Goal: Transaction & Acquisition: Book appointment/travel/reservation

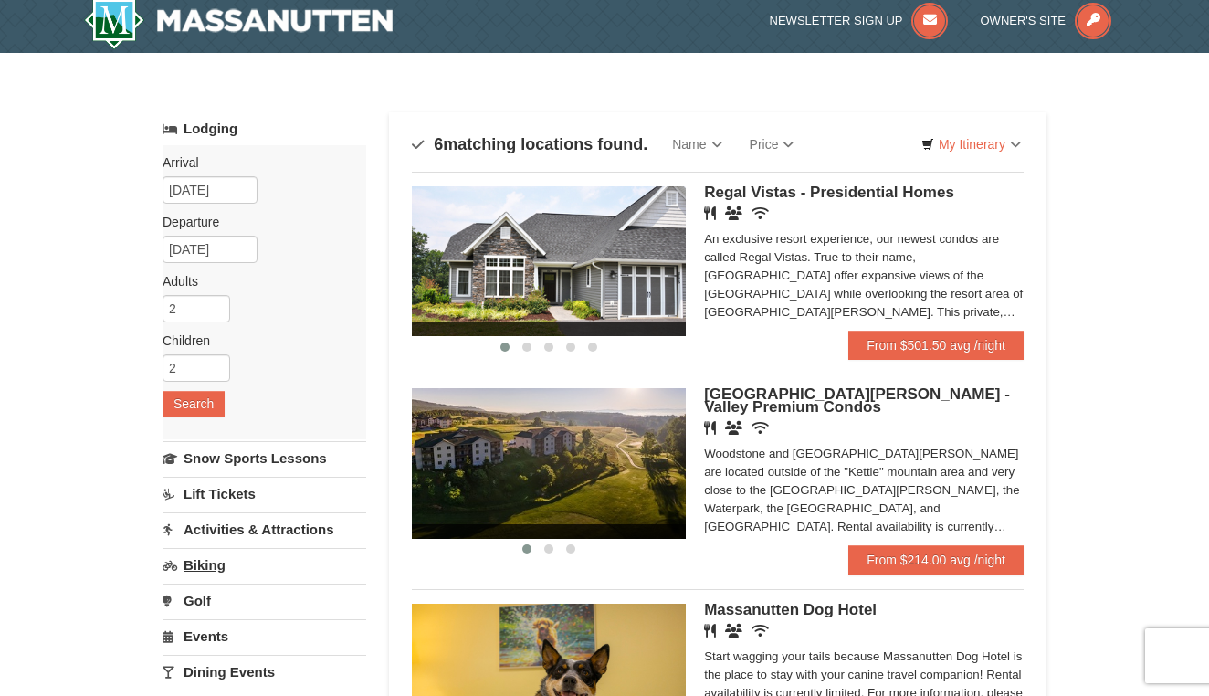
scroll to position [1, 0]
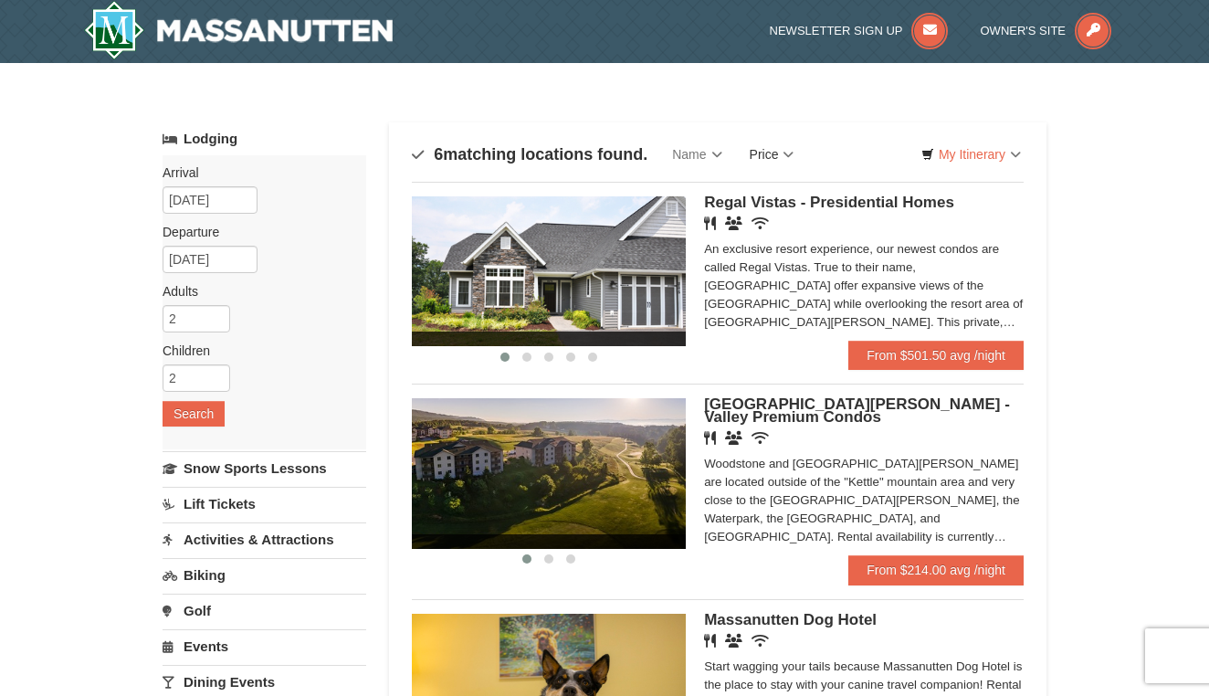
click at [799, 152] on link "Price" at bounding box center [772, 154] width 72 height 37
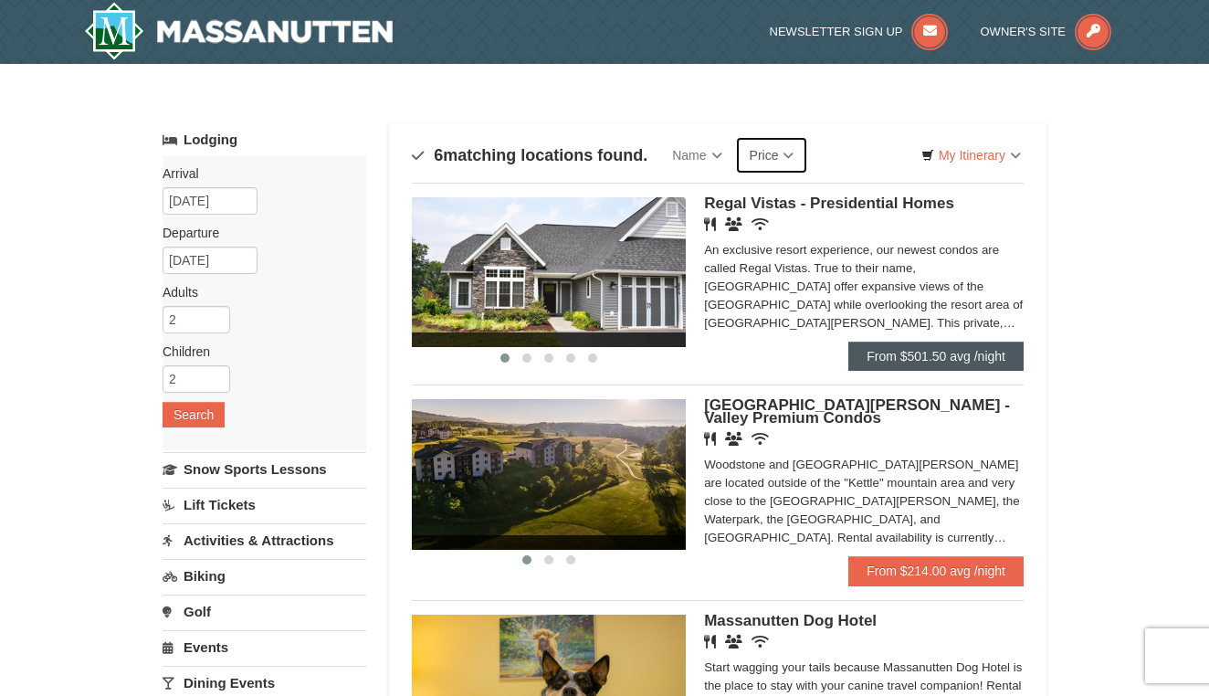
scroll to position [0, 0]
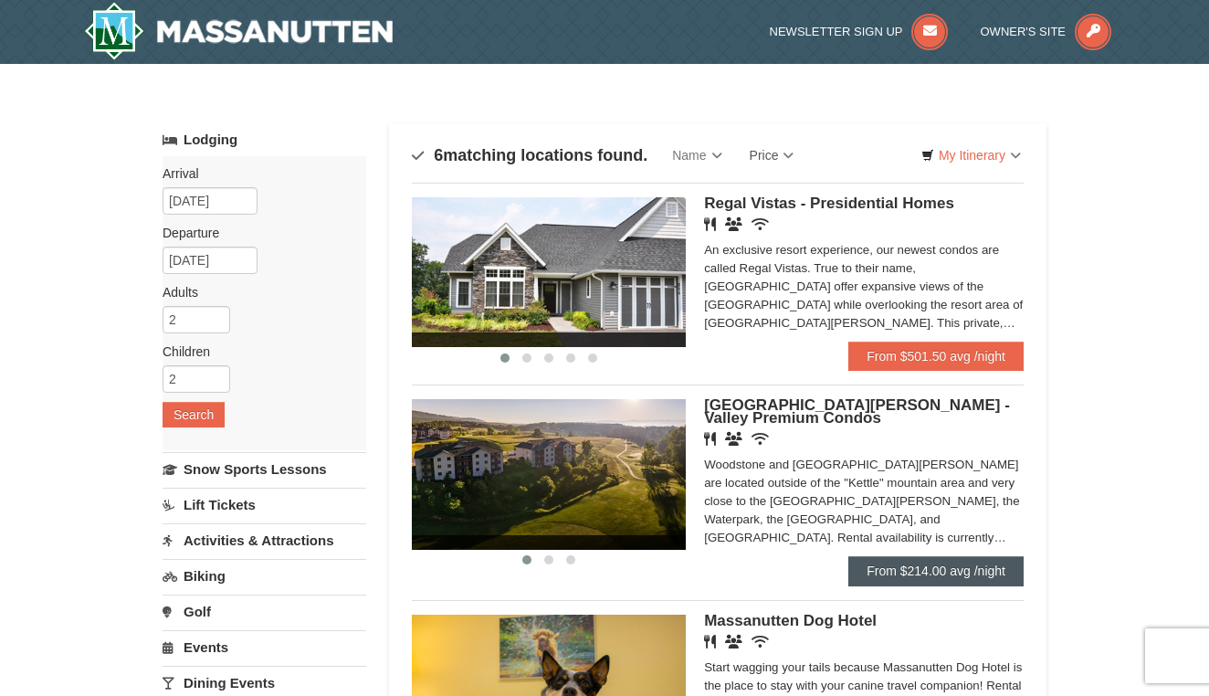
click at [941, 573] on link "From $214.00 avg /night" at bounding box center [935, 570] width 175 height 29
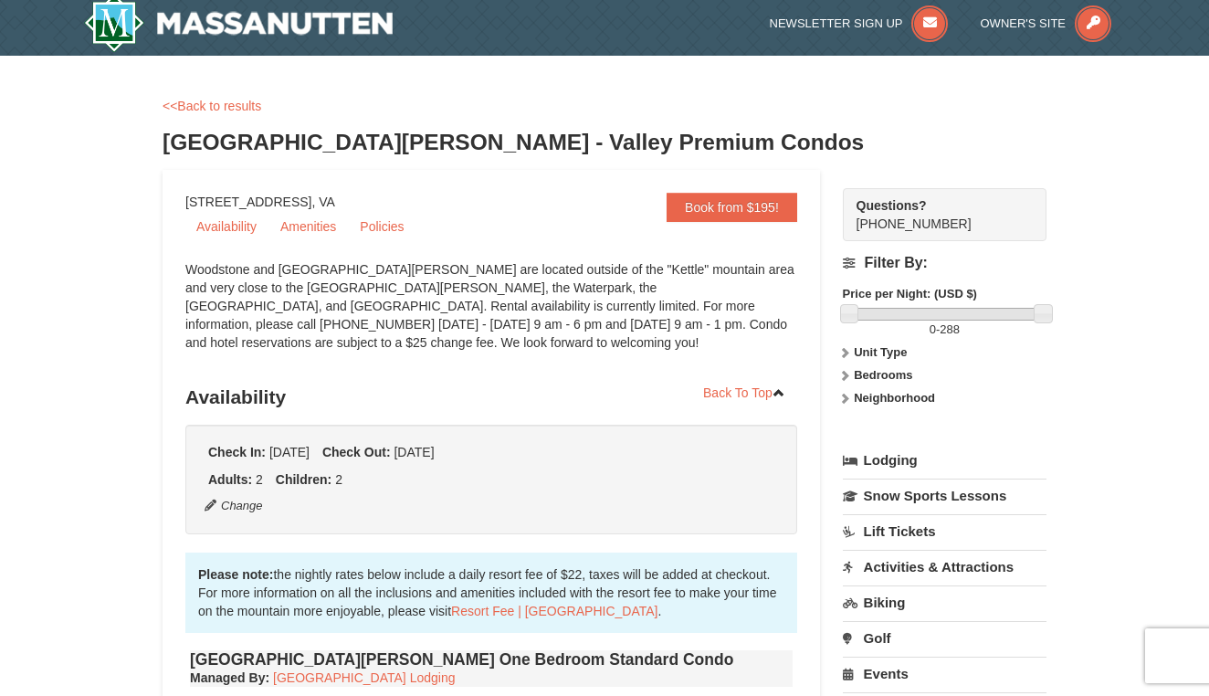
scroll to position [8, 0]
click at [842, 377] on icon at bounding box center [844, 375] width 13 height 13
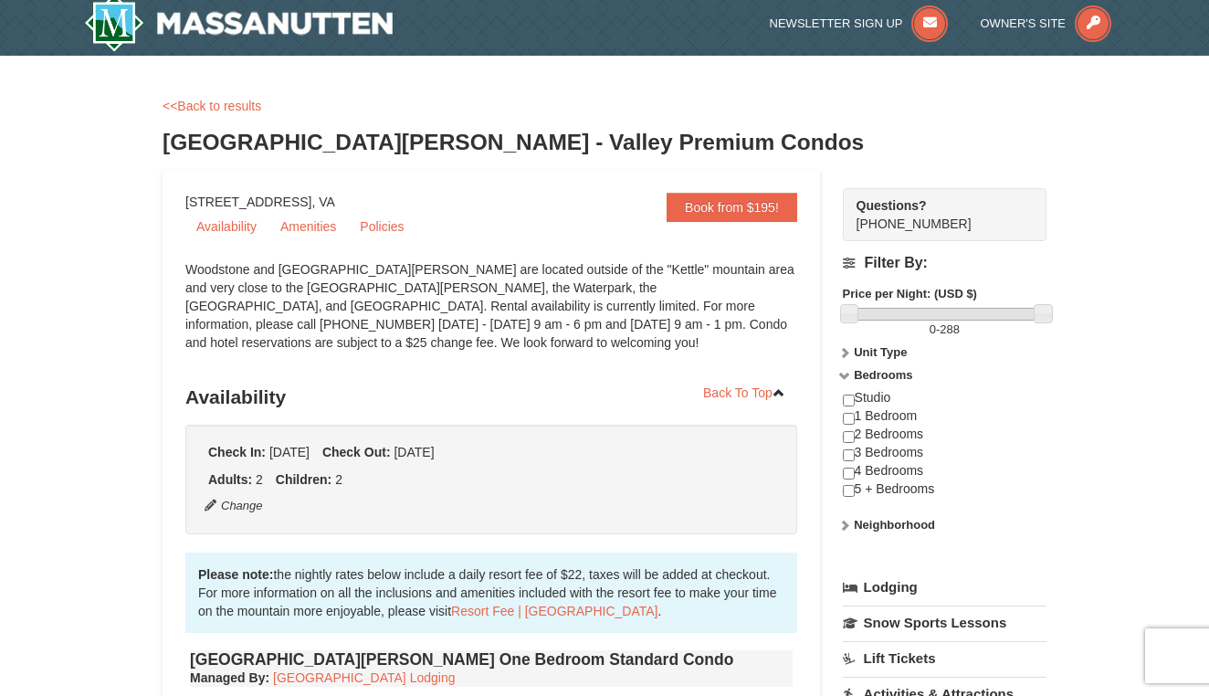
click at [849, 433] on input "checkbox" at bounding box center [849, 437] width 12 height 12
checkbox input "true"
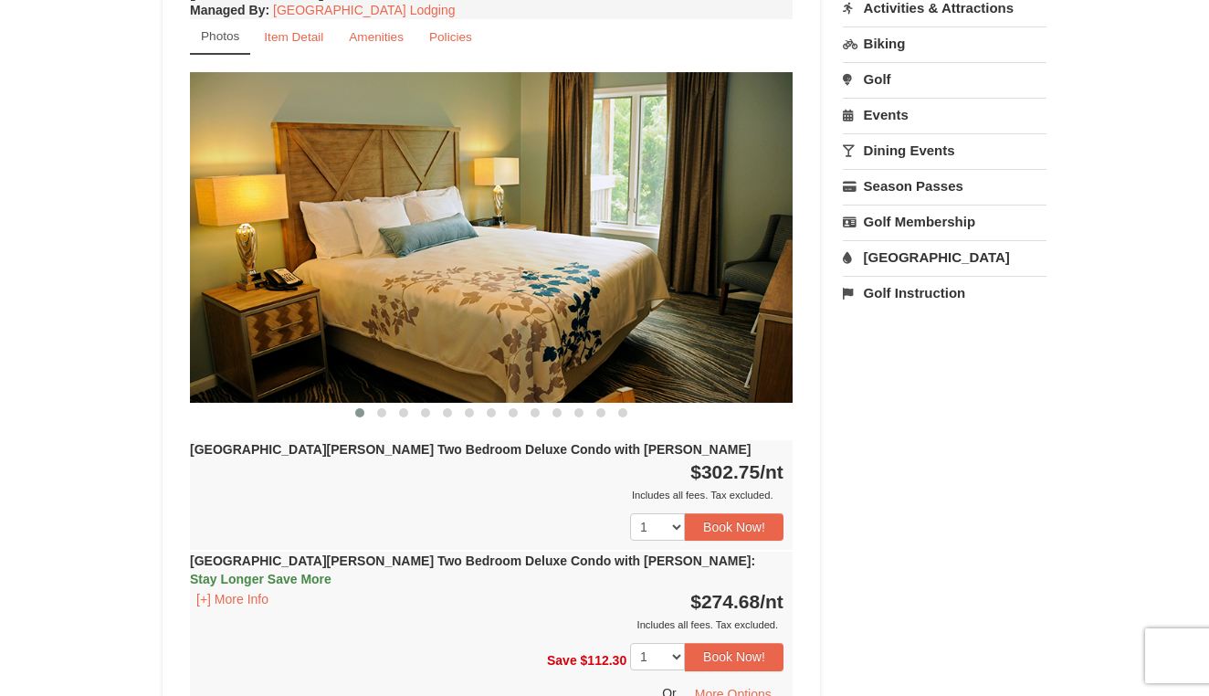
scroll to position [697, 0]
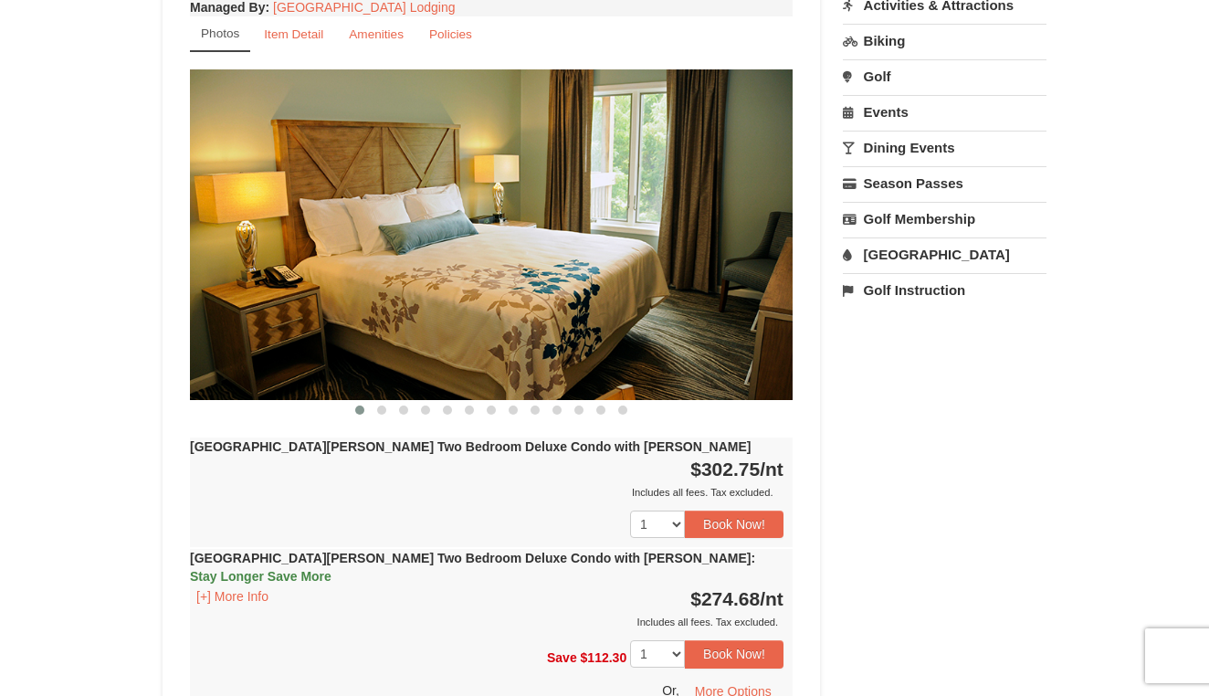
click at [776, 210] on img at bounding box center [491, 234] width 603 height 330
click at [773, 229] on img at bounding box center [491, 234] width 603 height 330
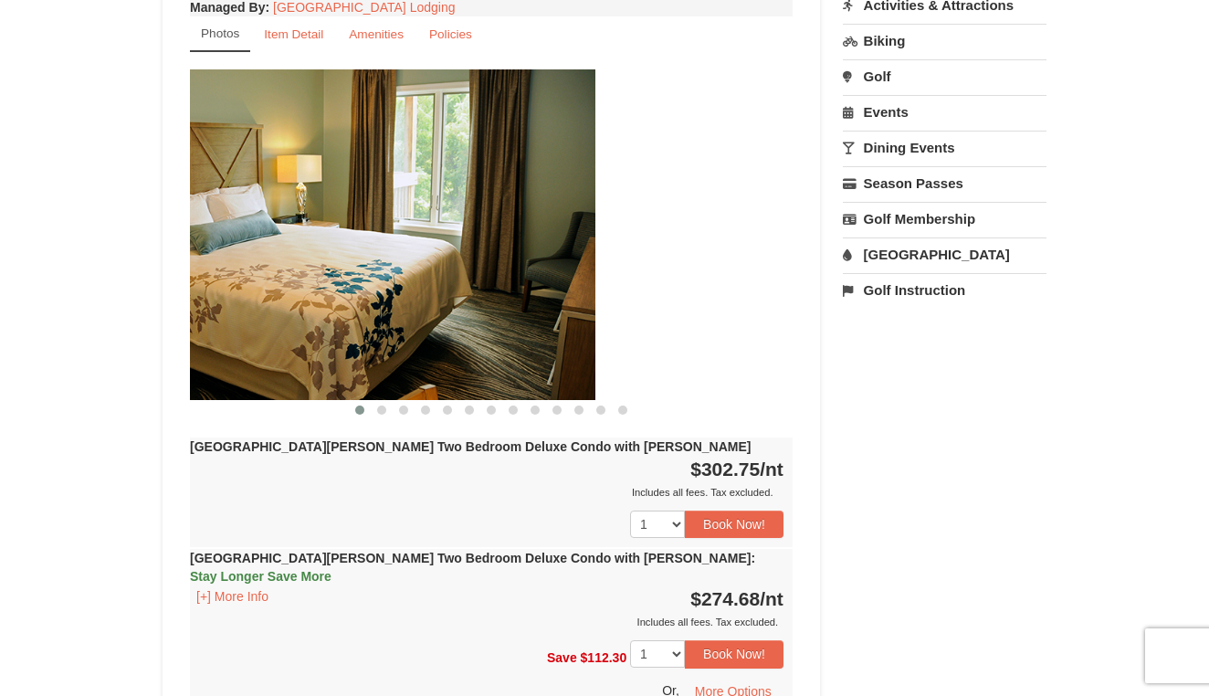
drag, startPoint x: 769, startPoint y: 228, endPoint x: 528, endPoint y: 228, distance: 241.1
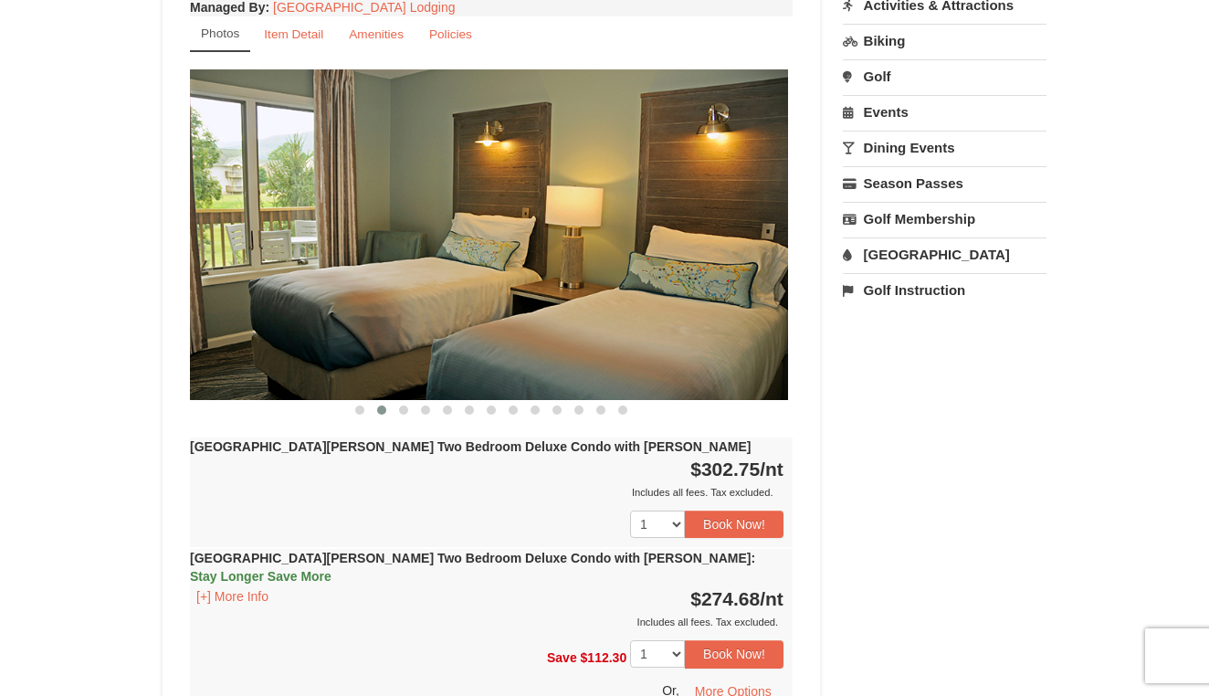
drag, startPoint x: 641, startPoint y: 266, endPoint x: 364, endPoint y: 266, distance: 276.7
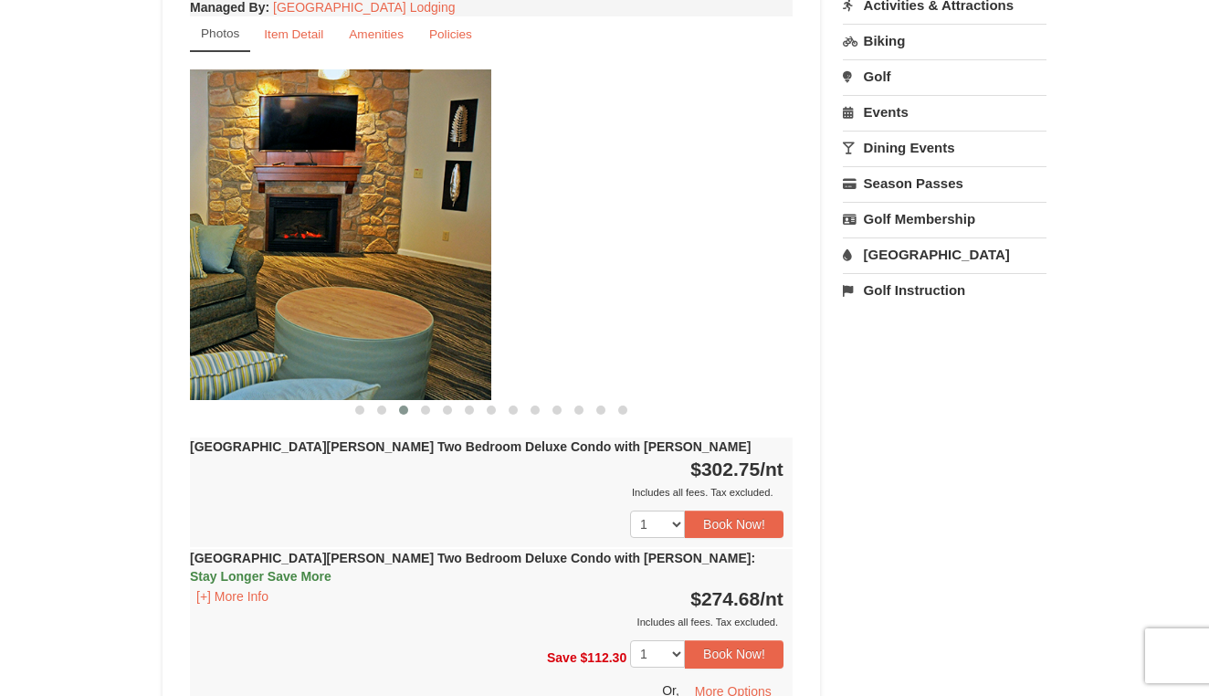
drag, startPoint x: 444, startPoint y: 268, endPoint x: -79, endPoint y: 204, distance: 527.2
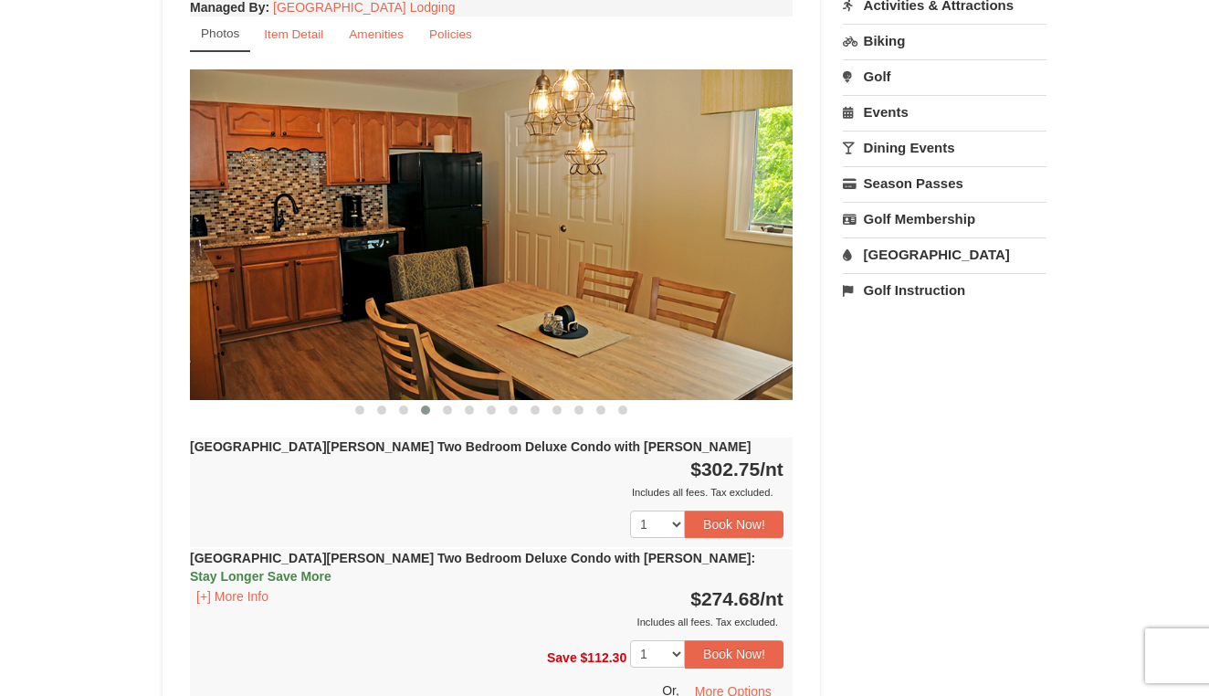
drag, startPoint x: 510, startPoint y: 253, endPoint x: 355, endPoint y: 253, distance: 154.3
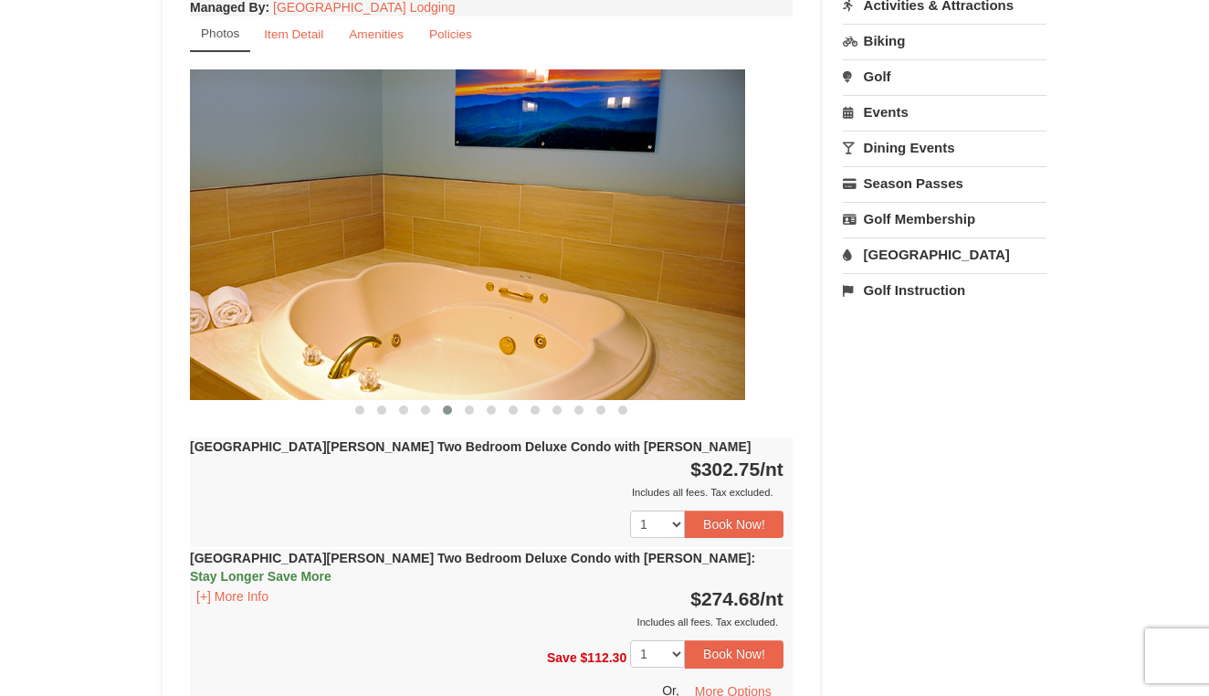
drag, startPoint x: 647, startPoint y: 294, endPoint x: 381, endPoint y: 279, distance: 267.0
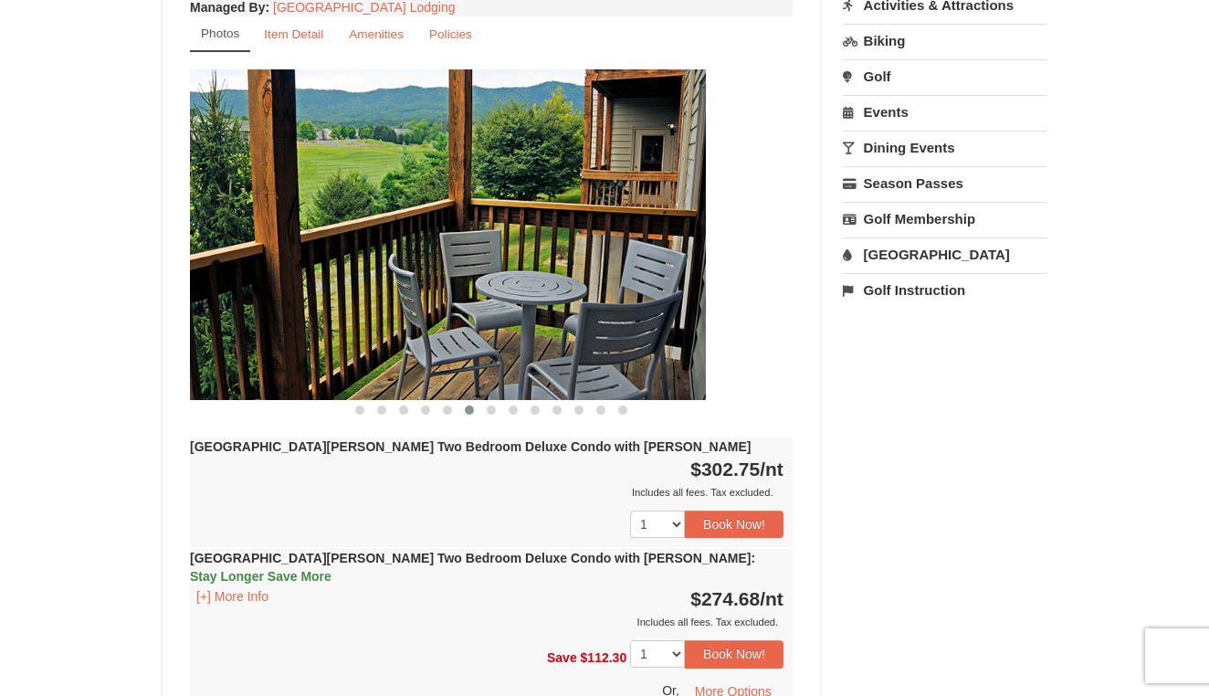
drag, startPoint x: 638, startPoint y: 290, endPoint x: 361, endPoint y: 260, distance: 279.2
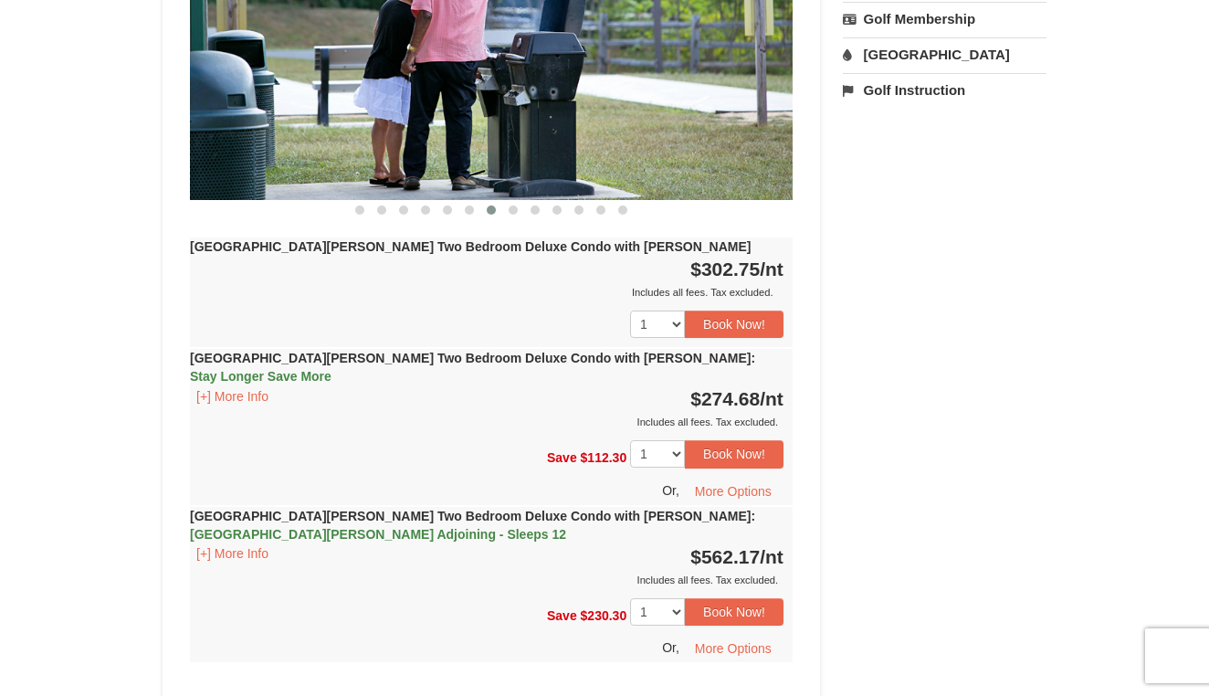
scroll to position [894, 0]
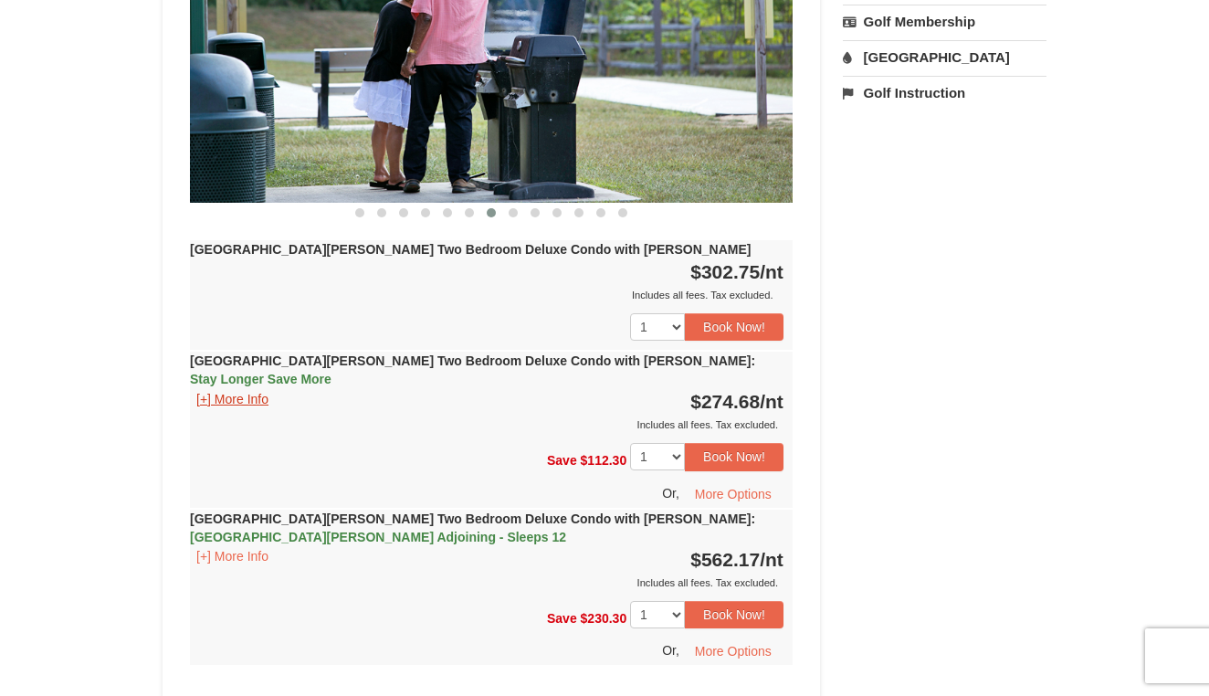
click at [247, 389] on button "[+] More Info" at bounding box center [232, 399] width 85 height 20
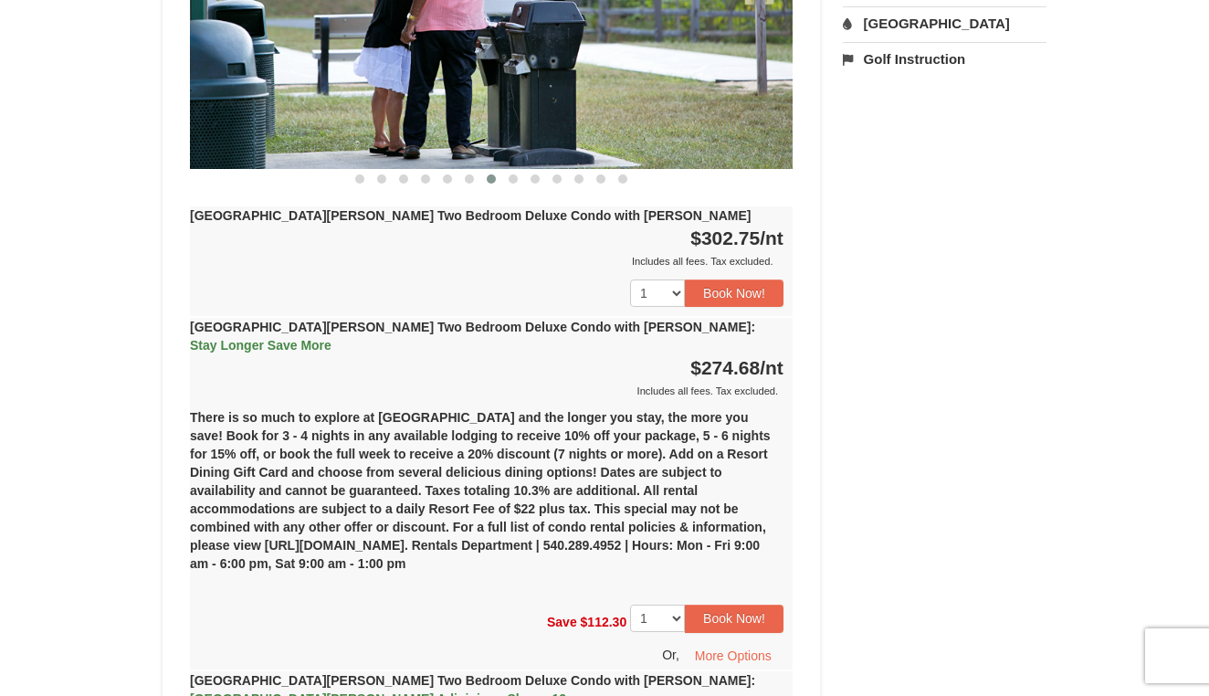
scroll to position [946, 0]
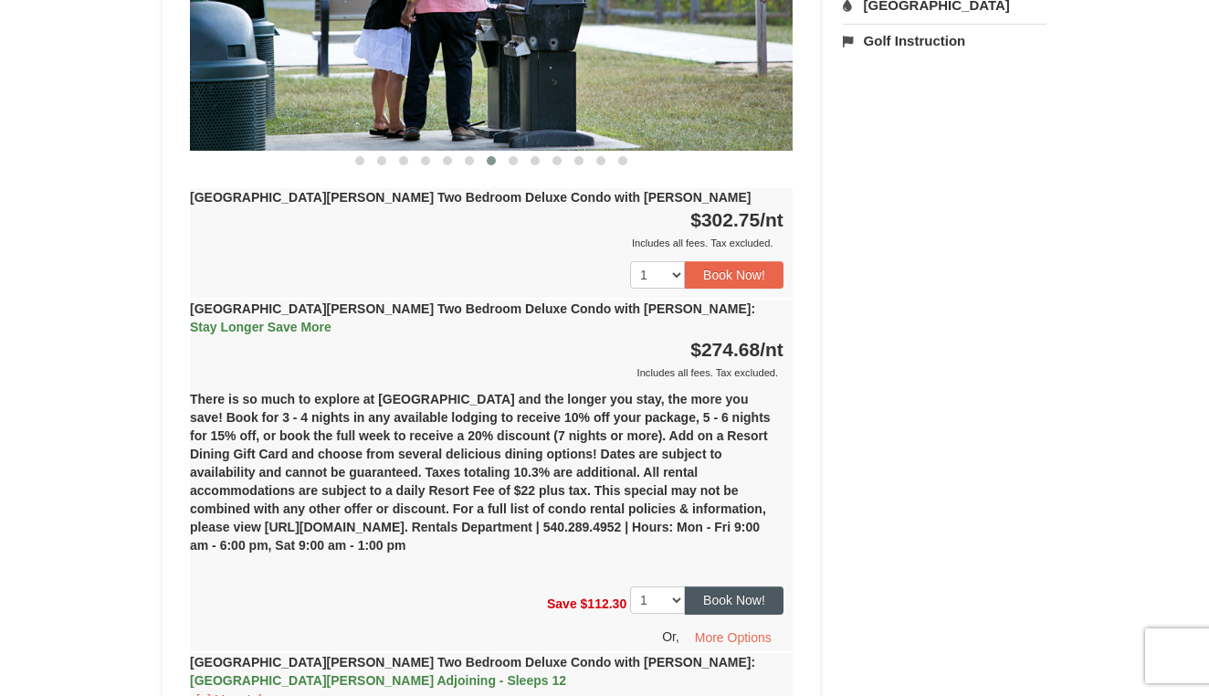
click at [749, 586] on button "Book Now!" at bounding box center [734, 599] width 99 height 27
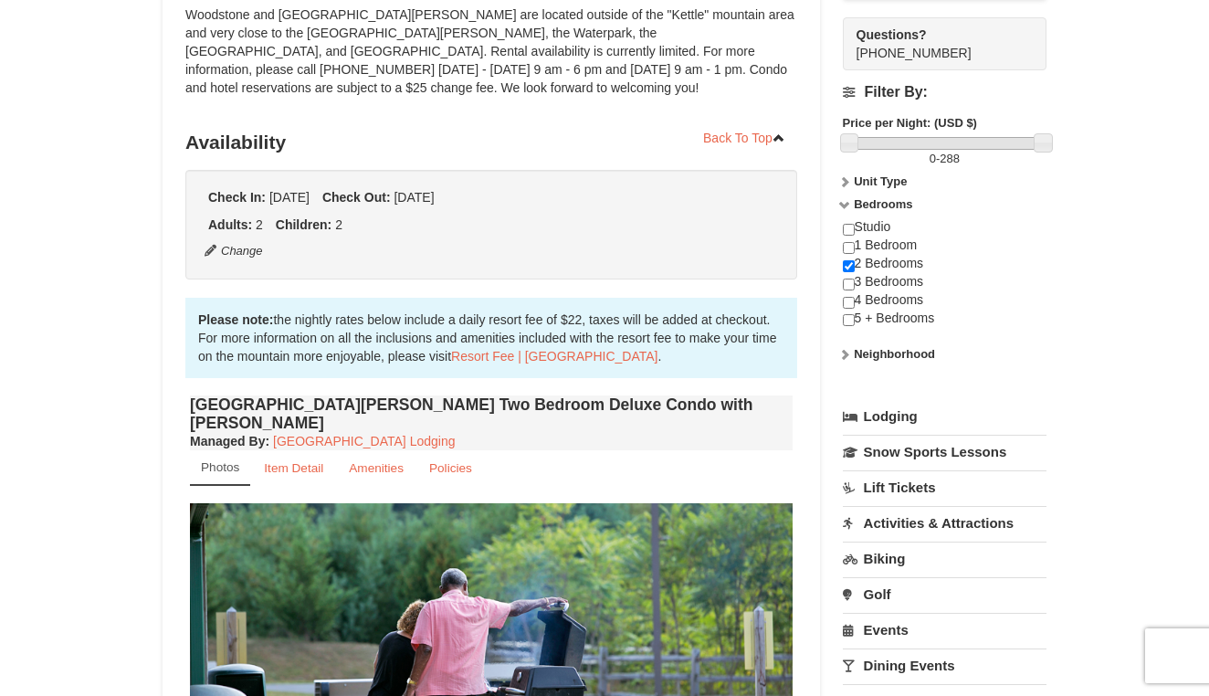
scroll to position [178, 0]
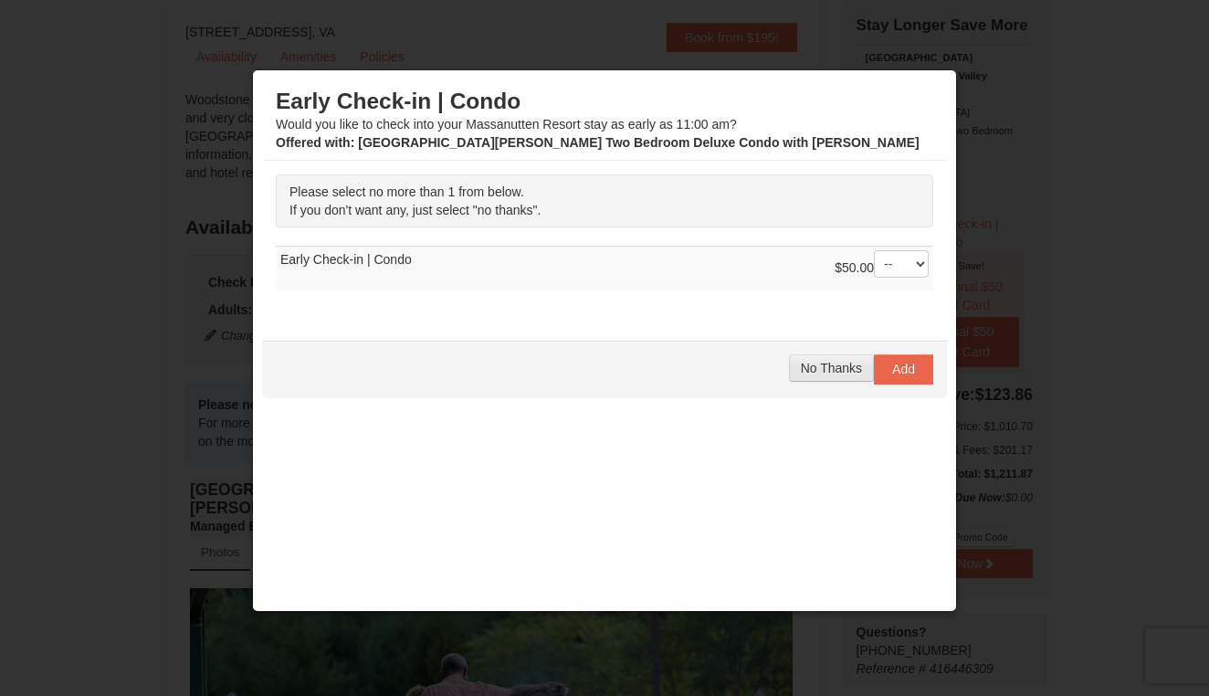
click at [848, 363] on span "No Thanks" at bounding box center [831, 368] width 61 height 15
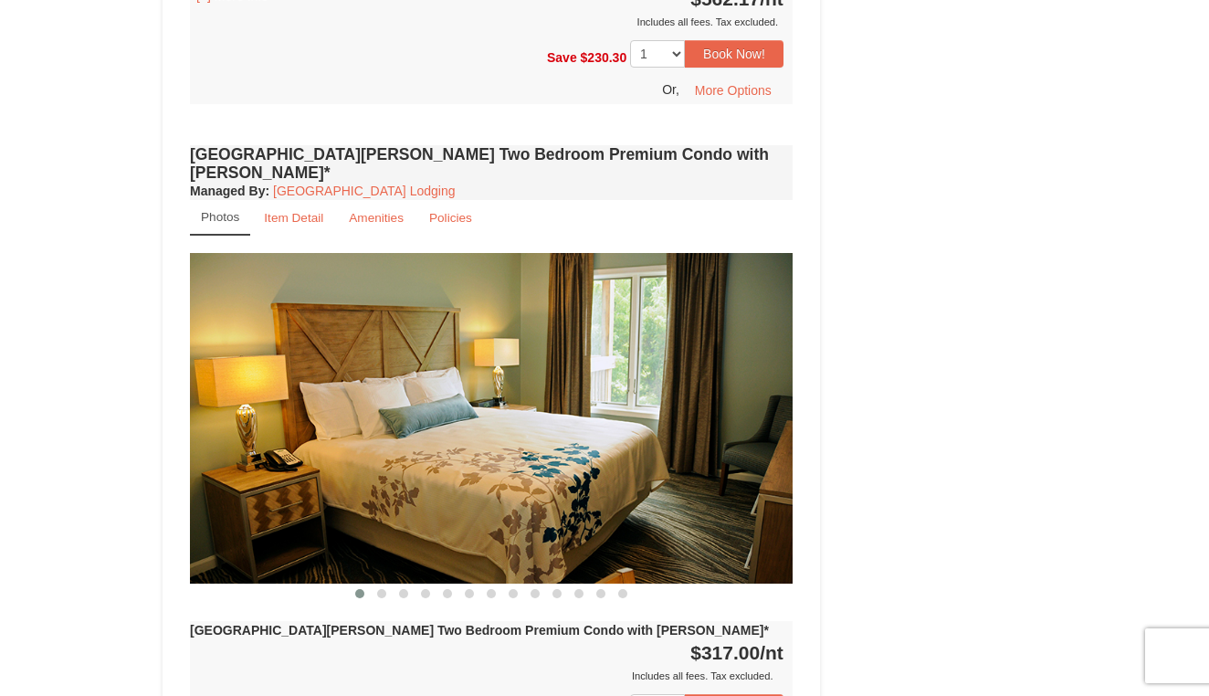
scroll to position [3532, 0]
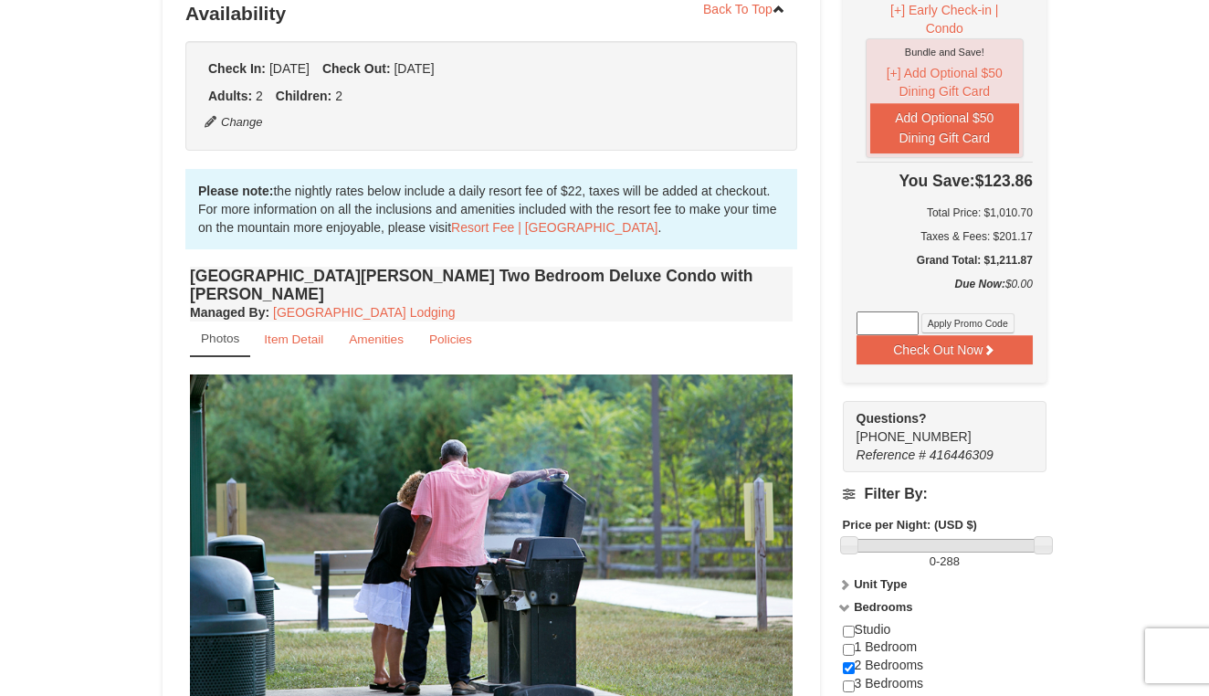
scroll to position [394, 0]
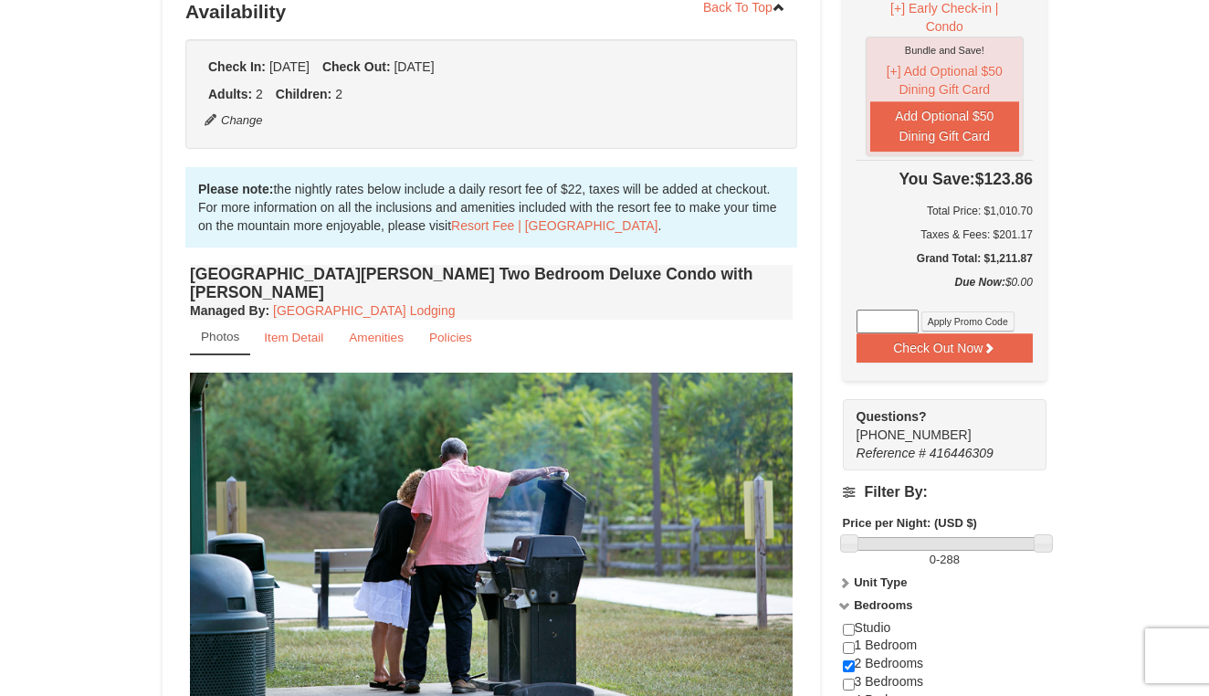
click at [898, 310] on input at bounding box center [888, 322] width 62 height 24
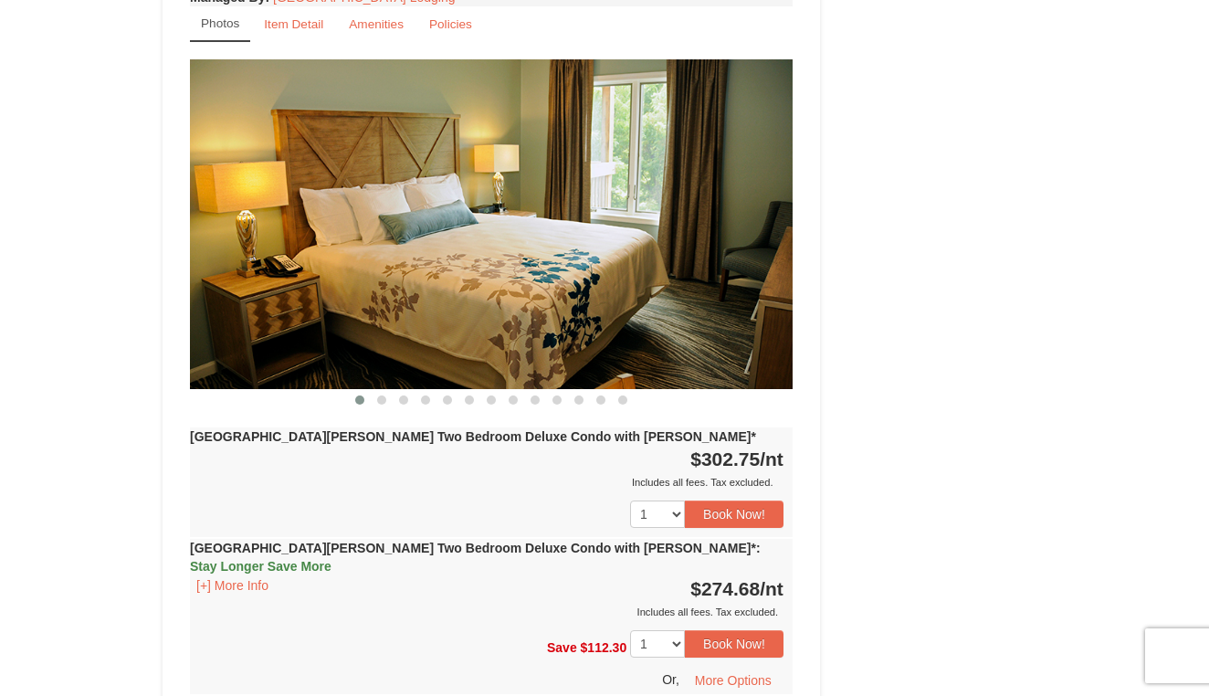
scroll to position [1651, 0]
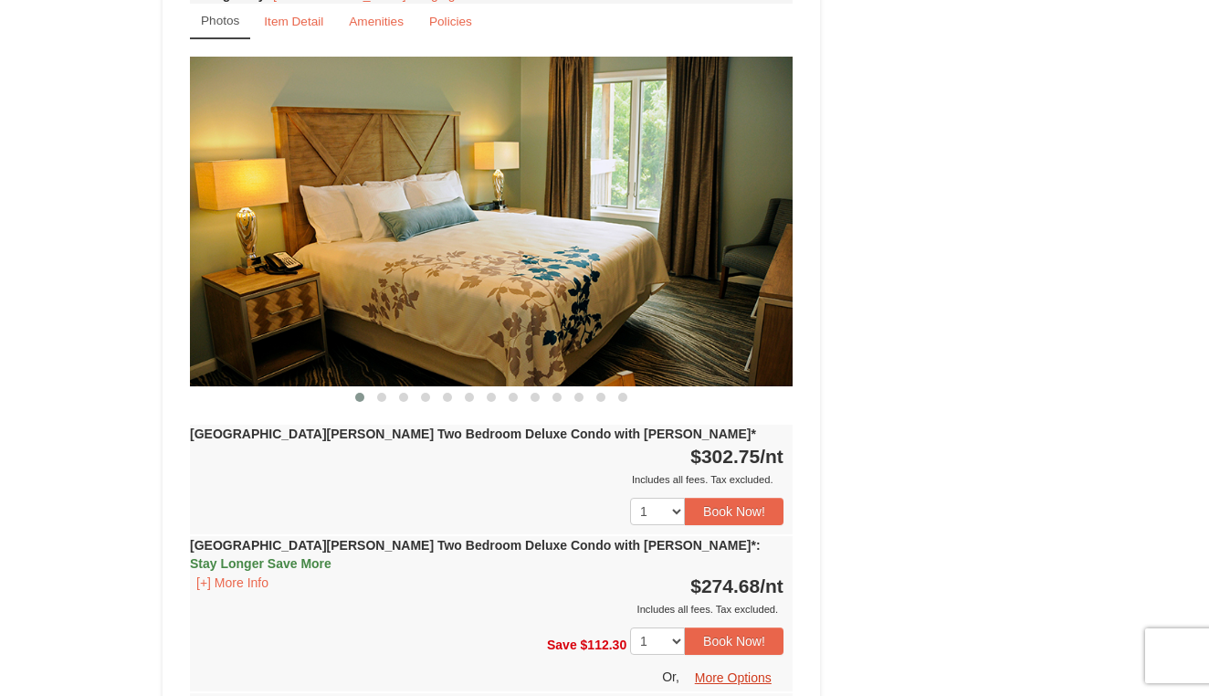
click at [722, 664] on button "More Options" at bounding box center [733, 677] width 100 height 27
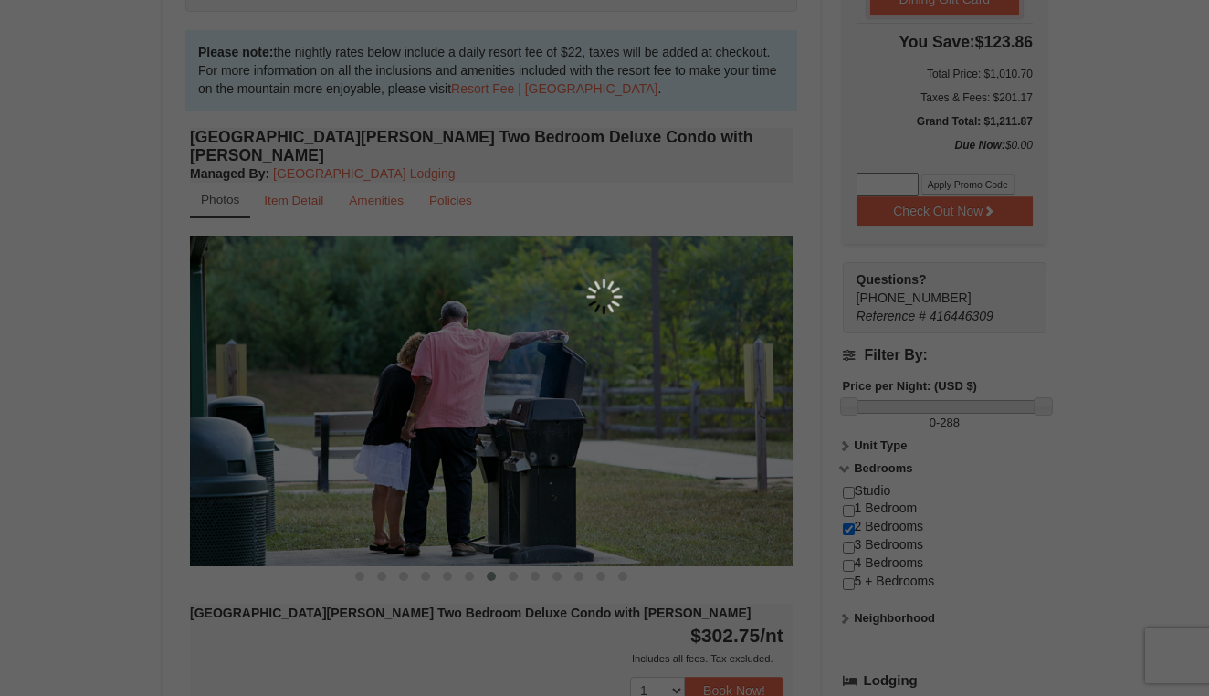
scroll to position [445, 0]
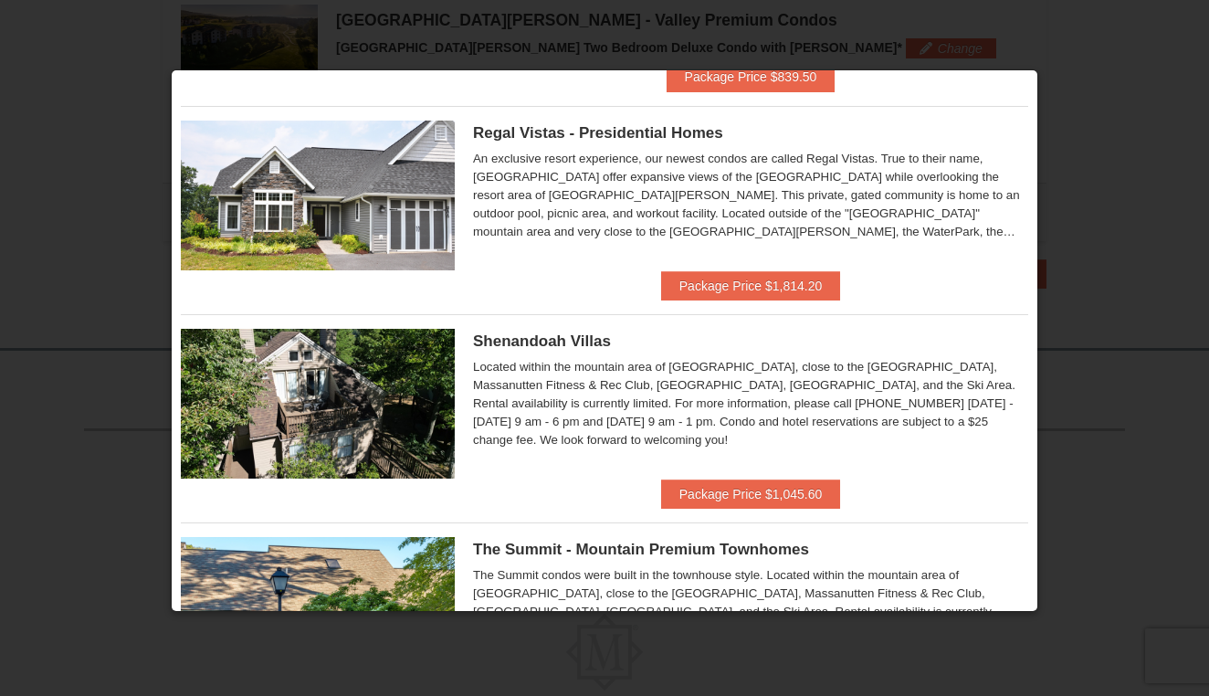
scroll to position [215, 0]
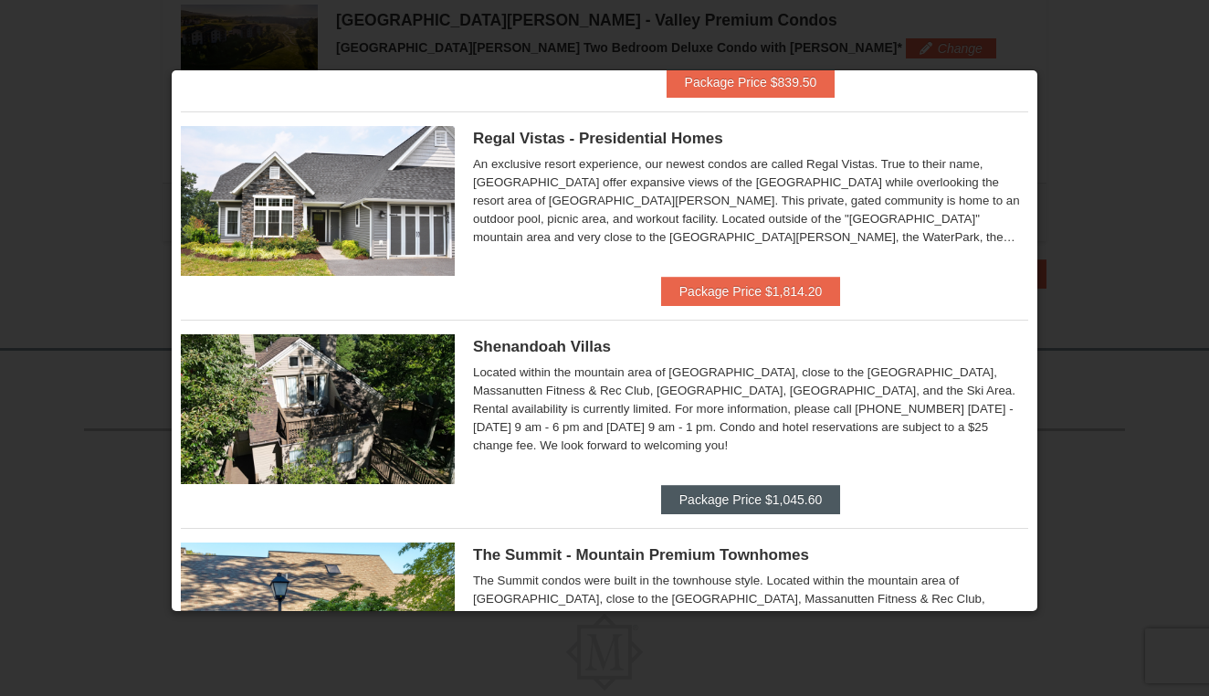
click at [766, 493] on button "Package Price $1,045.60" at bounding box center [750, 499] width 179 height 29
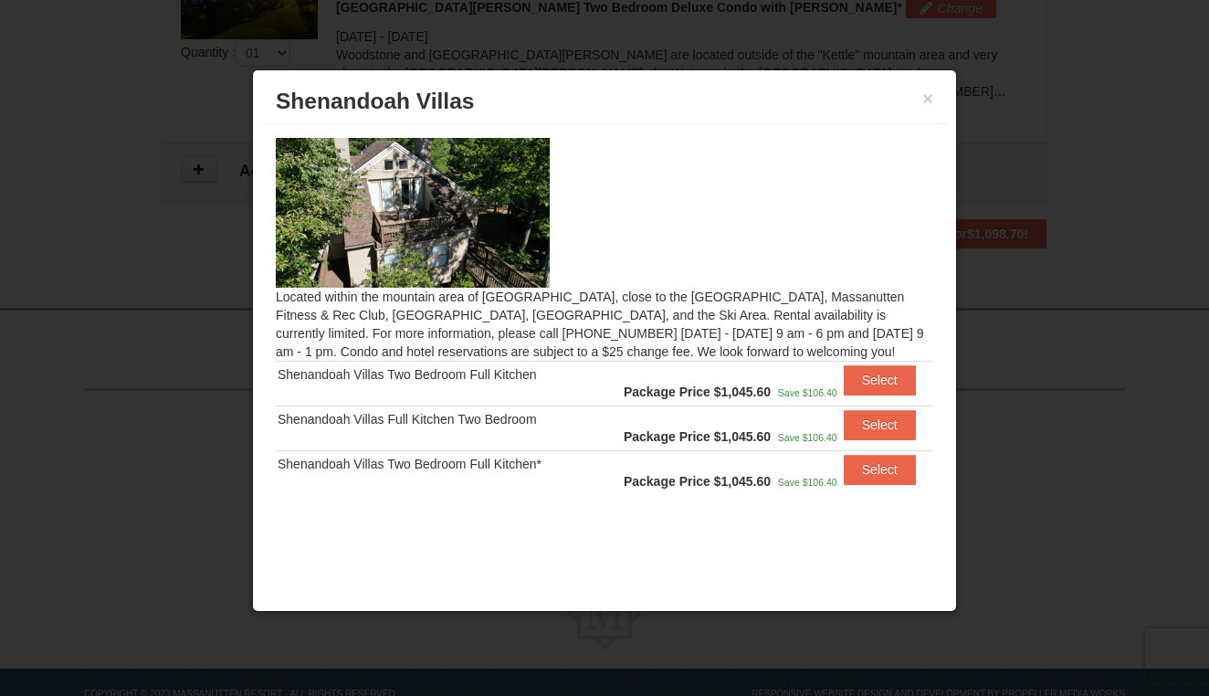
scroll to position [643, 0]
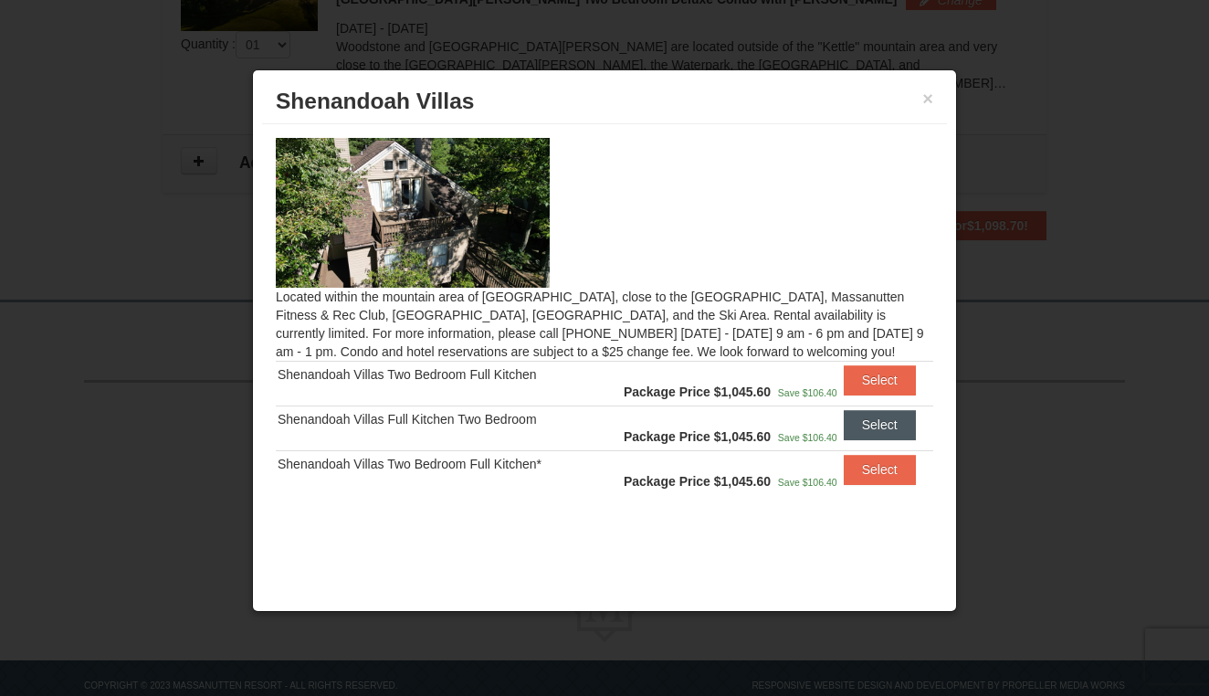
click at [888, 431] on button "Select" at bounding box center [880, 424] width 72 height 29
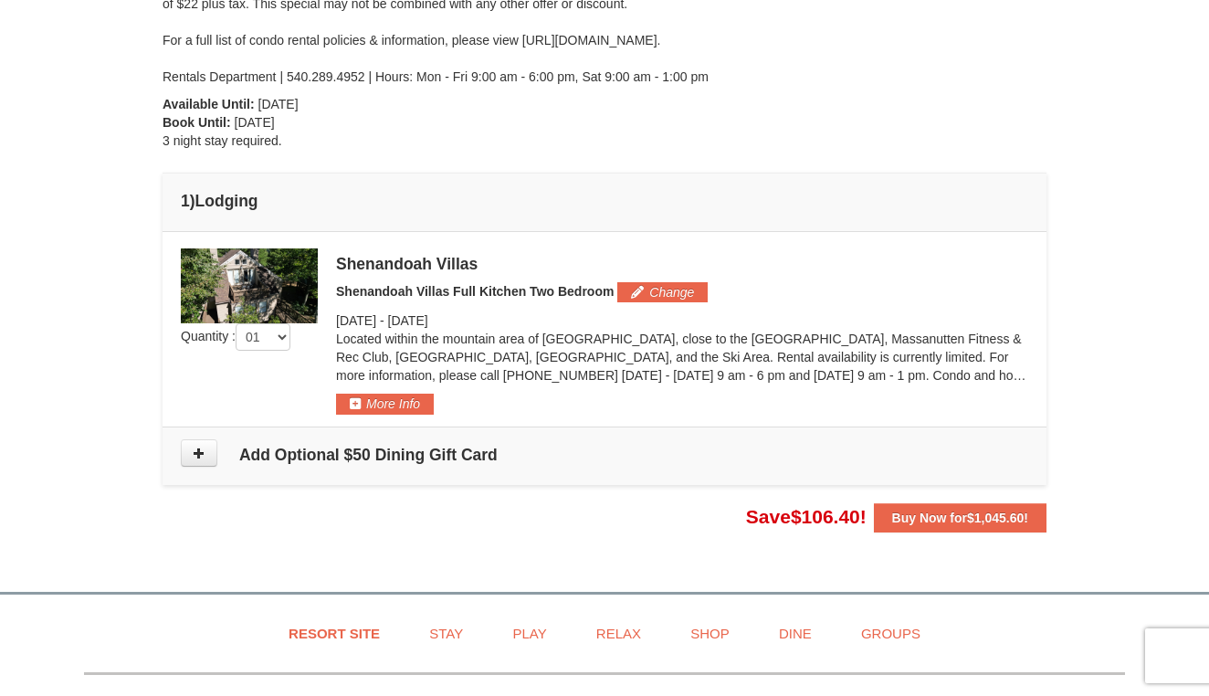
scroll to position [342, 0]
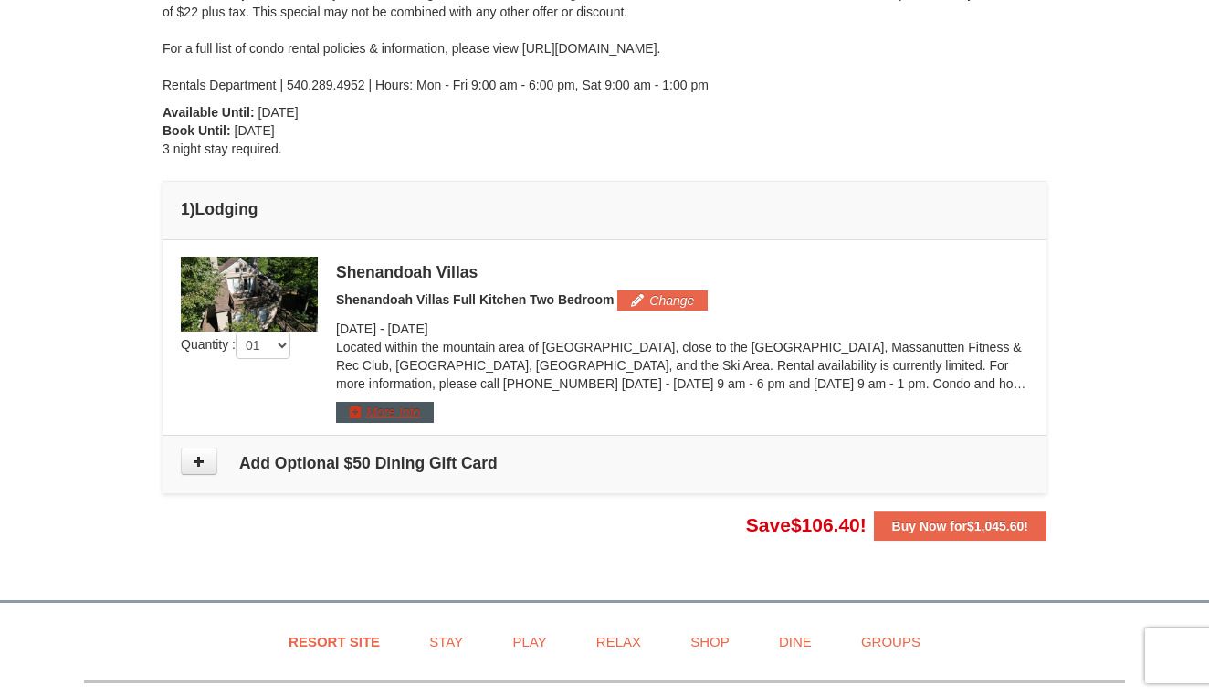
click at [386, 420] on button "More Info" at bounding box center [385, 412] width 98 height 20
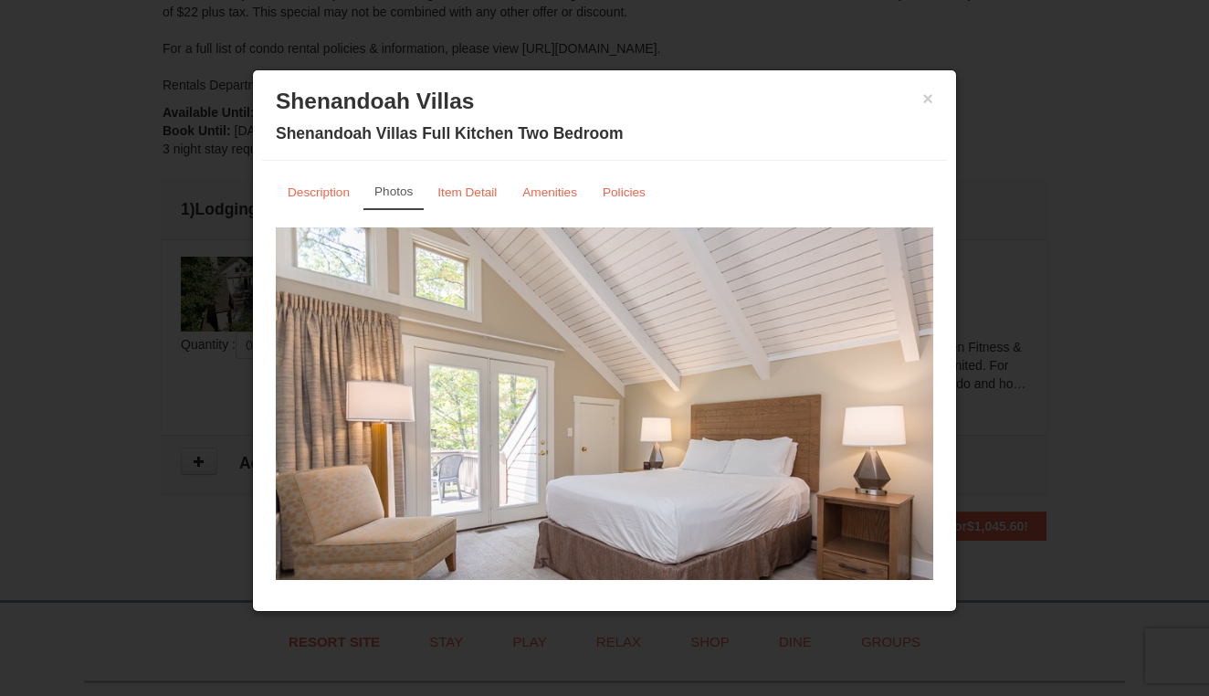
click at [675, 471] on img at bounding box center [604, 407] width 657 height 360
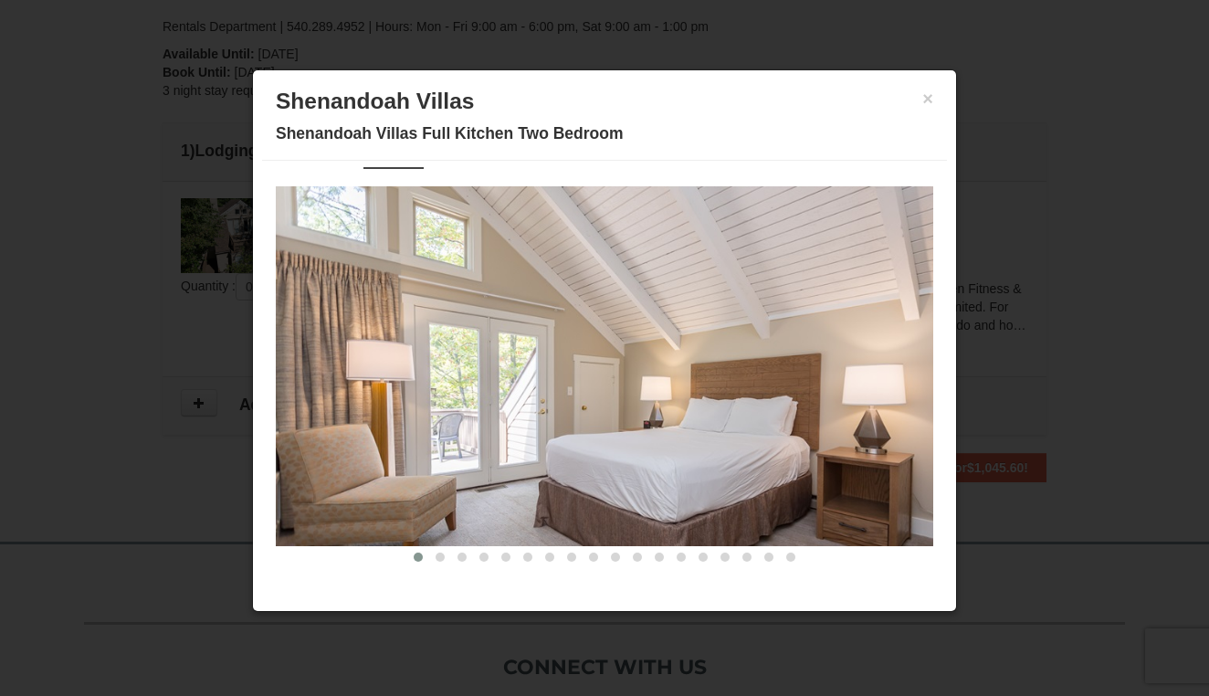
scroll to position [11, 0]
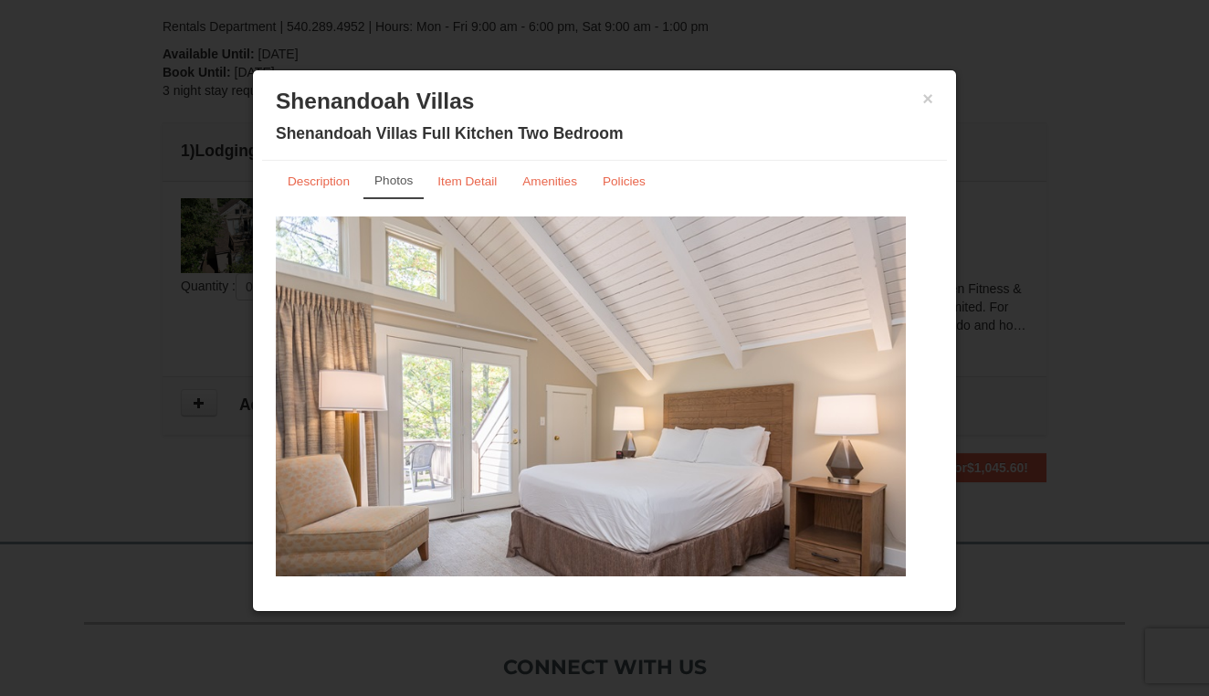
drag, startPoint x: 783, startPoint y: 437, endPoint x: 394, endPoint y: 406, distance: 390.2
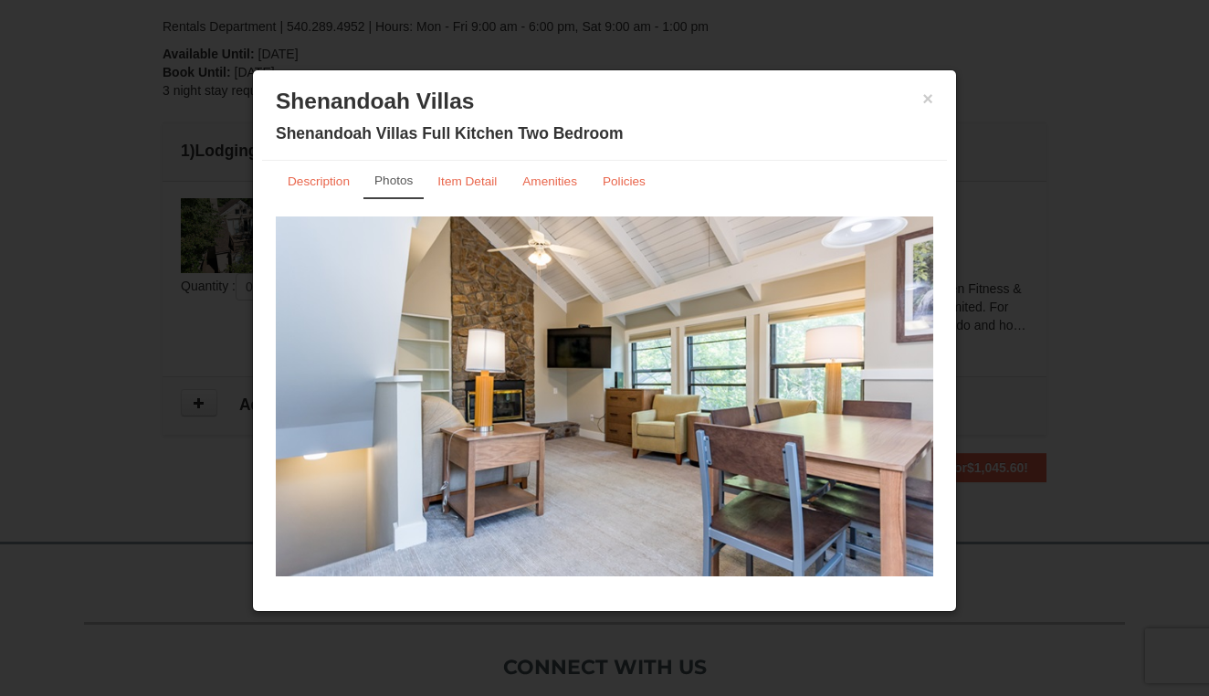
drag, startPoint x: 698, startPoint y: 452, endPoint x: 328, endPoint y: 435, distance: 370.2
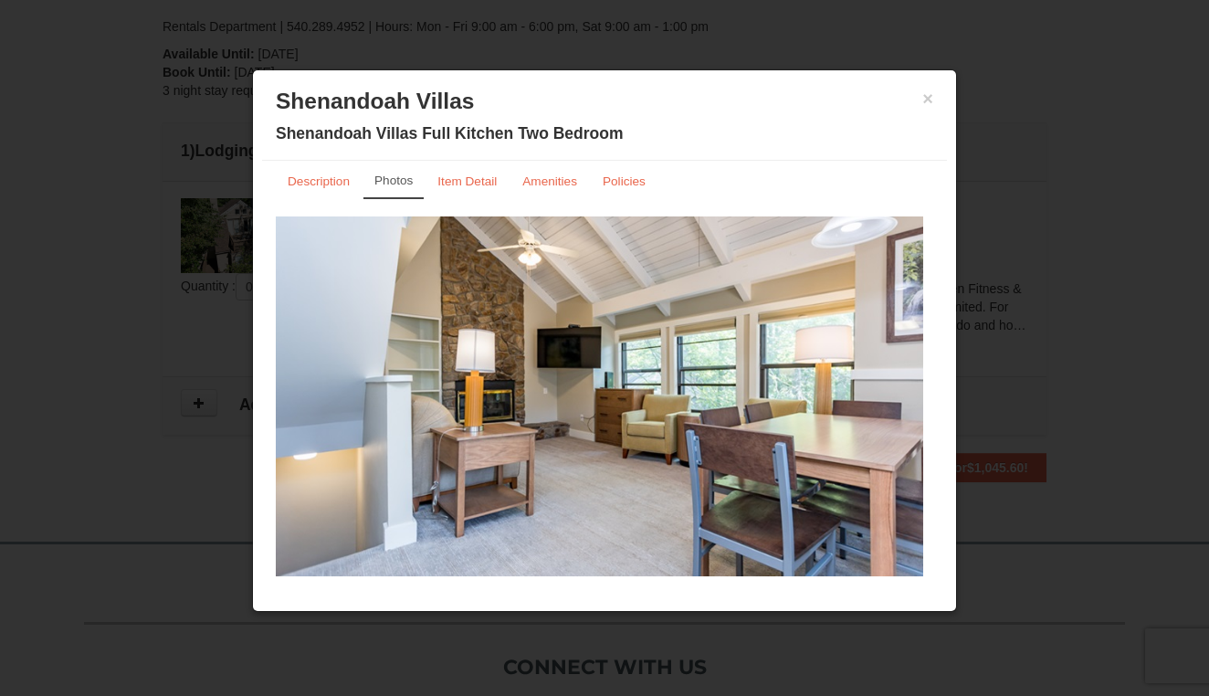
drag, startPoint x: 648, startPoint y: 398, endPoint x: 267, endPoint y: 388, distance: 381.8
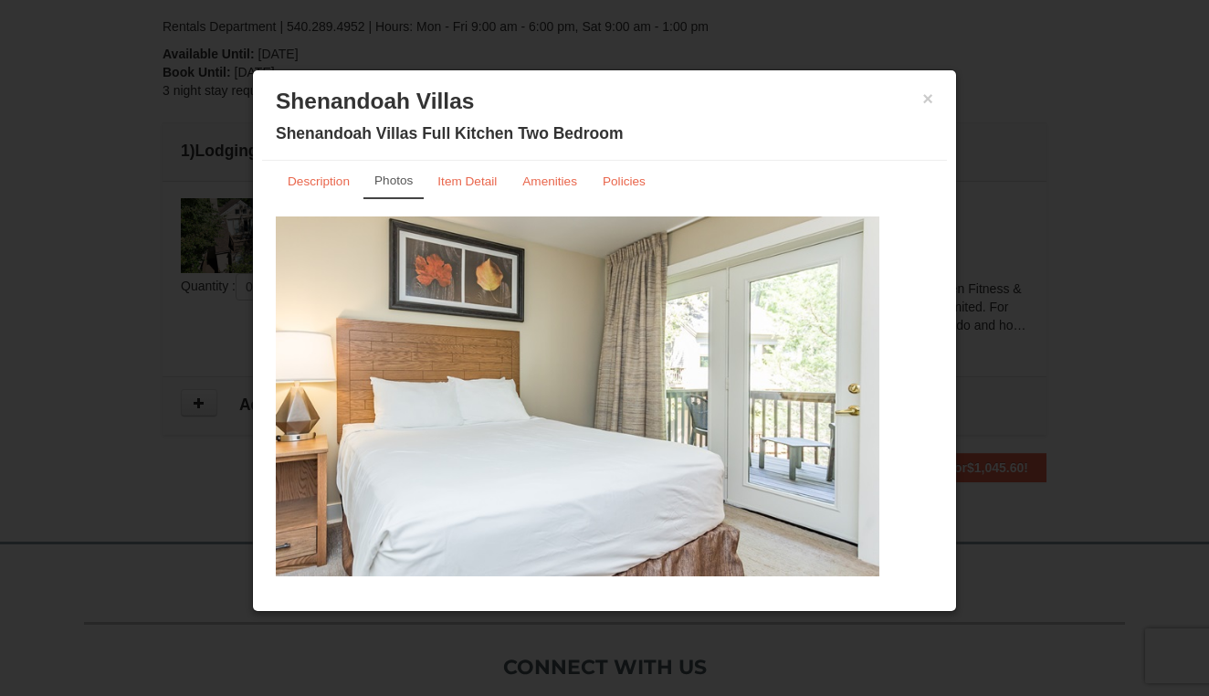
drag, startPoint x: 699, startPoint y: 392, endPoint x: 272, endPoint y: 386, distance: 427.4
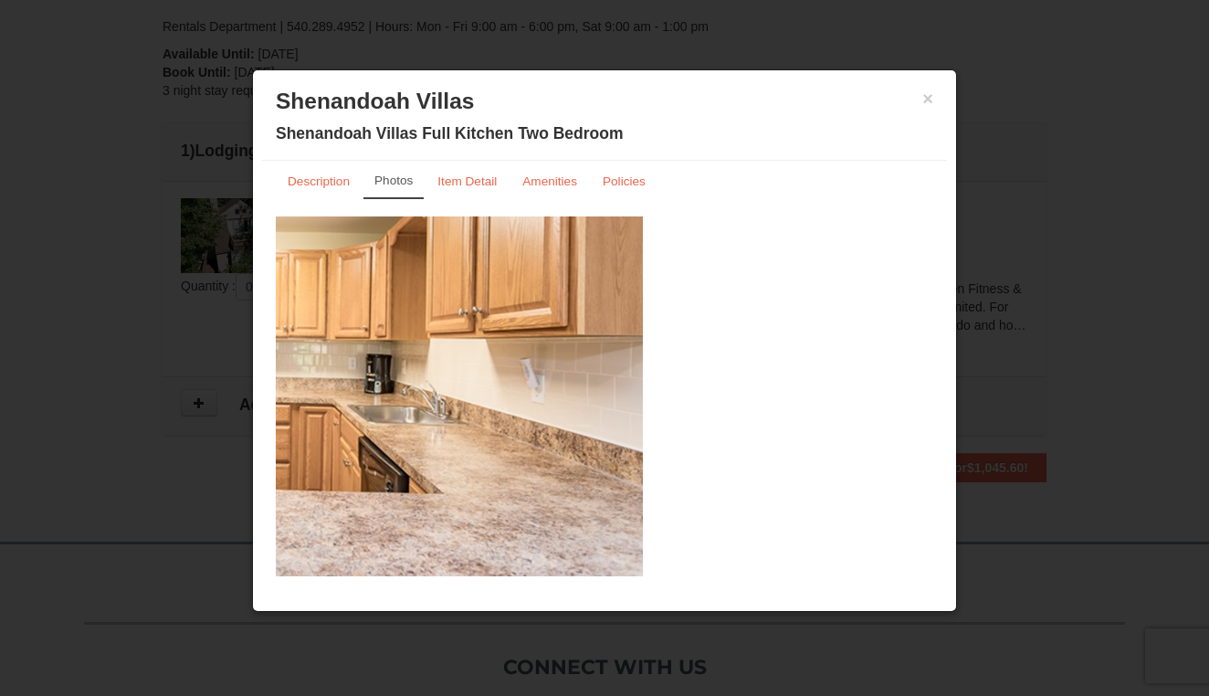
drag, startPoint x: 707, startPoint y: 410, endPoint x: 268, endPoint y: 395, distance: 438.5
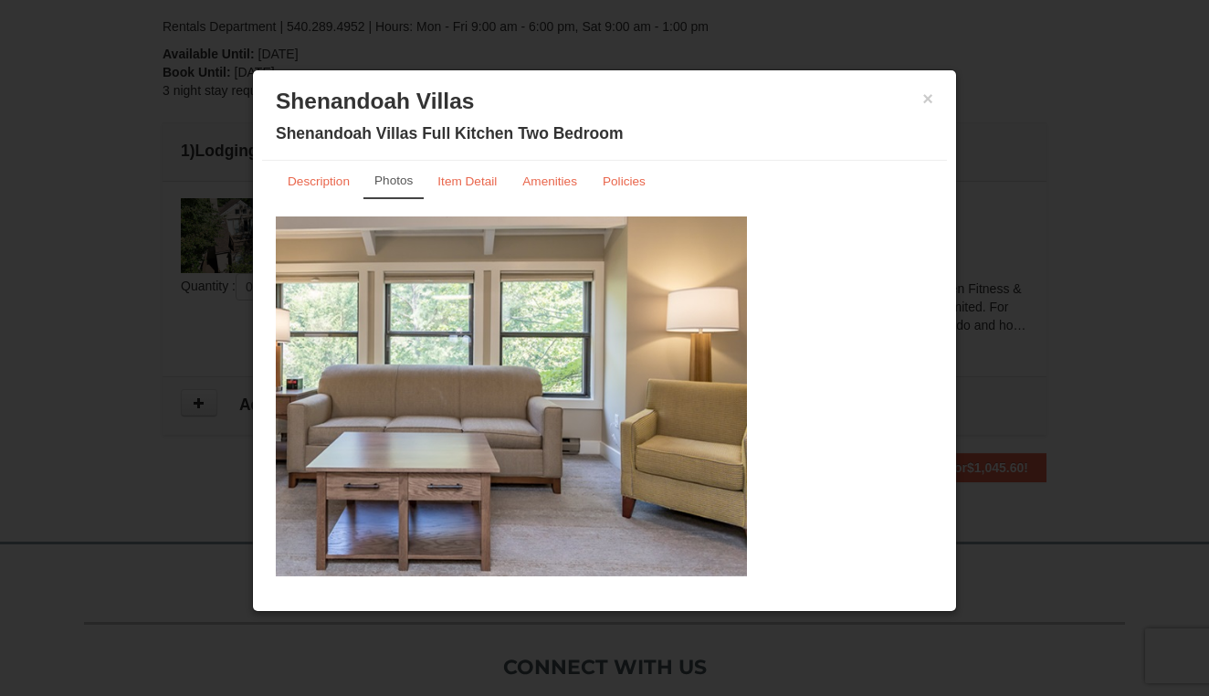
drag, startPoint x: 726, startPoint y: 428, endPoint x: 247, endPoint y: 391, distance: 479.9
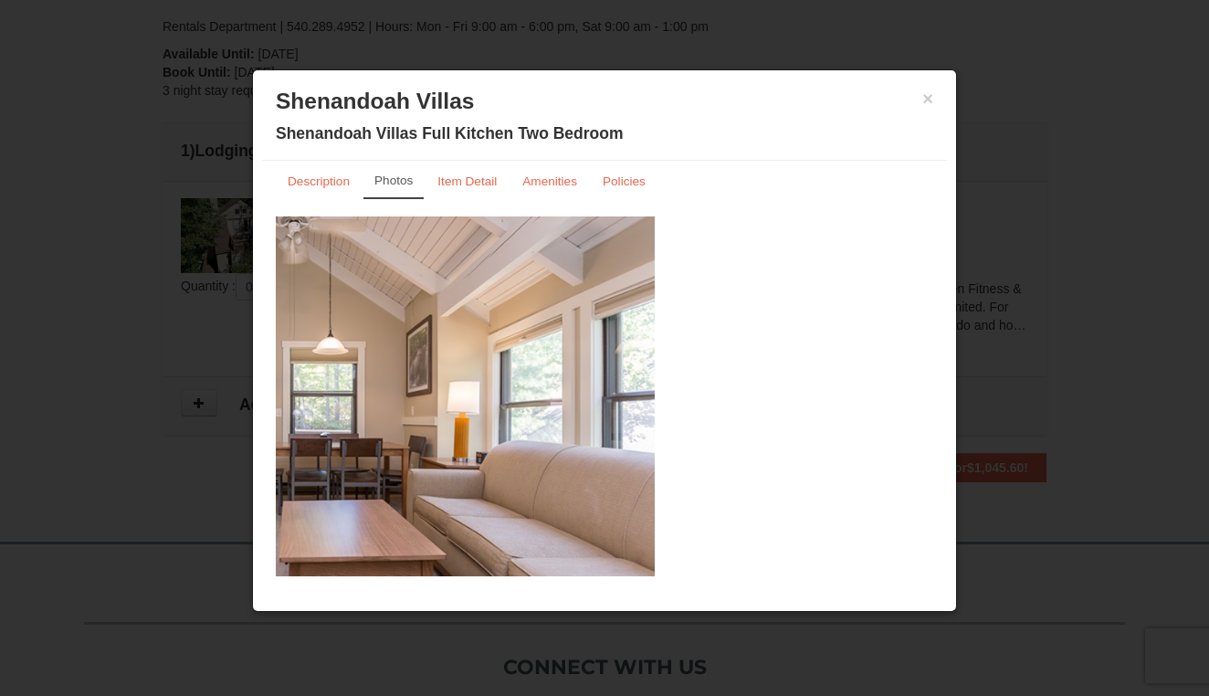
drag, startPoint x: 714, startPoint y: 419, endPoint x: 214, endPoint y: 407, distance: 500.5
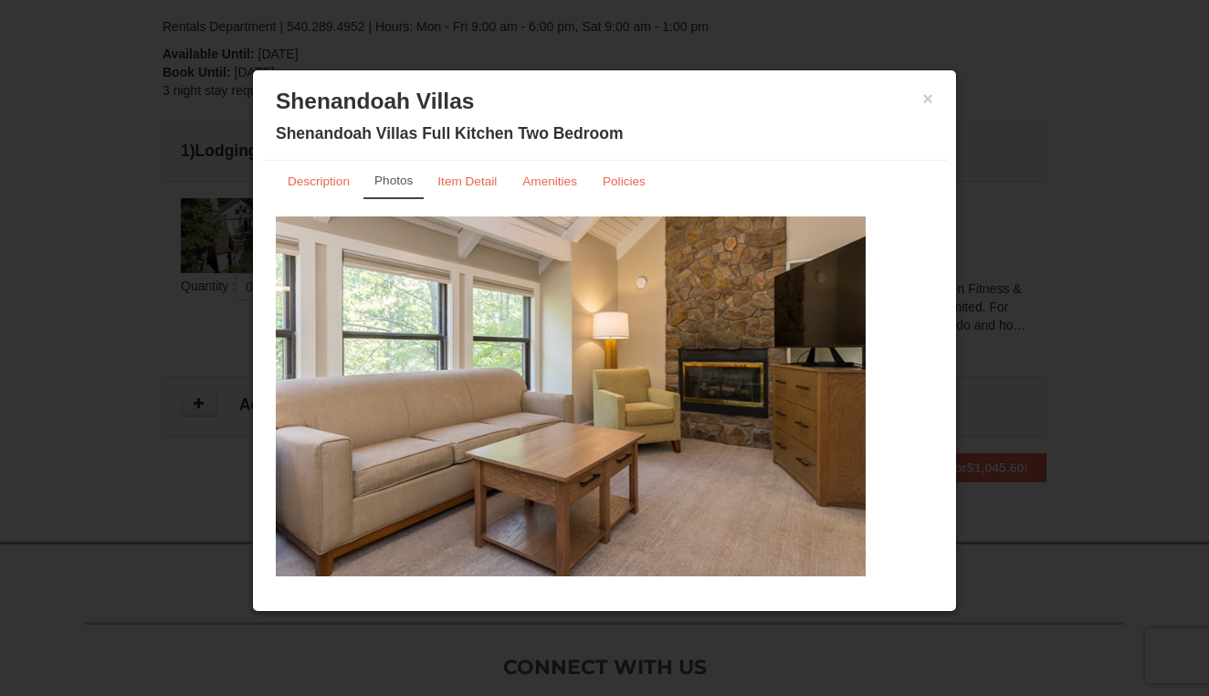
drag, startPoint x: 701, startPoint y: 440, endPoint x: 270, endPoint y: 436, distance: 431.0
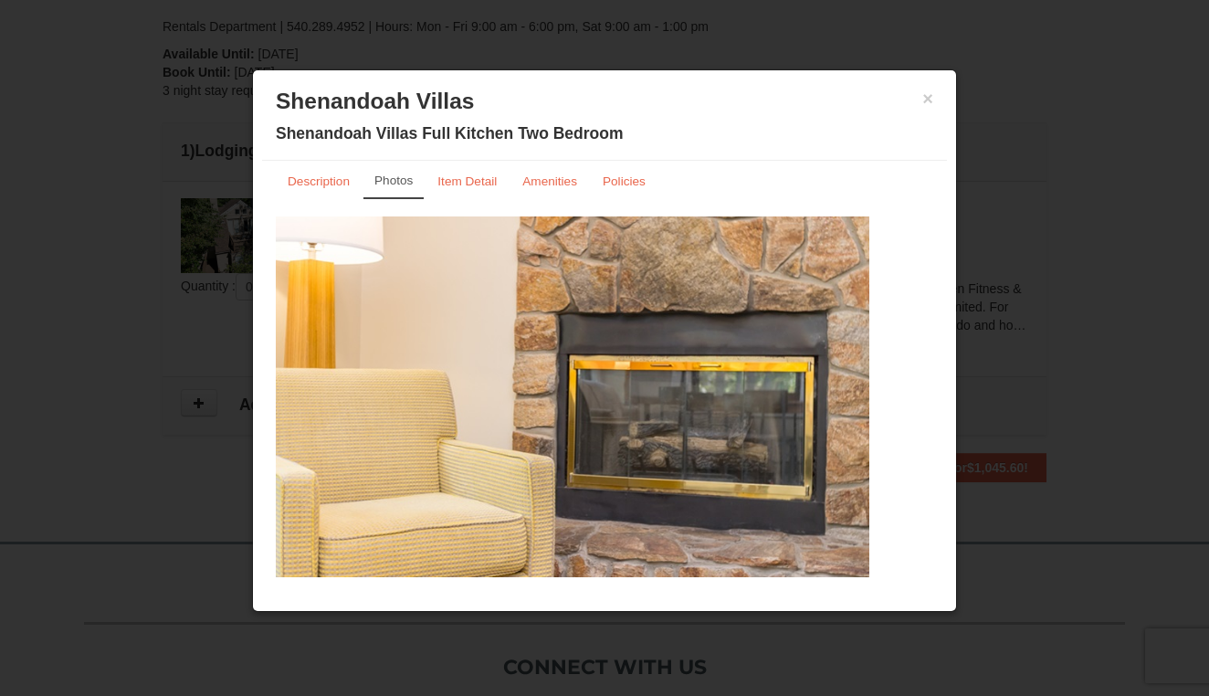
drag, startPoint x: 773, startPoint y: 425, endPoint x: 259, endPoint y: 425, distance: 514.1
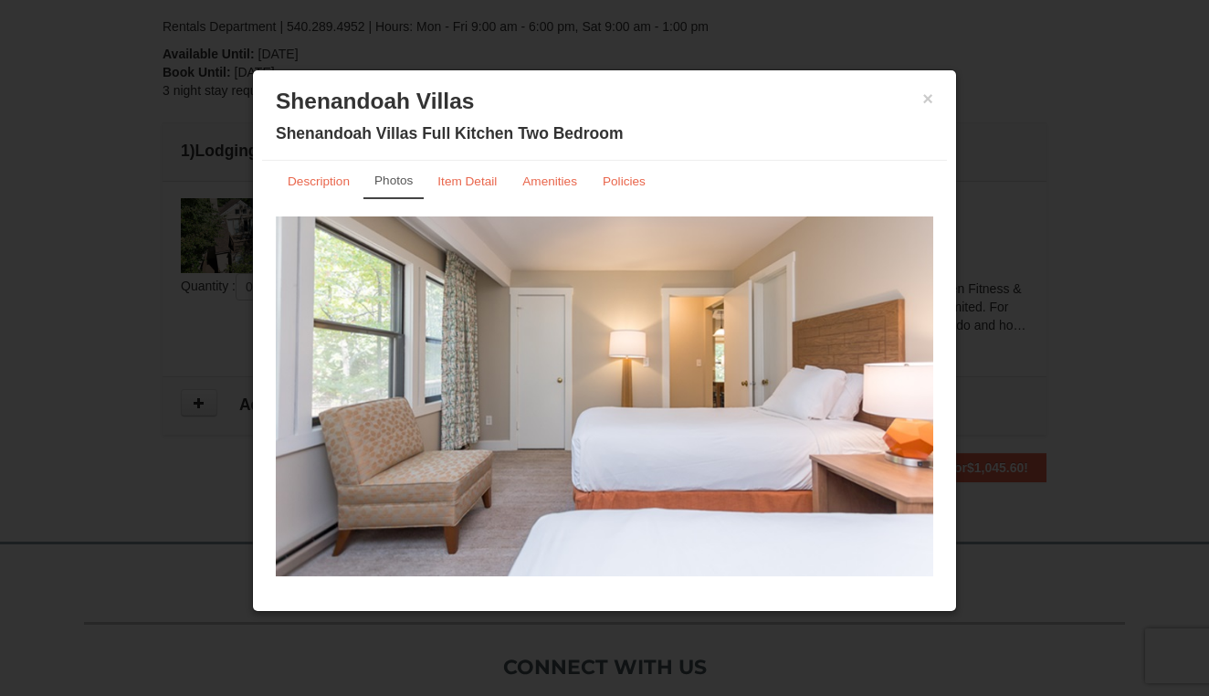
drag, startPoint x: 696, startPoint y: 435, endPoint x: 324, endPoint y: 435, distance: 371.6
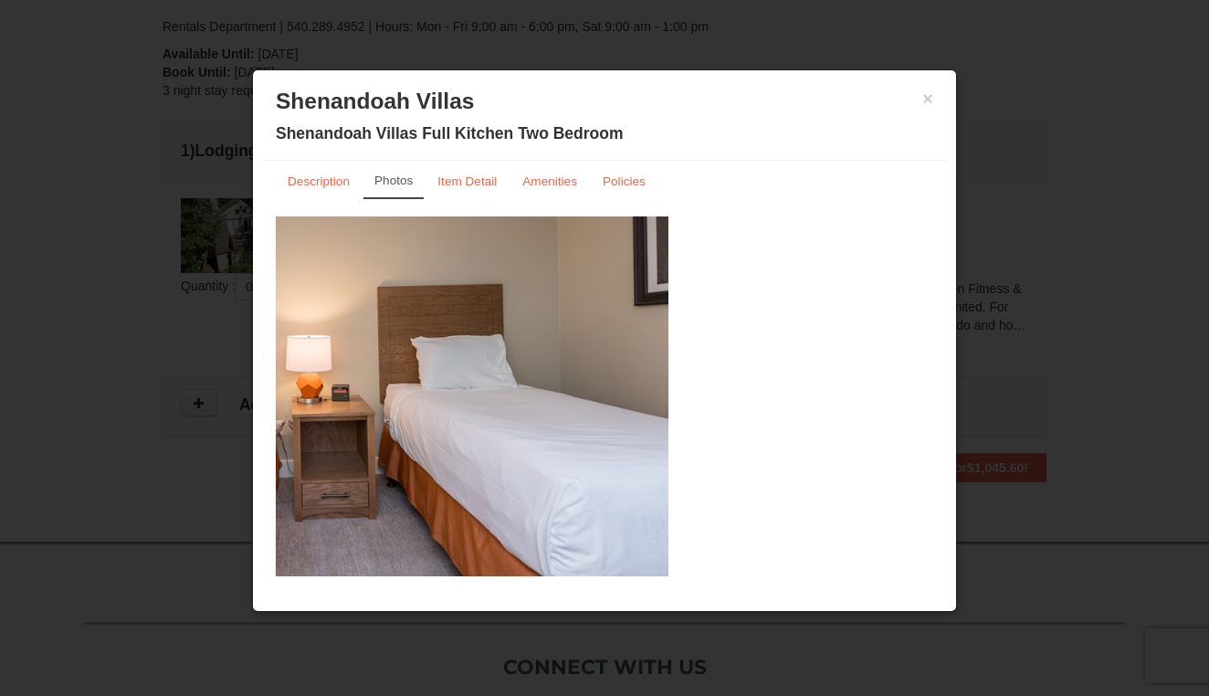
drag, startPoint x: 806, startPoint y: 445, endPoint x: 254, endPoint y: 445, distance: 552.4
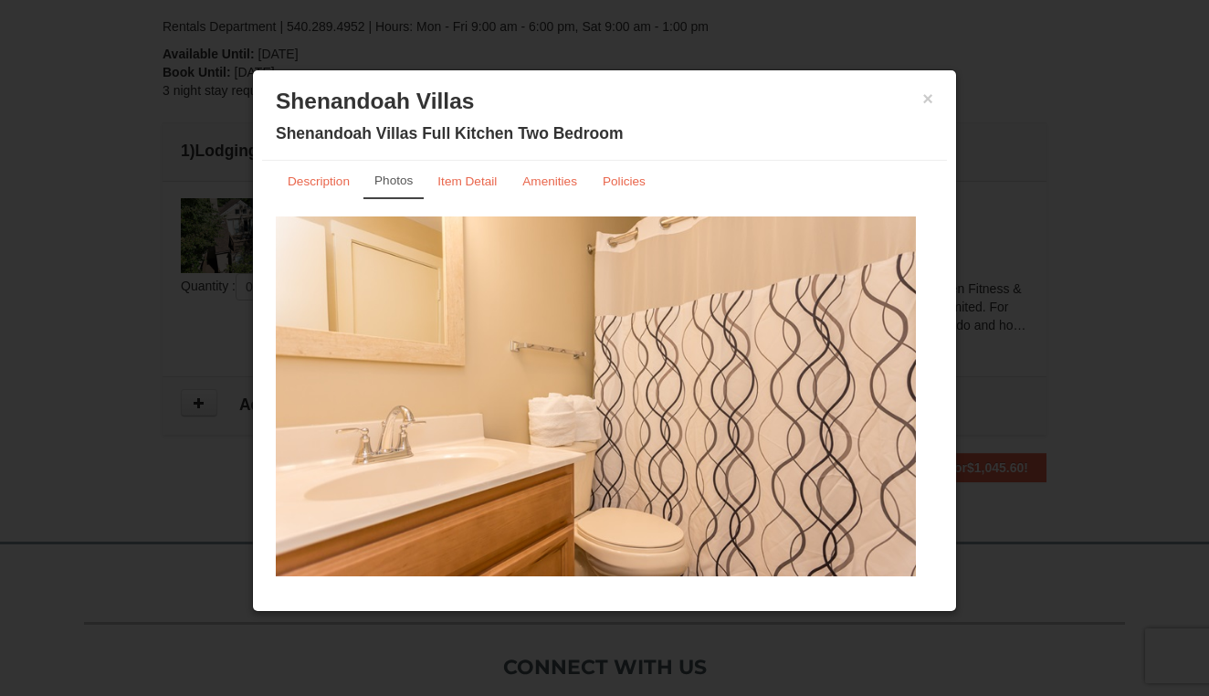
drag, startPoint x: 660, startPoint y: 420, endPoint x: 287, endPoint y: 420, distance: 373.5
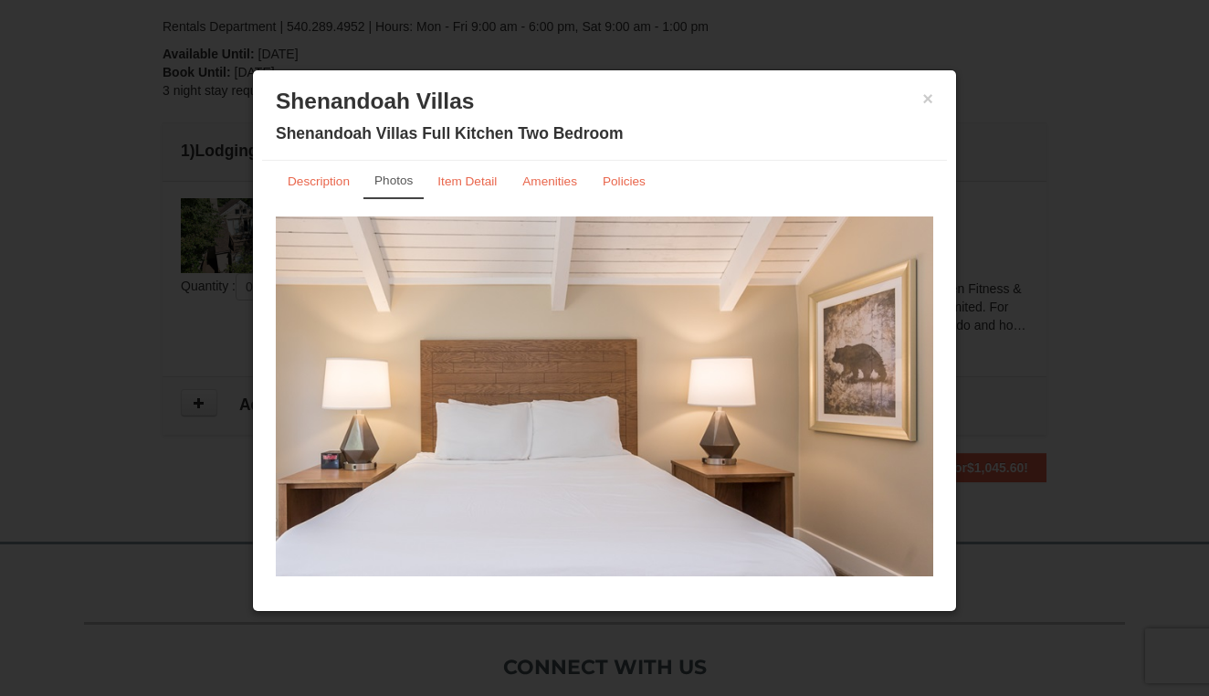
drag, startPoint x: 770, startPoint y: 422, endPoint x: 429, endPoint y: 422, distance: 340.6
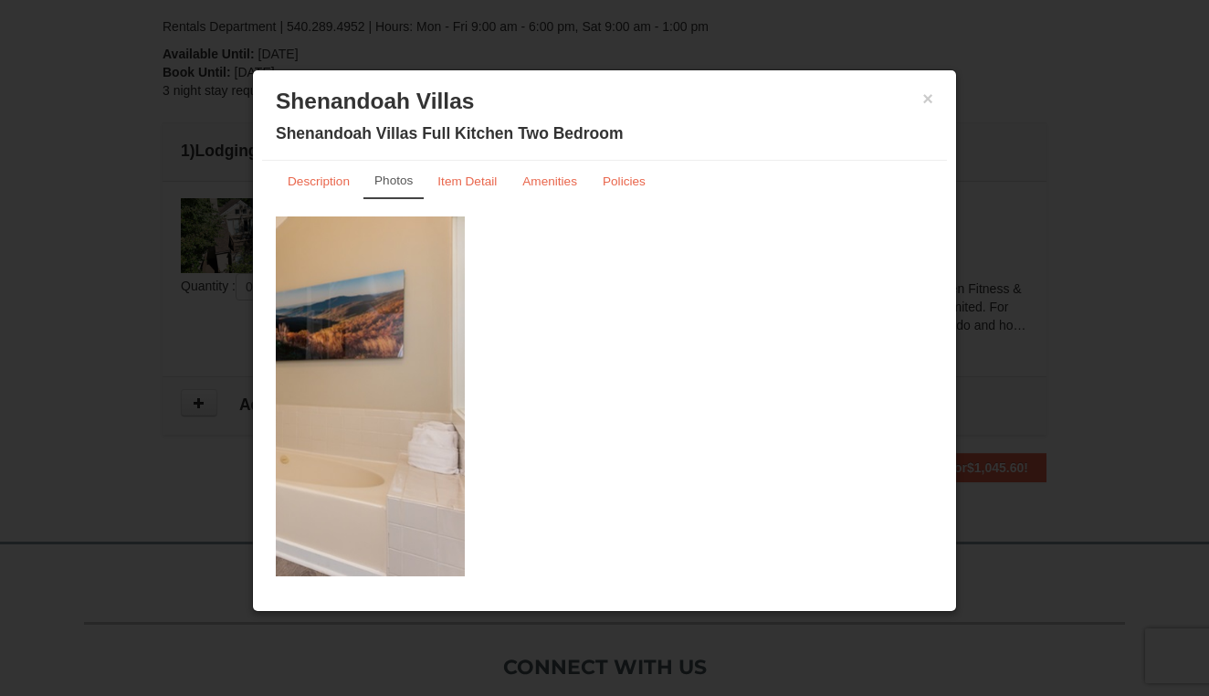
drag, startPoint x: 581, startPoint y: 449, endPoint x: 262, endPoint y: 449, distance: 318.7
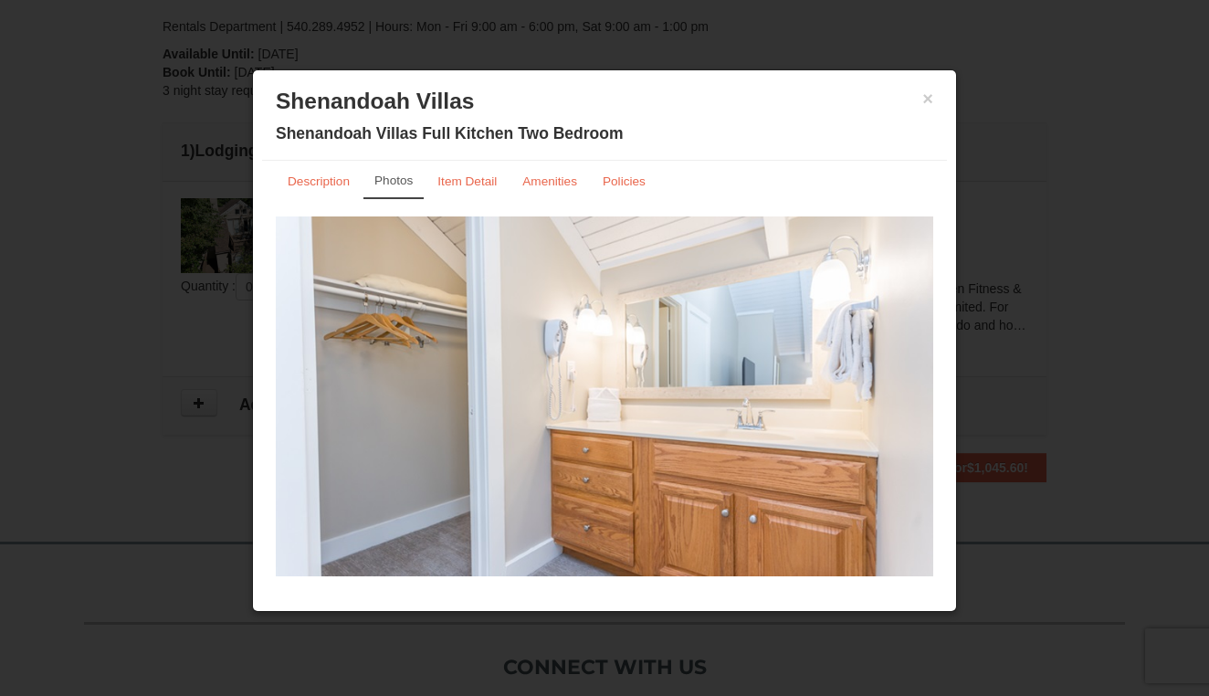
drag, startPoint x: 675, startPoint y: 457, endPoint x: 214, endPoint y: 457, distance: 461.1
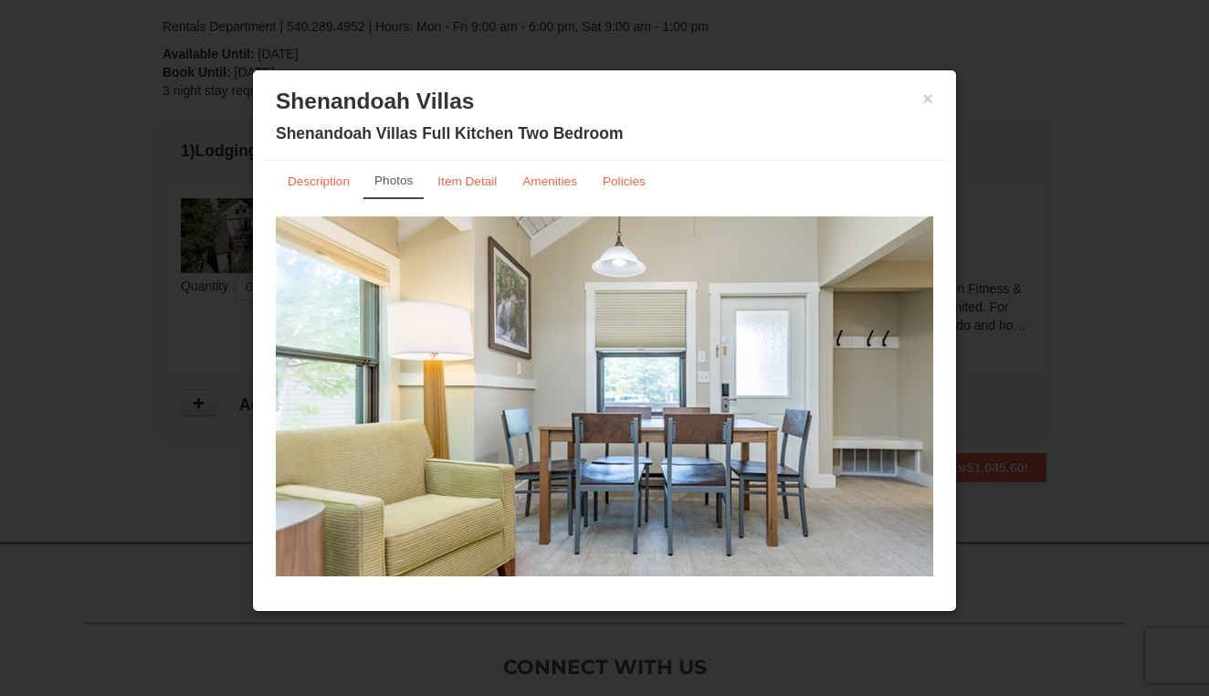
drag, startPoint x: 479, startPoint y: 375, endPoint x: 854, endPoint y: 419, distance: 376.9
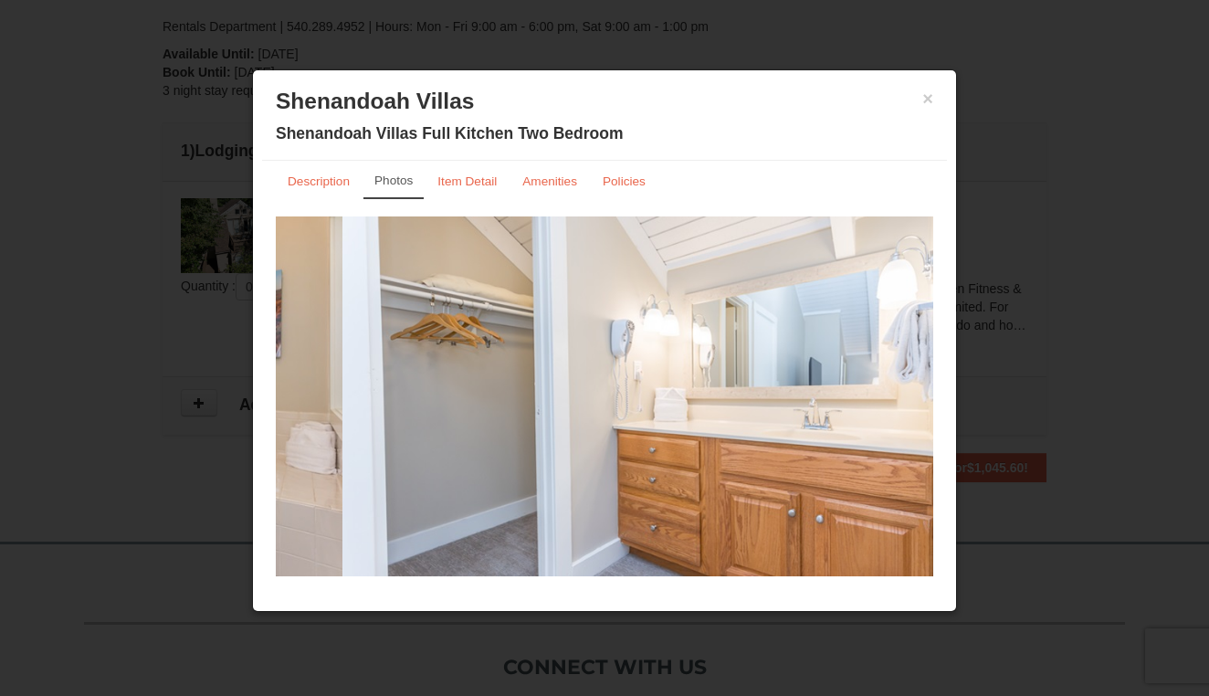
drag, startPoint x: 614, startPoint y: 411, endPoint x: 1054, endPoint y: 434, distance: 440.7
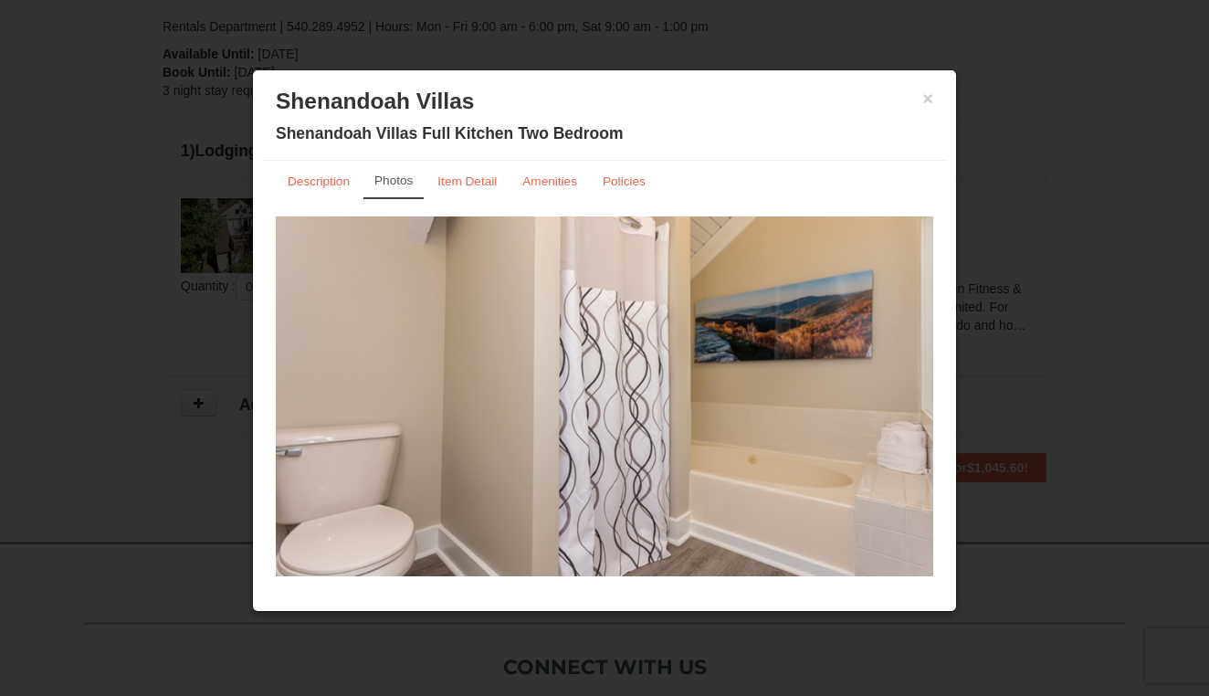
drag, startPoint x: 908, startPoint y: 400, endPoint x: 501, endPoint y: 409, distance: 406.4
drag, startPoint x: 615, startPoint y: 415, endPoint x: 257, endPoint y: 408, distance: 358.0
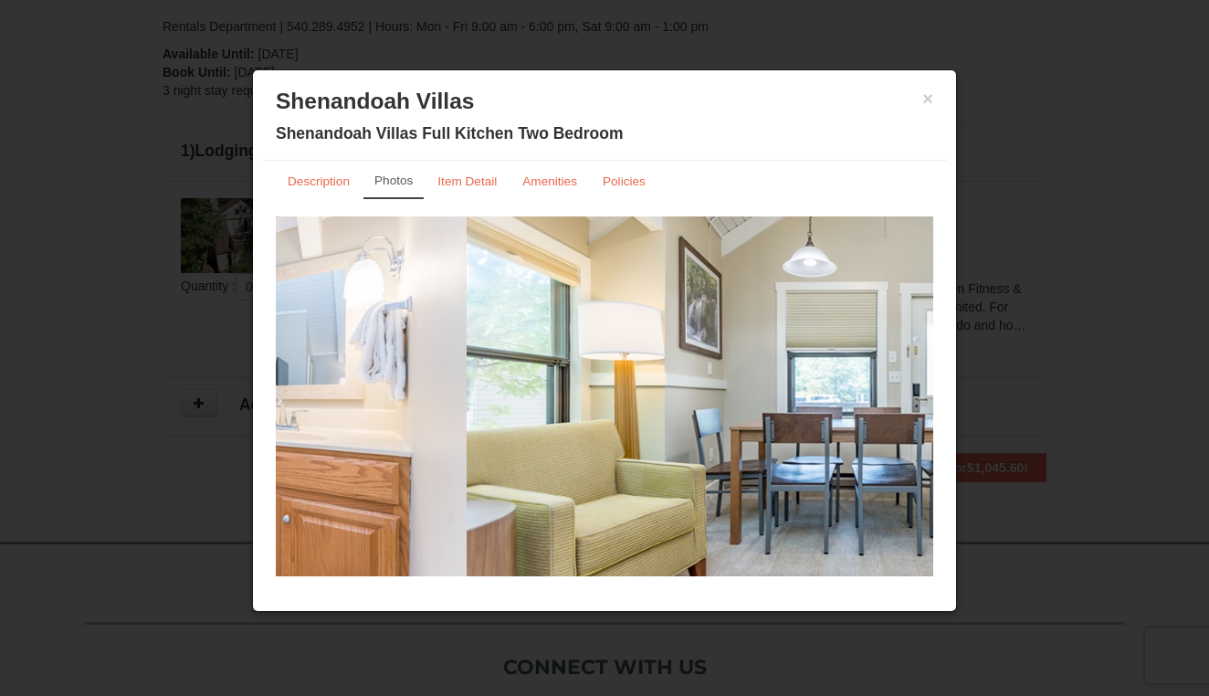
drag, startPoint x: 632, startPoint y: 404, endPoint x: 127, endPoint y: 404, distance: 505.0
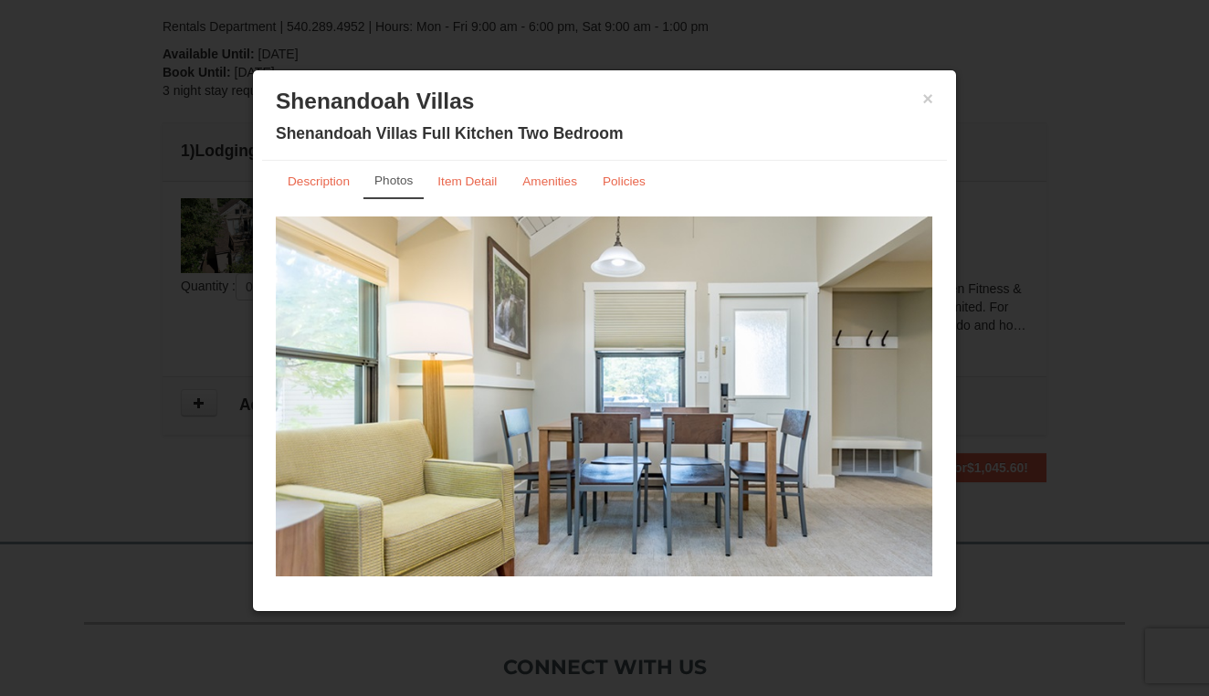
drag, startPoint x: 739, startPoint y: 400, endPoint x: 474, endPoint y: 393, distance: 264.9
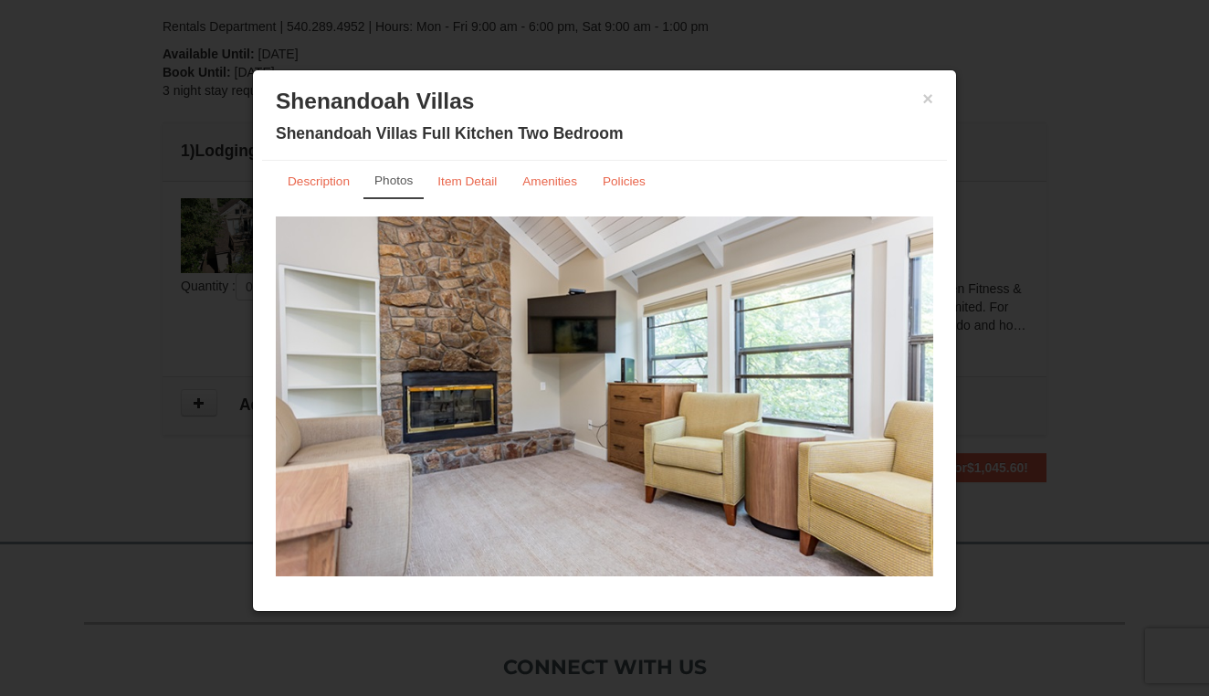
drag, startPoint x: 735, startPoint y: 419, endPoint x: 315, endPoint y: 382, distance: 421.7
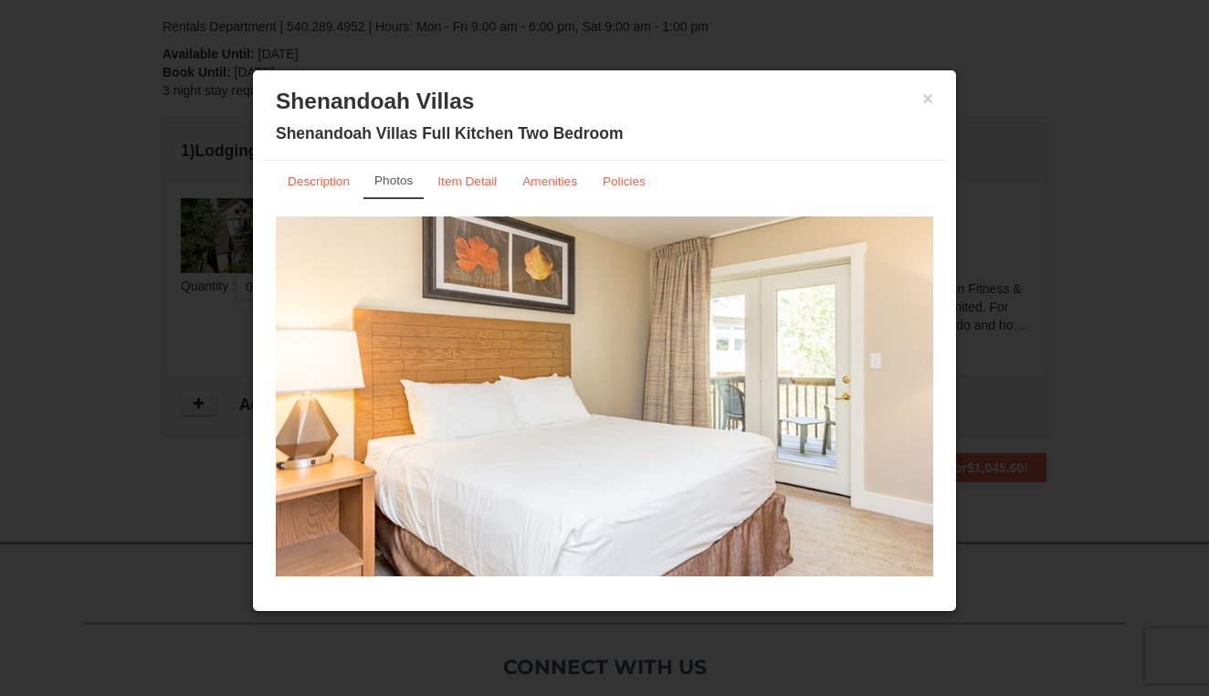
drag, startPoint x: 548, startPoint y: 410, endPoint x: 304, endPoint y: 409, distance: 243.8
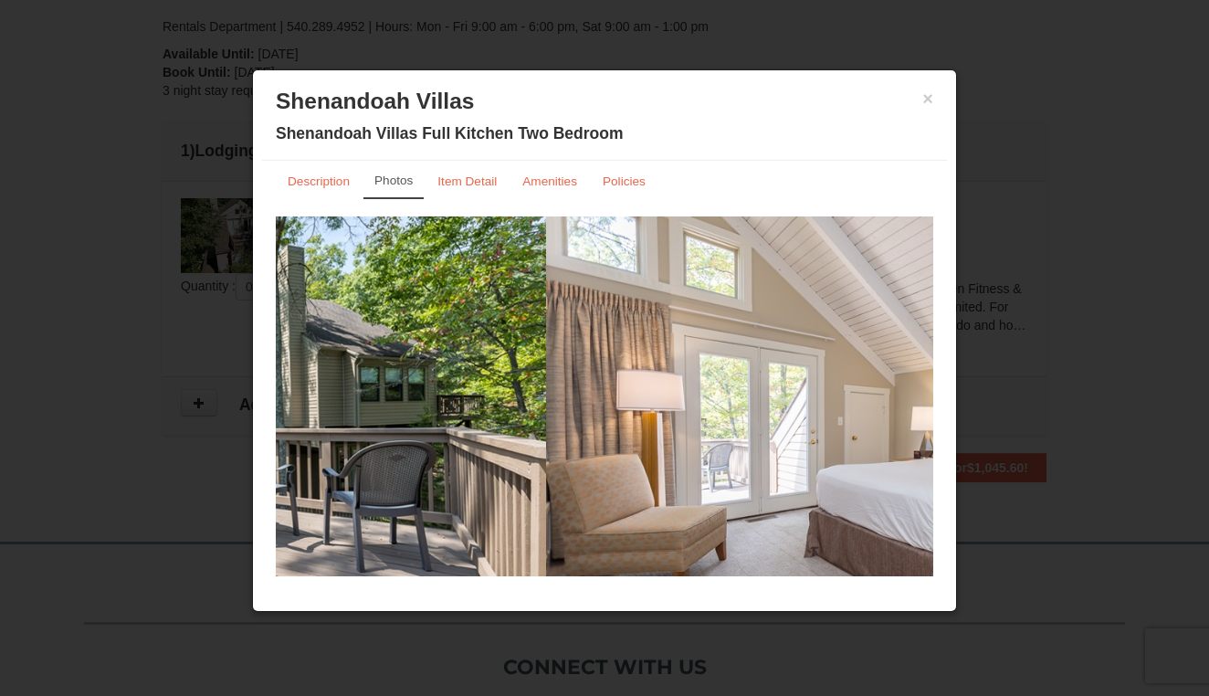
drag, startPoint x: 815, startPoint y: 435, endPoint x: 427, endPoint y: 382, distance: 390.8
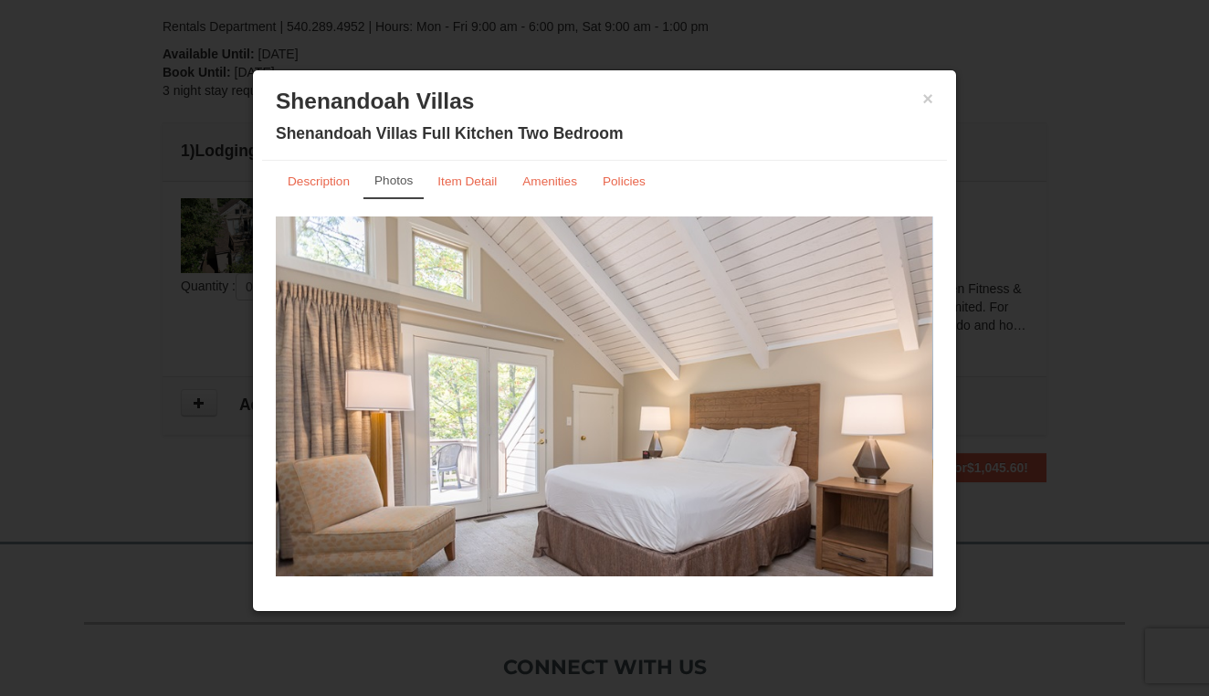
drag, startPoint x: 522, startPoint y: 387, endPoint x: 230, endPoint y: 333, distance: 297.1
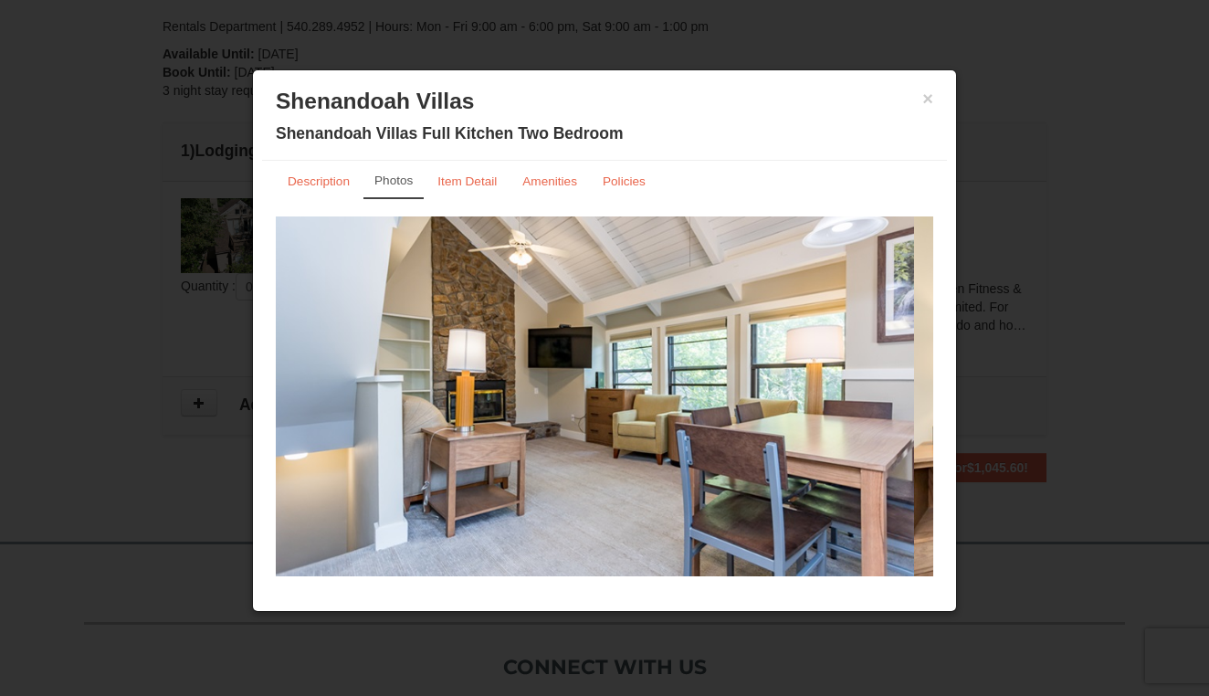
drag, startPoint x: 662, startPoint y: 373, endPoint x: 399, endPoint y: 373, distance: 263.0
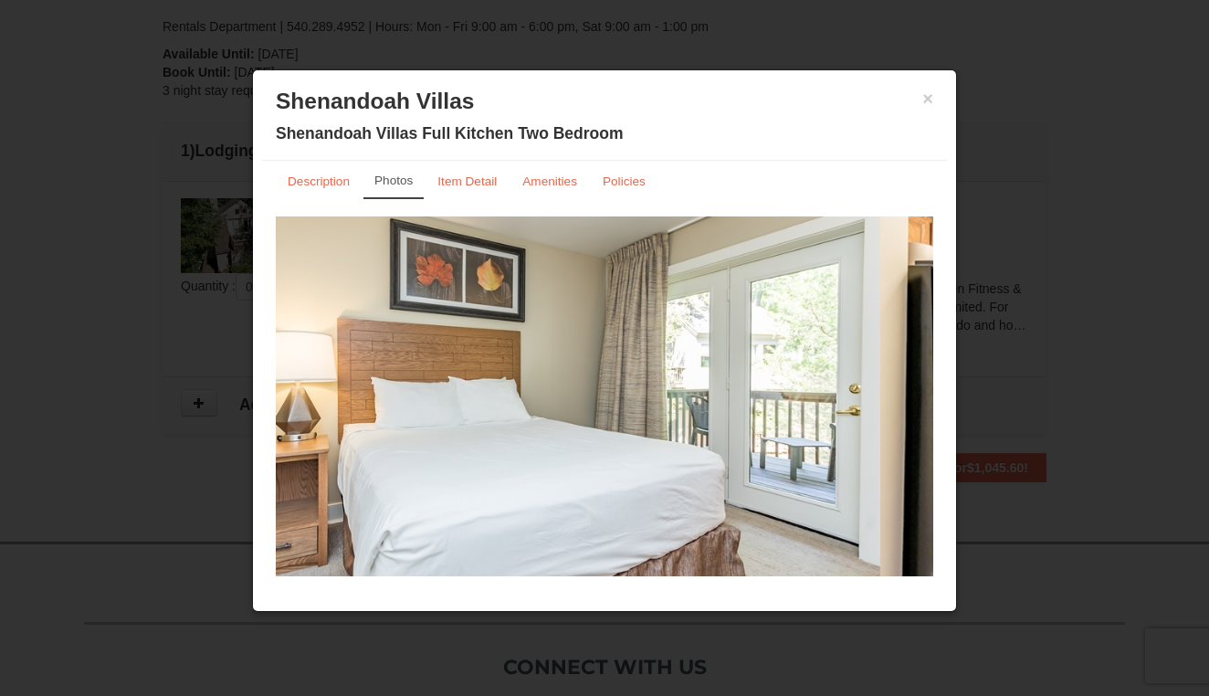
drag, startPoint x: 733, startPoint y: 411, endPoint x: 467, endPoint y: 411, distance: 266.6
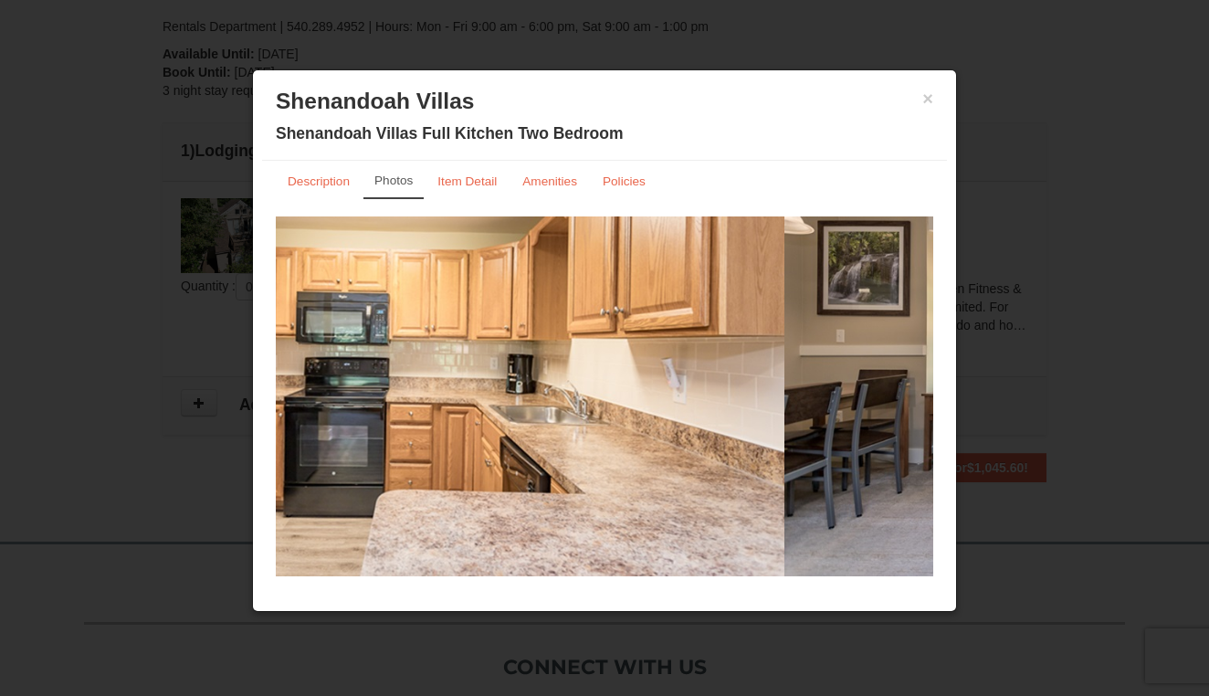
drag, startPoint x: 741, startPoint y: 433, endPoint x: 345, endPoint y: 433, distance: 395.4
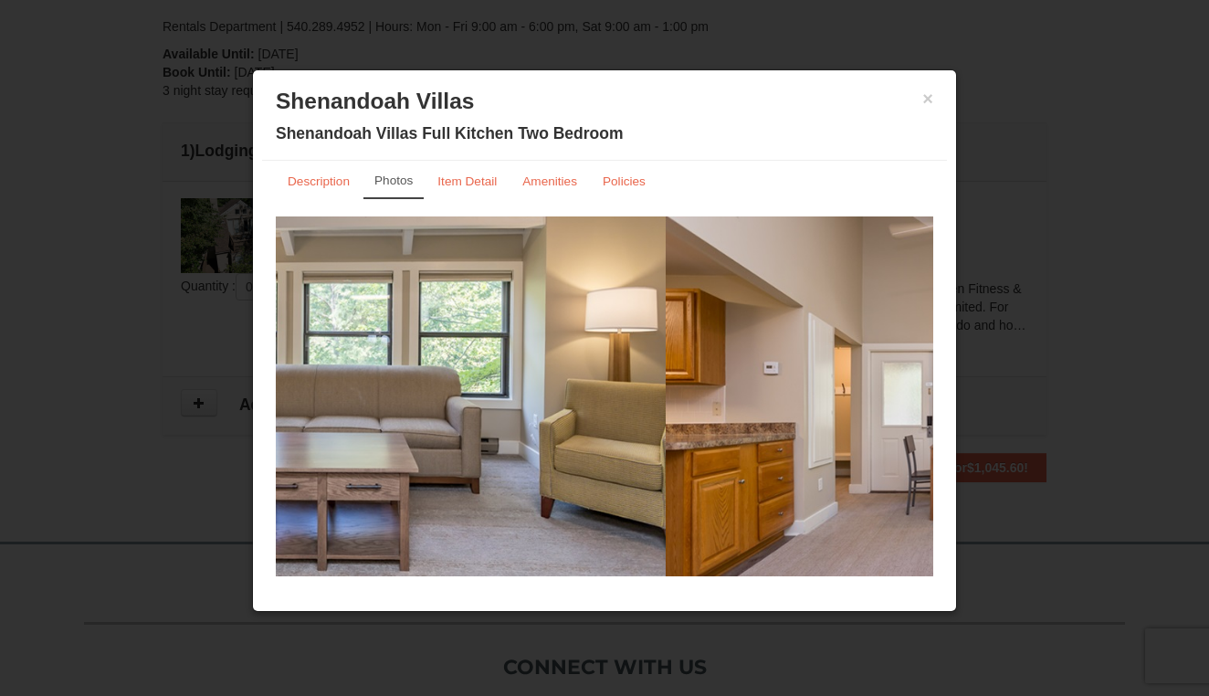
drag, startPoint x: 695, startPoint y: 319, endPoint x: 427, endPoint y: 319, distance: 267.5
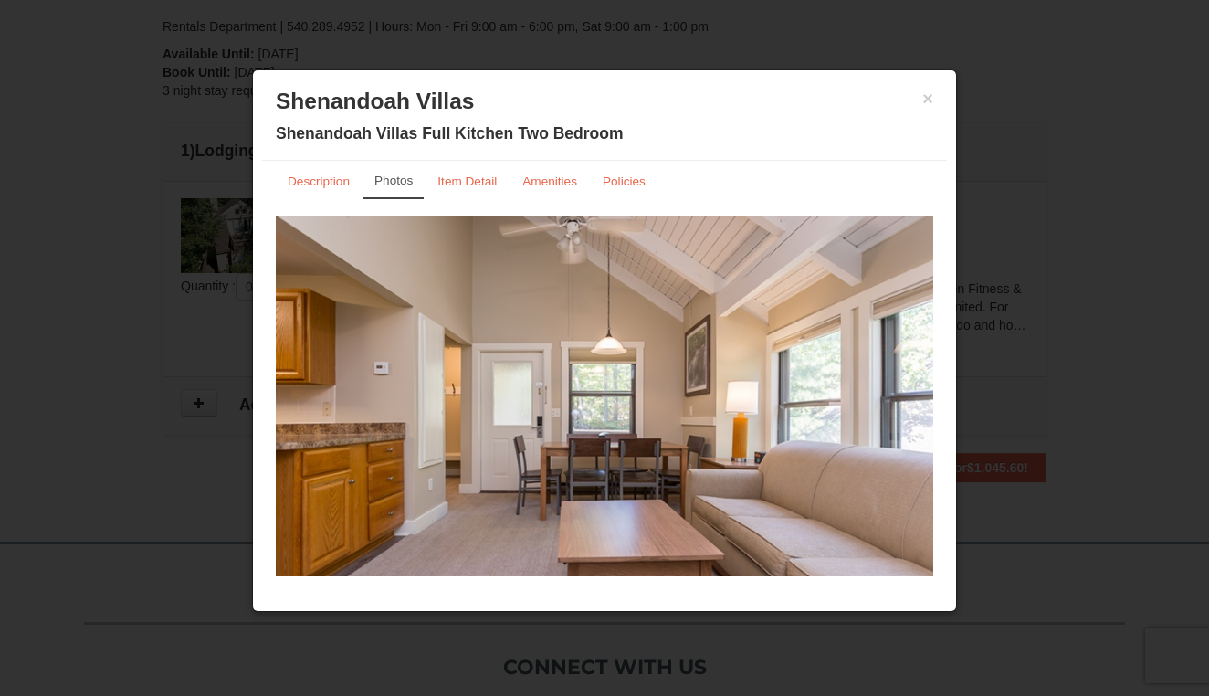
drag, startPoint x: 883, startPoint y: 334, endPoint x: 559, endPoint y: 334, distance: 324.2
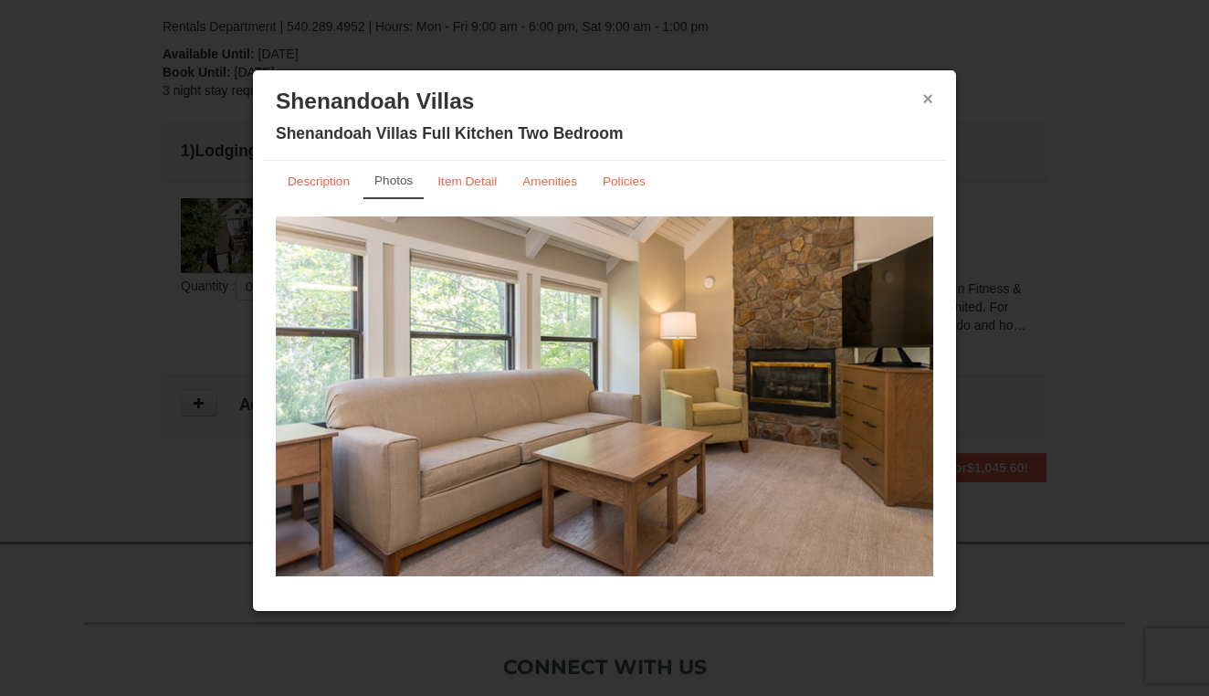
click at [925, 101] on button "×" at bounding box center [927, 98] width 11 height 18
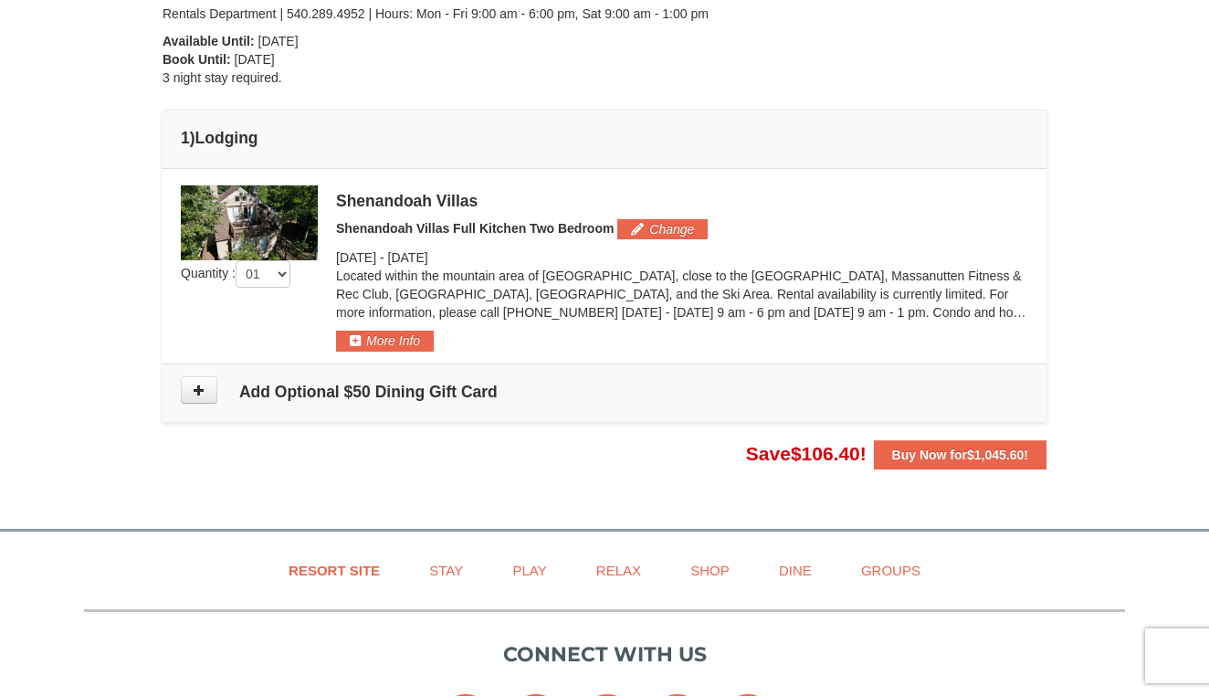
scroll to position [414, 0]
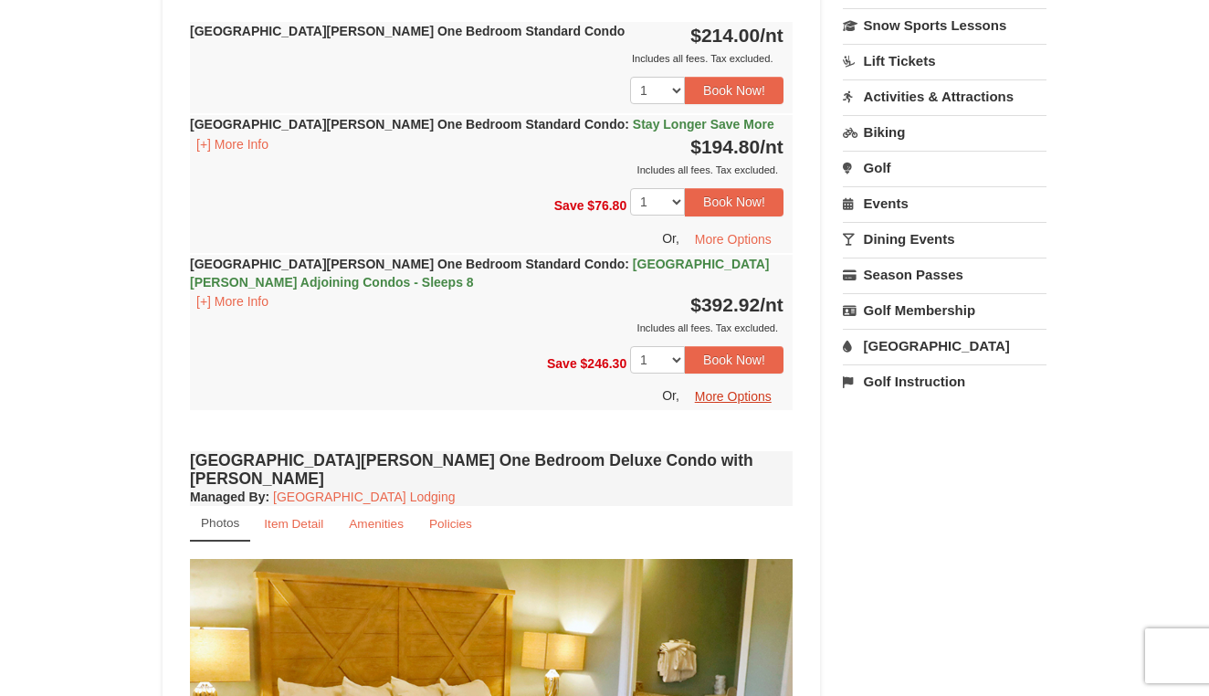
scroll to position [1098, 0]
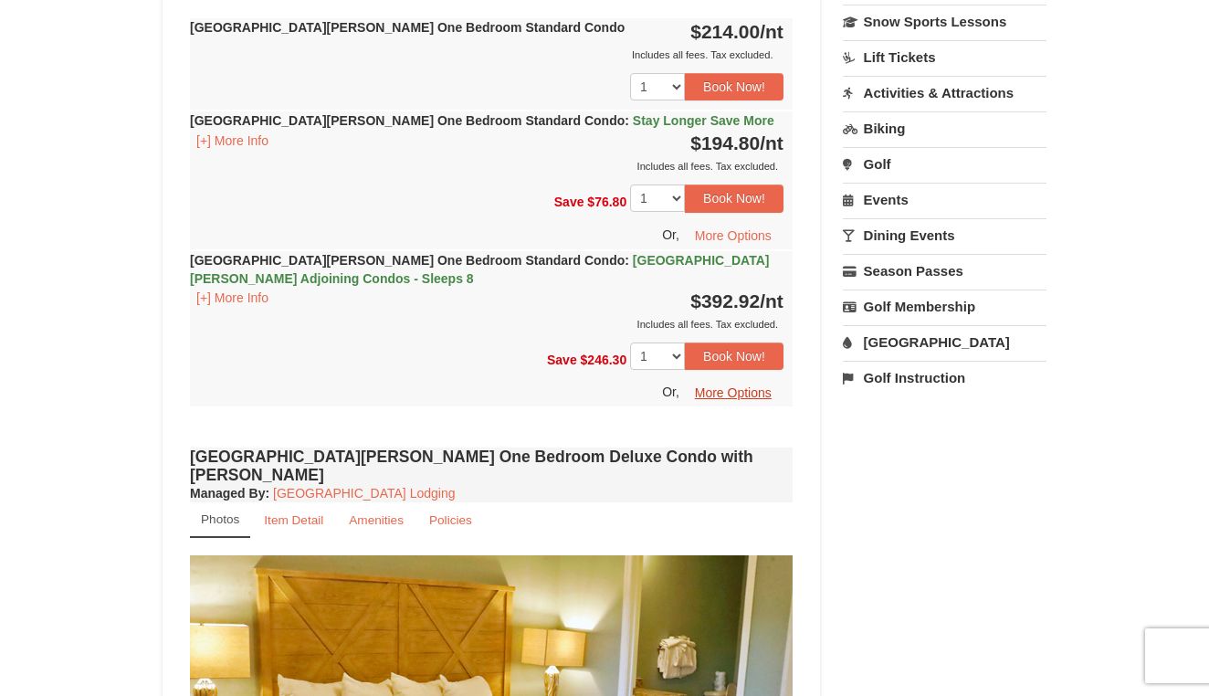
click at [750, 394] on button "More Options" at bounding box center [733, 392] width 100 height 27
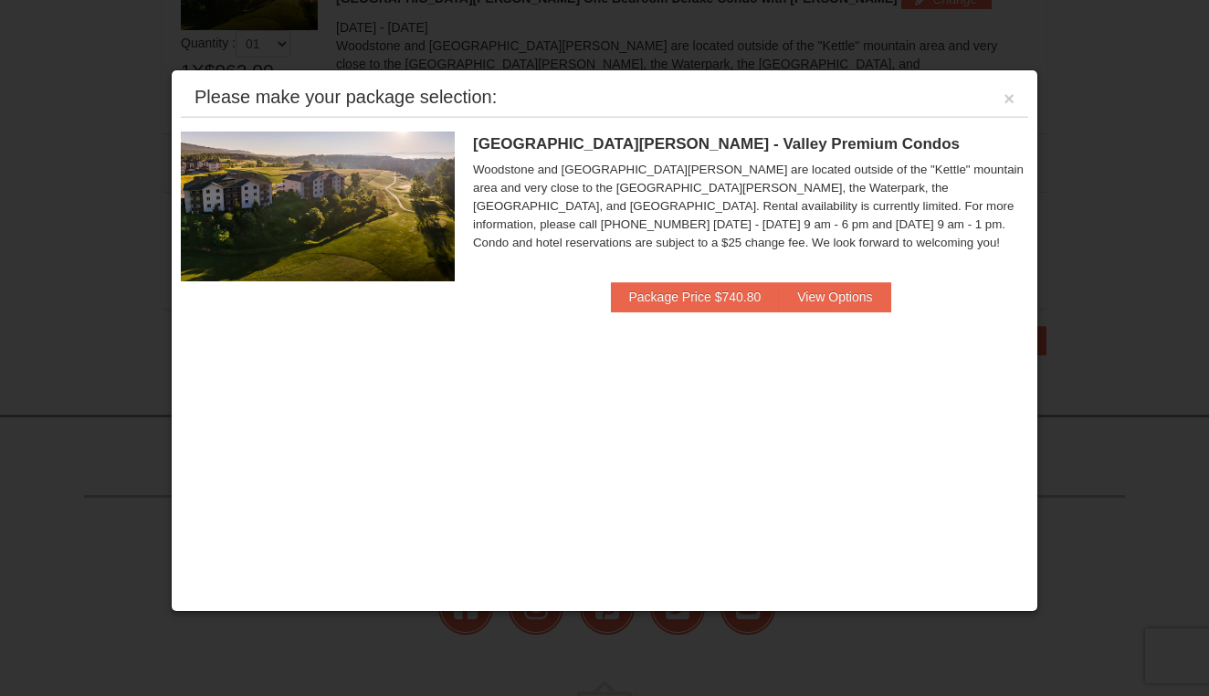
scroll to position [703, 0]
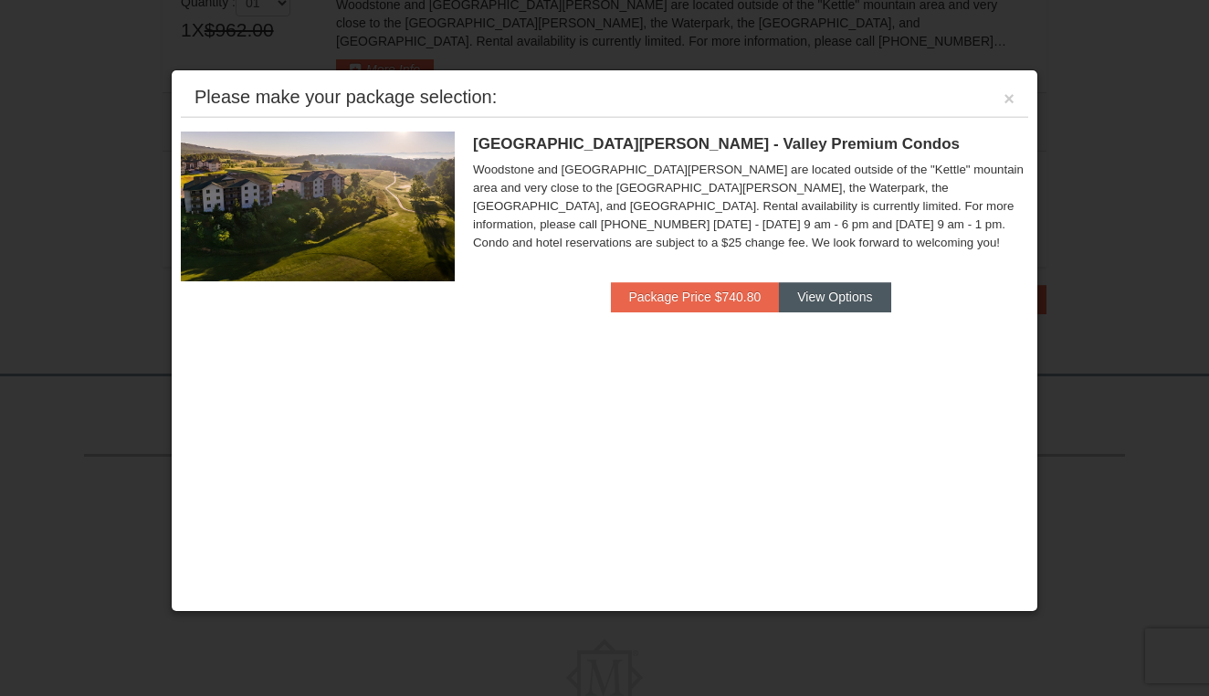
click at [828, 294] on button "View Options" at bounding box center [834, 296] width 111 height 29
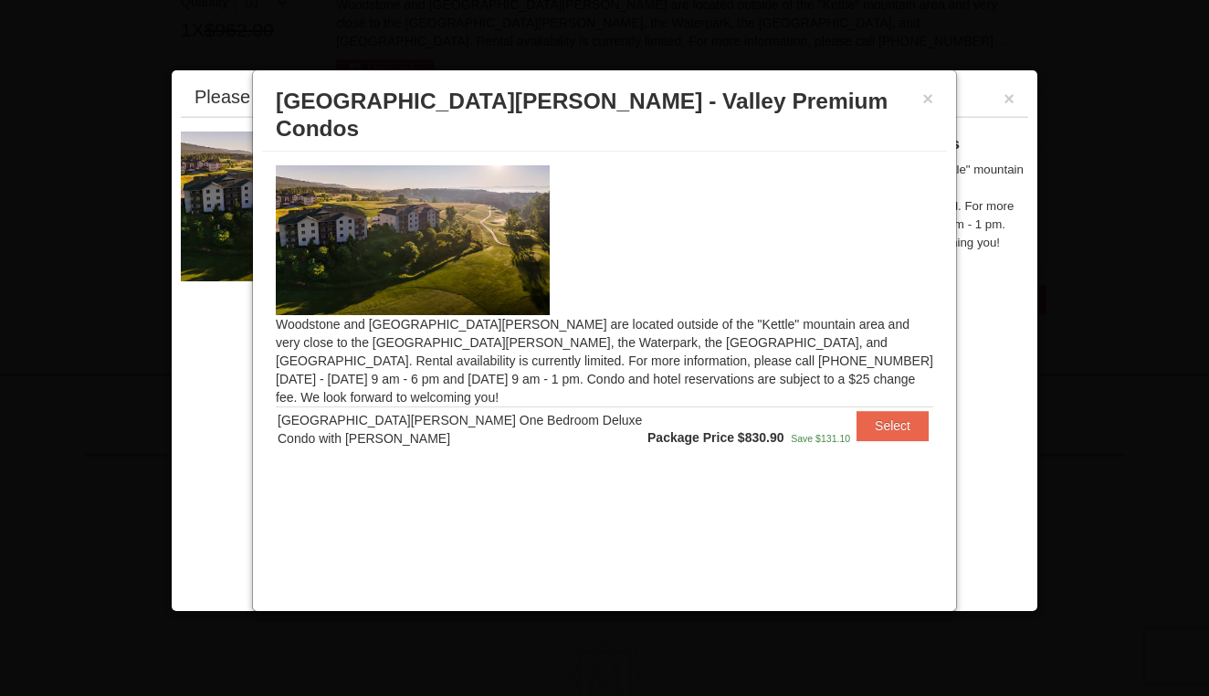
click at [935, 97] on div "× Woodstone Meadows - Valley Premium Condos" at bounding box center [604, 115] width 685 height 72
click at [925, 97] on button "×" at bounding box center [927, 98] width 11 height 18
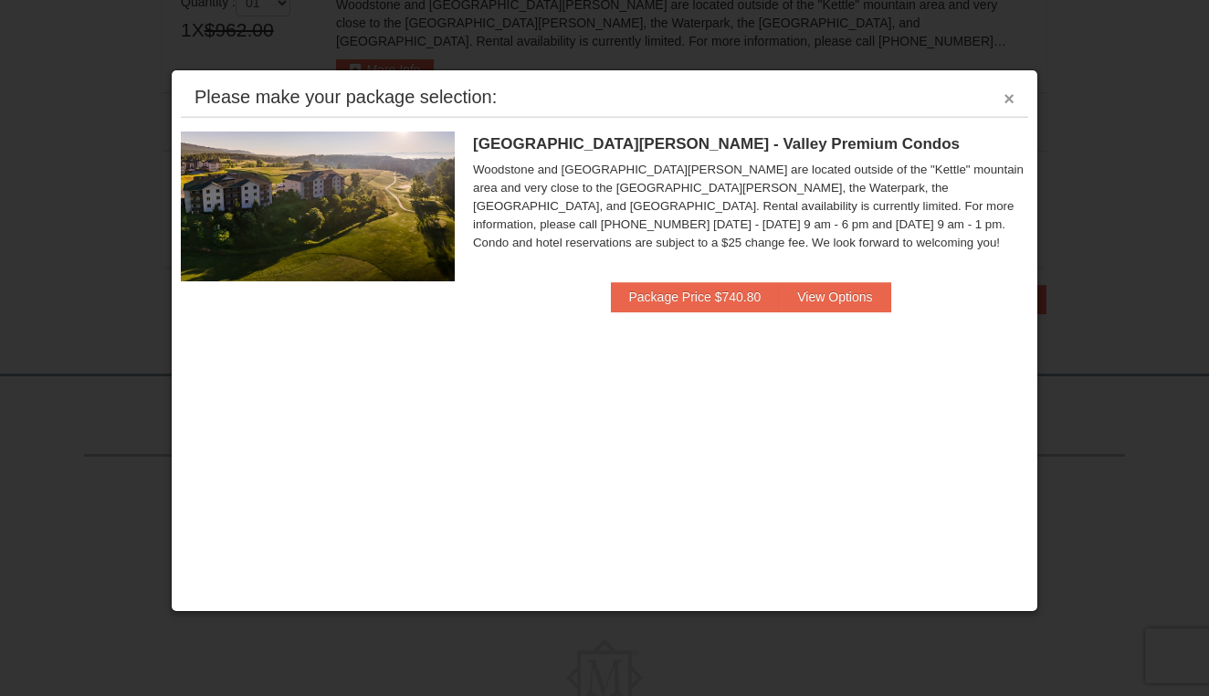
click at [1004, 98] on button "×" at bounding box center [1009, 98] width 11 height 18
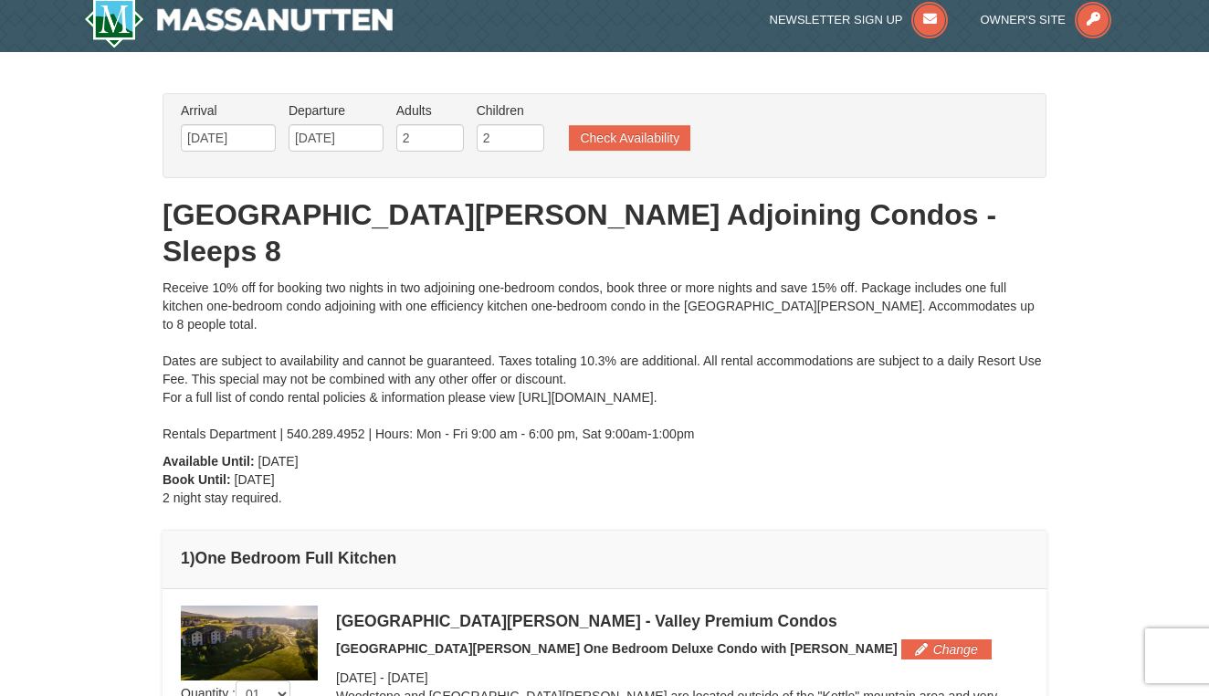
scroll to position [3, 0]
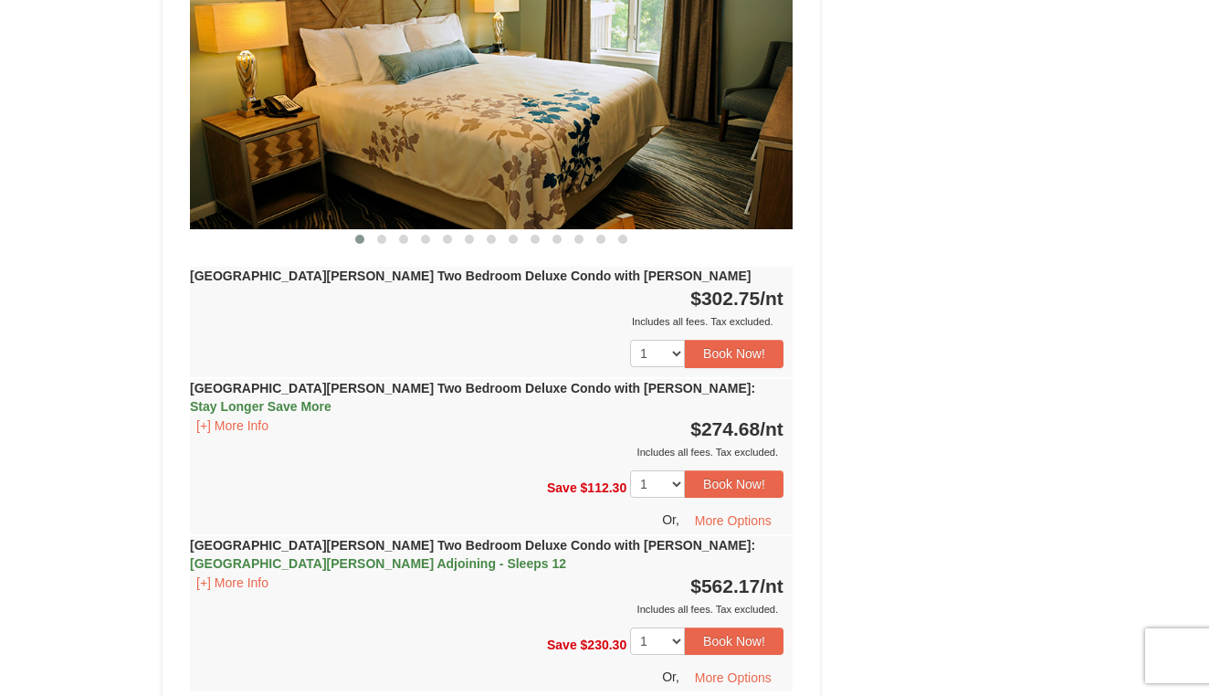
scroll to position [2697, 0]
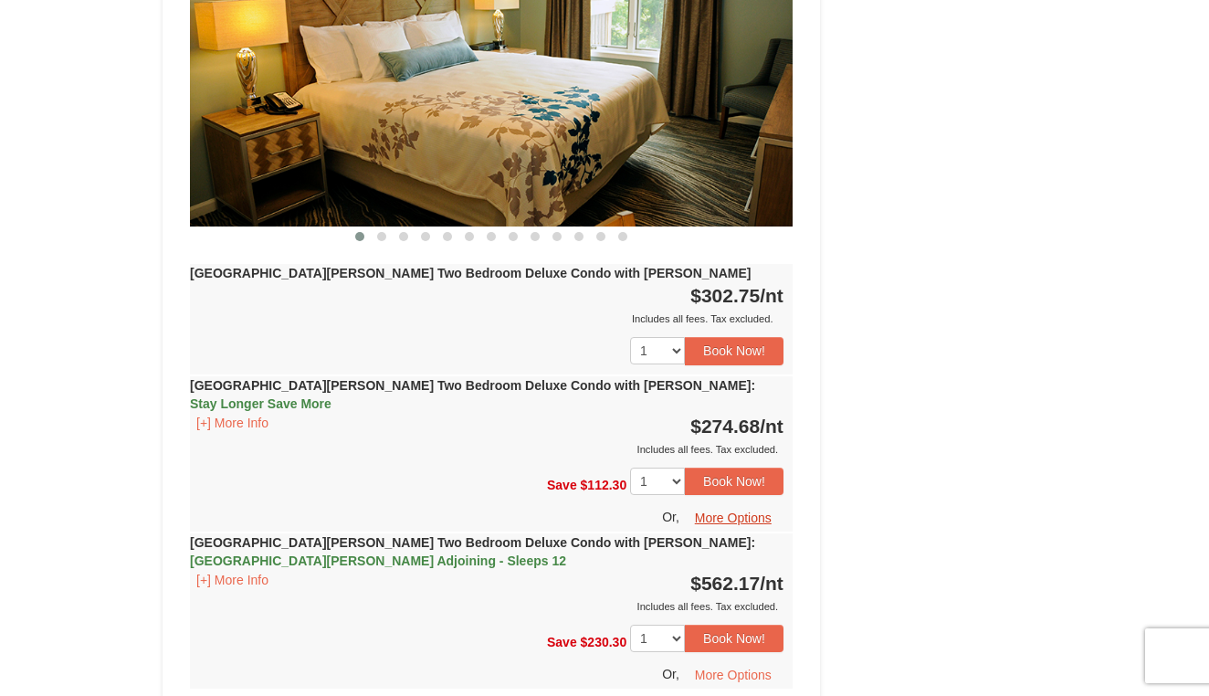
click at [754, 504] on button "More Options" at bounding box center [733, 517] width 100 height 27
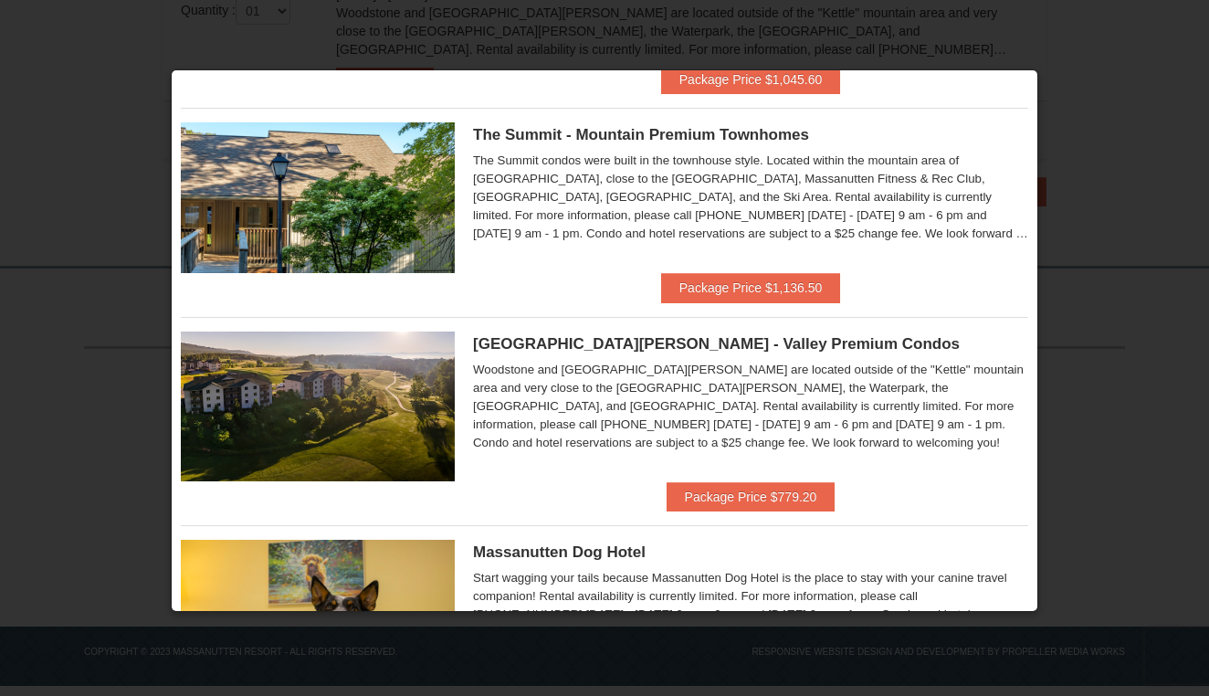
scroll to position [632, 0]
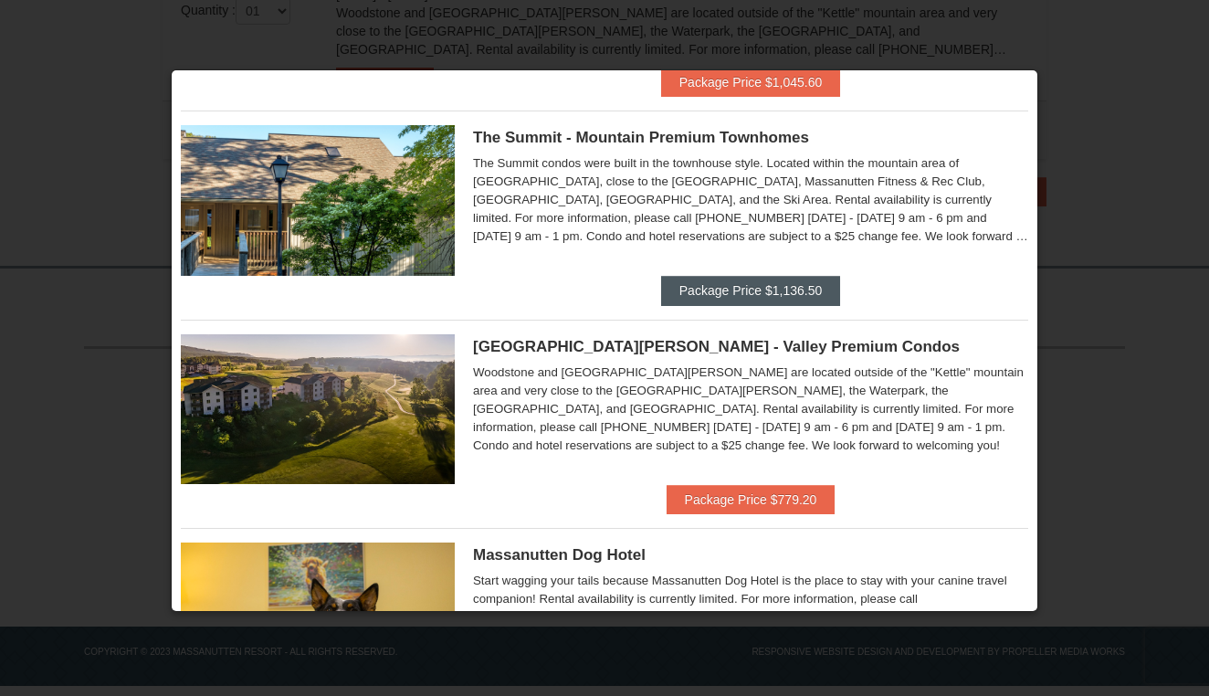
click at [765, 285] on button "Package Price $1,136.50" at bounding box center [750, 290] width 179 height 29
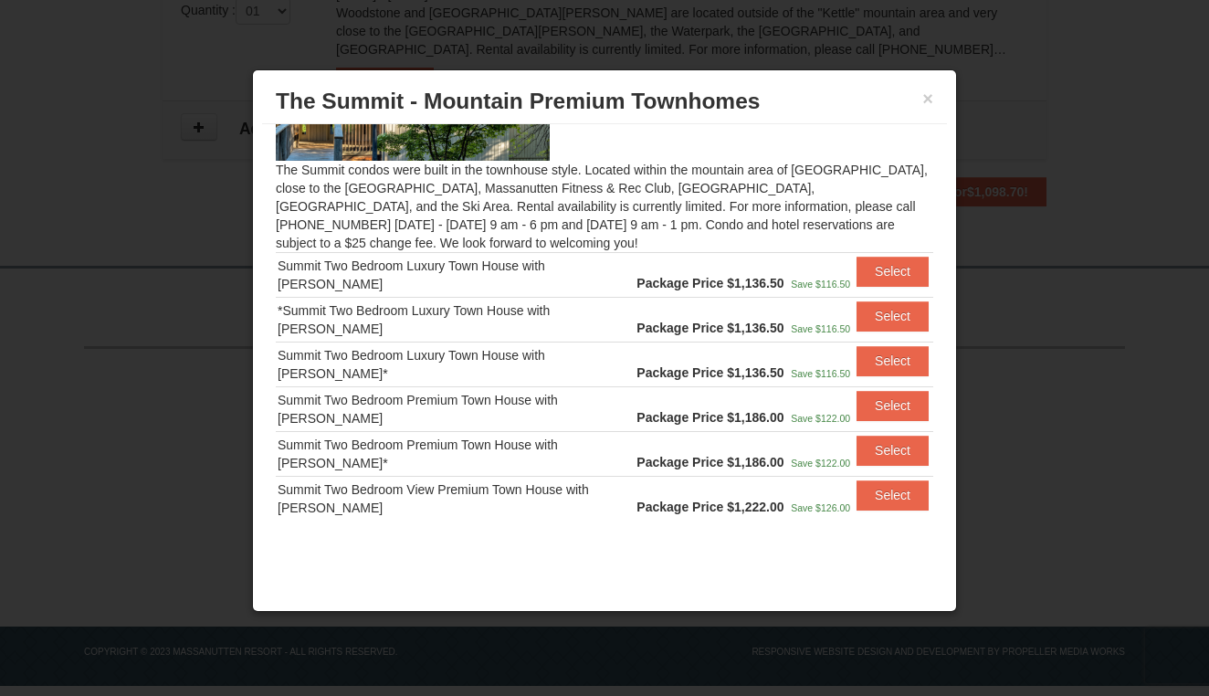
scroll to position [122, 0]
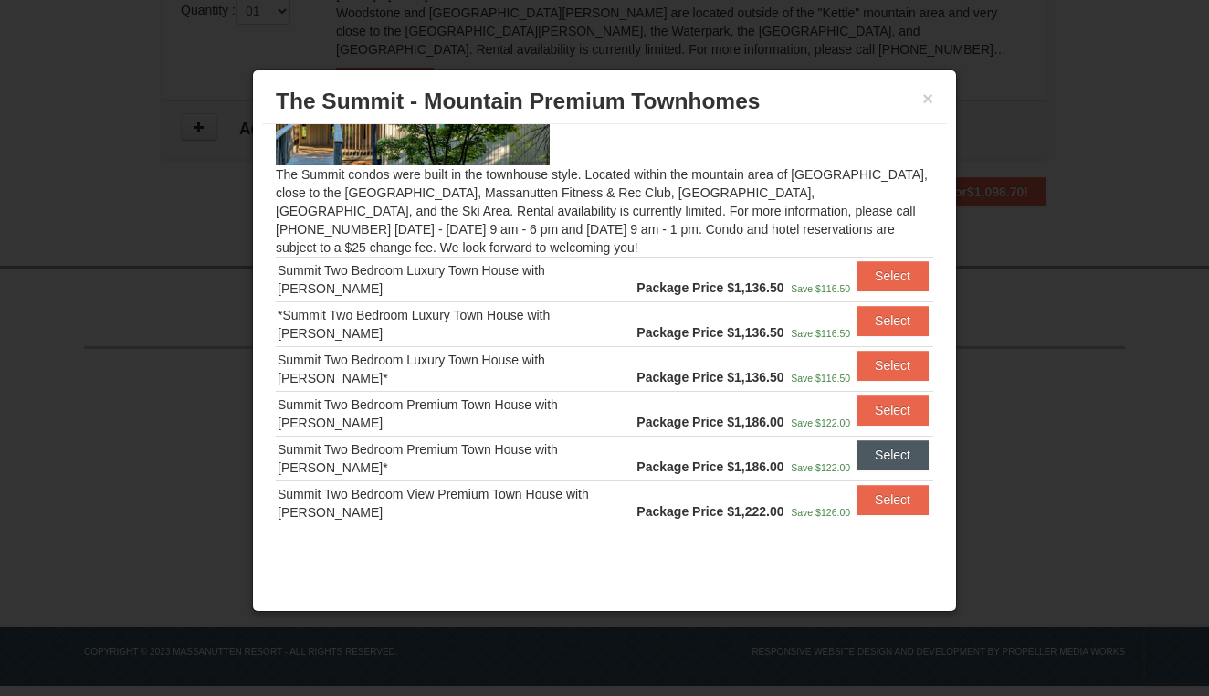
click at [888, 464] on button "Select" at bounding box center [893, 454] width 72 height 29
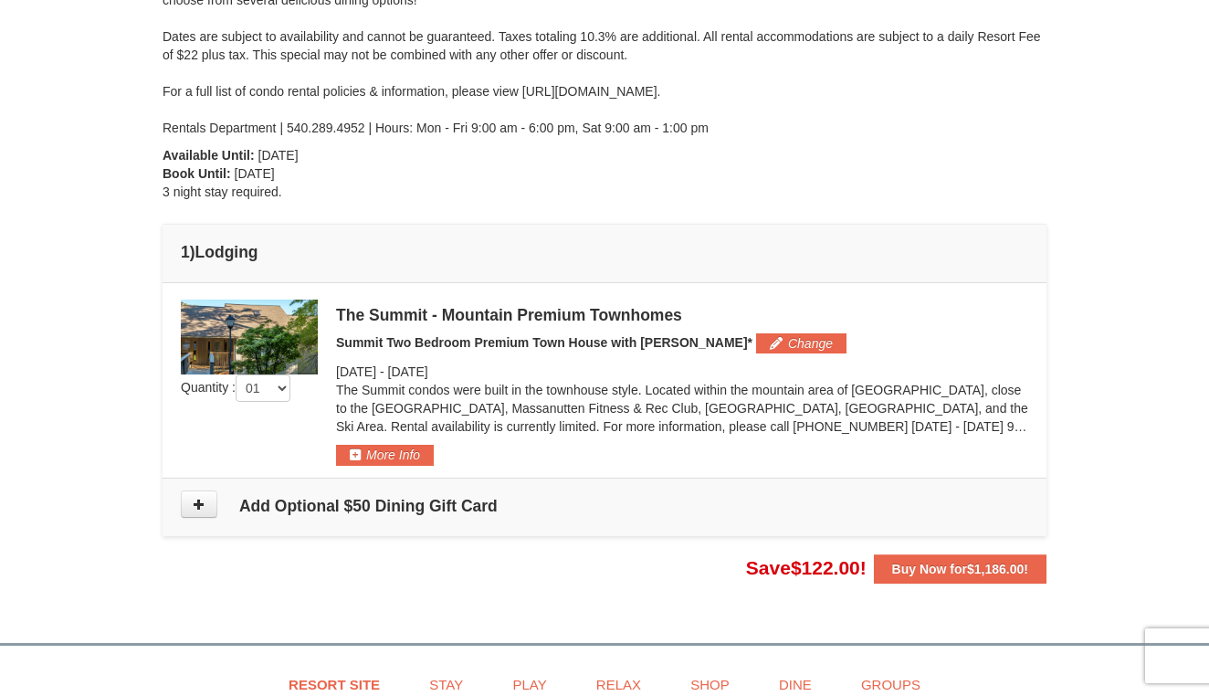
scroll to position [291, 0]
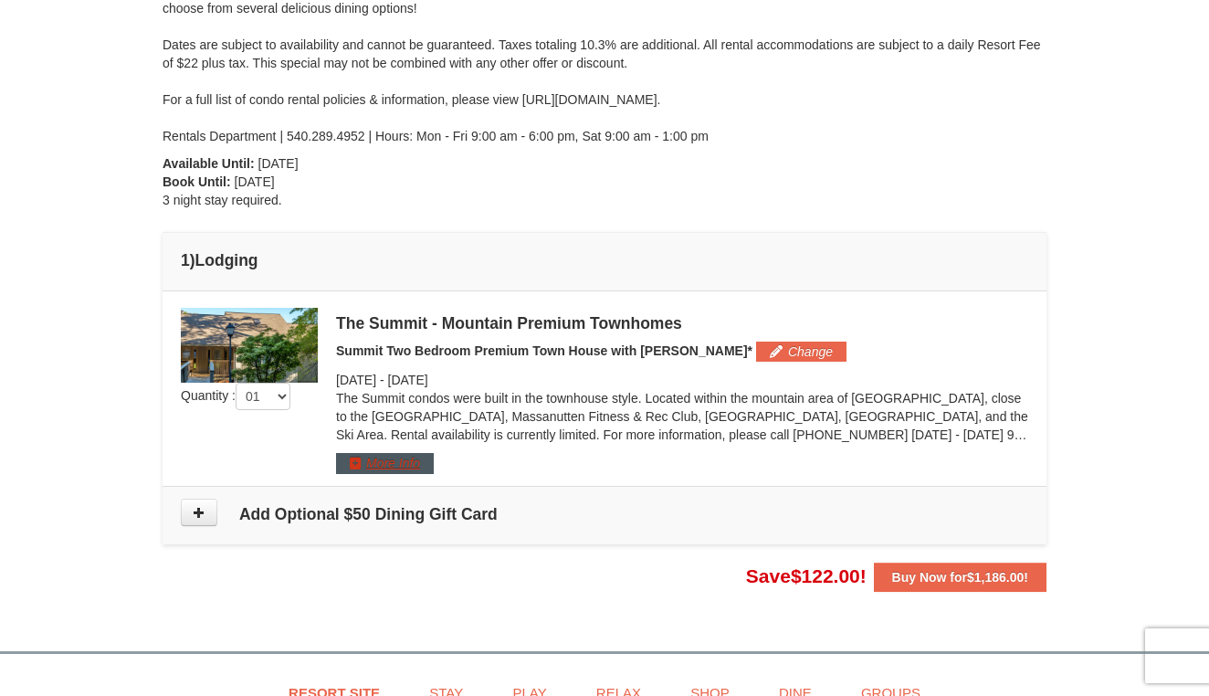
click at [394, 465] on button "More Info" at bounding box center [385, 463] width 98 height 20
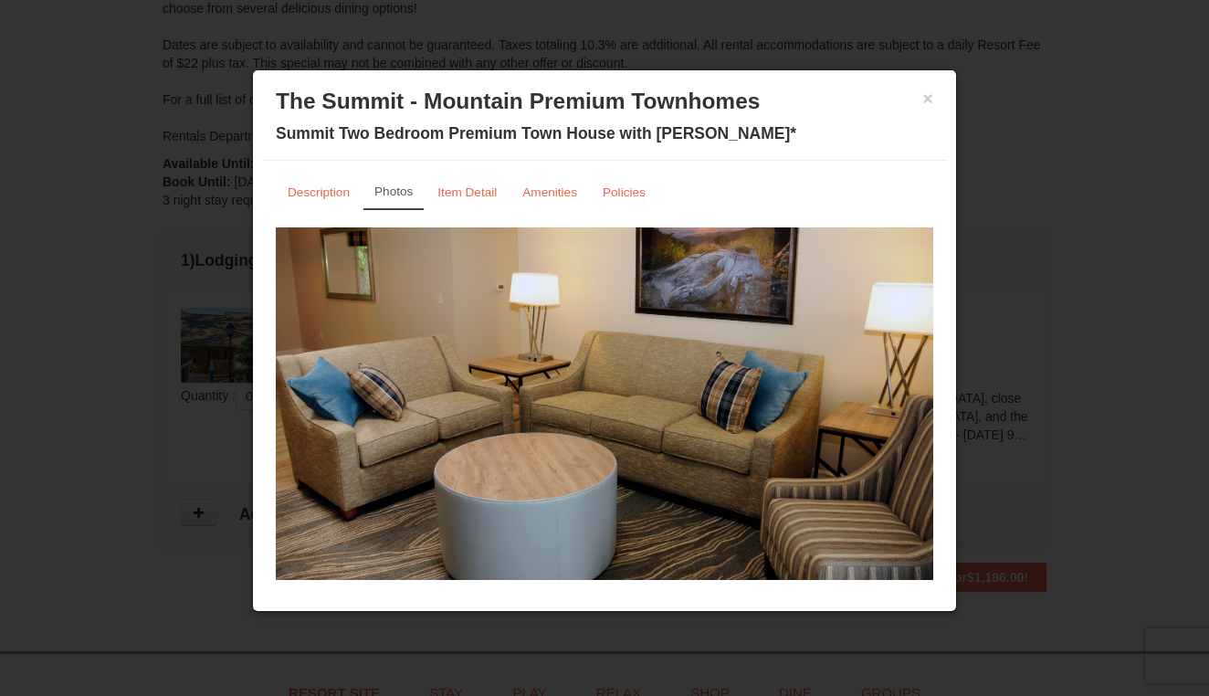
drag, startPoint x: 770, startPoint y: 423, endPoint x: 426, endPoint y: 398, distance: 344.2
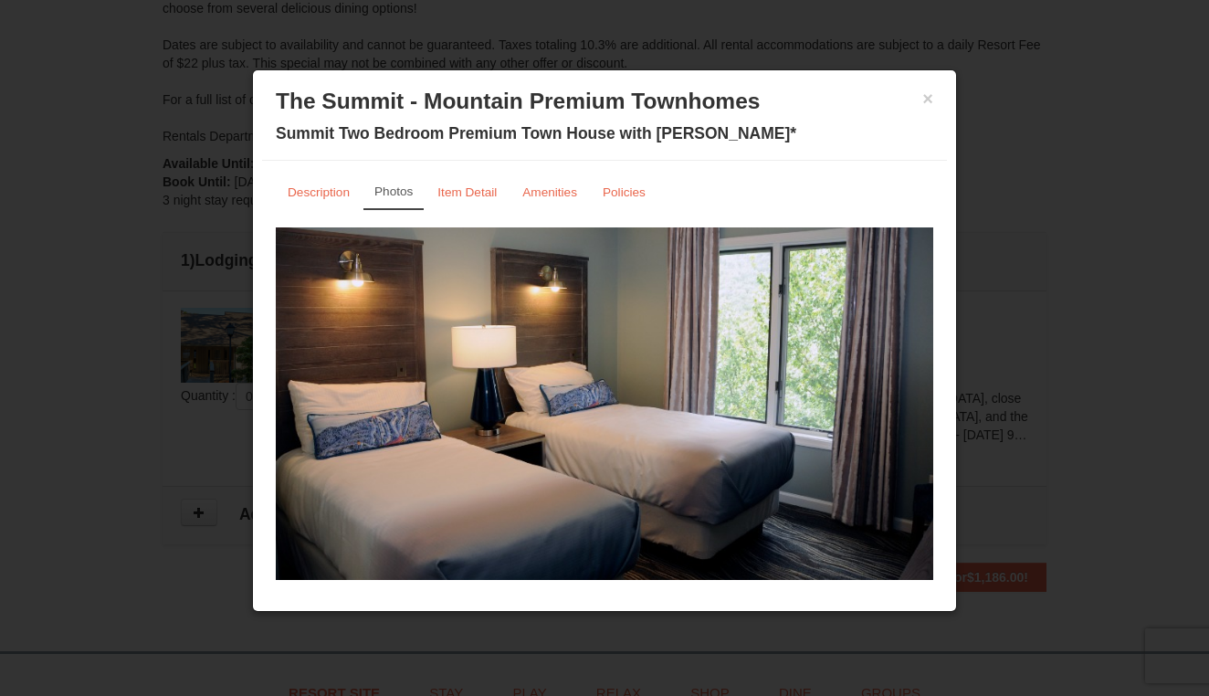
drag, startPoint x: 615, startPoint y: 449, endPoint x: 334, endPoint y: 450, distance: 281.2
drag, startPoint x: 778, startPoint y: 415, endPoint x: 372, endPoint y: 415, distance: 406.3
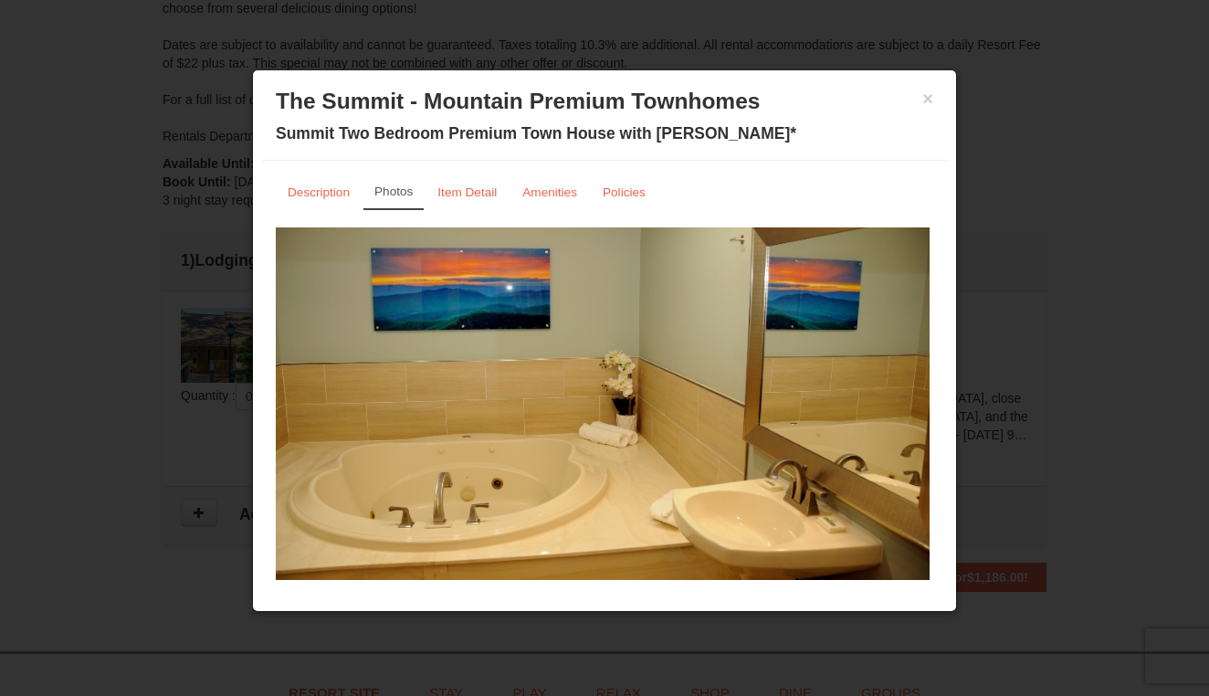
drag, startPoint x: 612, startPoint y: 429, endPoint x: 102, endPoint y: 403, distance: 510.2
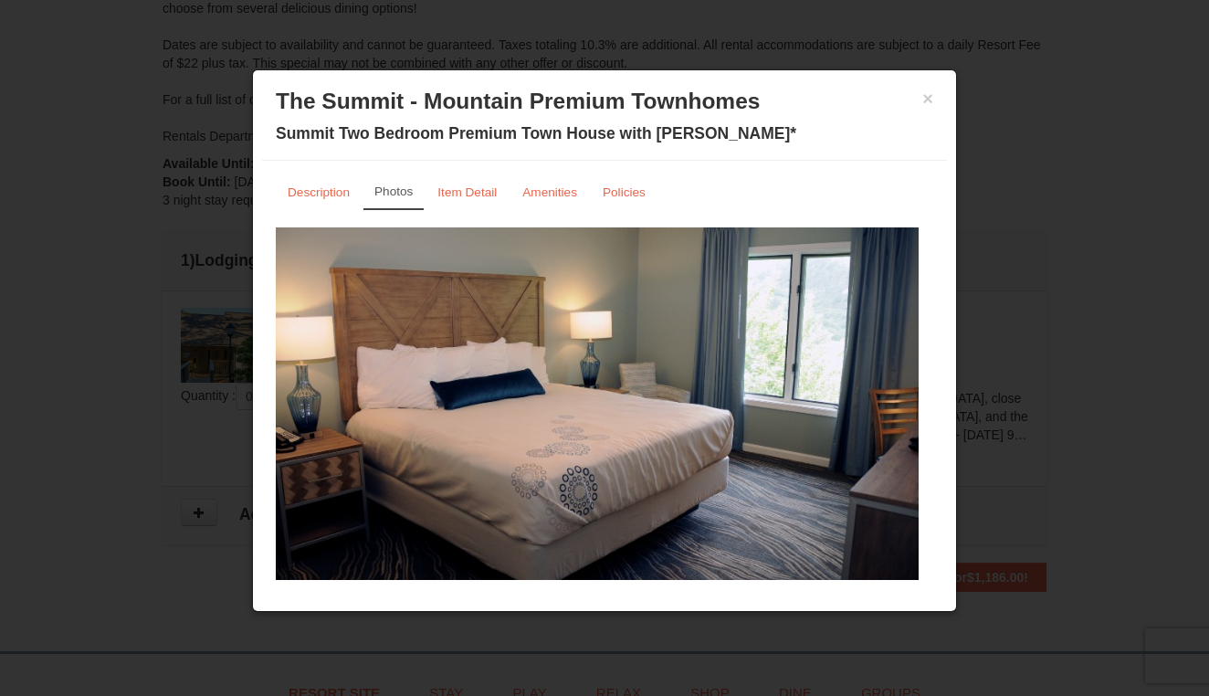
drag, startPoint x: 708, startPoint y: 446, endPoint x: 277, endPoint y: 487, distance: 432.9
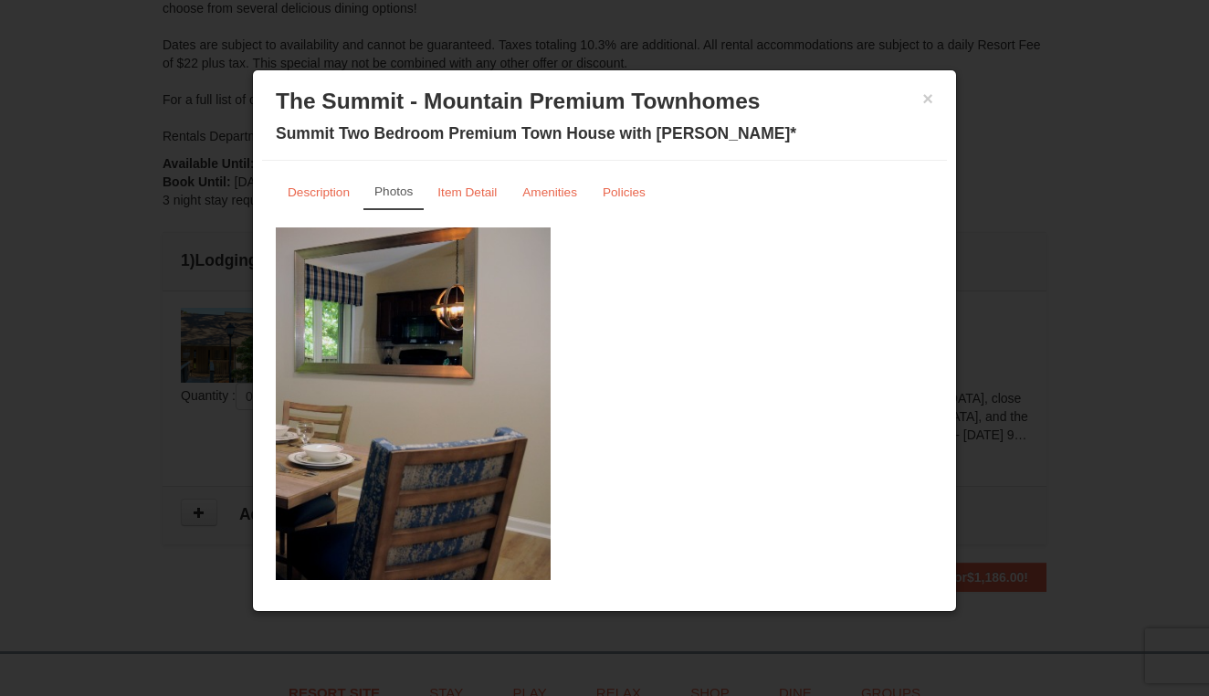
drag, startPoint x: 702, startPoint y: 423, endPoint x: 258, endPoint y: 423, distance: 443.8
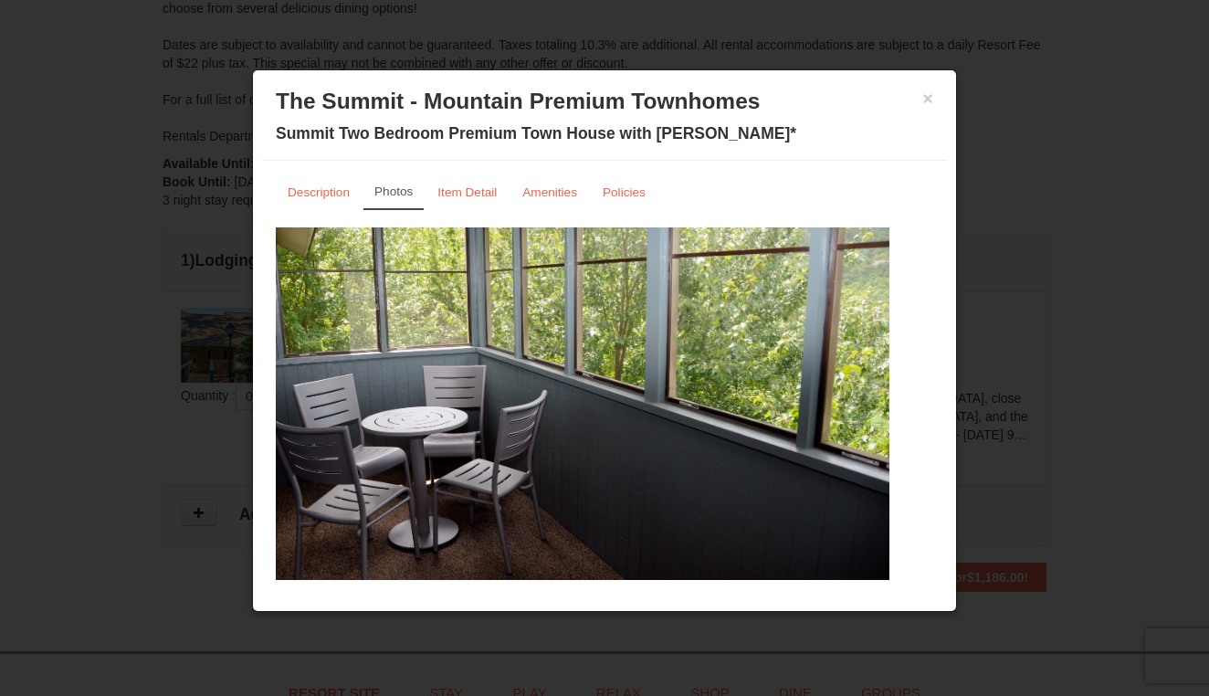
drag, startPoint x: 714, startPoint y: 420, endPoint x: 265, endPoint y: 413, distance: 449.3
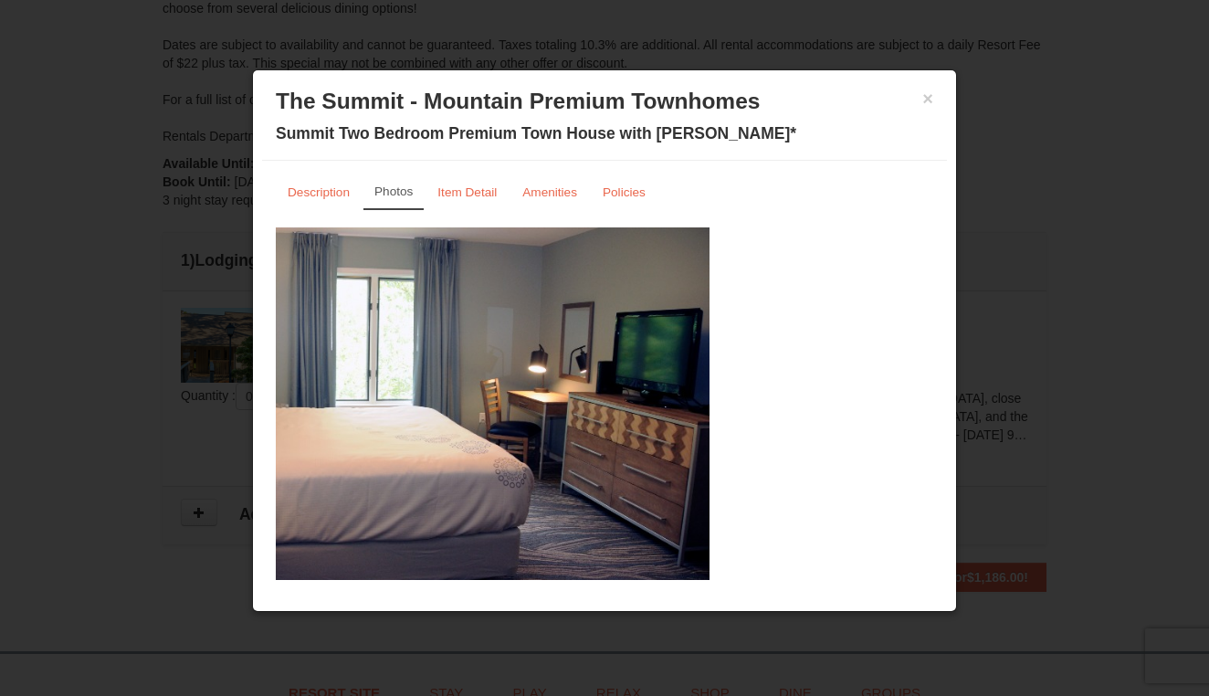
drag, startPoint x: 562, startPoint y: 327, endPoint x: 188, endPoint y: 327, distance: 374.4
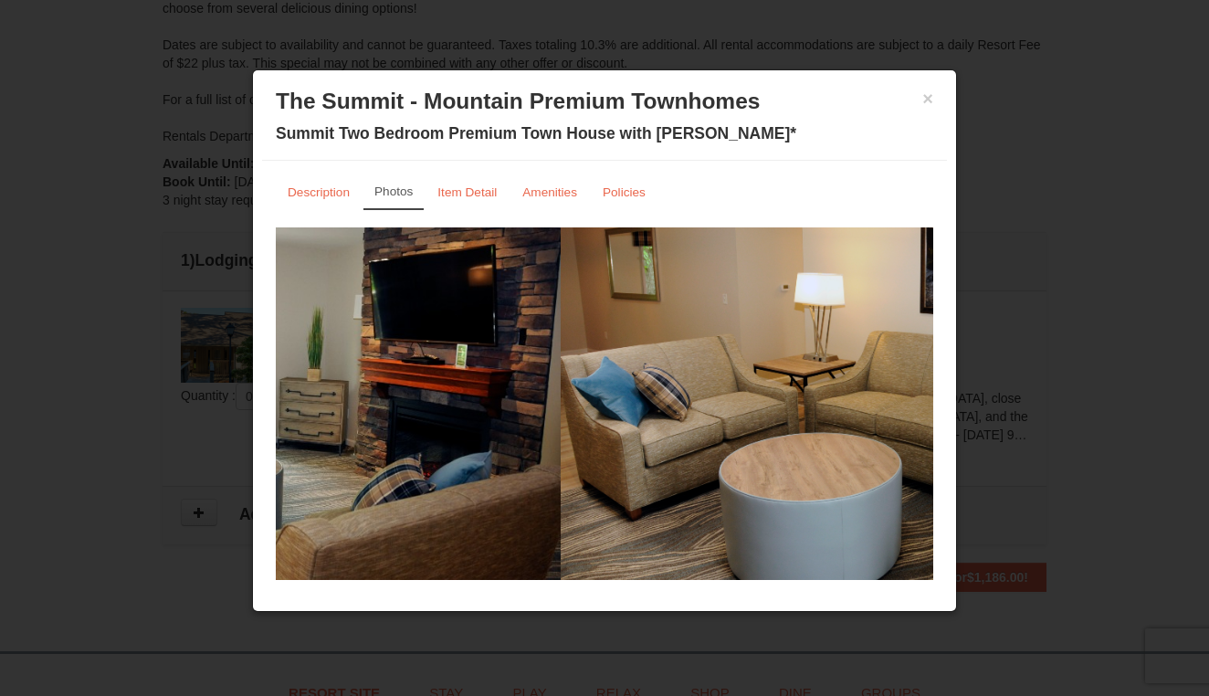
drag, startPoint x: 768, startPoint y: 373, endPoint x: 289, endPoint y: 302, distance: 484.7
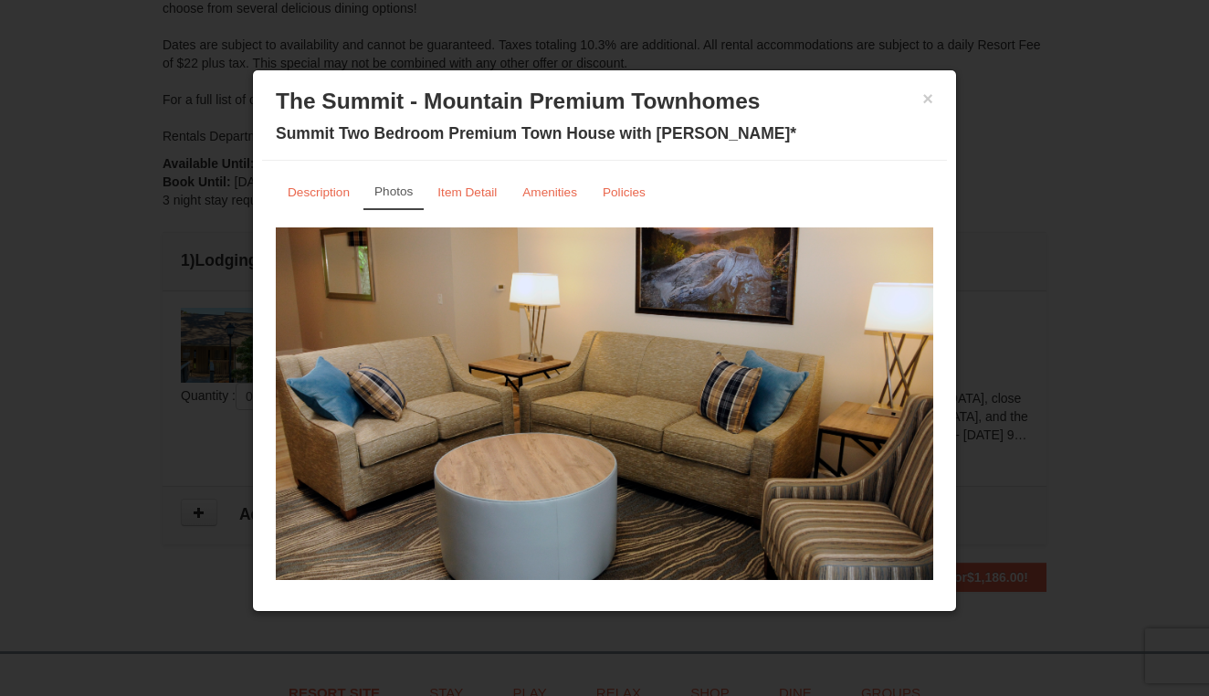
drag, startPoint x: 711, startPoint y: 363, endPoint x: 341, endPoint y: 364, distance: 370.7
drag, startPoint x: 827, startPoint y: 388, endPoint x: 340, endPoint y: 386, distance: 487.6
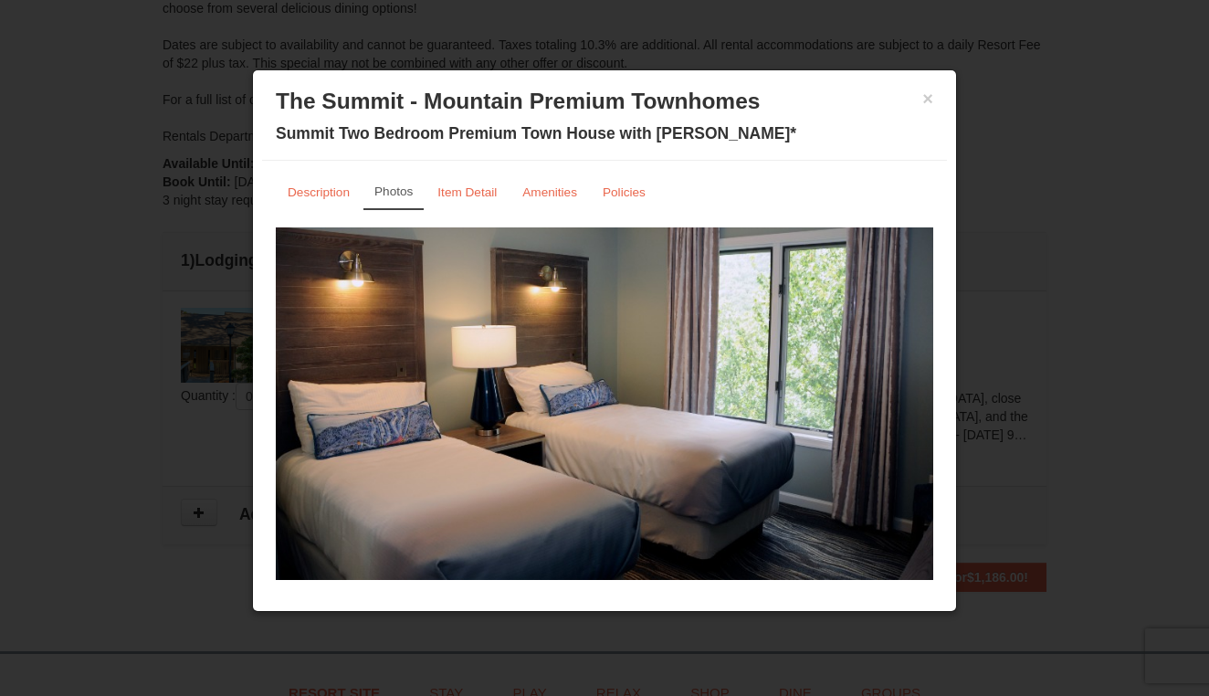
drag, startPoint x: 766, startPoint y: 413, endPoint x: 216, endPoint y: 357, distance: 552.5
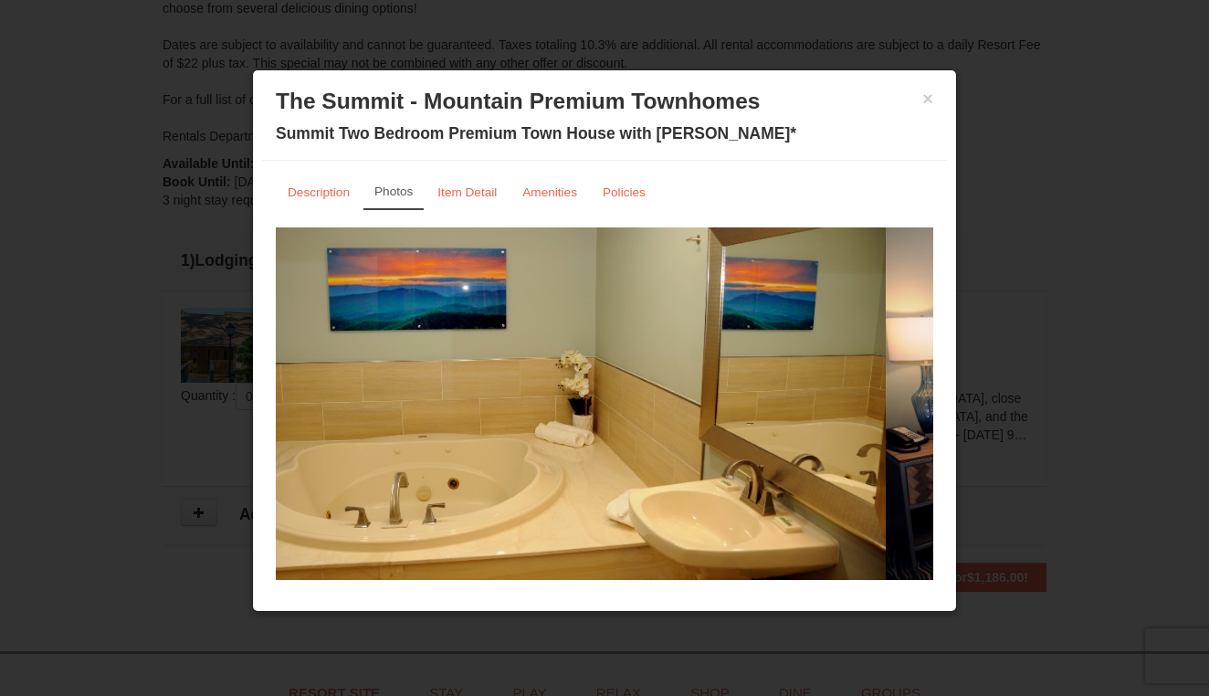
drag, startPoint x: 665, startPoint y: 437, endPoint x: 302, endPoint y: 415, distance: 363.2
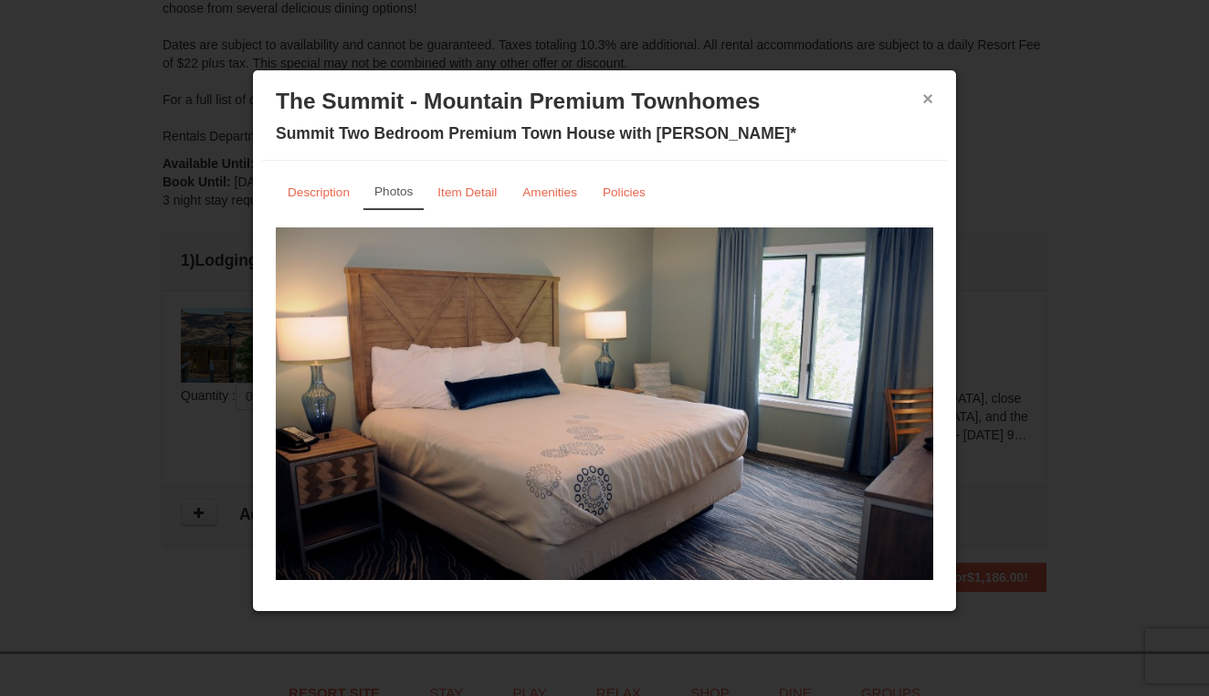
click at [926, 101] on button "×" at bounding box center [927, 98] width 11 height 18
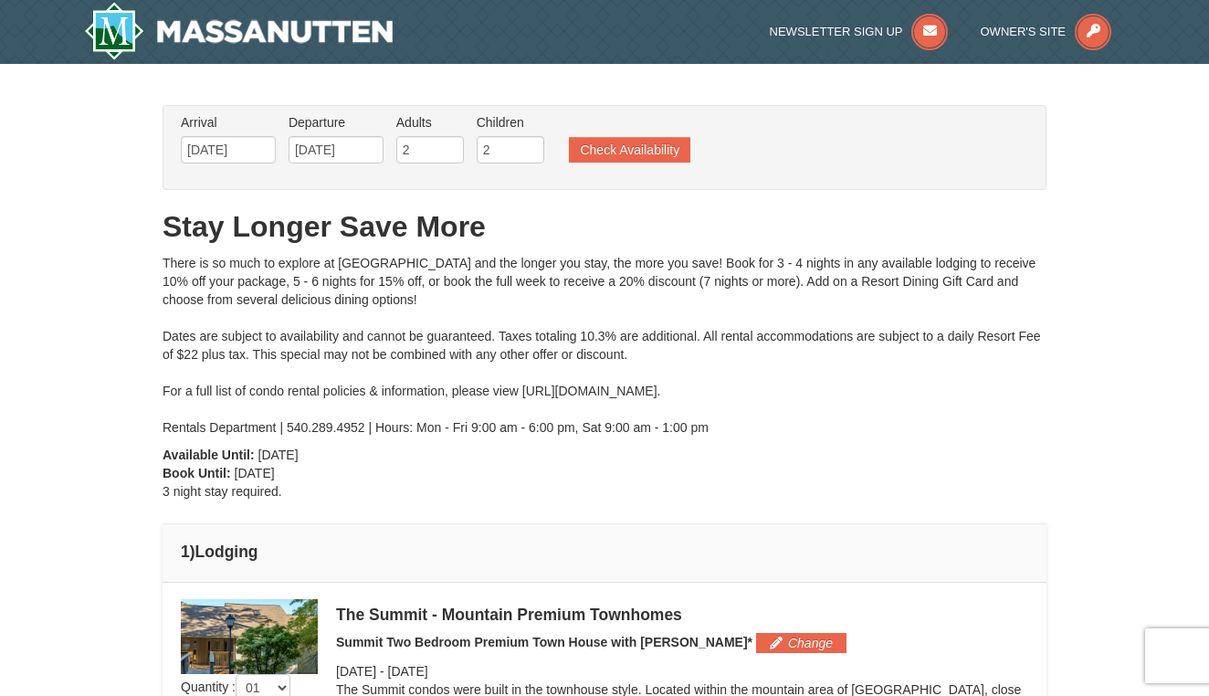
scroll to position [0, 0]
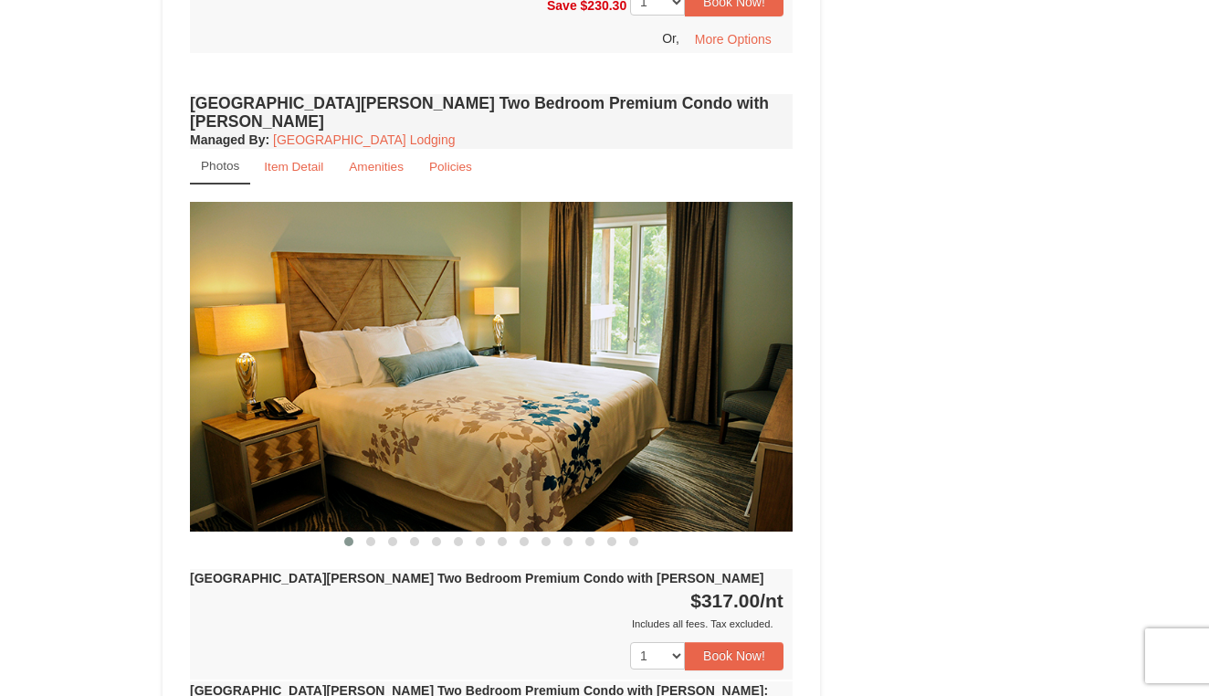
scroll to position [4279, 0]
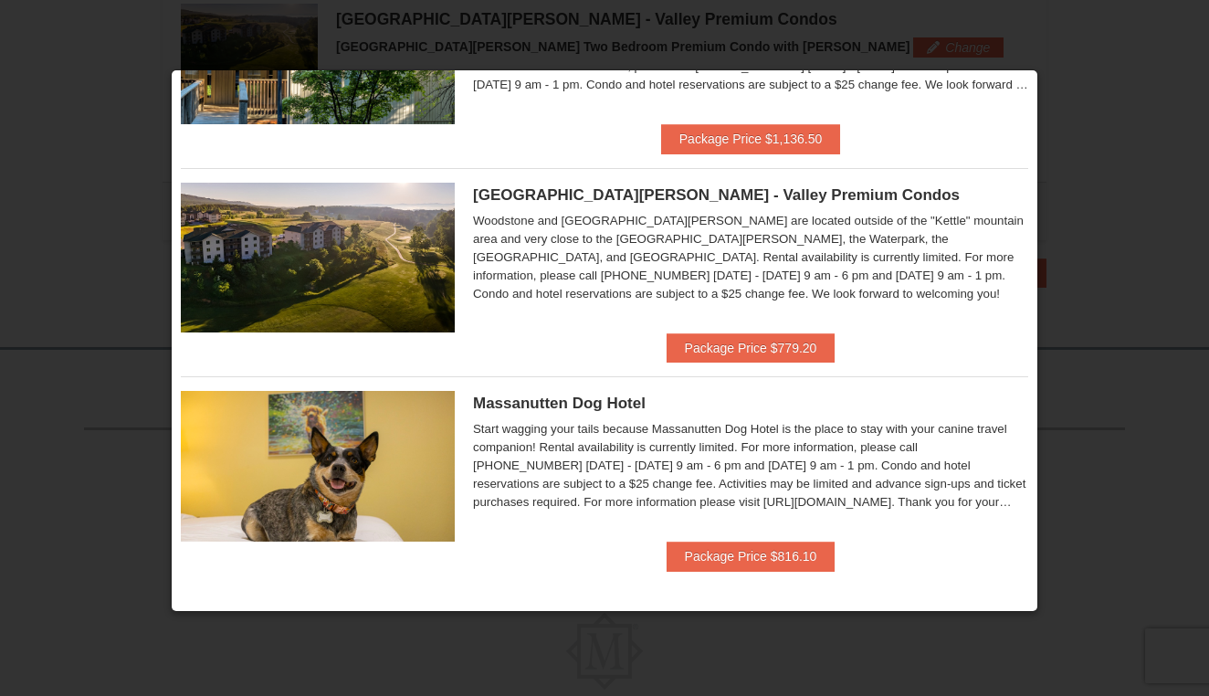
scroll to position [783, 0]
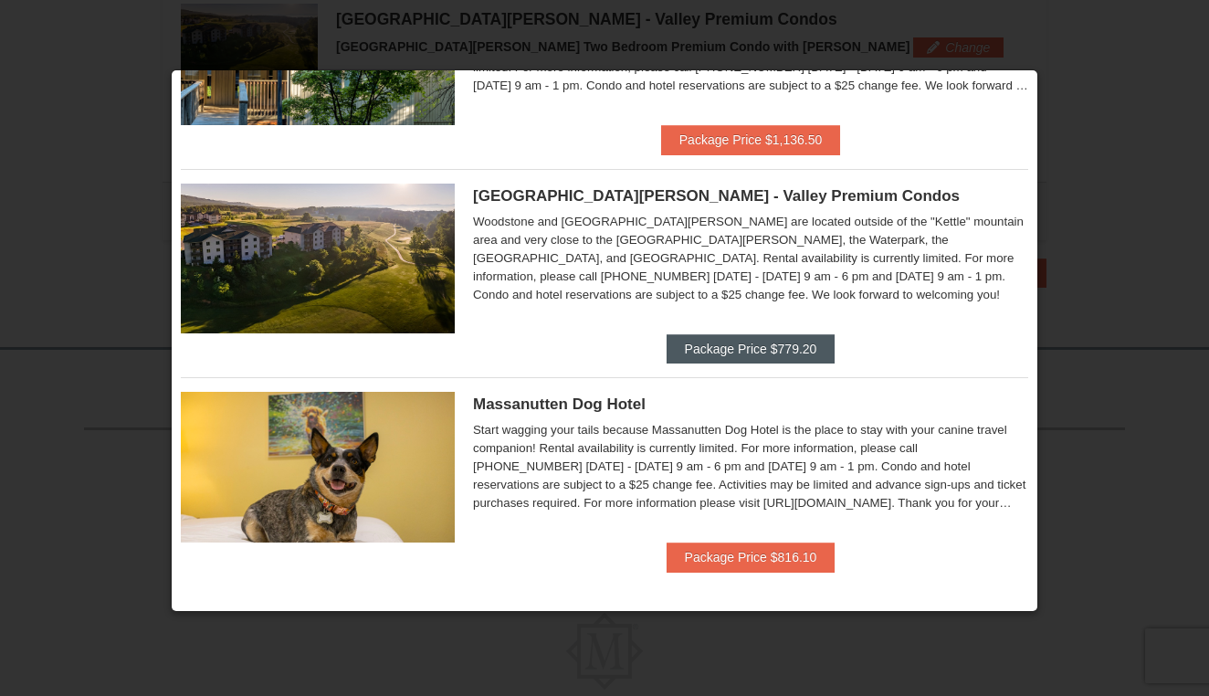
click at [744, 350] on button "Package Price $779.20" at bounding box center [751, 348] width 169 height 29
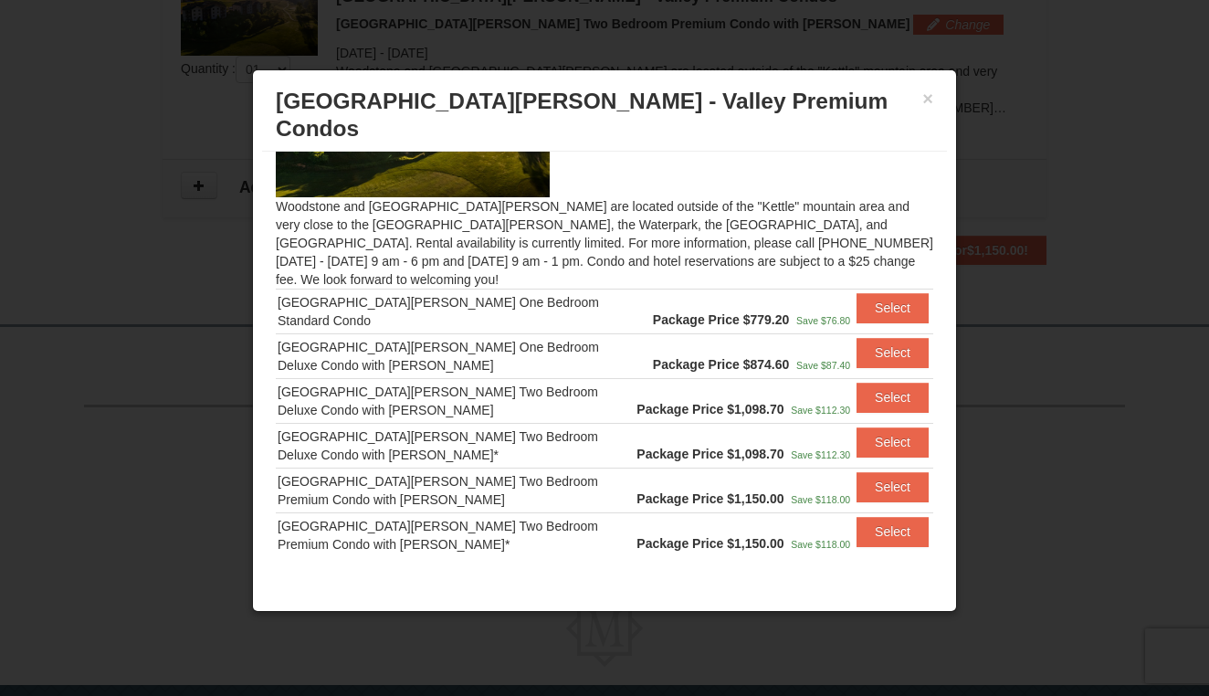
scroll to position [624, 0]
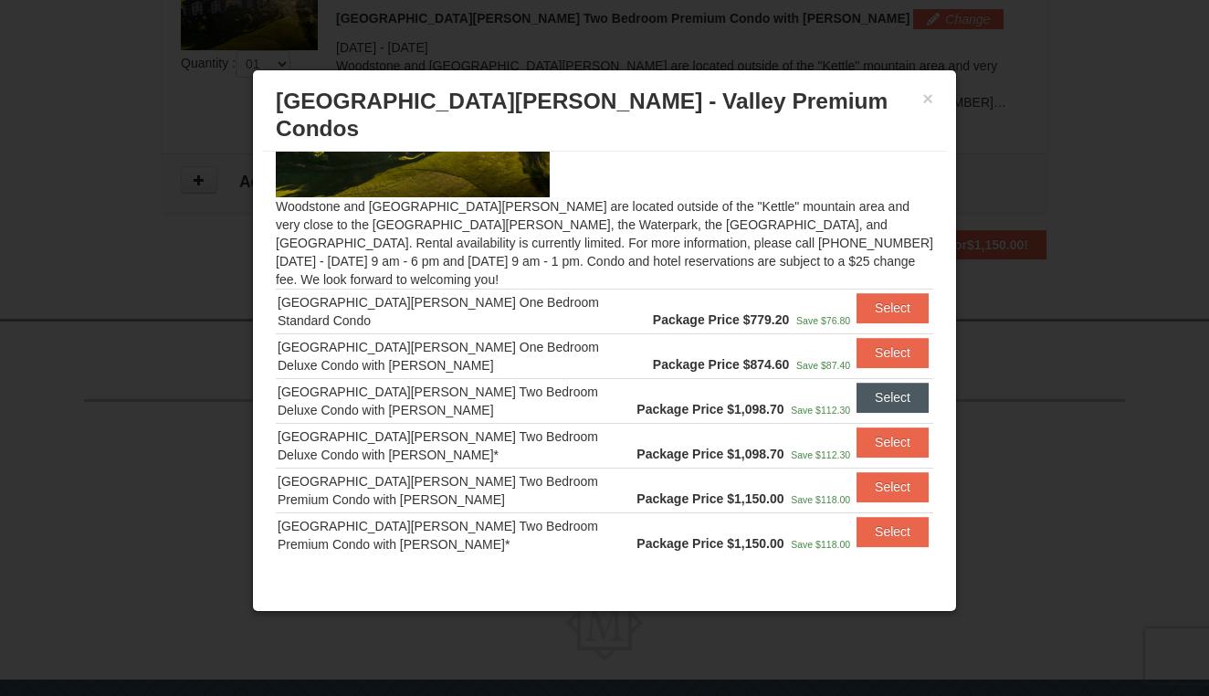
click at [889, 383] on button "Select" at bounding box center [893, 397] width 72 height 29
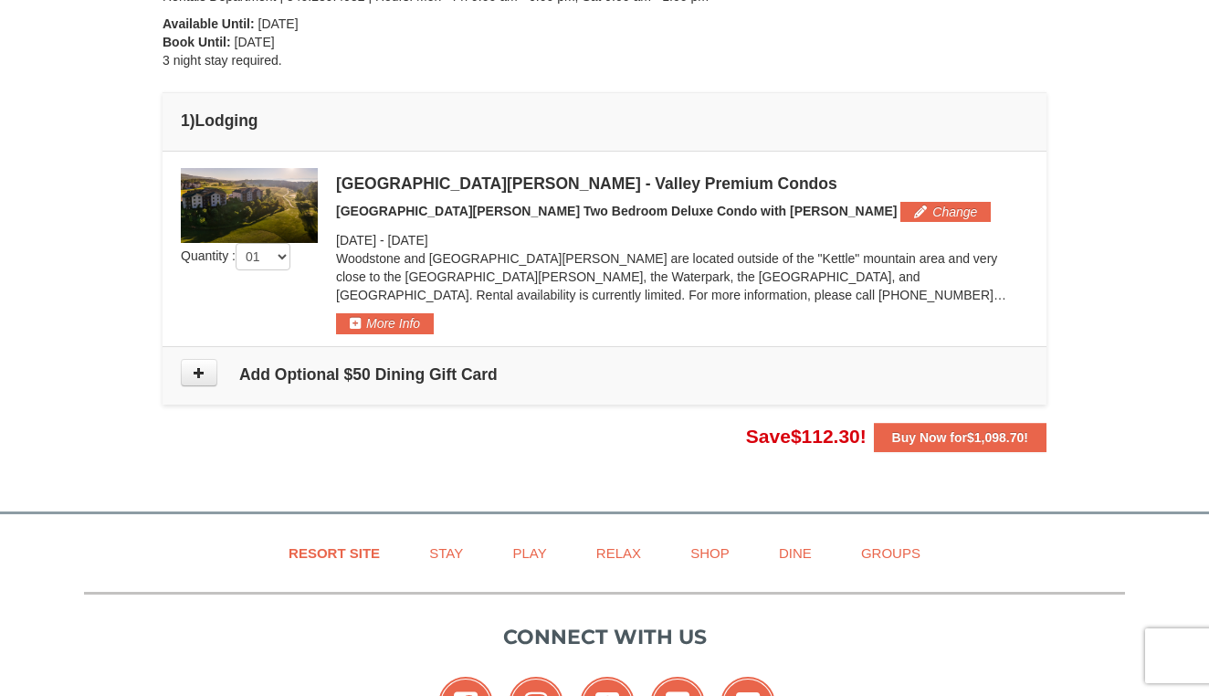
scroll to position [339, 0]
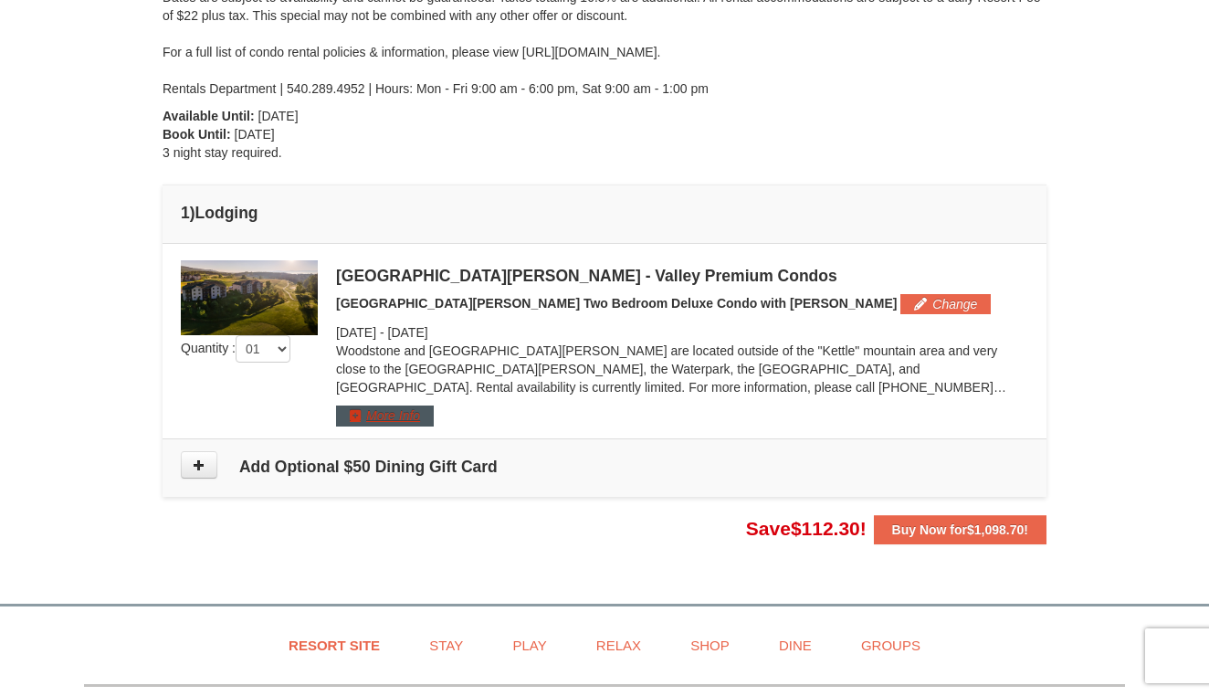
click at [405, 410] on button "More Info" at bounding box center [385, 415] width 98 height 20
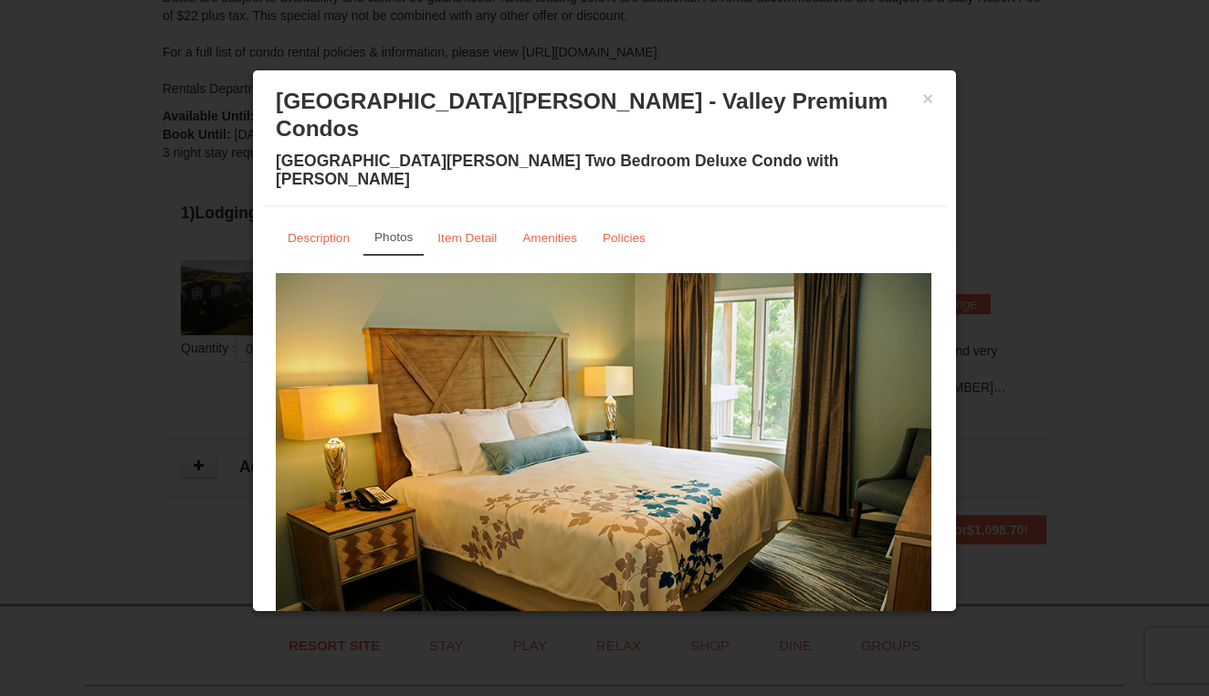
drag, startPoint x: 714, startPoint y: 458, endPoint x: 380, endPoint y: 440, distance: 334.7
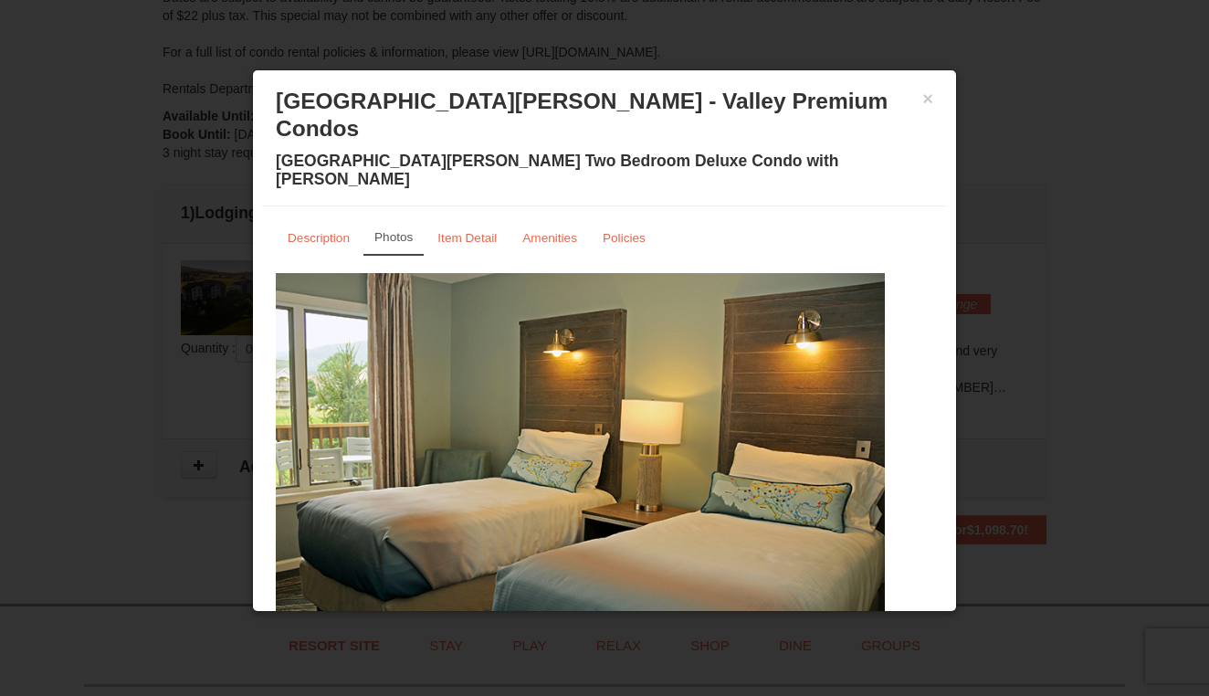
drag, startPoint x: 564, startPoint y: 430, endPoint x: 205, endPoint y: 410, distance: 359.4
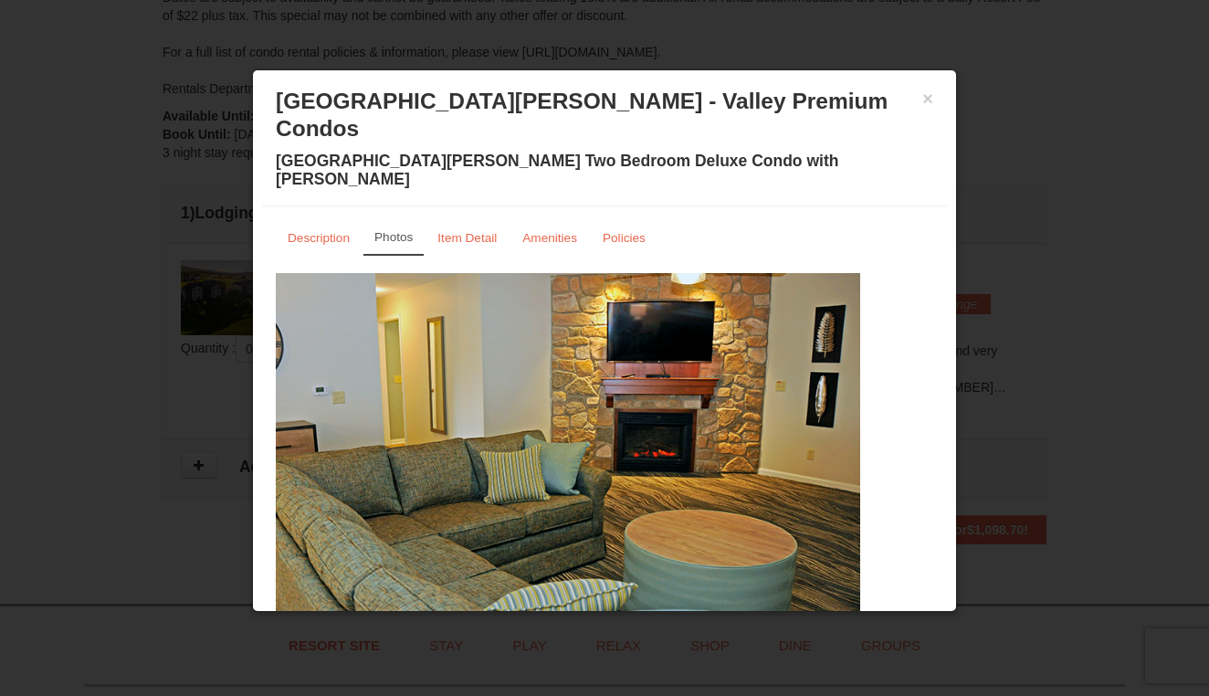
drag, startPoint x: 618, startPoint y: 431, endPoint x: 271, endPoint y: 415, distance: 347.3
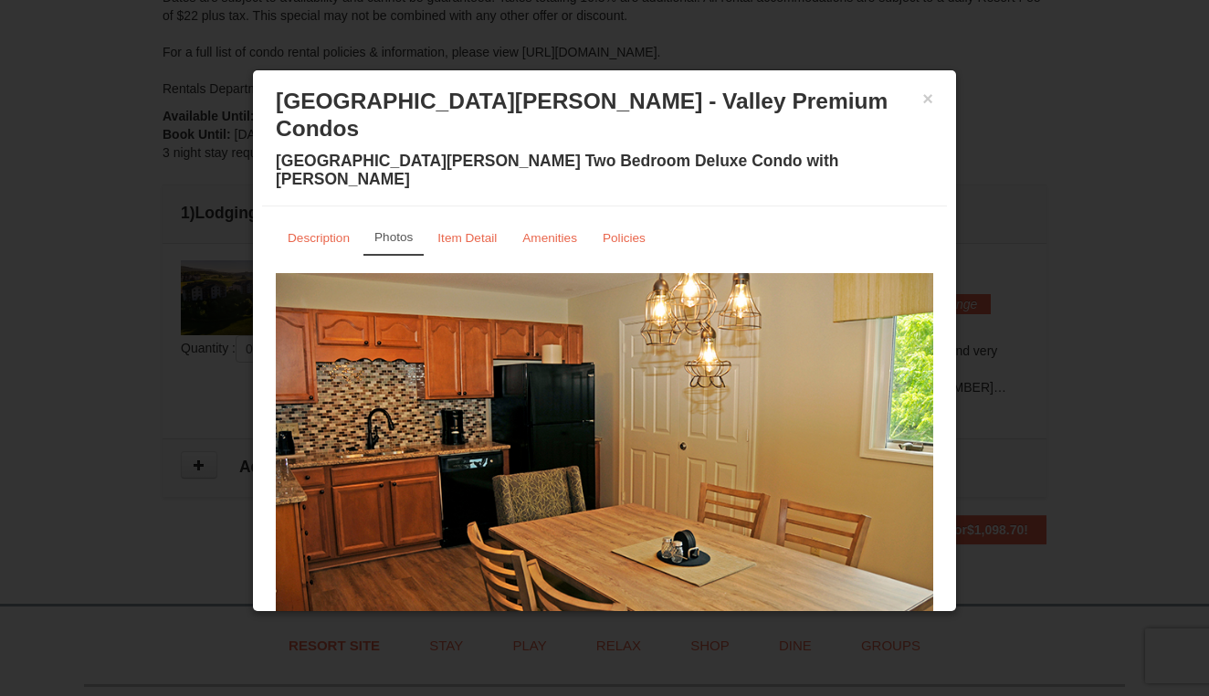
drag, startPoint x: 631, startPoint y: 443, endPoint x: 255, endPoint y: 444, distance: 376.2
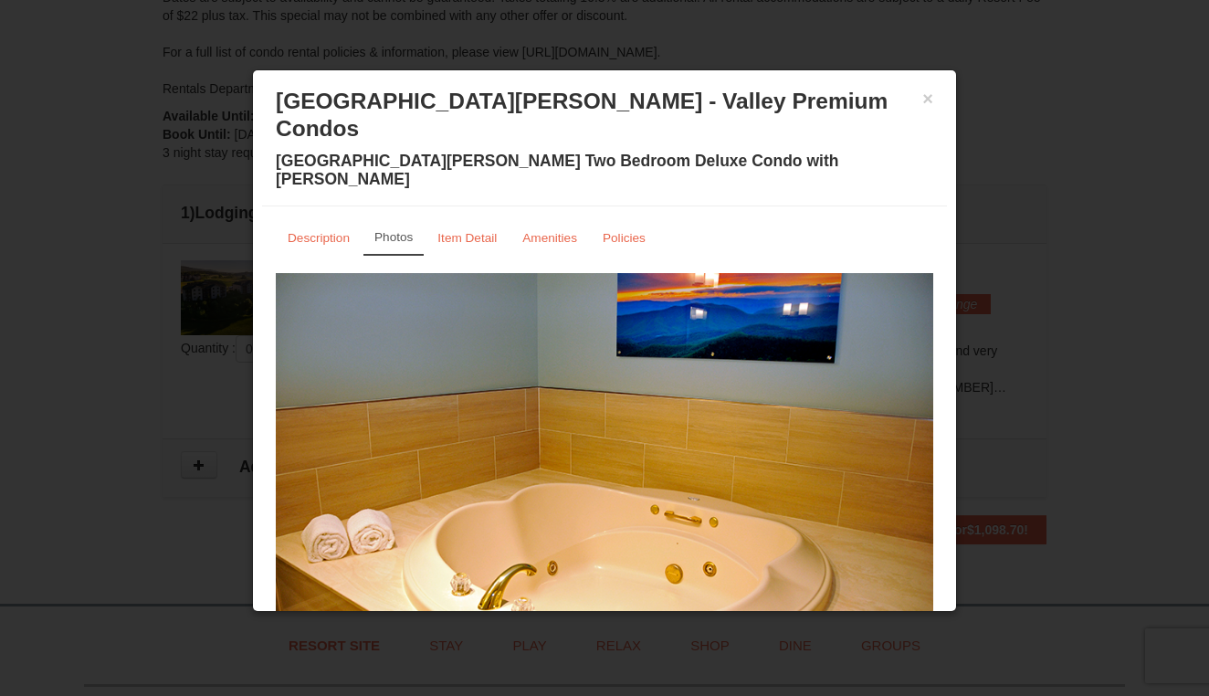
drag, startPoint x: 678, startPoint y: 464, endPoint x: 304, endPoint y: 428, distance: 375.2
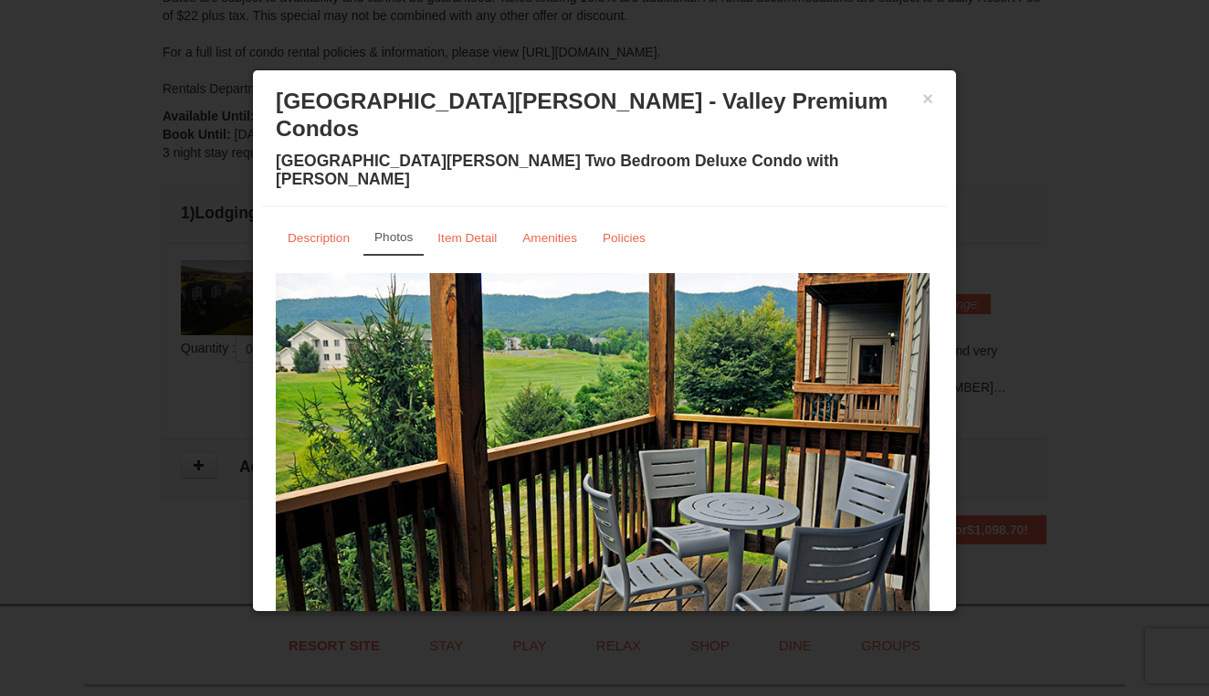
drag, startPoint x: 651, startPoint y: 432, endPoint x: 381, endPoint y: 432, distance: 270.3
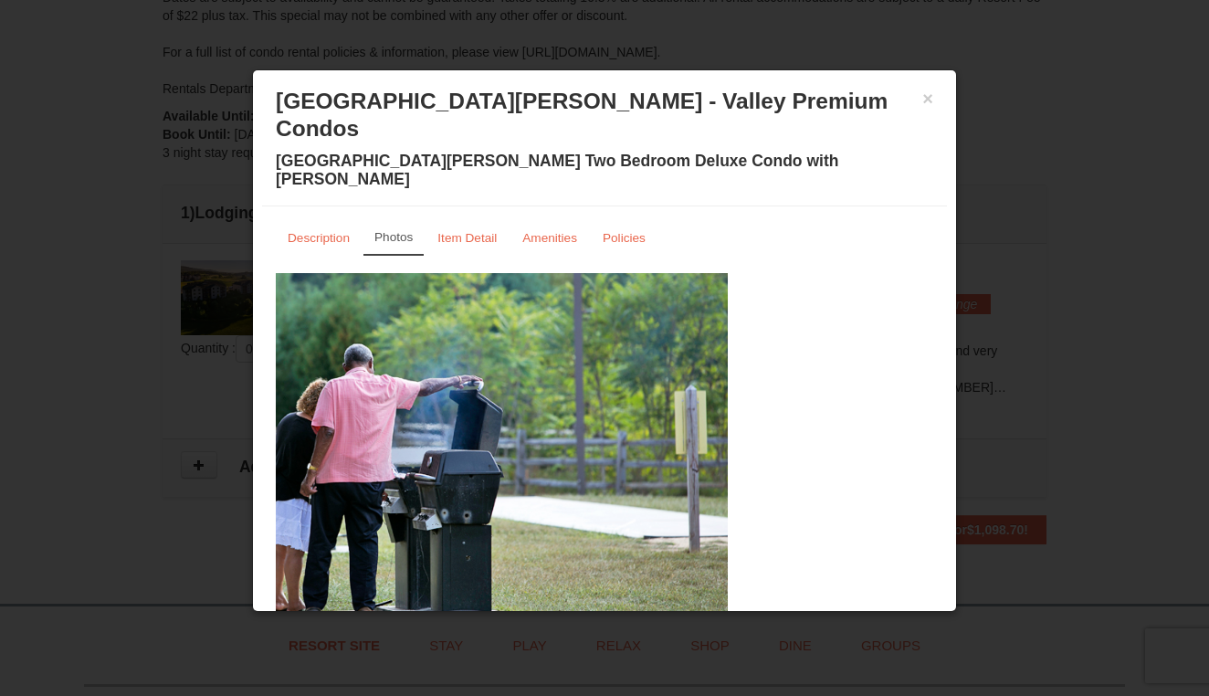
drag, startPoint x: 776, startPoint y: 406, endPoint x: 386, endPoint y: 406, distance: 389.9
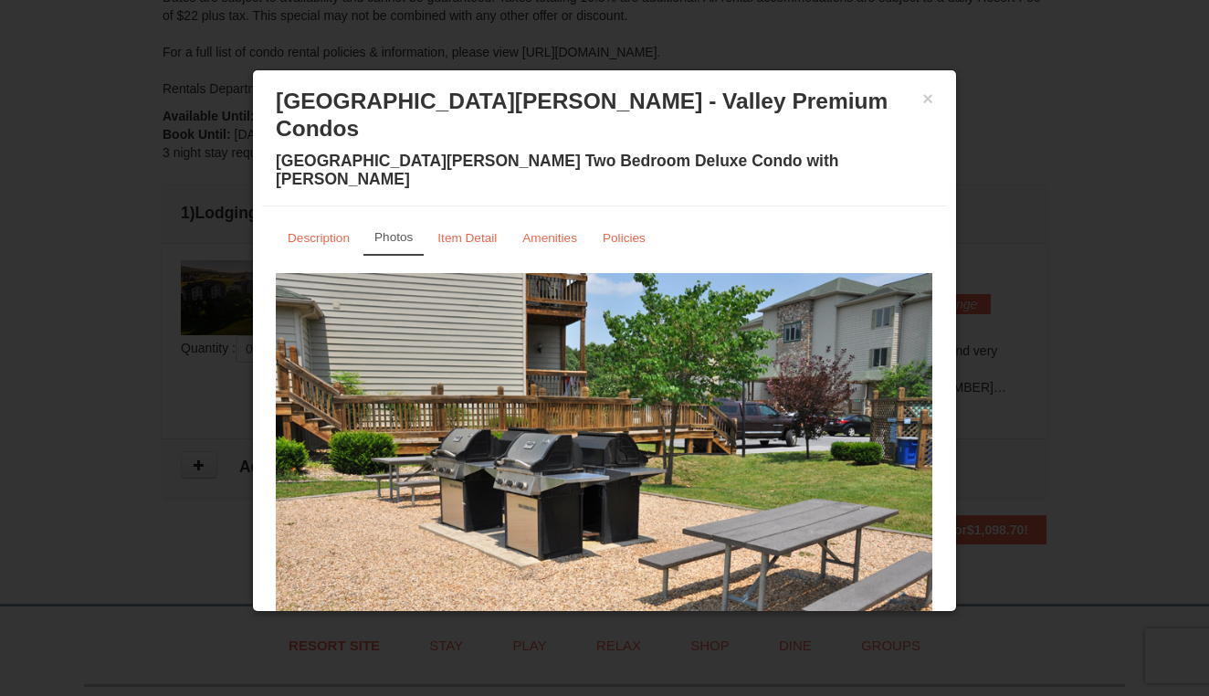
drag, startPoint x: 663, startPoint y: 398, endPoint x: 283, endPoint y: 395, distance: 379.9
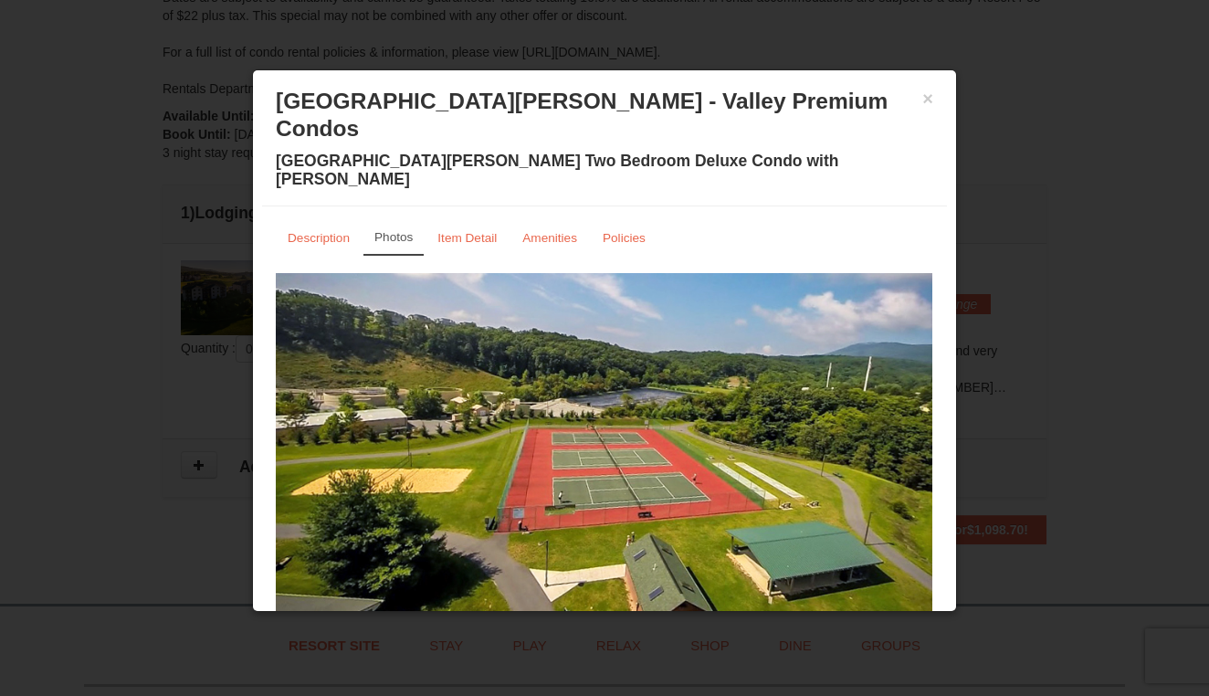
drag, startPoint x: 613, startPoint y: 423, endPoint x: 203, endPoint y: 423, distance: 410.0
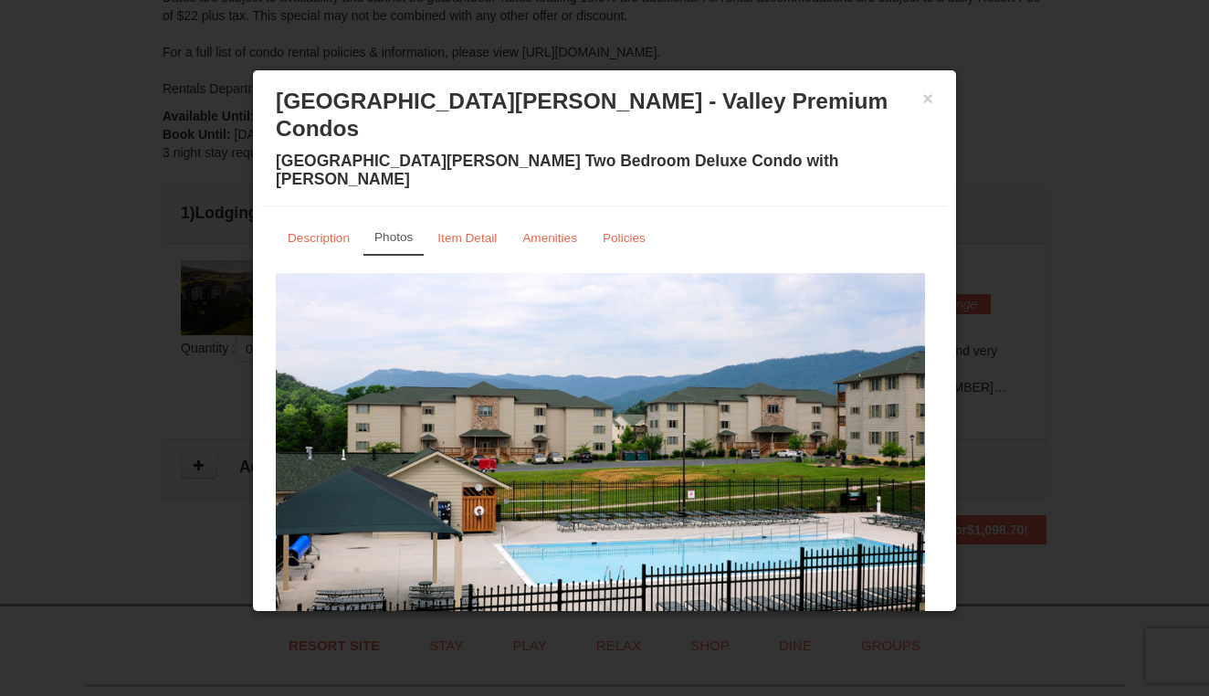
drag, startPoint x: 677, startPoint y: 483, endPoint x: 246, endPoint y: 469, distance: 431.2
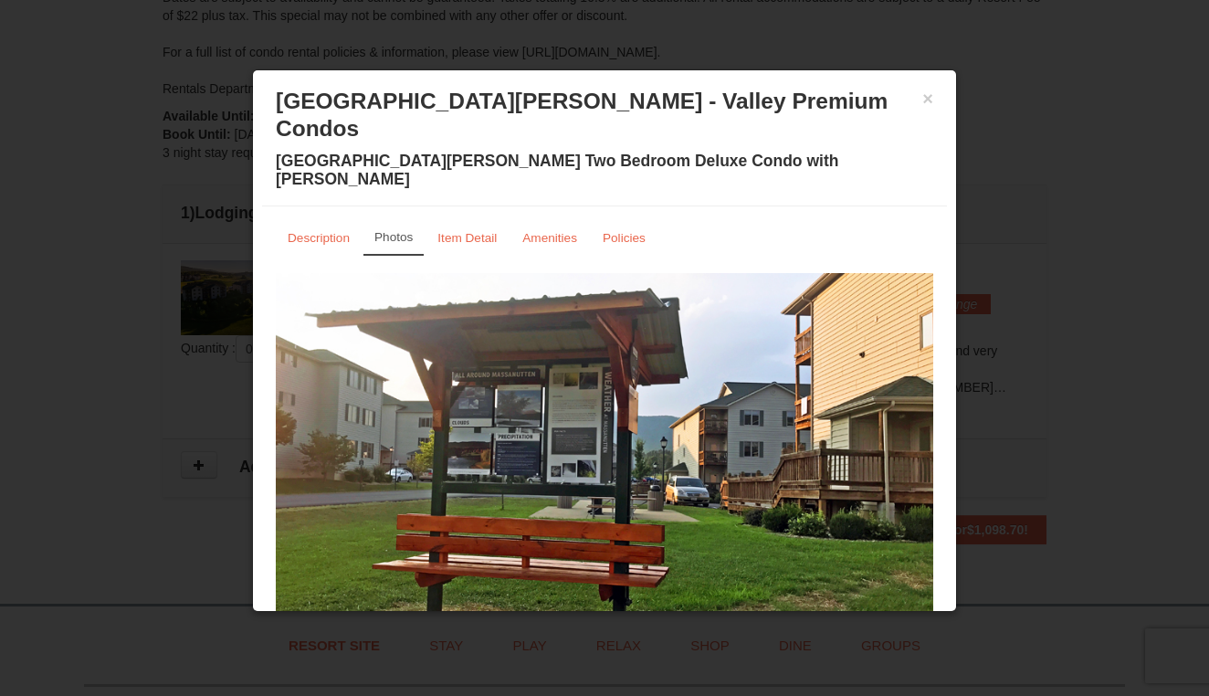
drag, startPoint x: 765, startPoint y: 470, endPoint x: 342, endPoint y: 464, distance: 423.7
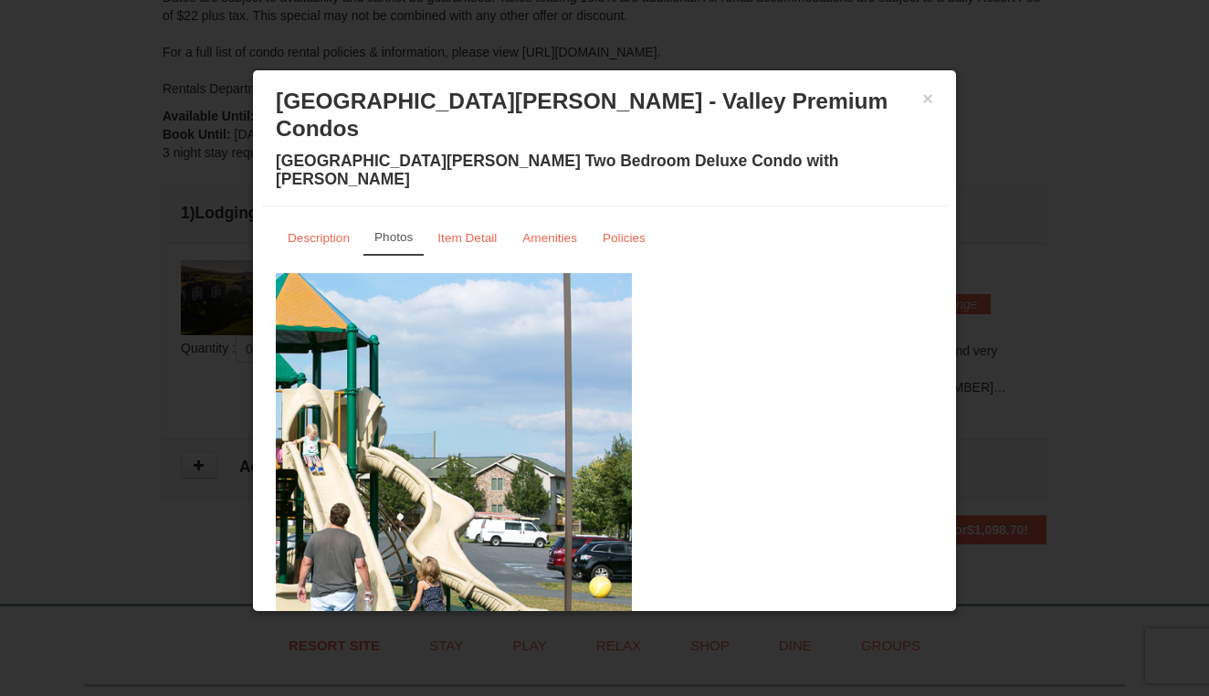
drag, startPoint x: 750, startPoint y: 454, endPoint x: 327, endPoint y: 445, distance: 422.9
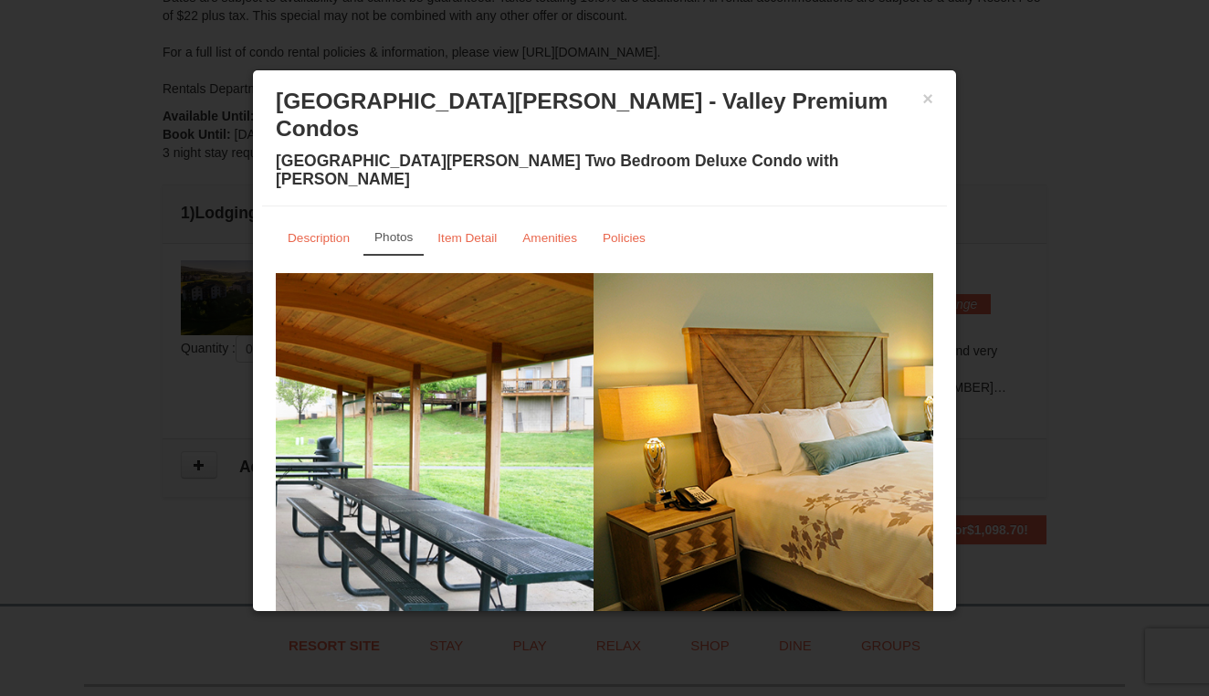
drag, startPoint x: 635, startPoint y: 441, endPoint x: 287, endPoint y: 441, distance: 347.9
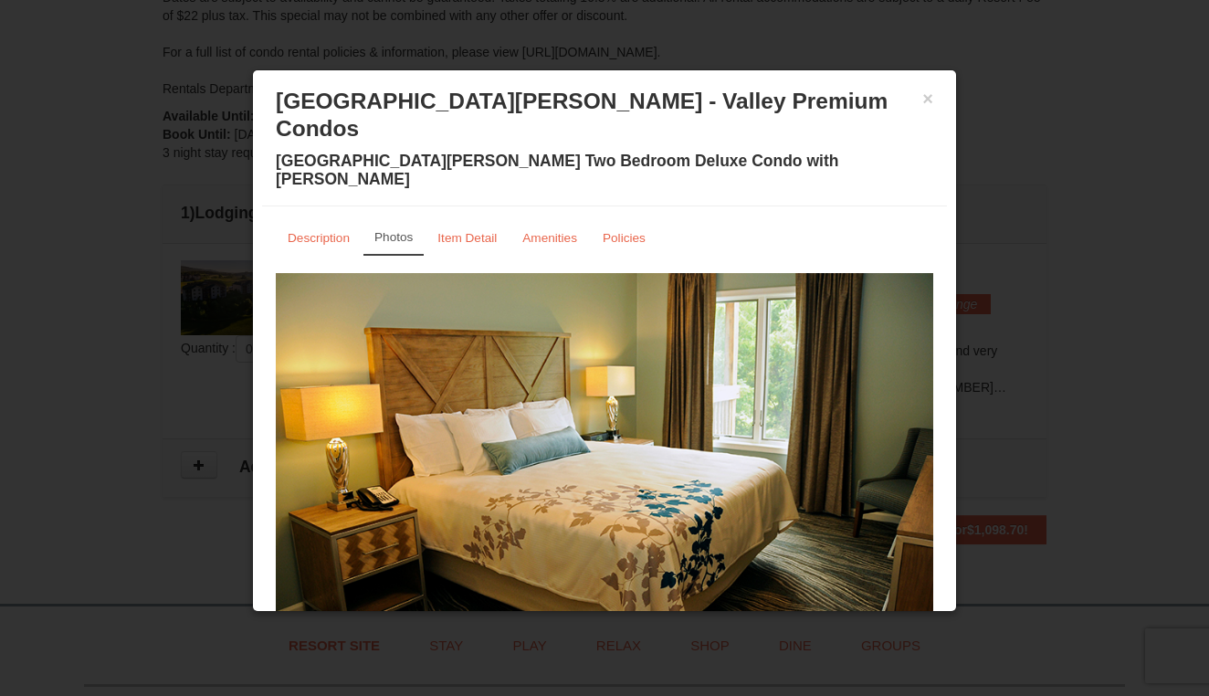
drag, startPoint x: 725, startPoint y: 426, endPoint x: 358, endPoint y: 426, distance: 367.1
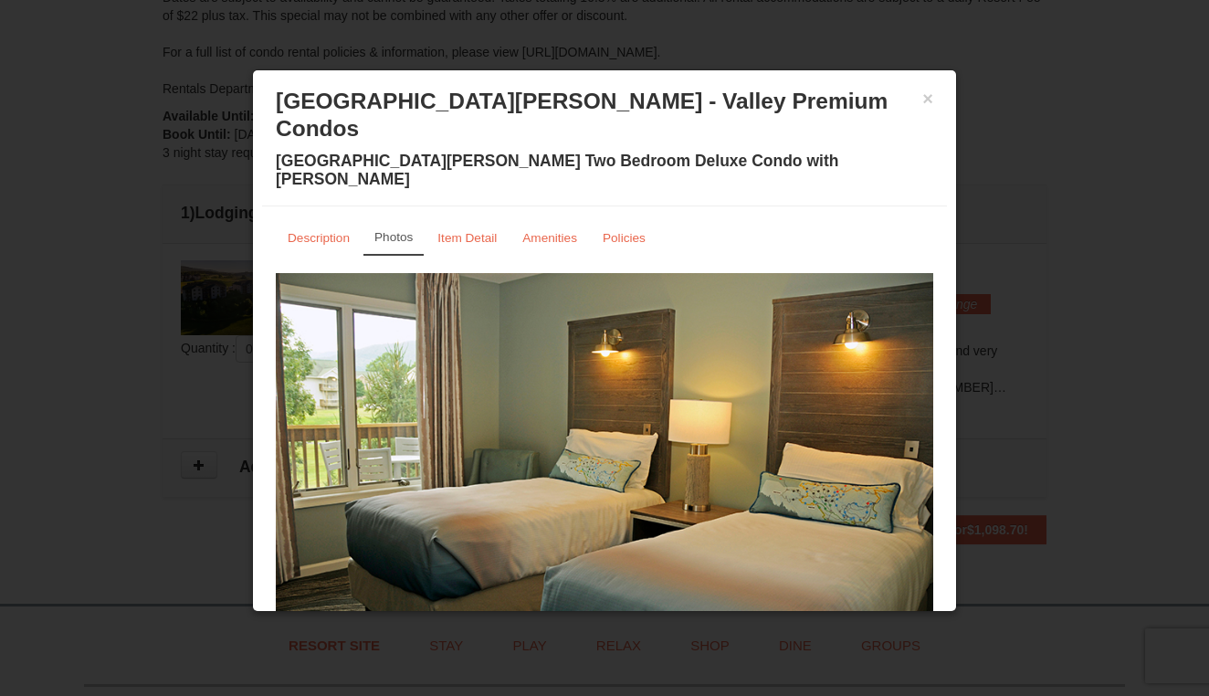
drag, startPoint x: 698, startPoint y: 452, endPoint x: 213, endPoint y: 441, distance: 485.0
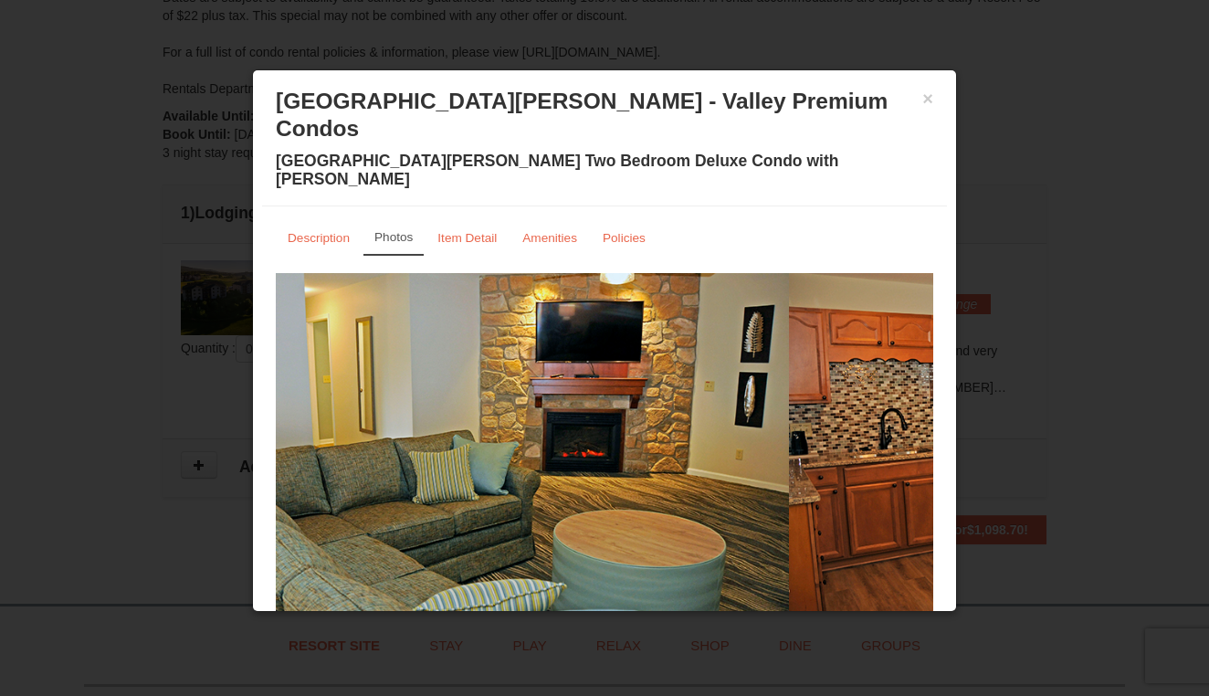
drag, startPoint x: 490, startPoint y: 435, endPoint x: 233, endPoint y: 433, distance: 257.5
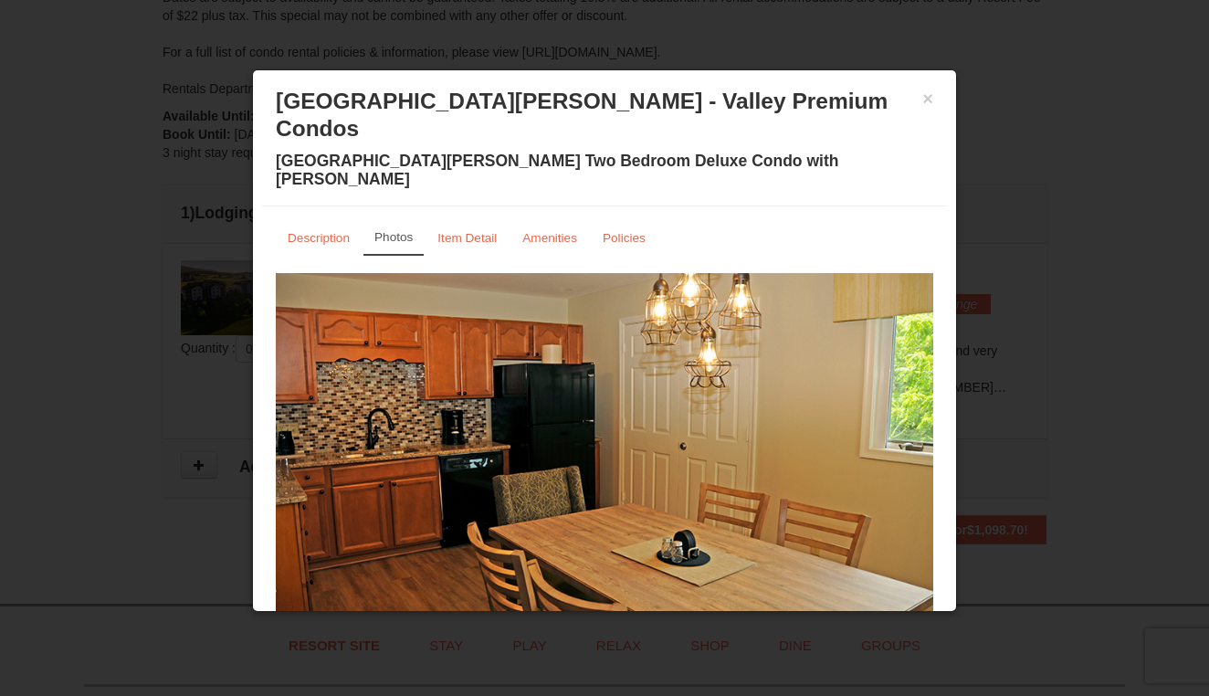
drag, startPoint x: 709, startPoint y: 451, endPoint x: 118, endPoint y: 429, distance: 591.2
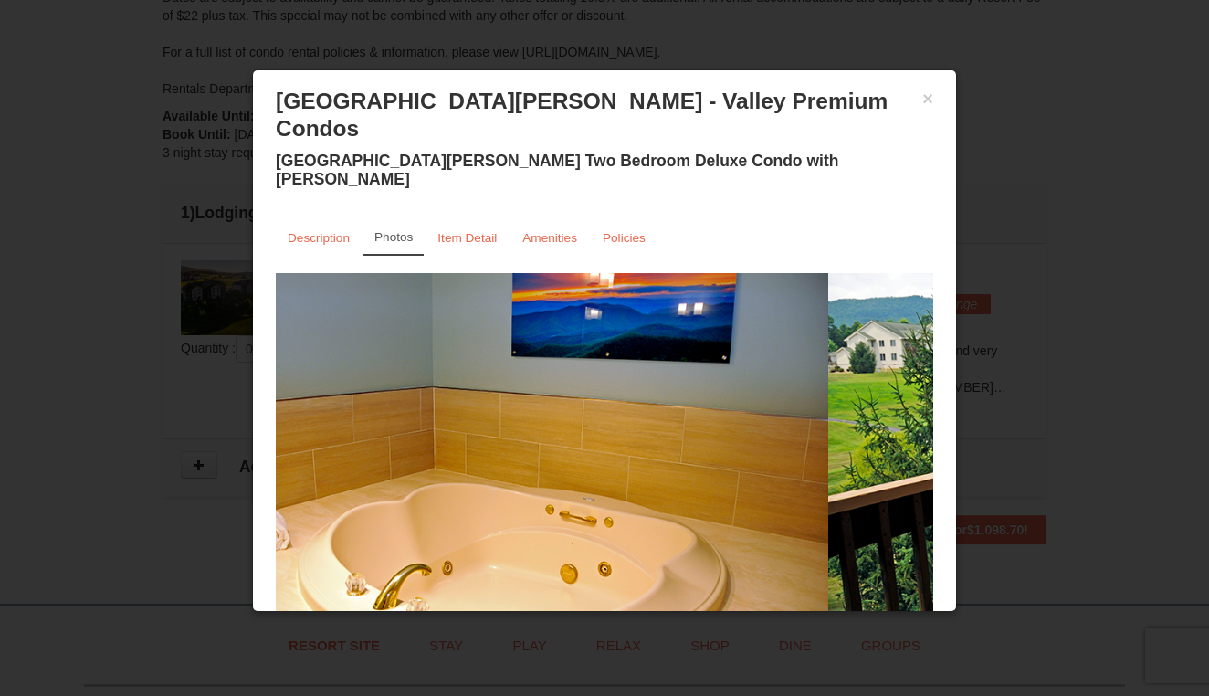
drag, startPoint x: 579, startPoint y: 441, endPoint x: 372, endPoint y: 433, distance: 207.4
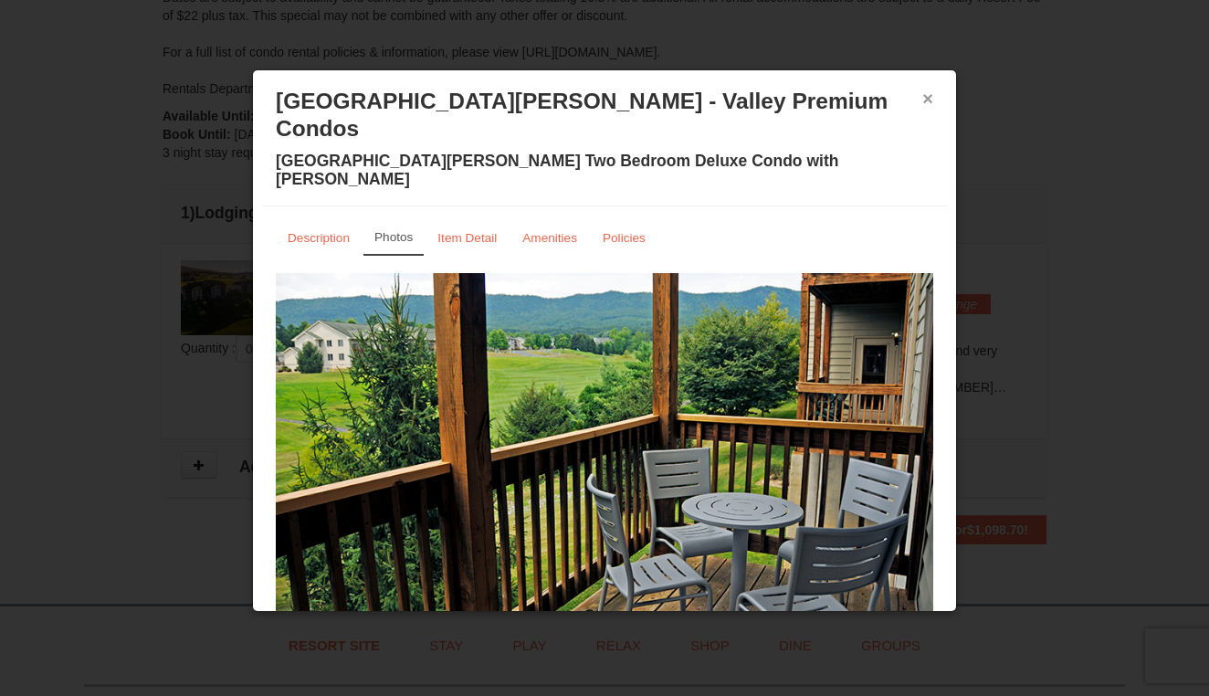
click at [925, 100] on button "×" at bounding box center [927, 98] width 11 height 18
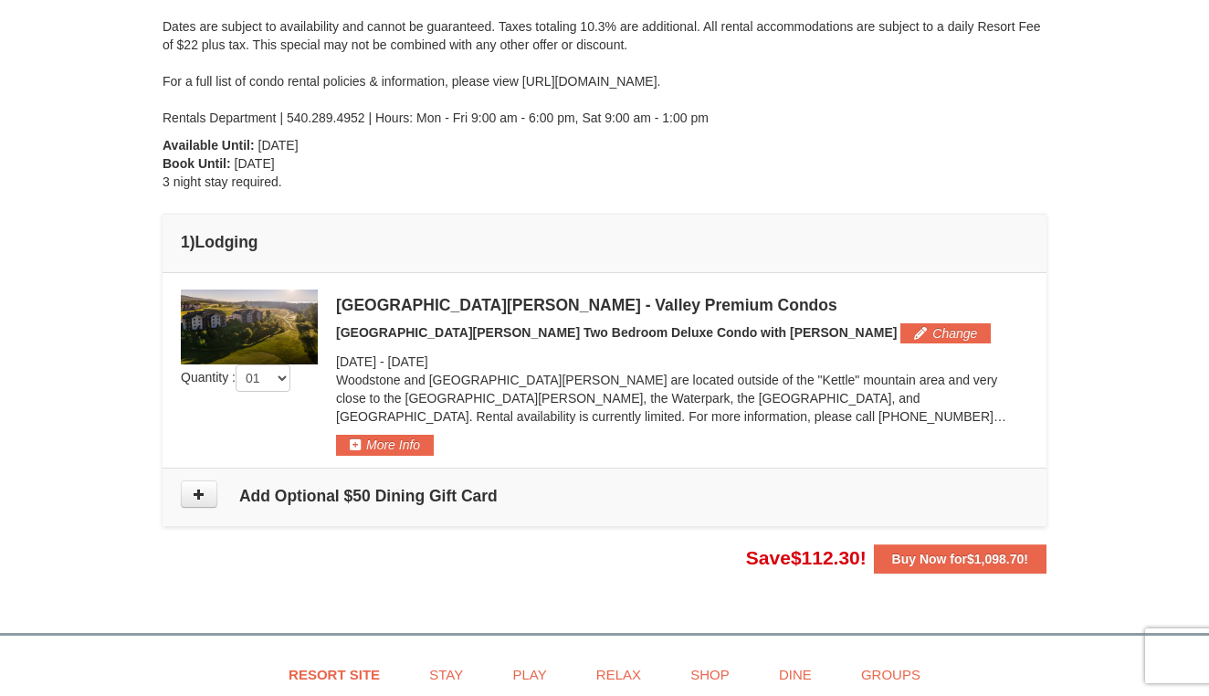
scroll to position [306, 0]
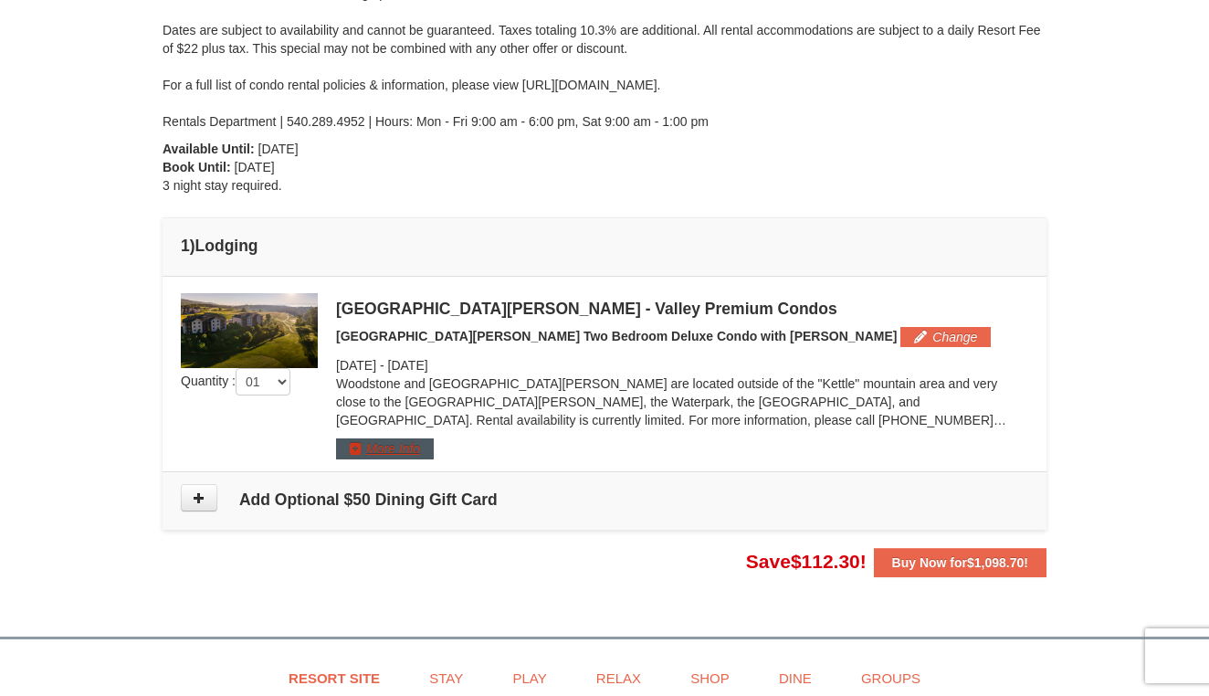
click at [388, 453] on button "More Info" at bounding box center [385, 448] width 98 height 20
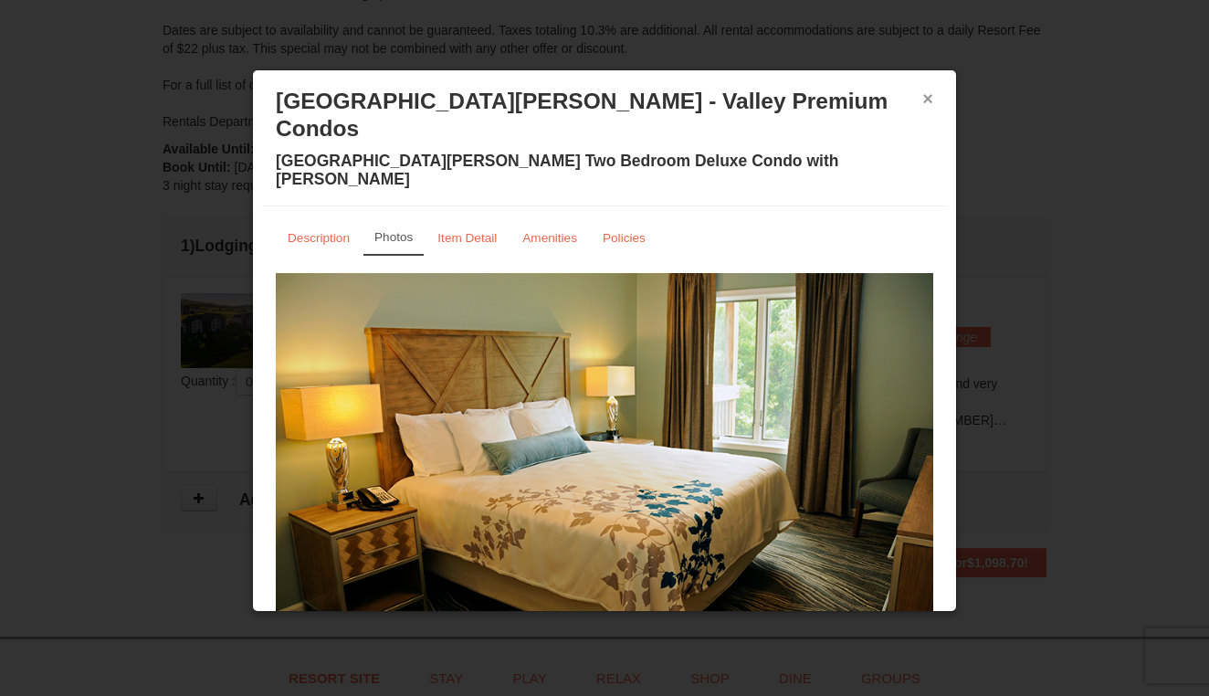
click at [929, 101] on button "×" at bounding box center [927, 98] width 11 height 18
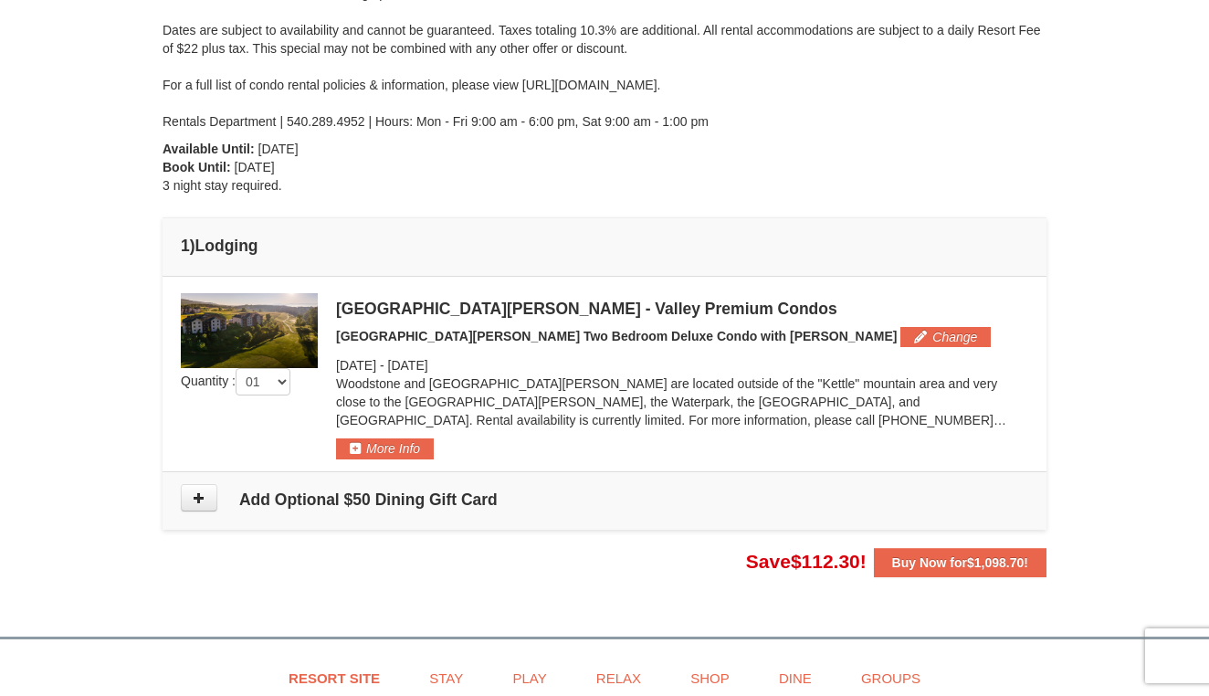
scroll to position [313, 0]
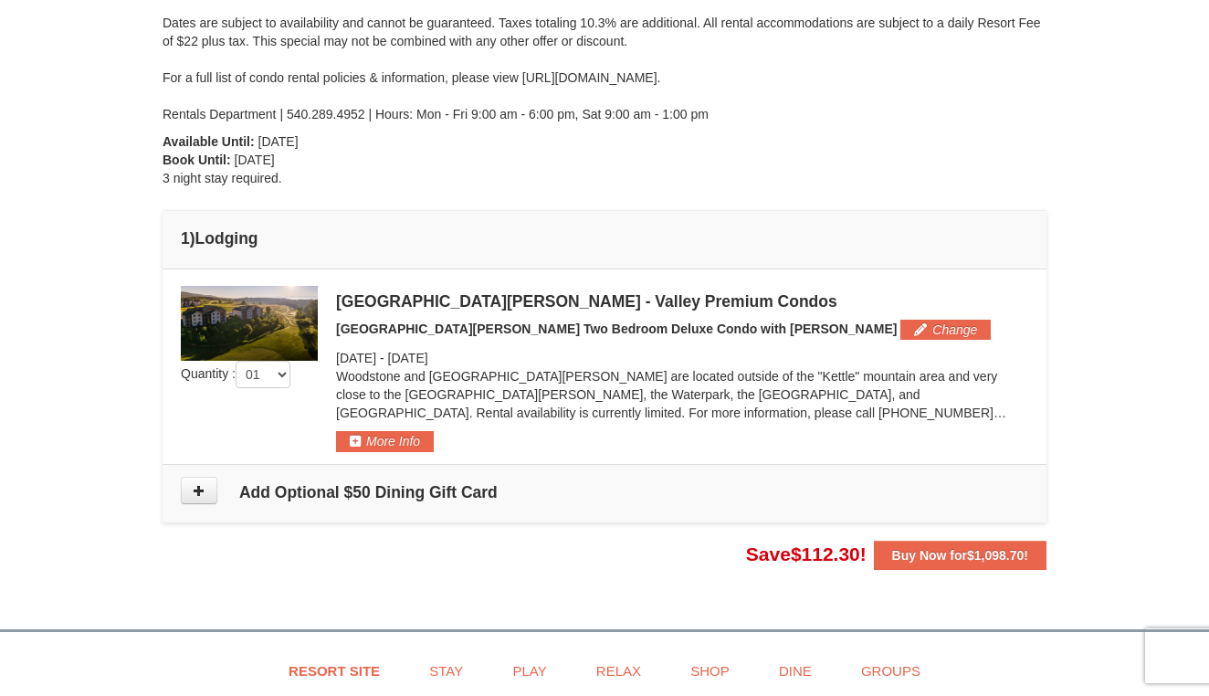
click at [1018, 416] on p "Woodstone and [GEOGRAPHIC_DATA][PERSON_NAME] are located outside of the "Kettle…" at bounding box center [682, 394] width 692 height 55
click at [1013, 416] on p "Woodstone and [GEOGRAPHIC_DATA][PERSON_NAME] are located outside of the "Kettle…" at bounding box center [682, 394] width 692 height 55
click at [987, 416] on p "Woodstone and [GEOGRAPHIC_DATA][PERSON_NAME] are located outside of the "Kettle…" at bounding box center [682, 394] width 692 height 55
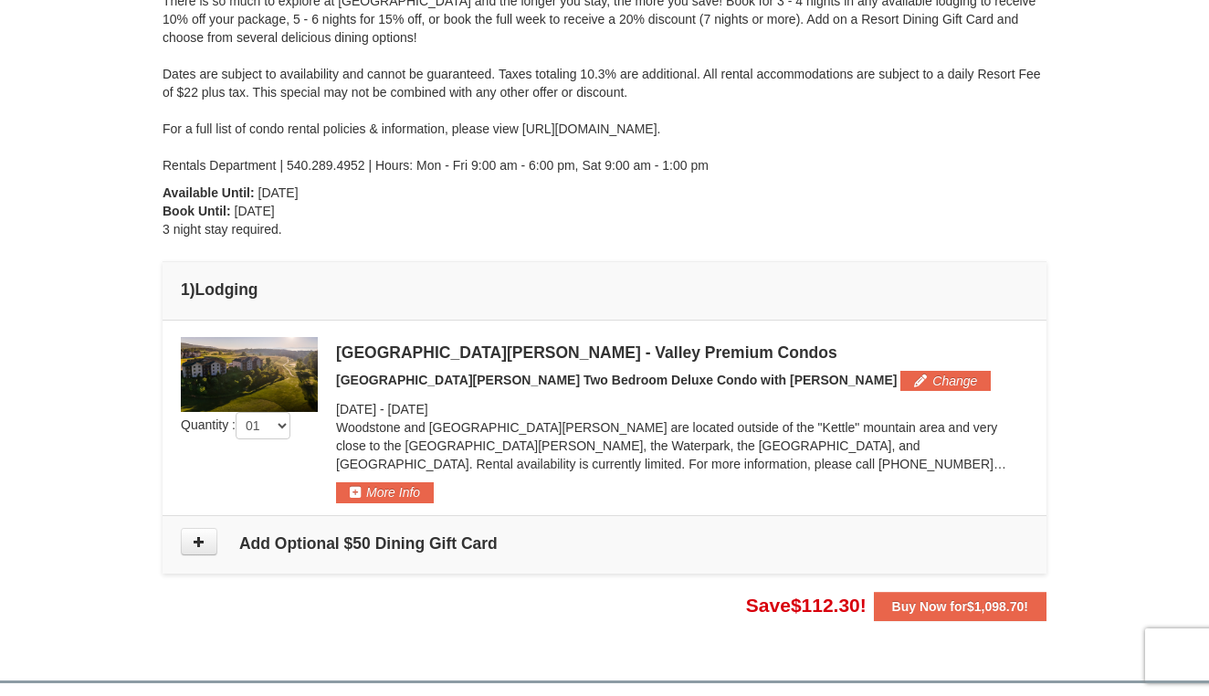
scroll to position [258, 0]
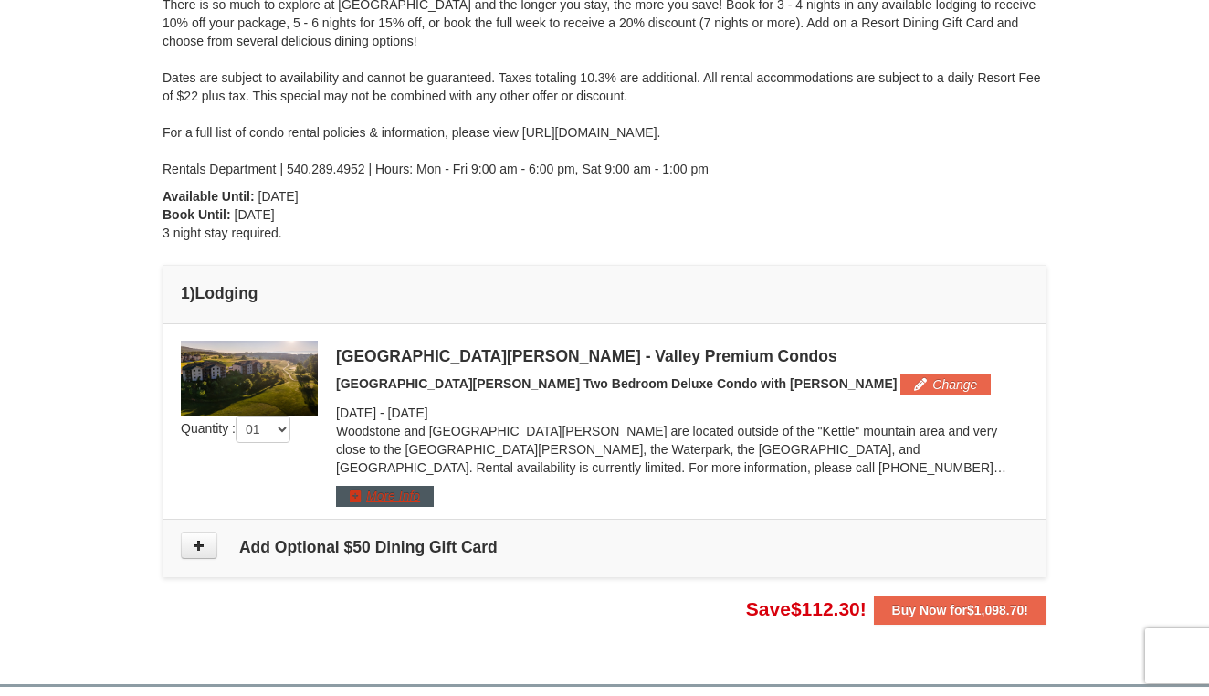
click at [385, 493] on button "More Info" at bounding box center [385, 496] width 98 height 20
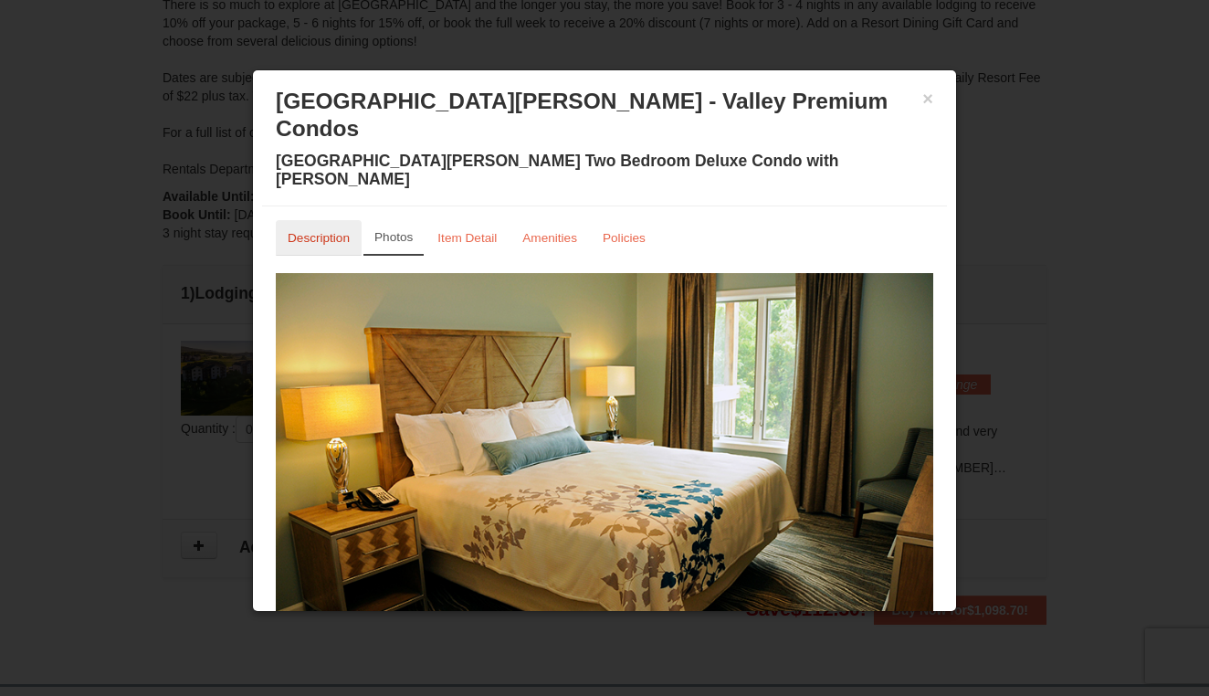
click at [328, 220] on link "Description" at bounding box center [319, 238] width 86 height 36
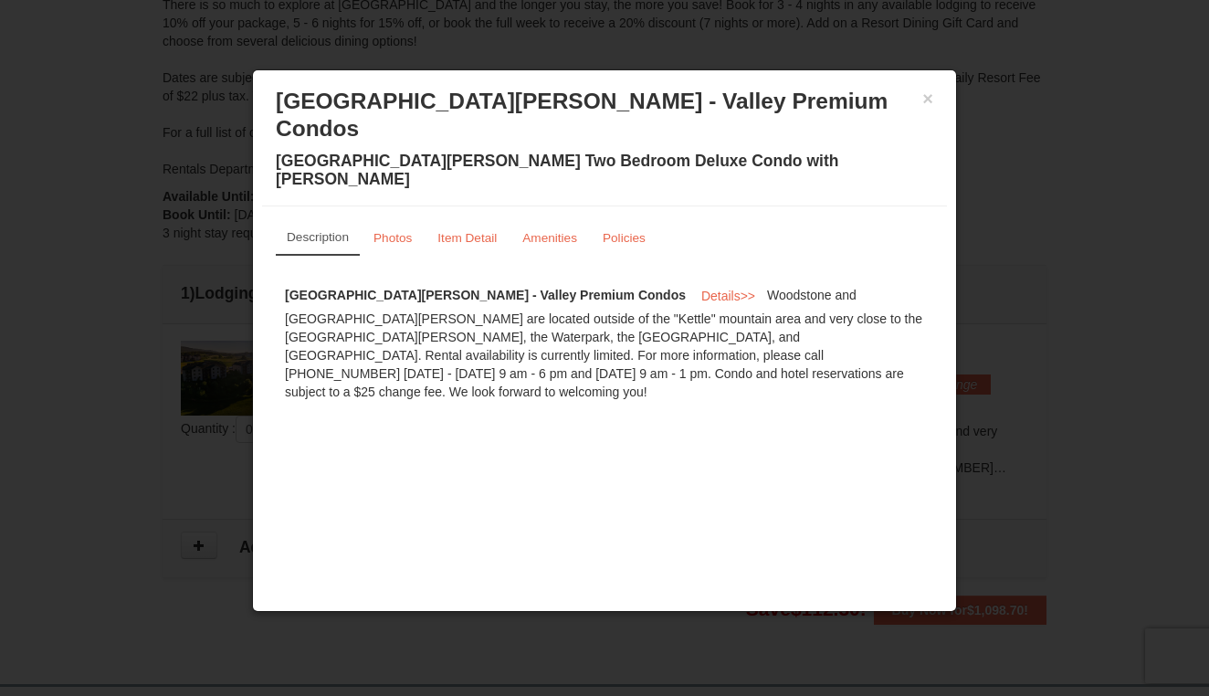
scroll to position [263, 0]
click at [701, 289] on span "Details" at bounding box center [720, 296] width 39 height 15
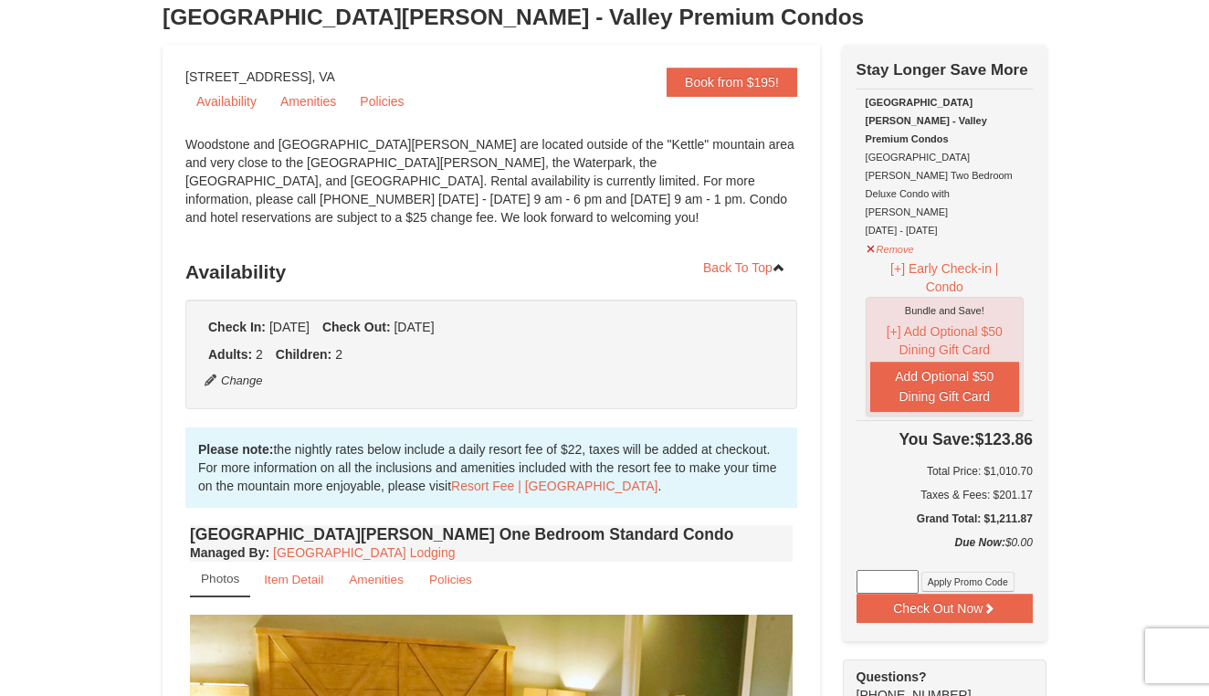
scroll to position [120, 0]
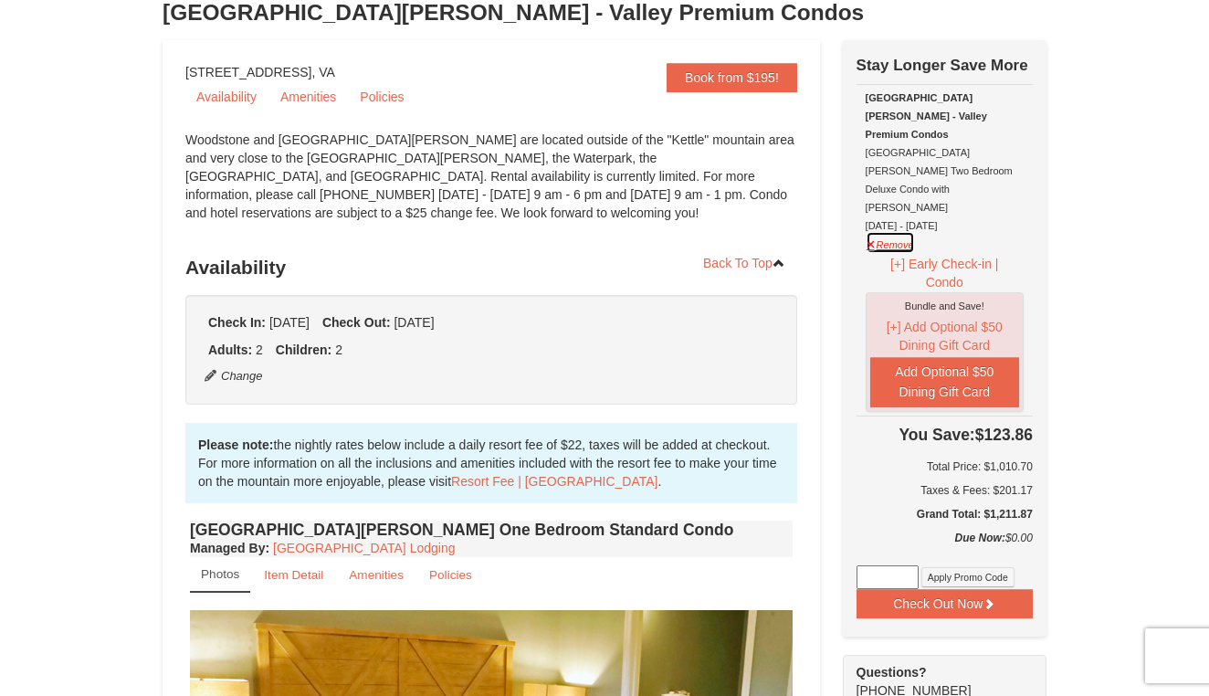
click at [883, 231] on button "Remove" at bounding box center [890, 242] width 49 height 23
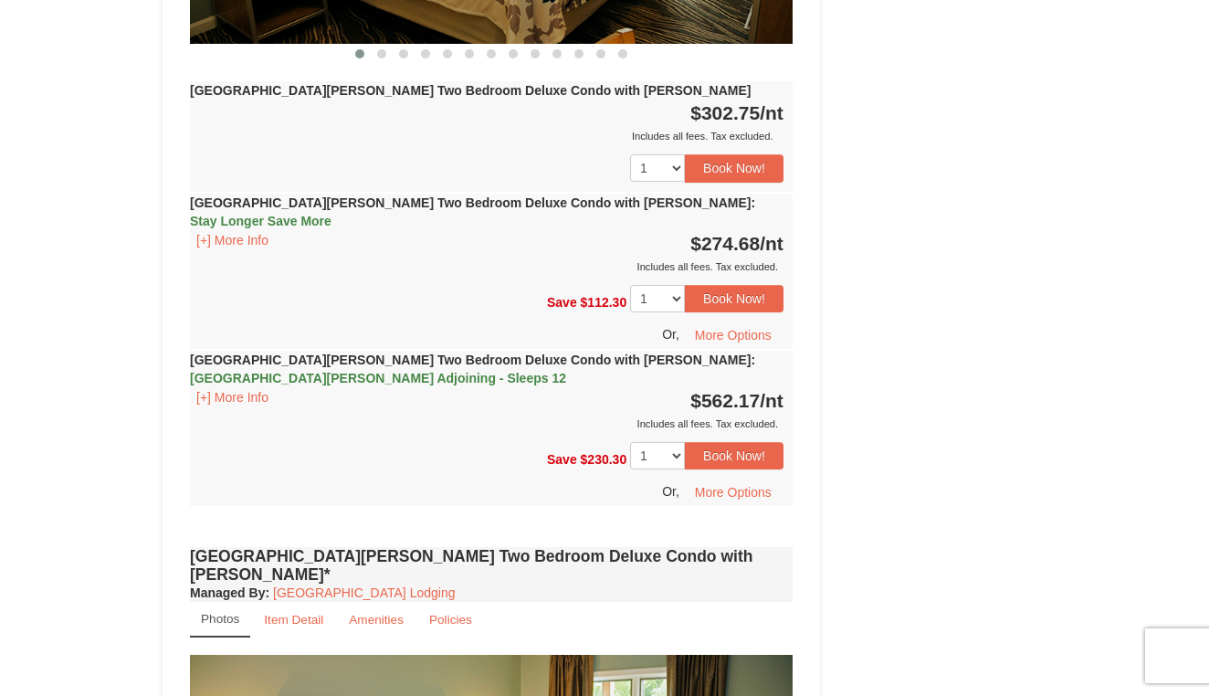
scroll to position [2908, 0]
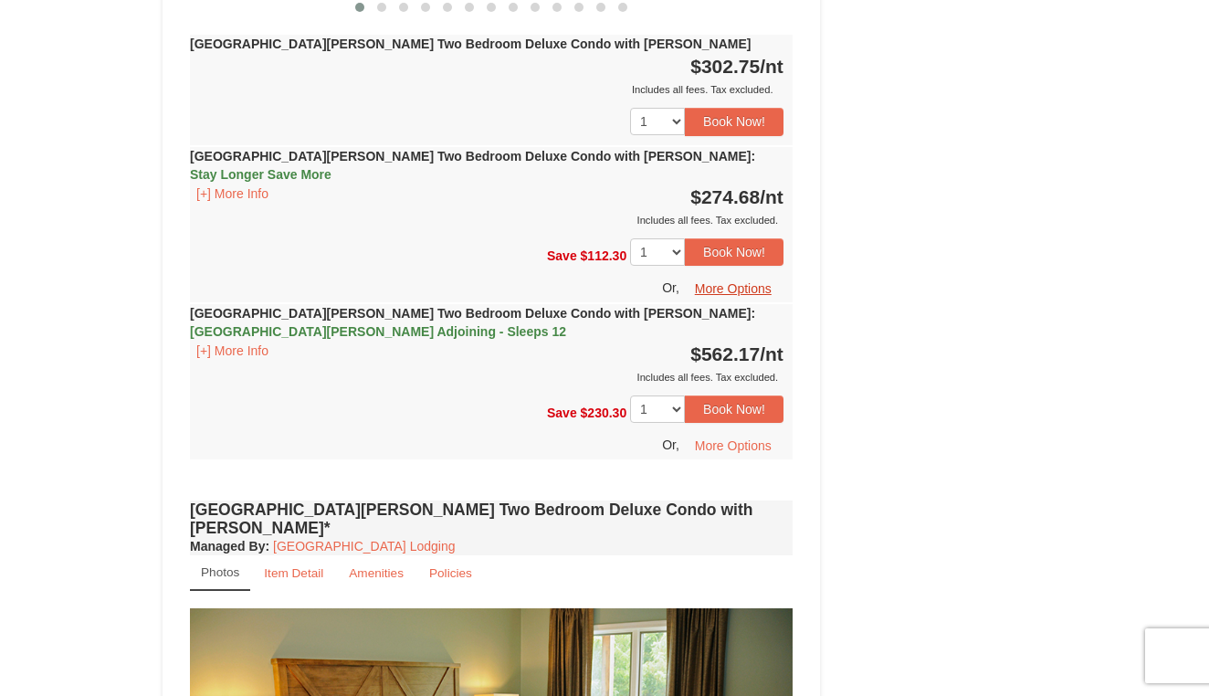
click at [742, 275] on button "More Options" at bounding box center [733, 288] width 100 height 27
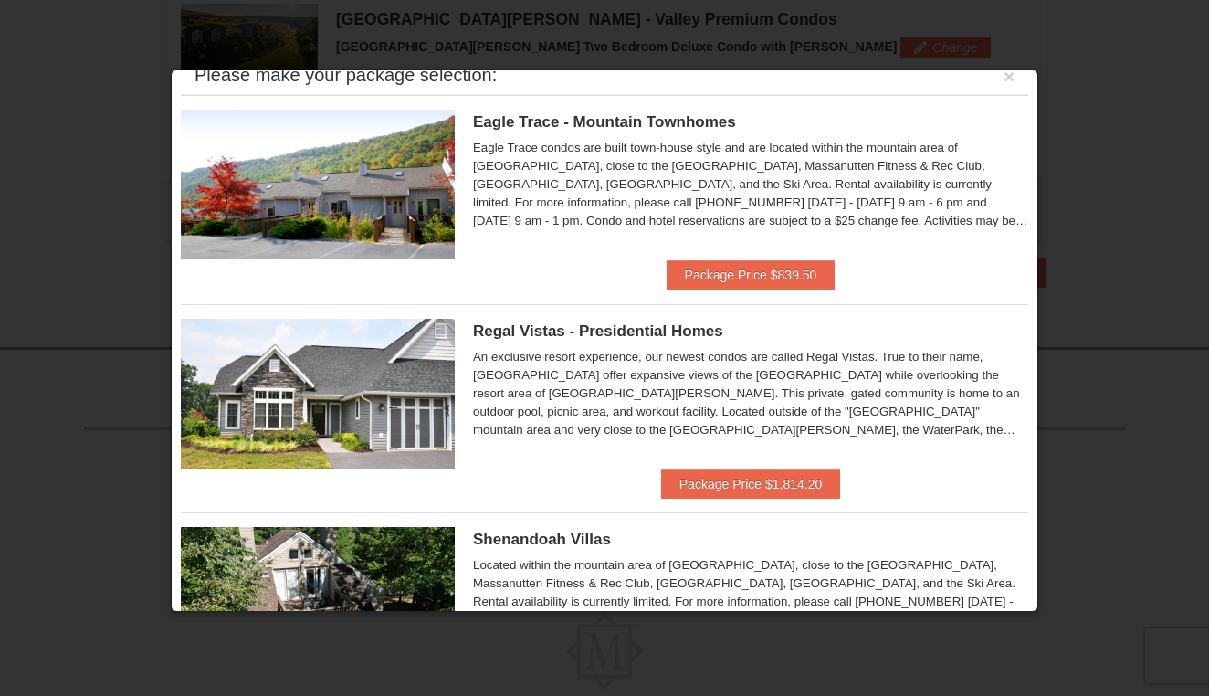
scroll to position [23, 0]
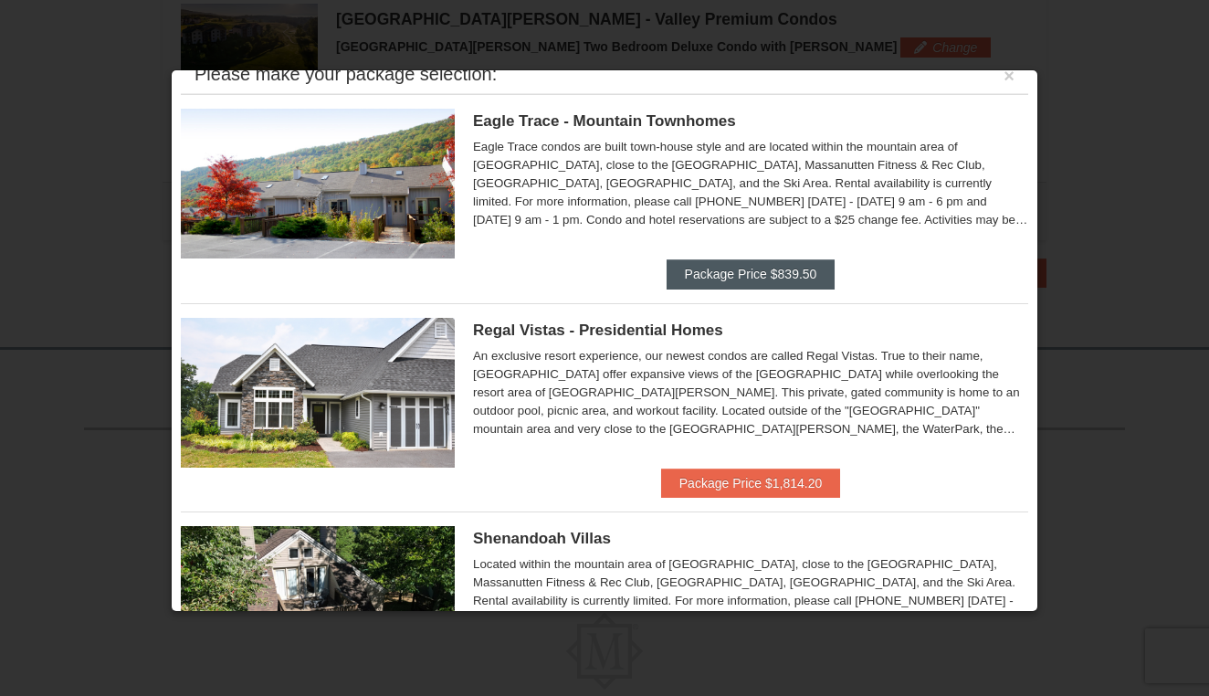
click at [762, 269] on button "Package Price $839.50" at bounding box center [751, 273] width 169 height 29
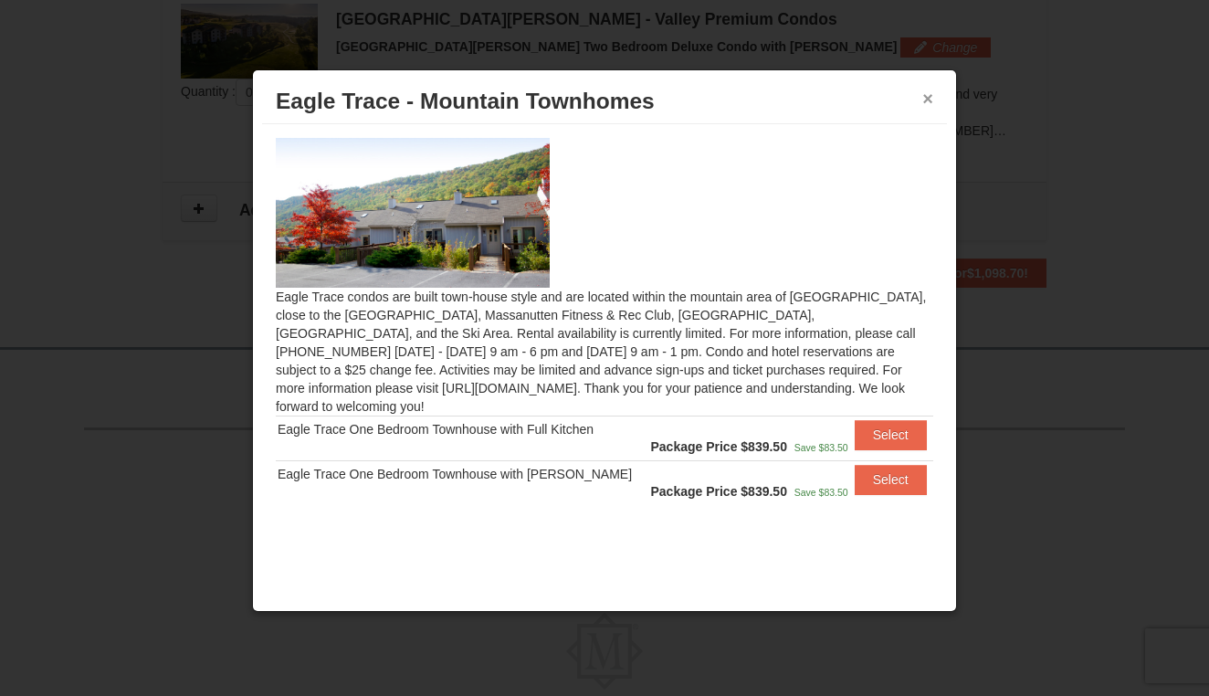
click at [931, 103] on button "×" at bounding box center [927, 98] width 11 height 18
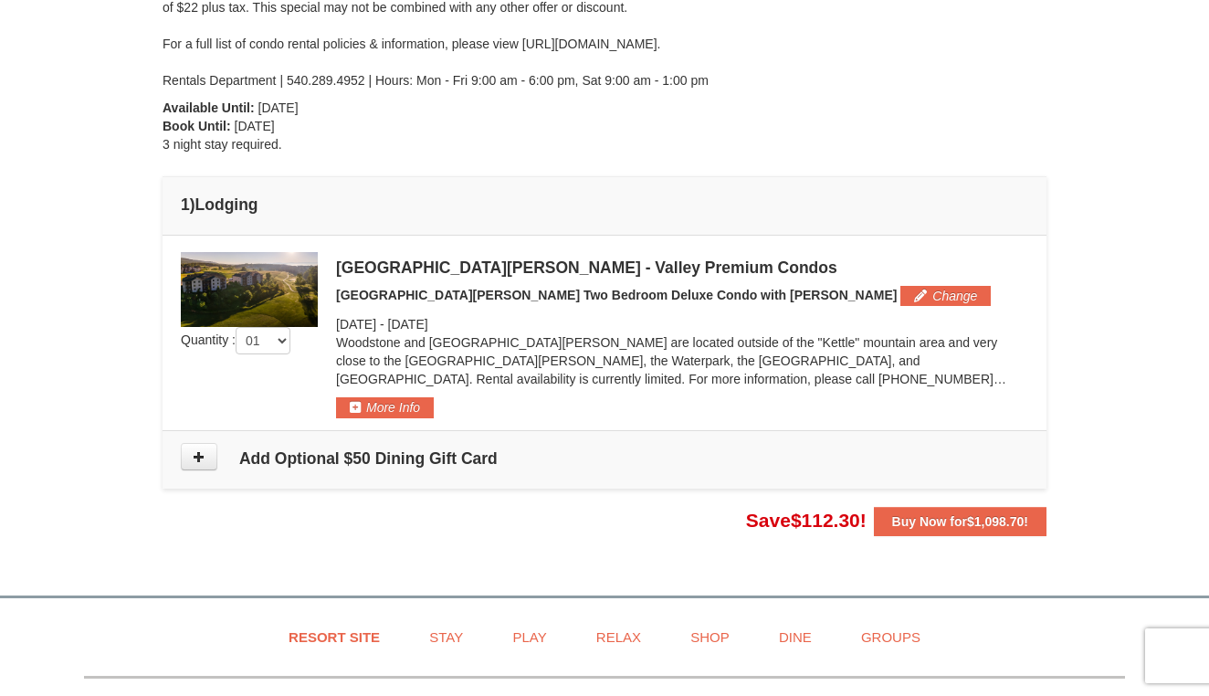
scroll to position [361, 0]
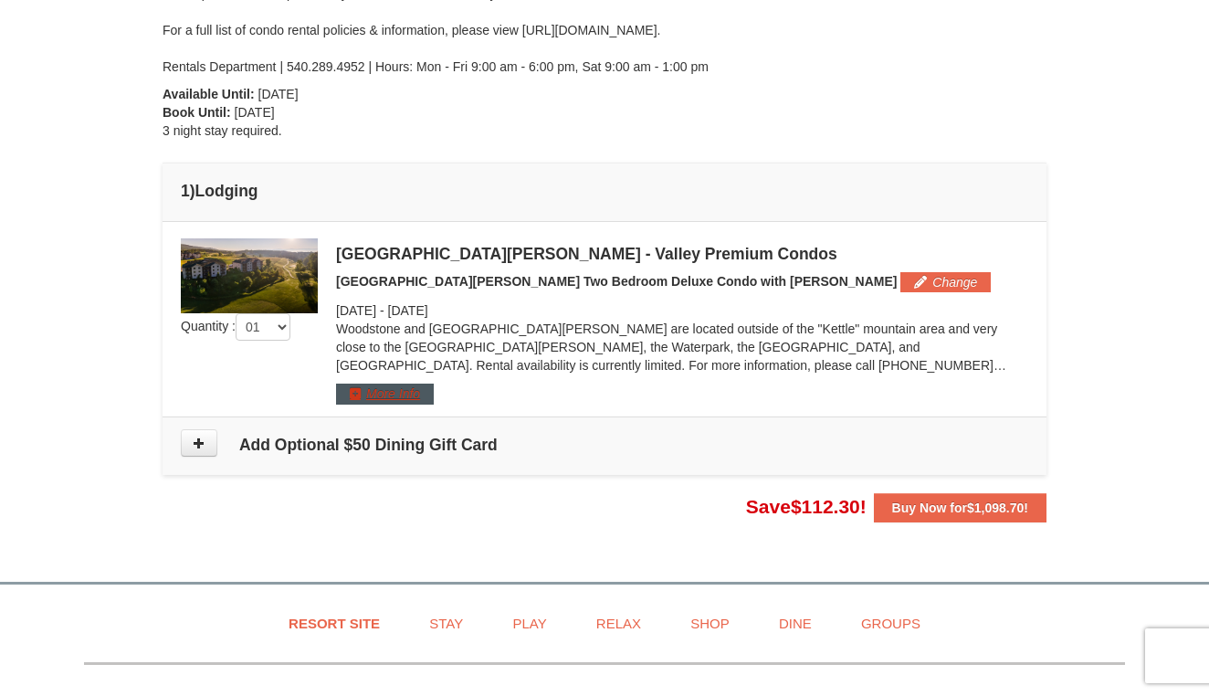
click at [398, 401] on button "More Info" at bounding box center [385, 394] width 98 height 20
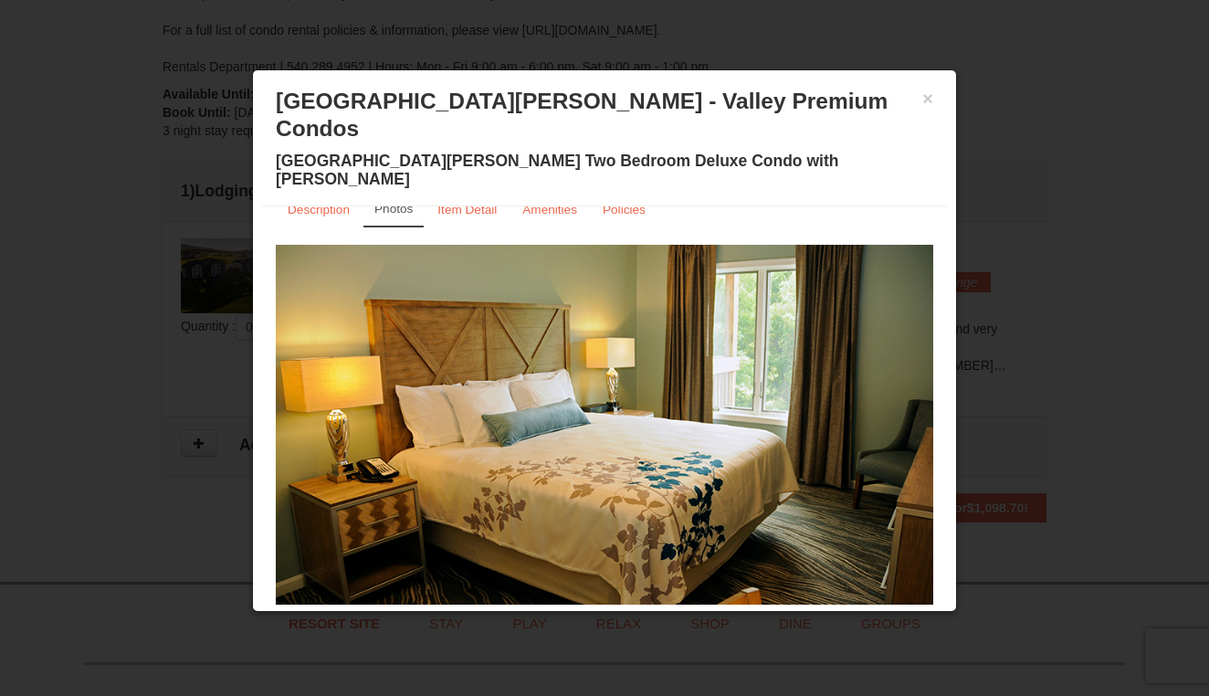
scroll to position [36, 0]
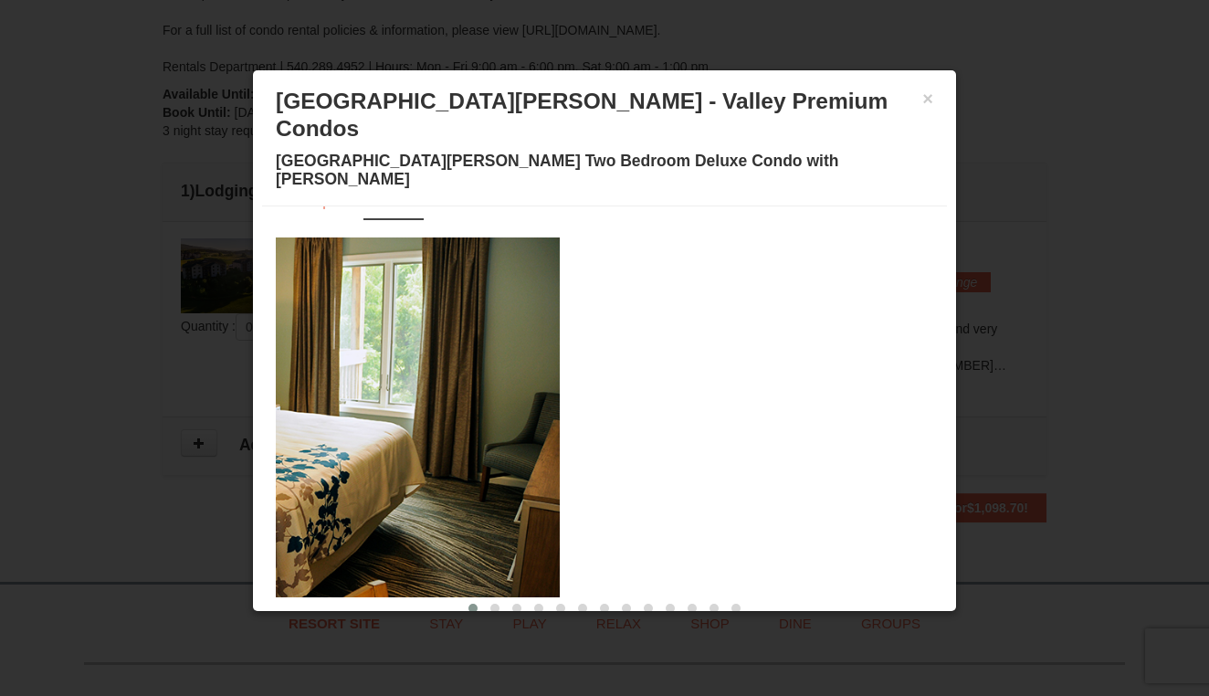
drag, startPoint x: 705, startPoint y: 386, endPoint x: 301, endPoint y: 385, distance: 403.6
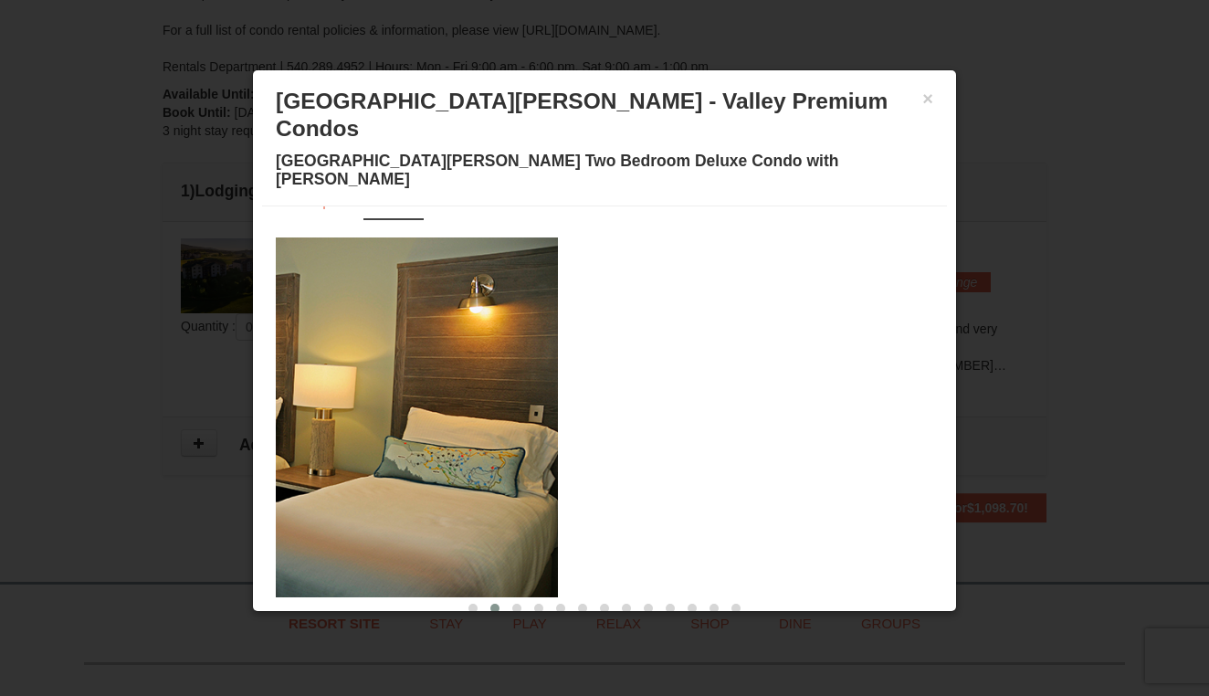
drag, startPoint x: 568, startPoint y: 393, endPoint x: 177, endPoint y: 391, distance: 390.8
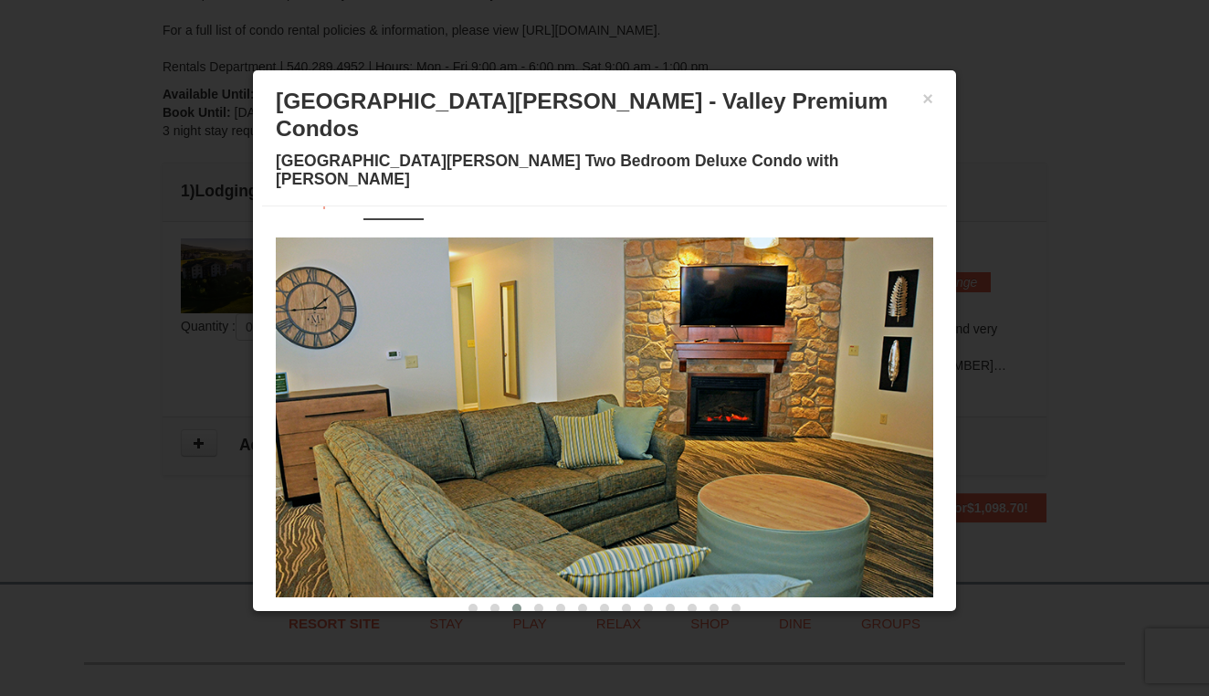
drag, startPoint x: 593, startPoint y: 419, endPoint x: 248, endPoint y: 412, distance: 344.3
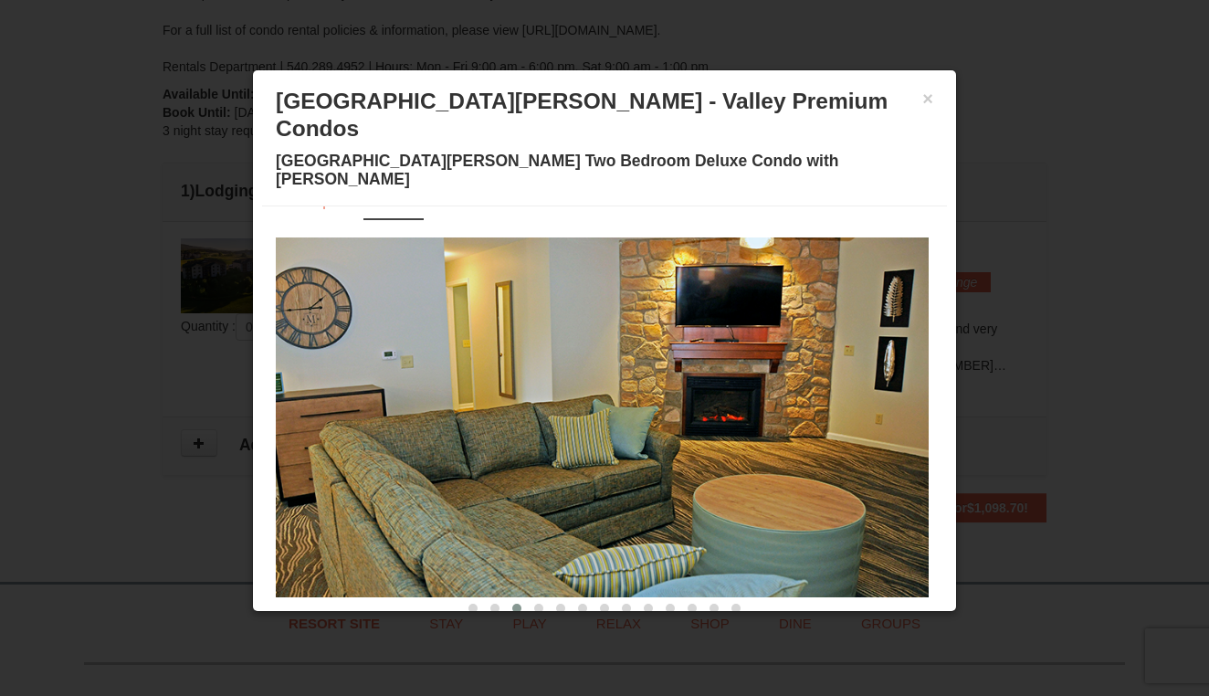
drag, startPoint x: 761, startPoint y: 401, endPoint x: 452, endPoint y: 394, distance: 308.7
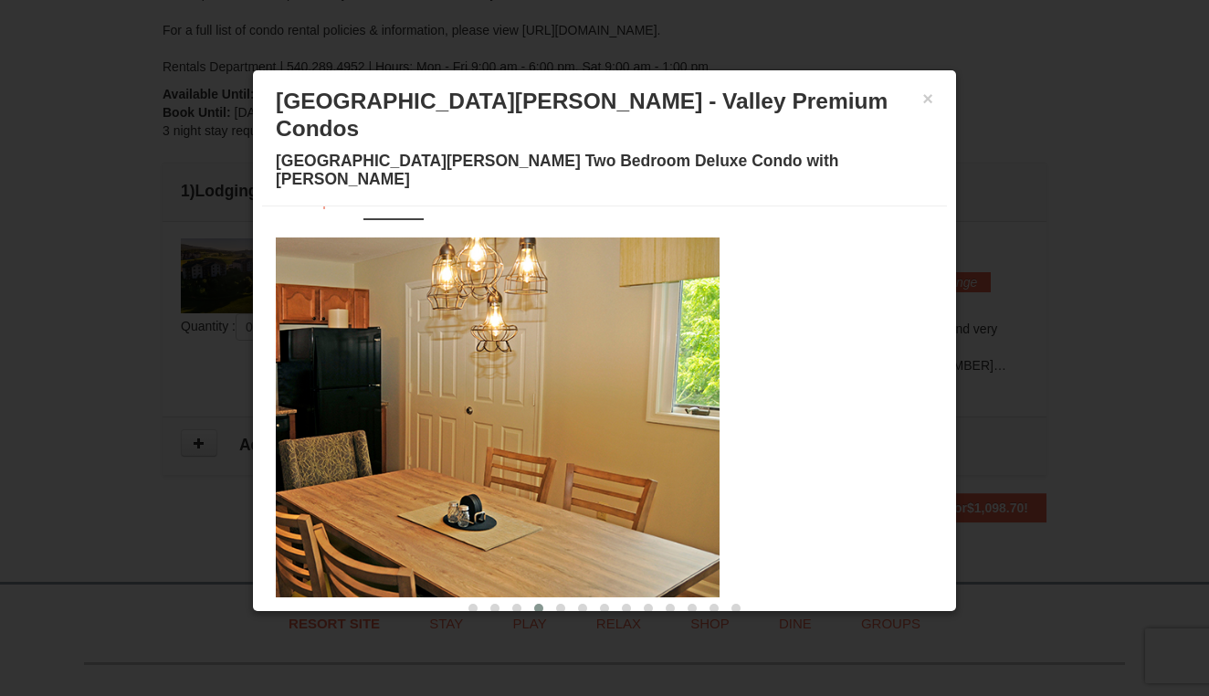
drag, startPoint x: 670, startPoint y: 407, endPoint x: 343, endPoint y: 381, distance: 328.0
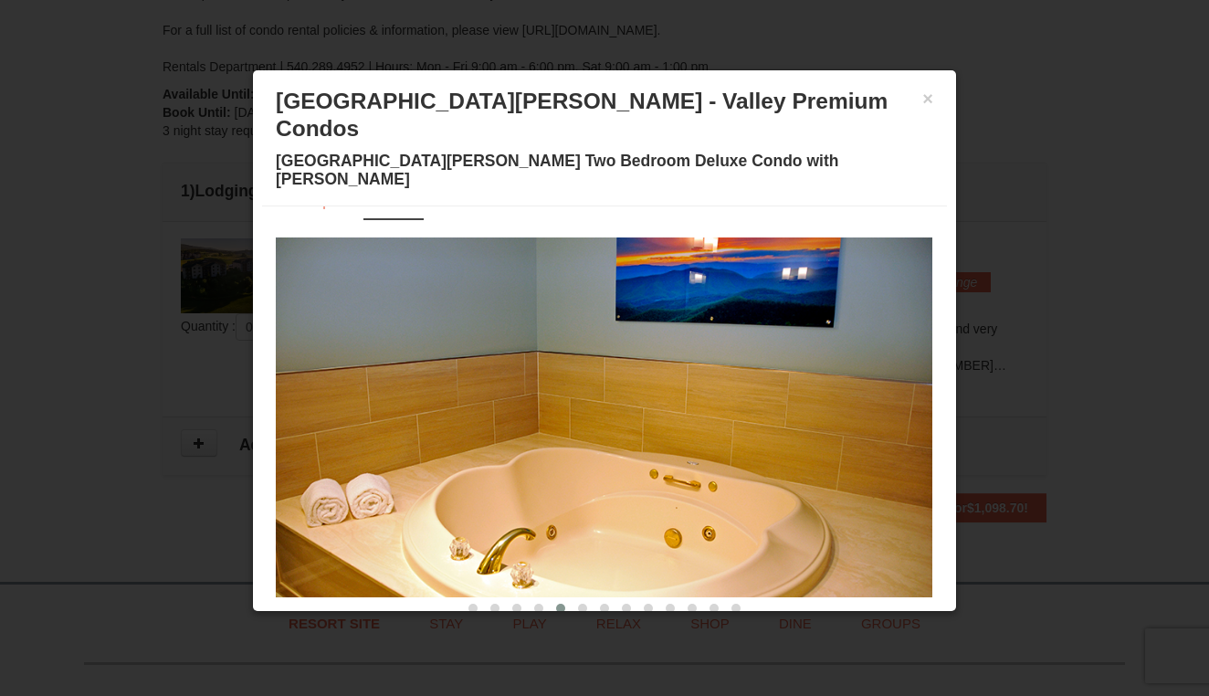
drag, startPoint x: 619, startPoint y: 380, endPoint x: 330, endPoint y: 374, distance: 289.5
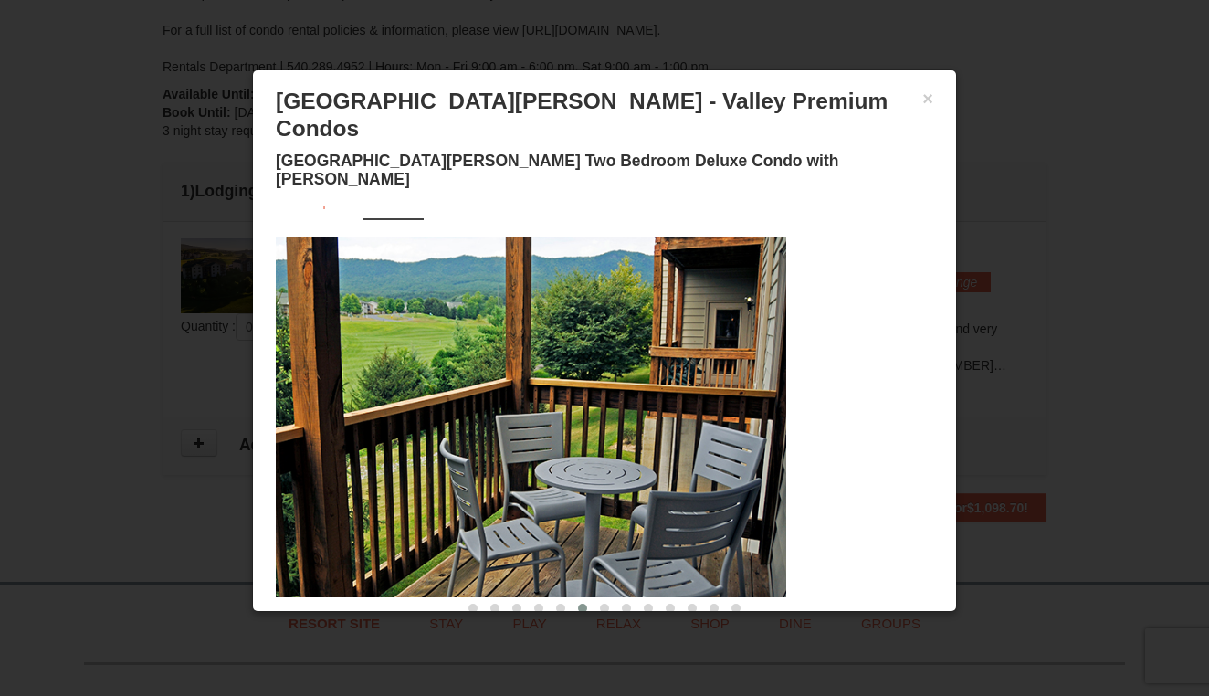
drag, startPoint x: 677, startPoint y: 426, endPoint x: 385, endPoint y: 426, distance: 291.3
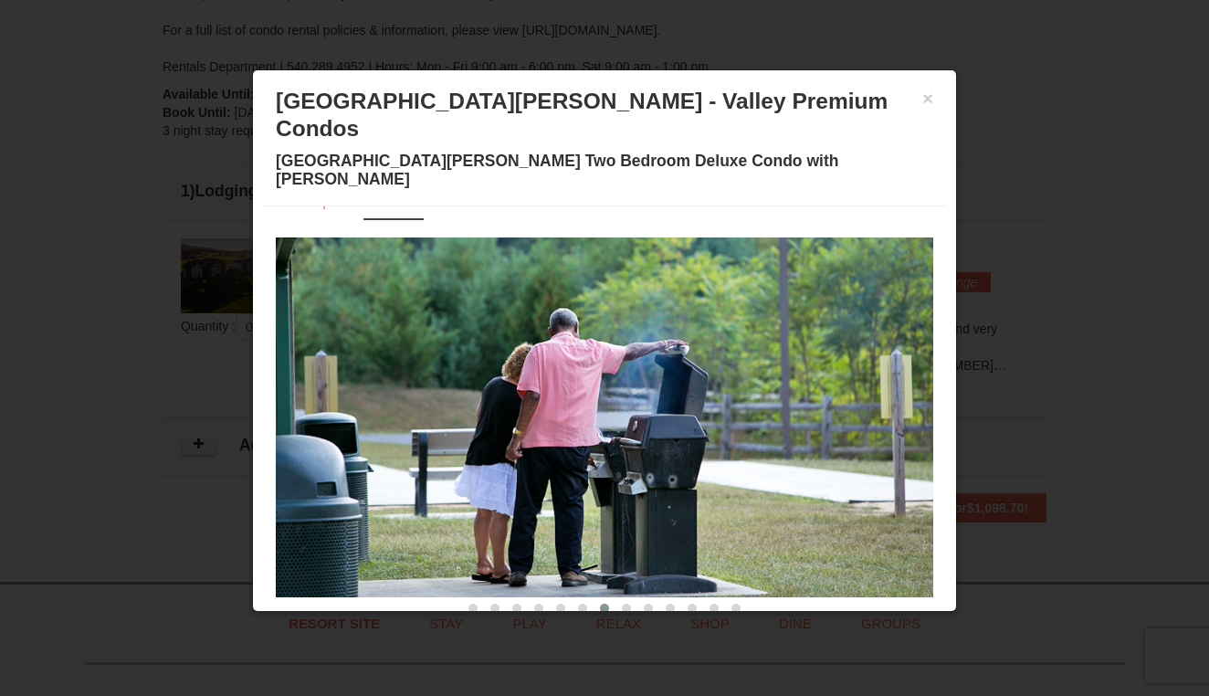
drag, startPoint x: 736, startPoint y: 435, endPoint x: 465, endPoint y: 435, distance: 271.2
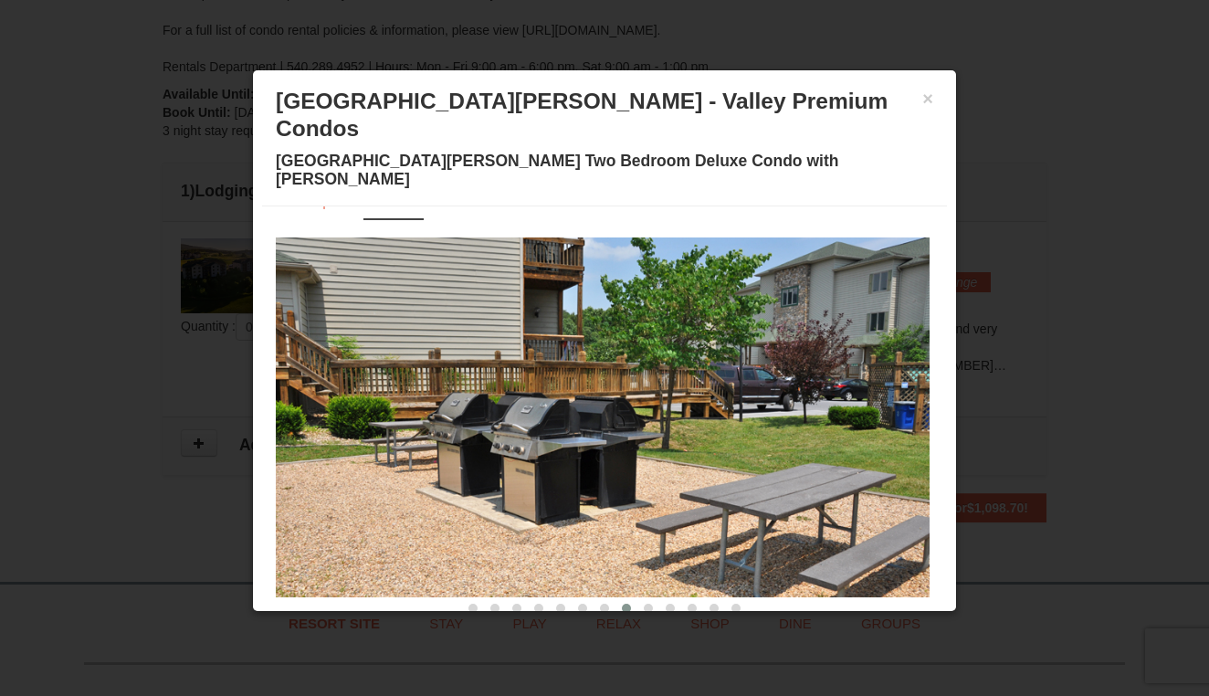
drag, startPoint x: 699, startPoint y: 418, endPoint x: 477, endPoint y: 418, distance: 222.8
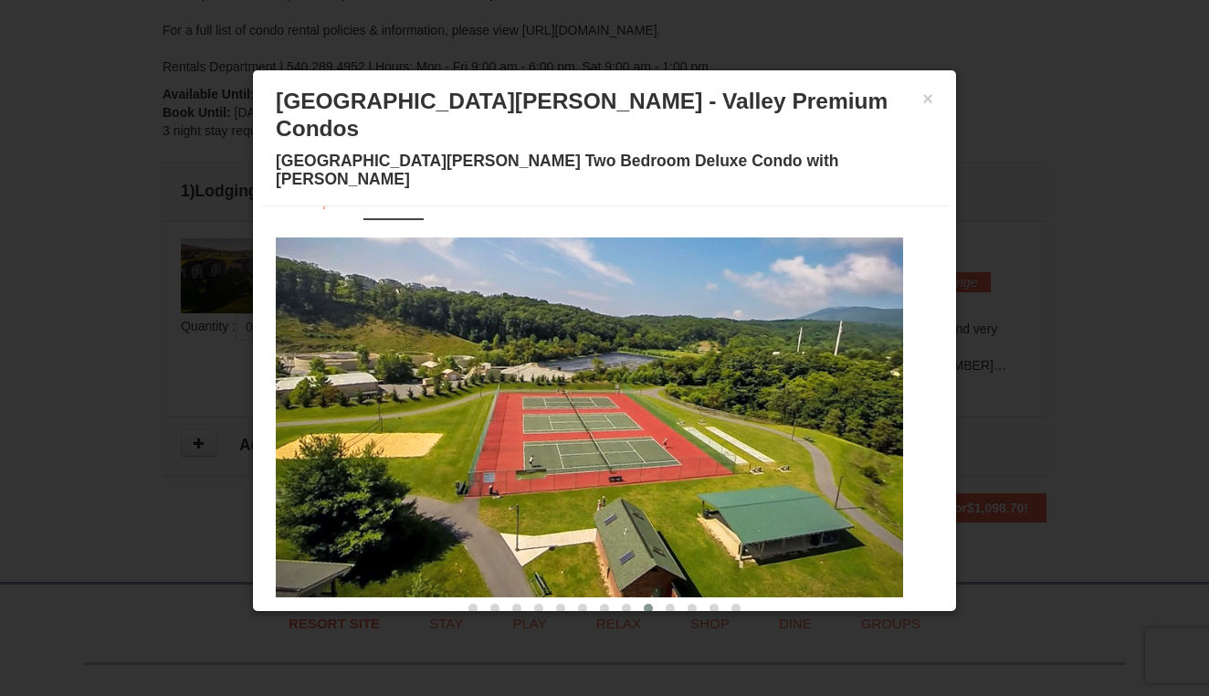
drag, startPoint x: 643, startPoint y: 416, endPoint x: 454, endPoint y: 416, distance: 189.0
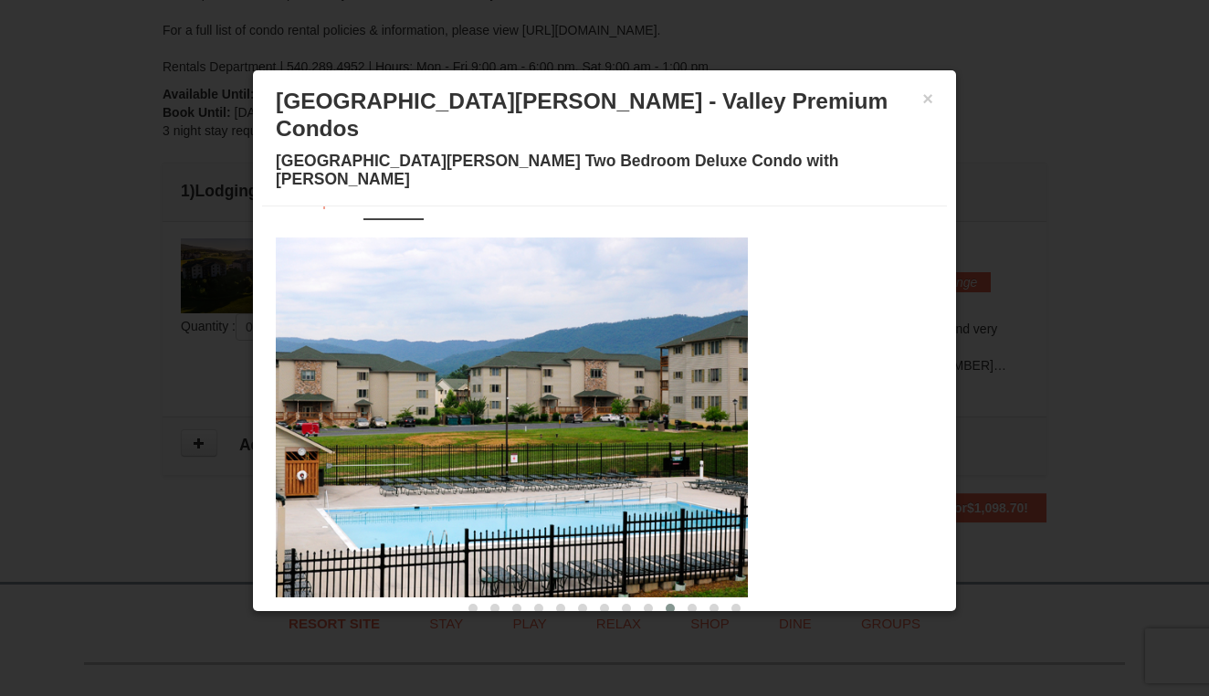
drag, startPoint x: 667, startPoint y: 406, endPoint x: 419, endPoint y: 406, distance: 248.4
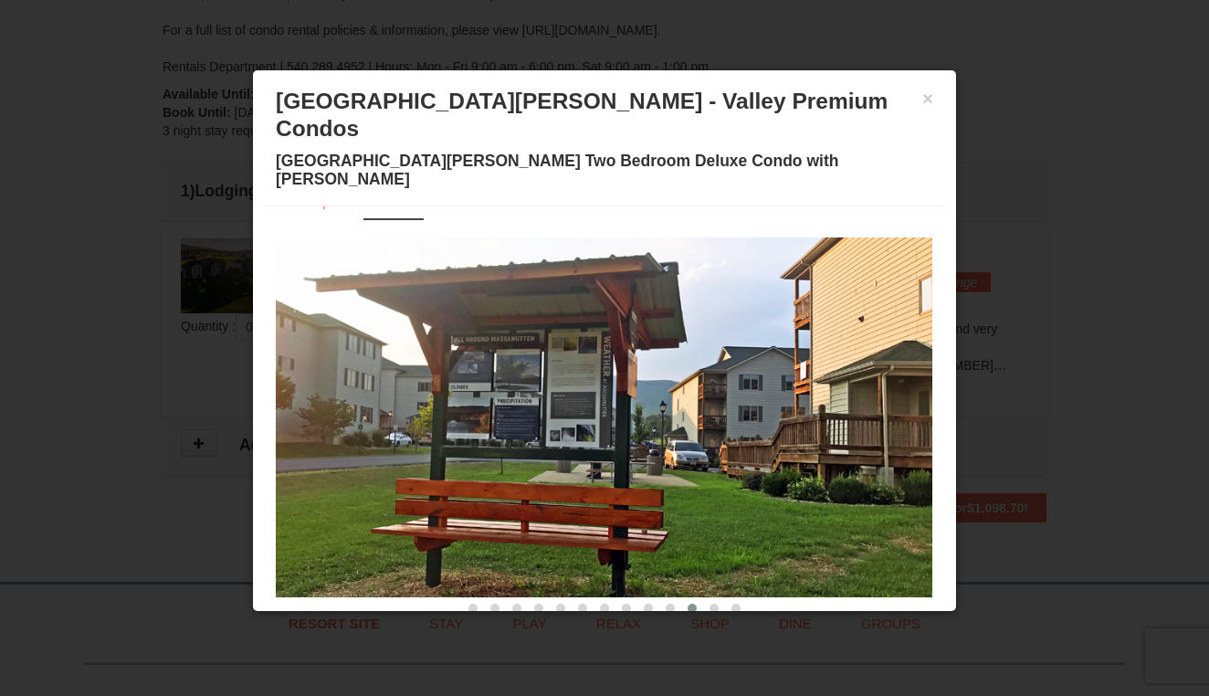
drag, startPoint x: 754, startPoint y: 414, endPoint x: 385, endPoint y: 414, distance: 368.9
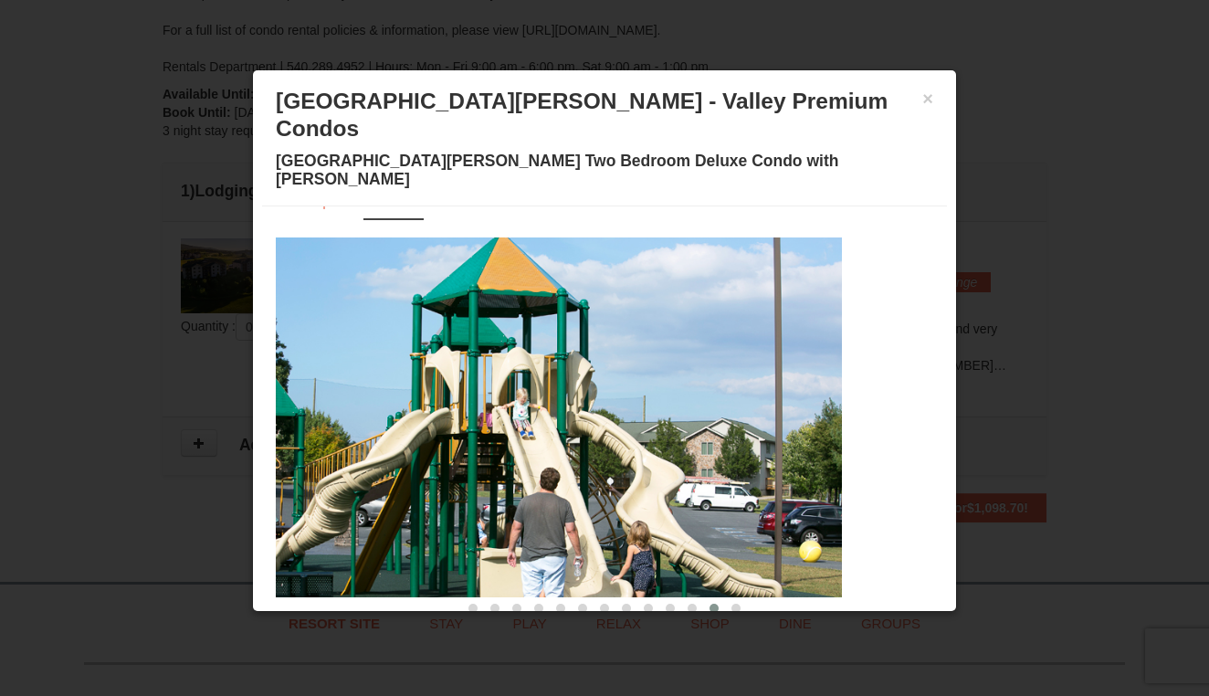
drag, startPoint x: 680, startPoint y: 408, endPoint x: 407, endPoint y: 394, distance: 273.4
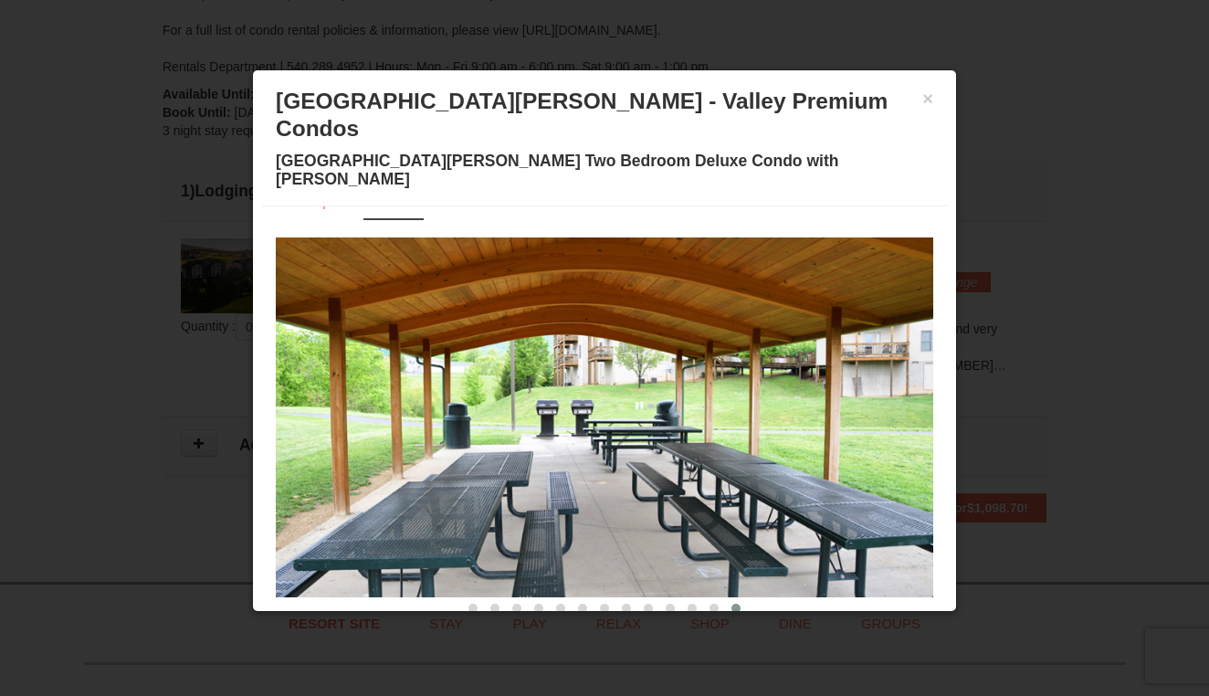
drag, startPoint x: 639, startPoint y: 365, endPoint x: 377, endPoint y: 365, distance: 262.1
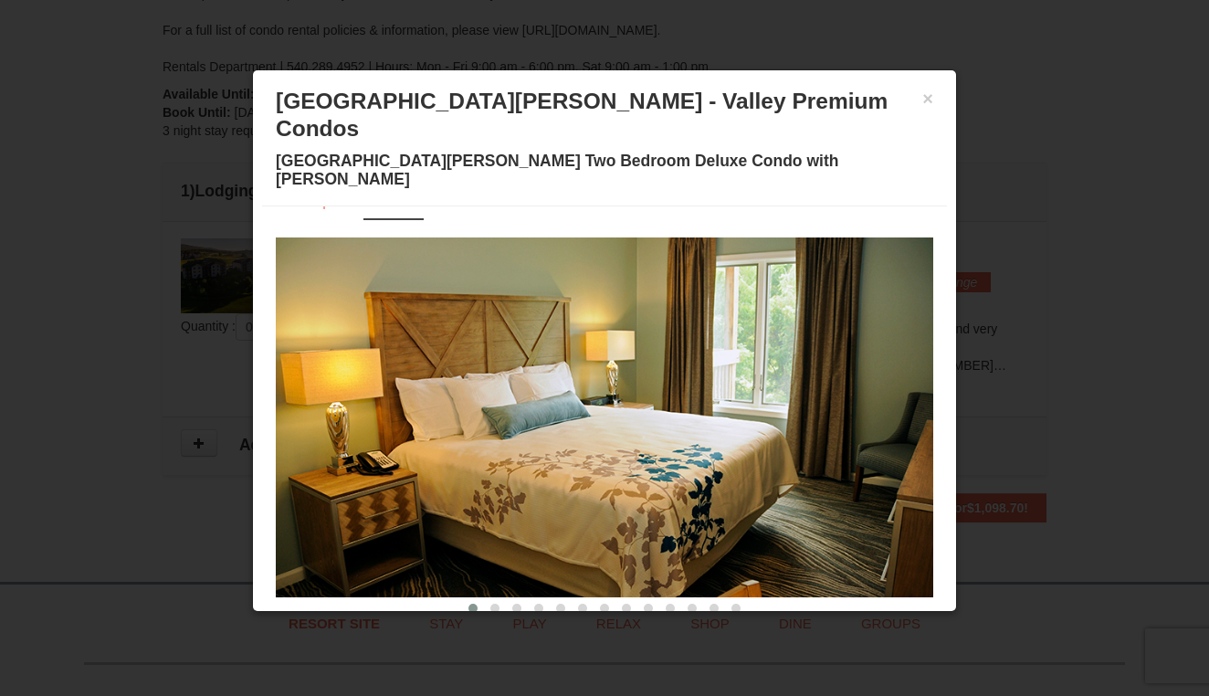
drag, startPoint x: 674, startPoint y: 354, endPoint x: 452, endPoint y: 354, distance: 221.9
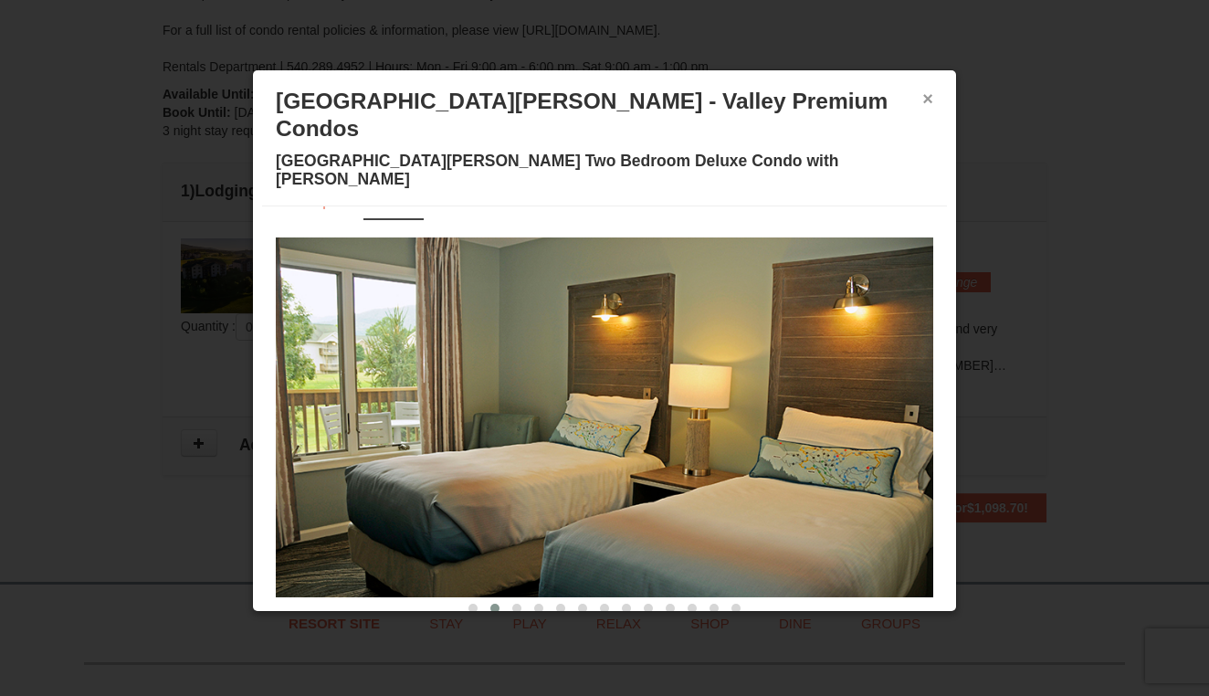
click at [926, 104] on button "×" at bounding box center [927, 98] width 11 height 18
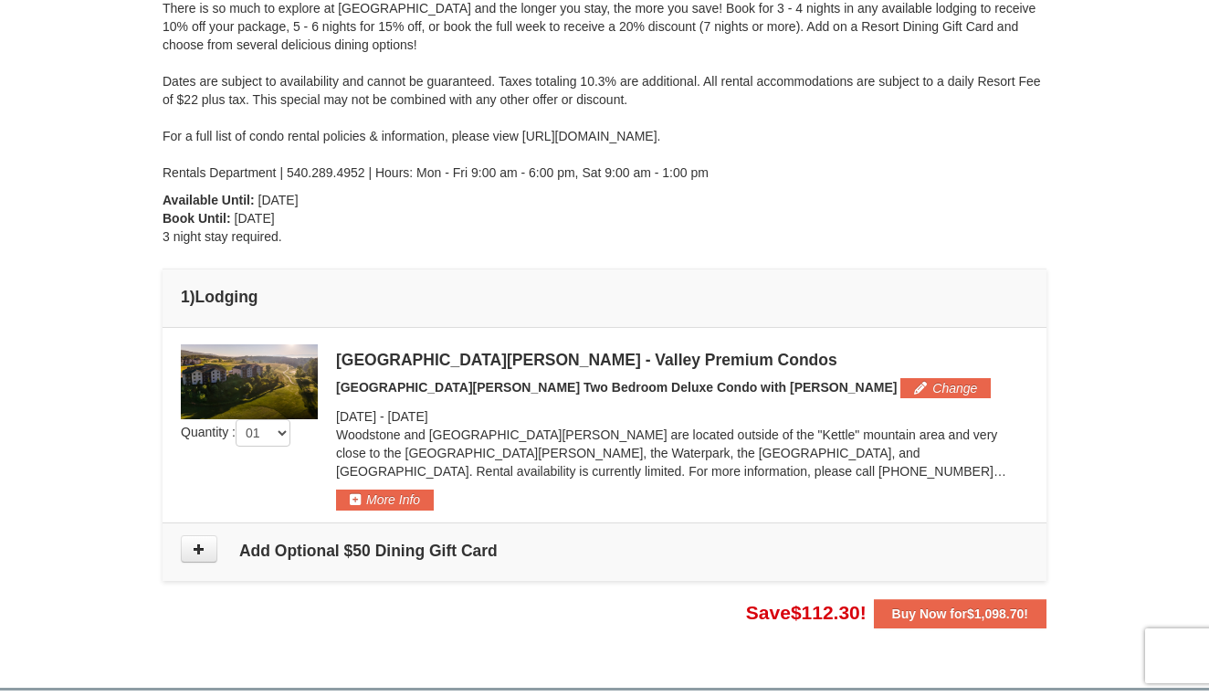
scroll to position [259, 0]
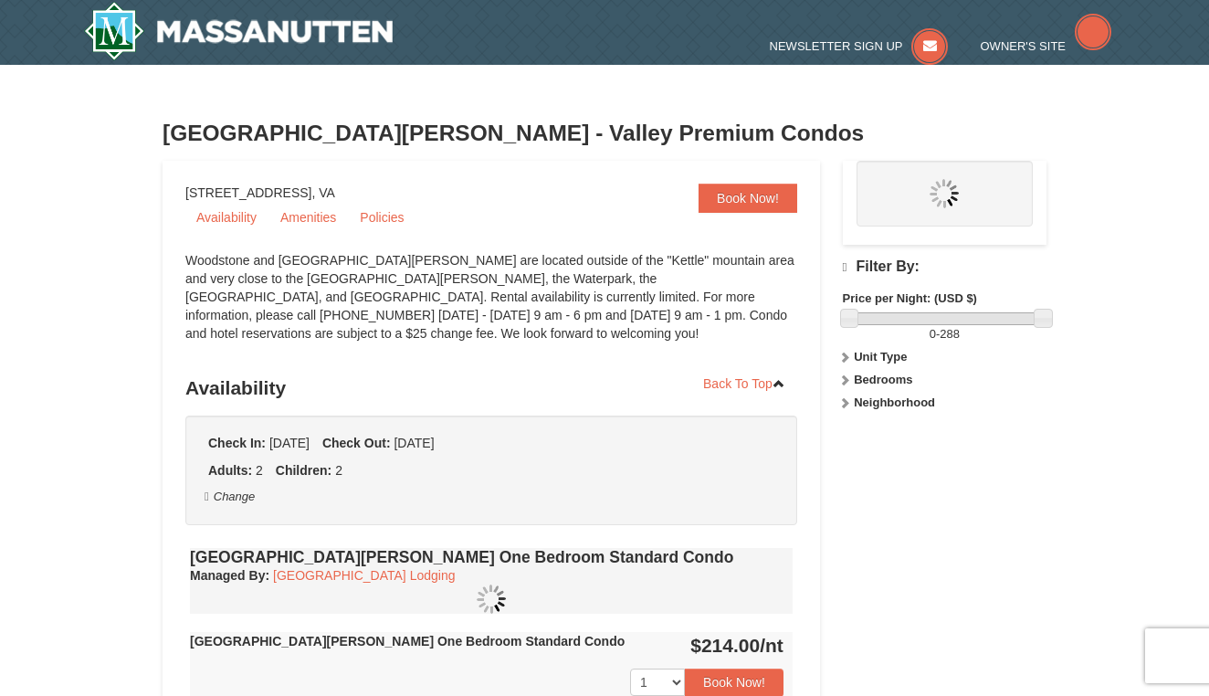
scroll to position [4, 0]
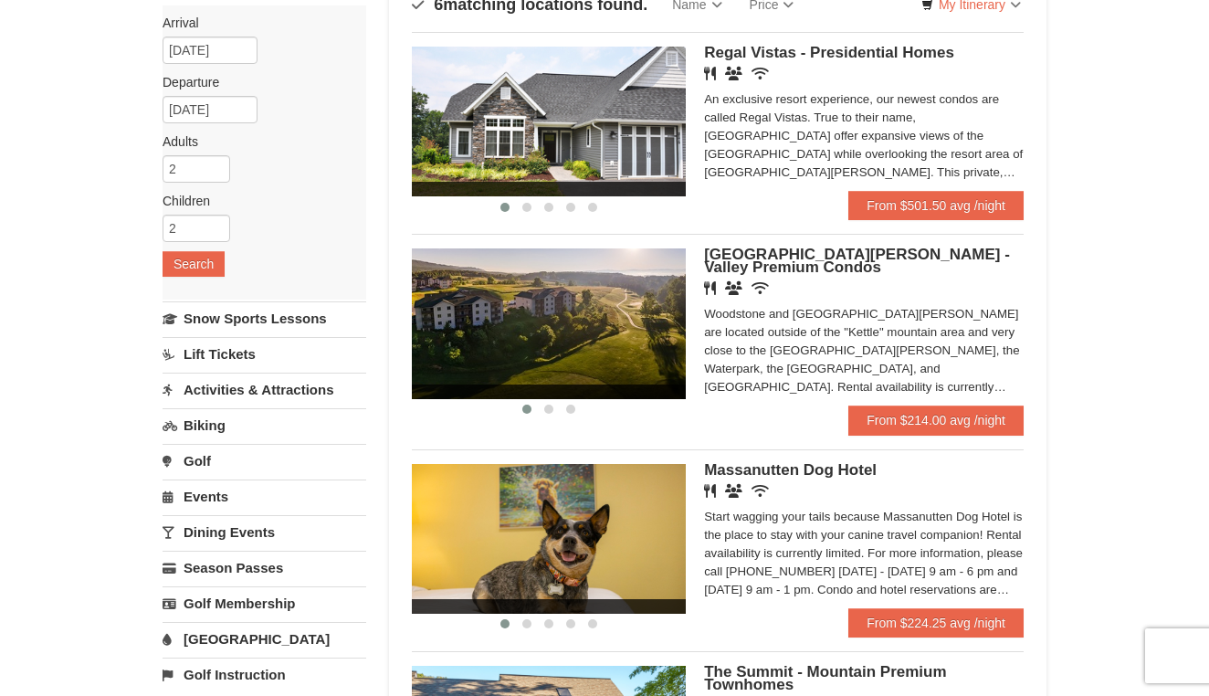
scroll to position [153, 0]
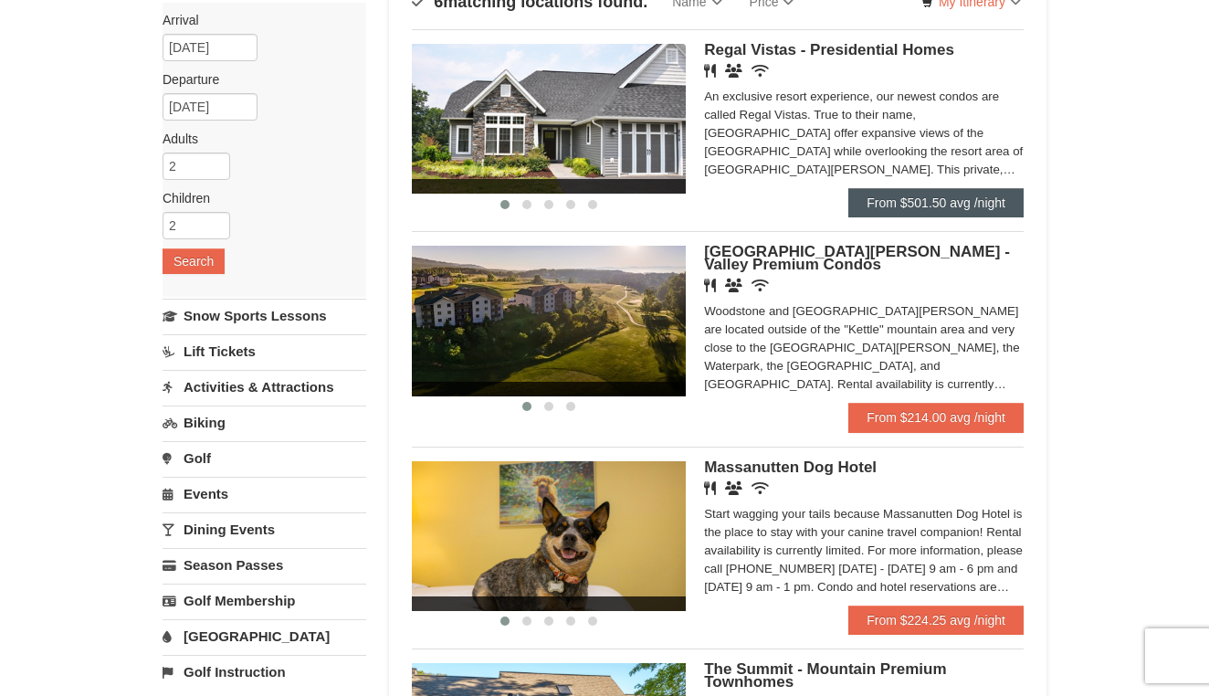
click at [972, 215] on link "From $501.50 avg /night" at bounding box center [935, 202] width 175 height 29
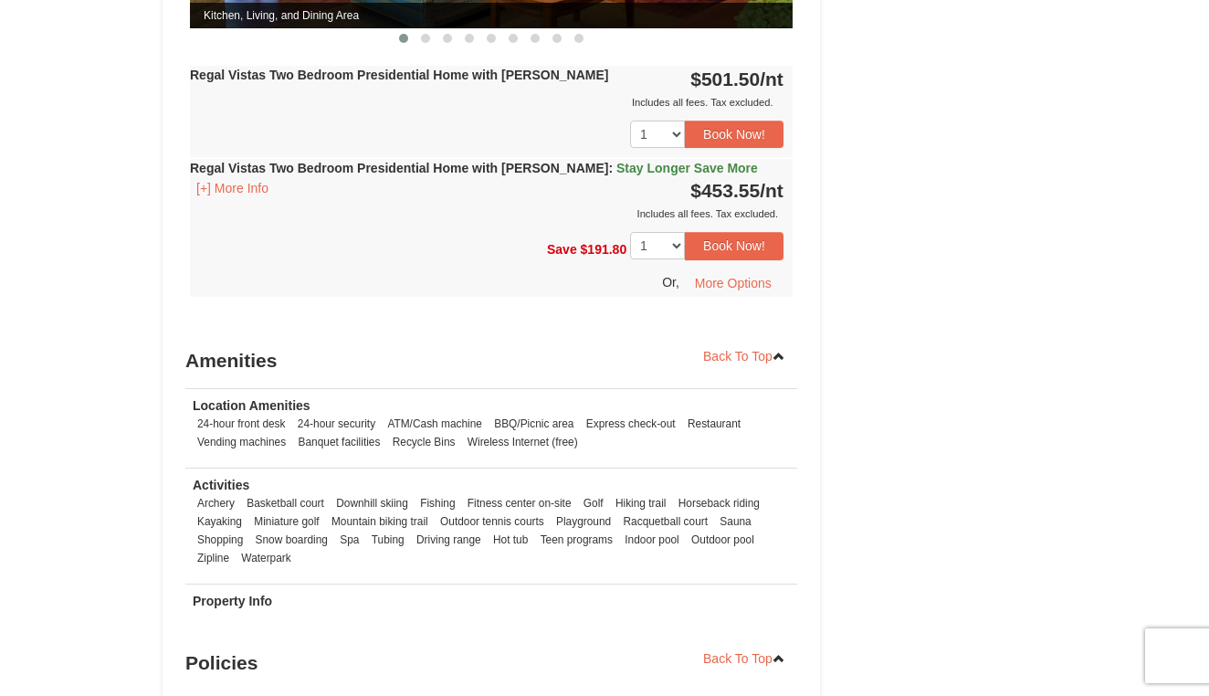
scroll to position [903, 0]
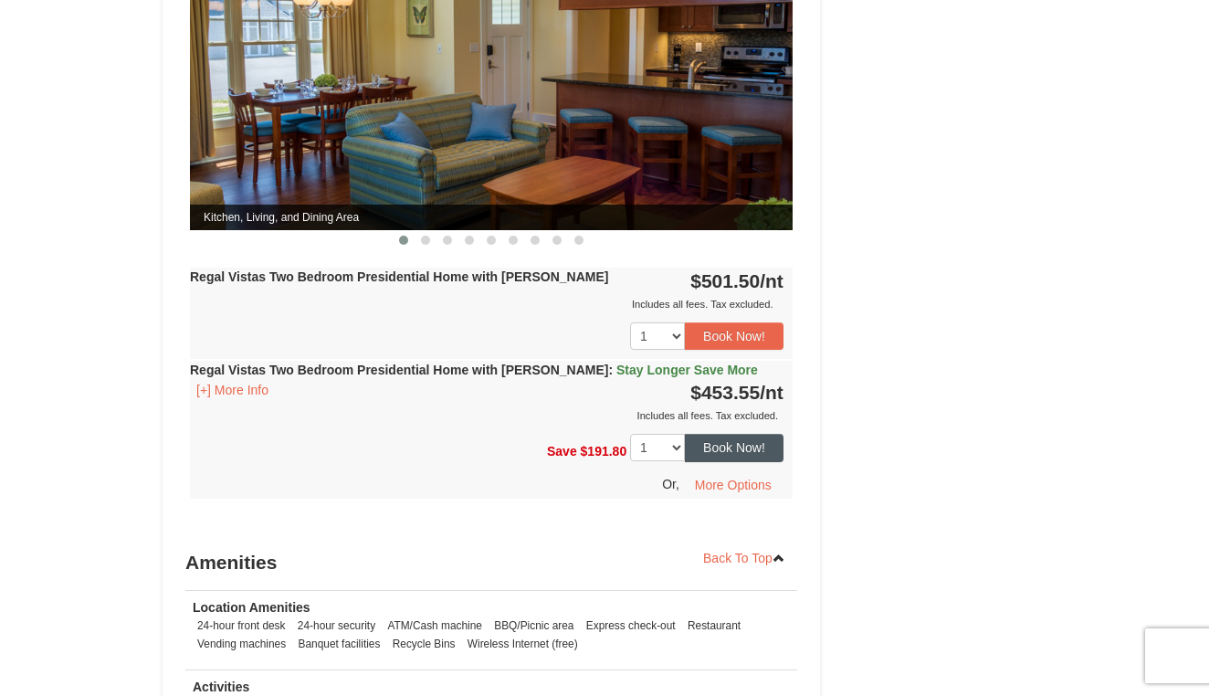
click at [752, 434] on button "Book Now!" at bounding box center [734, 447] width 99 height 27
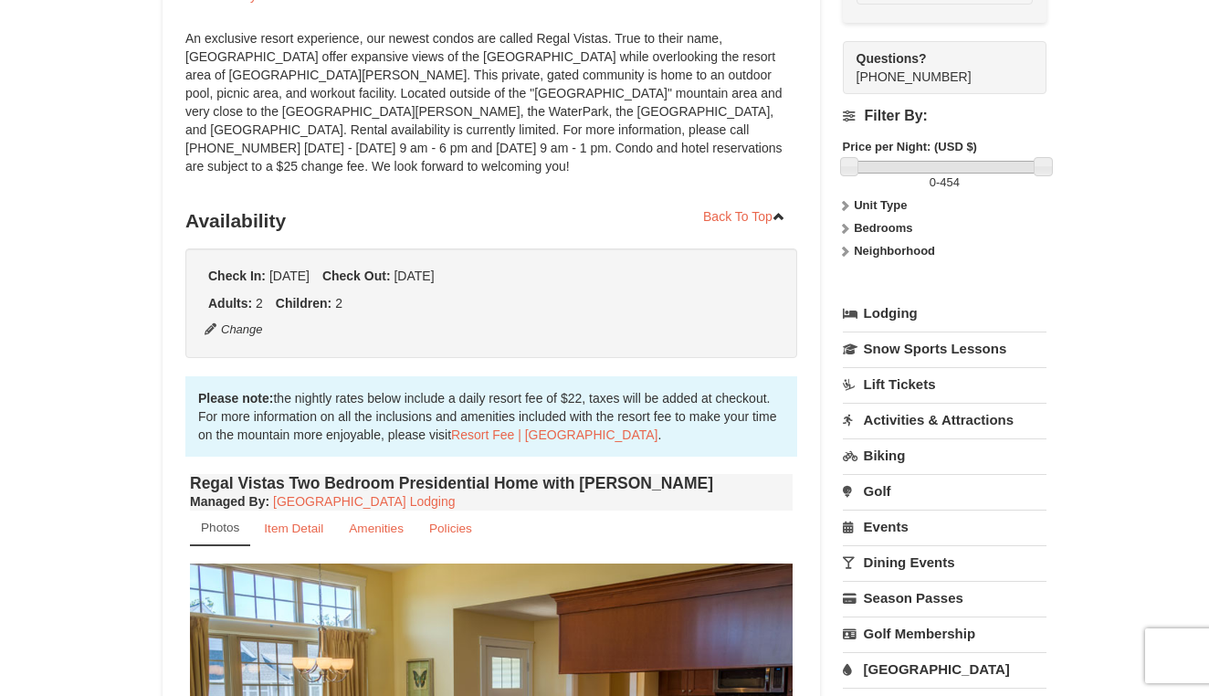
scroll to position [178, 0]
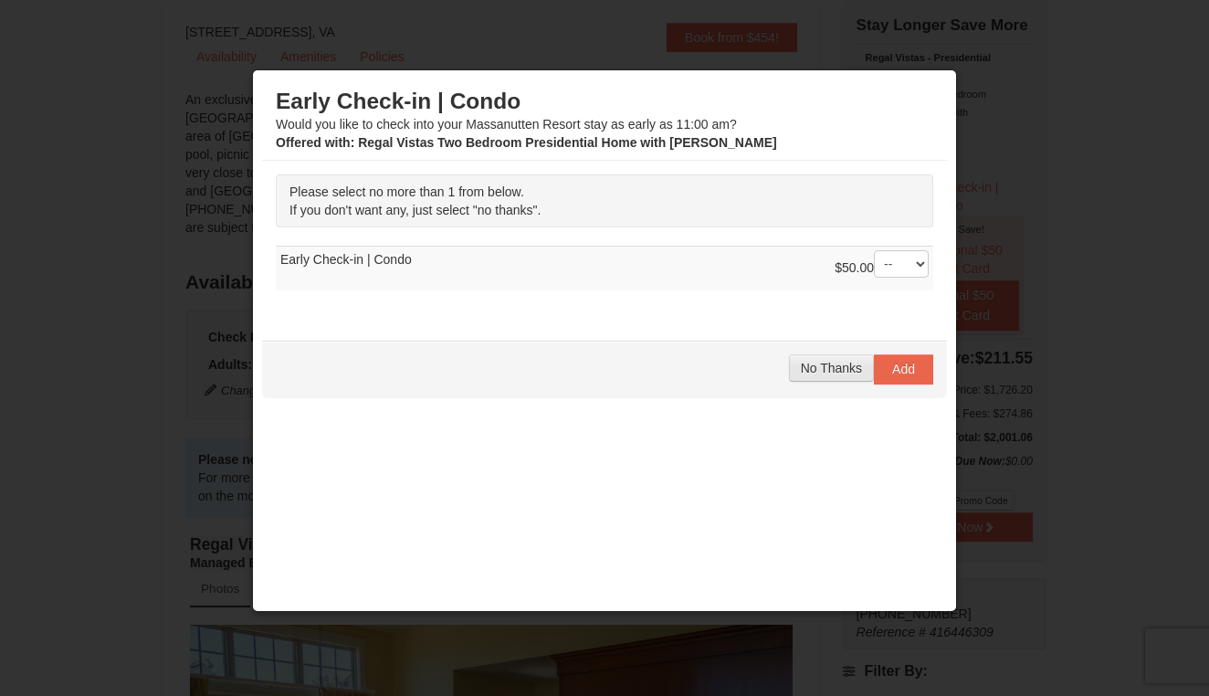
click at [841, 368] on span "No Thanks" at bounding box center [831, 368] width 61 height 15
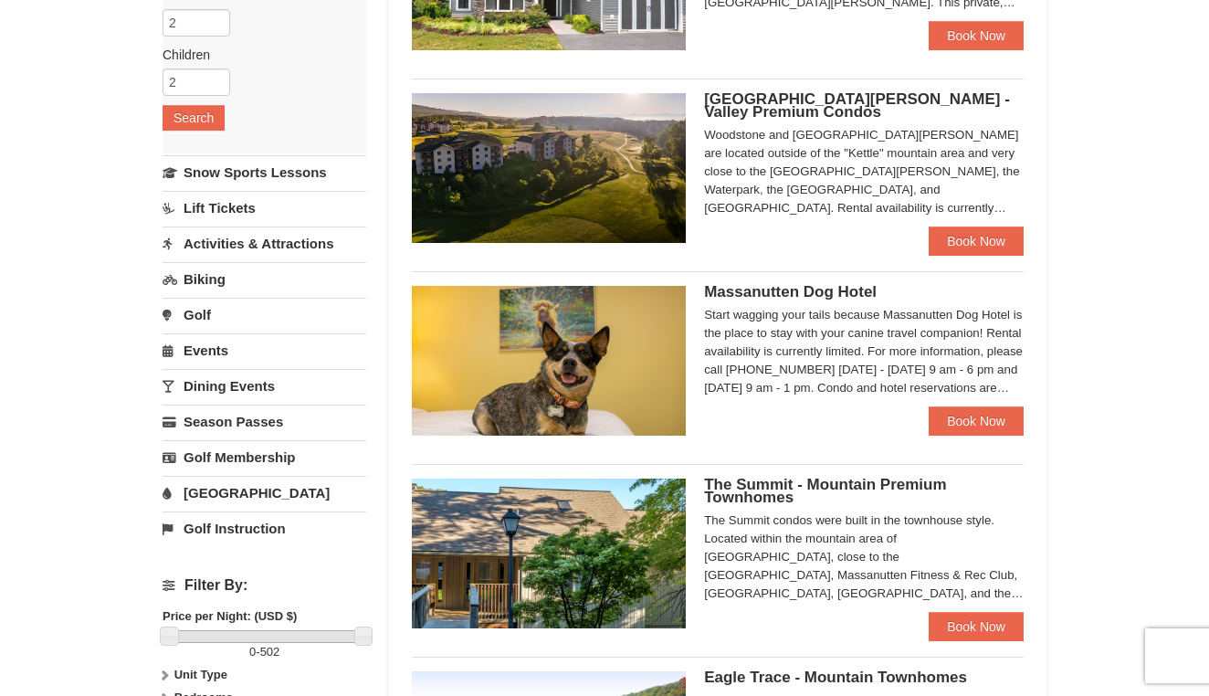
scroll to position [300, 0]
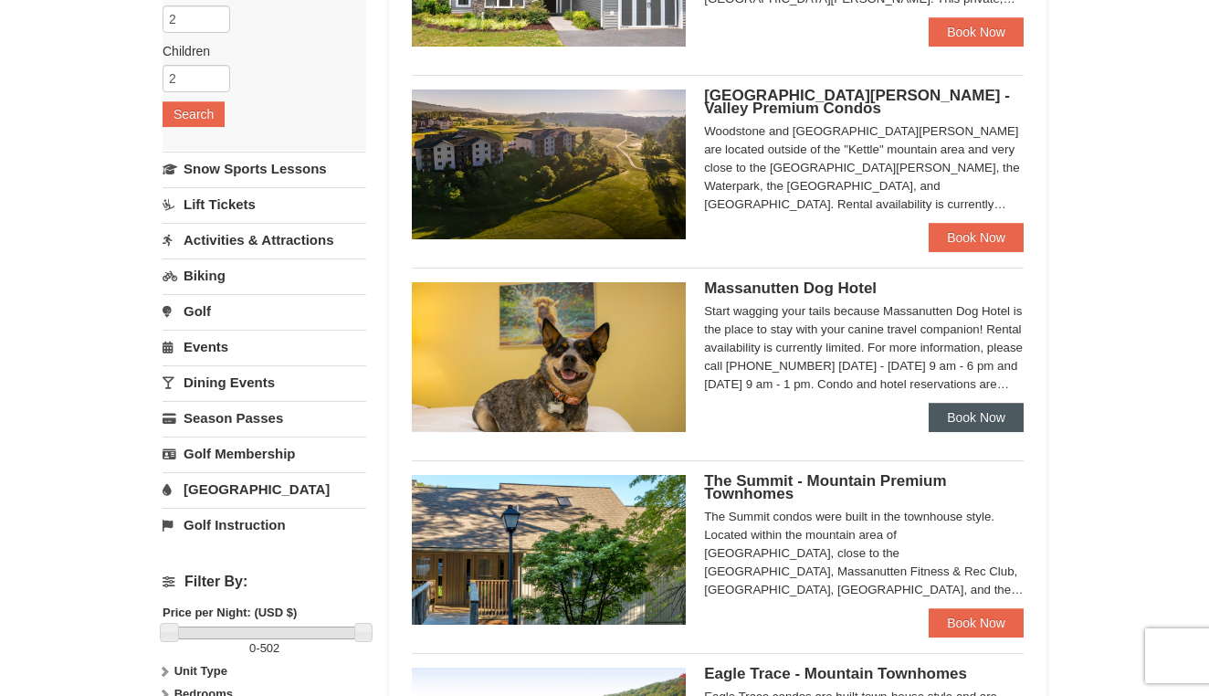
click at [953, 427] on link "Book Now" at bounding box center [976, 417] width 95 height 29
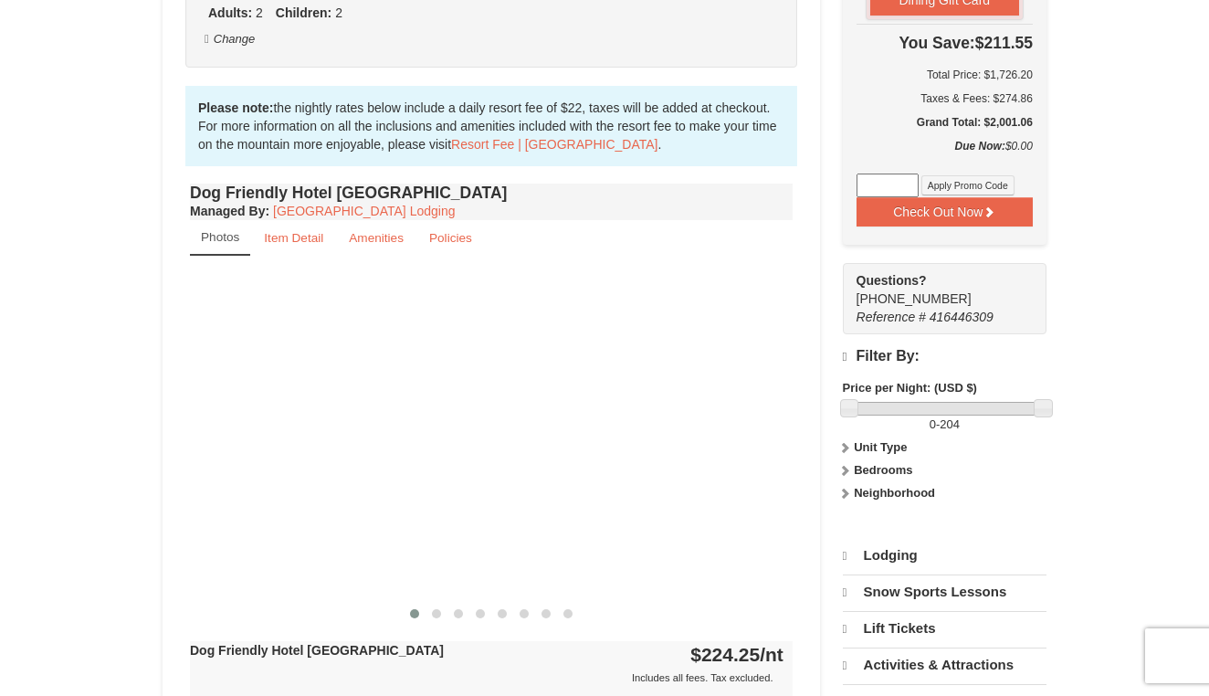
scroll to position [518, 0]
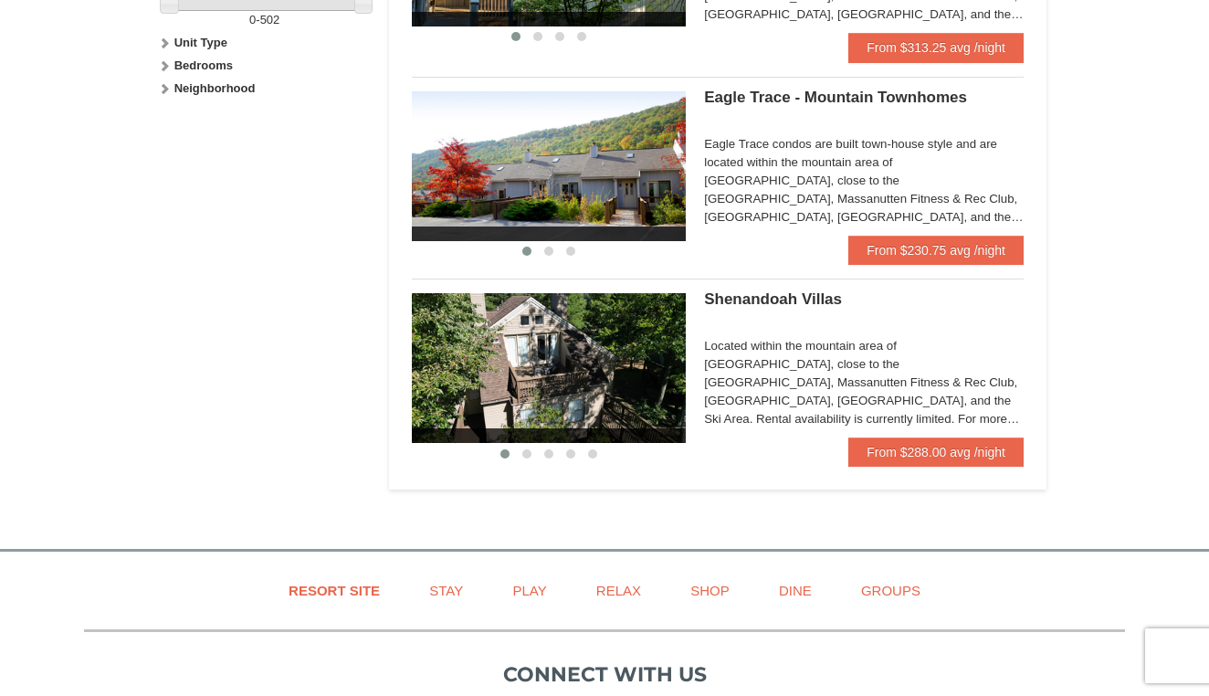
scroll to position [911, 0]
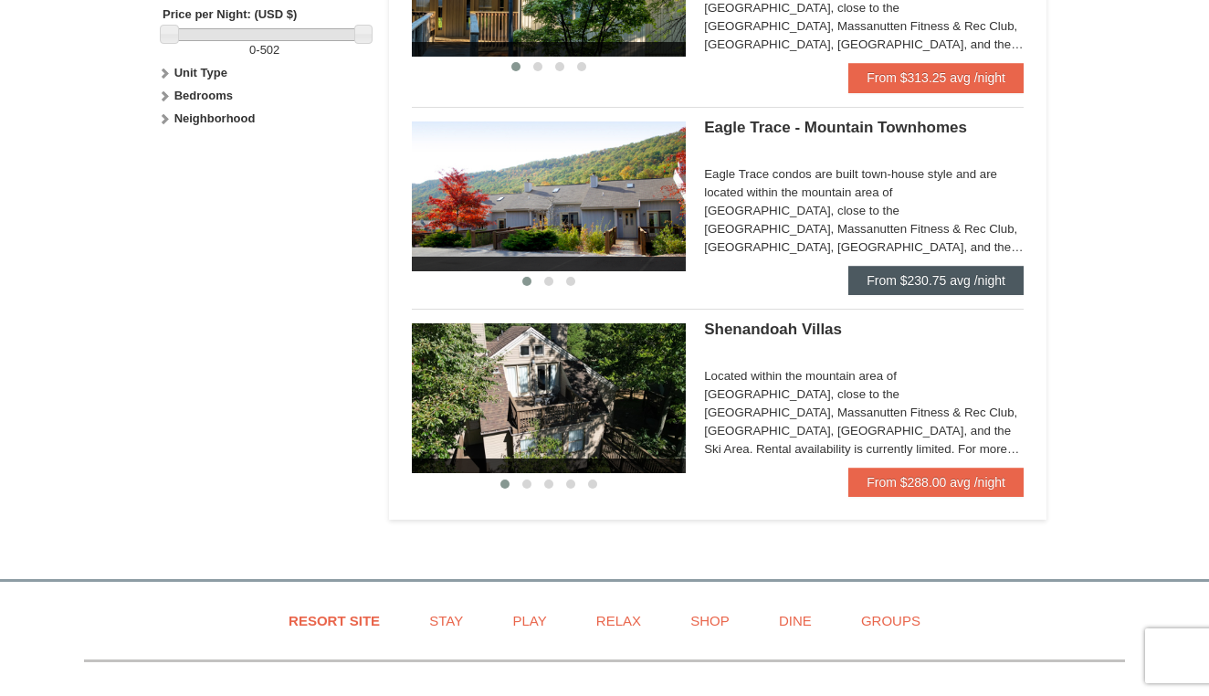
click at [923, 279] on link "From $230.75 avg /night" at bounding box center [935, 280] width 175 height 29
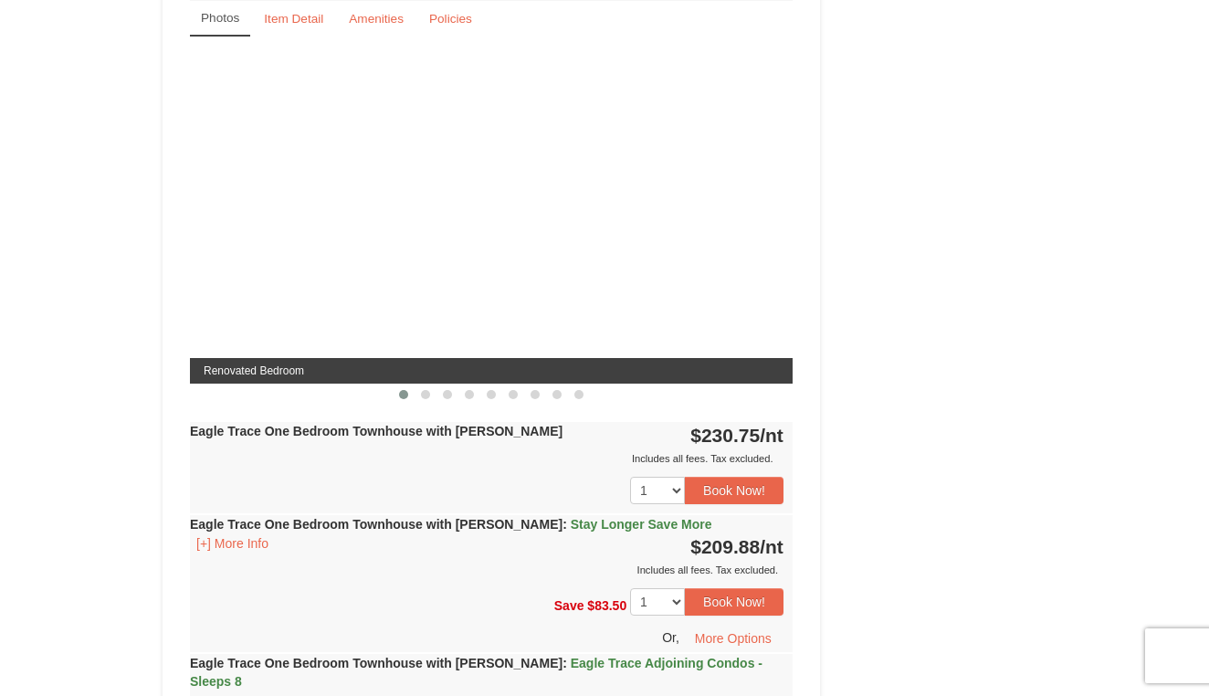
scroll to position [1725, 0]
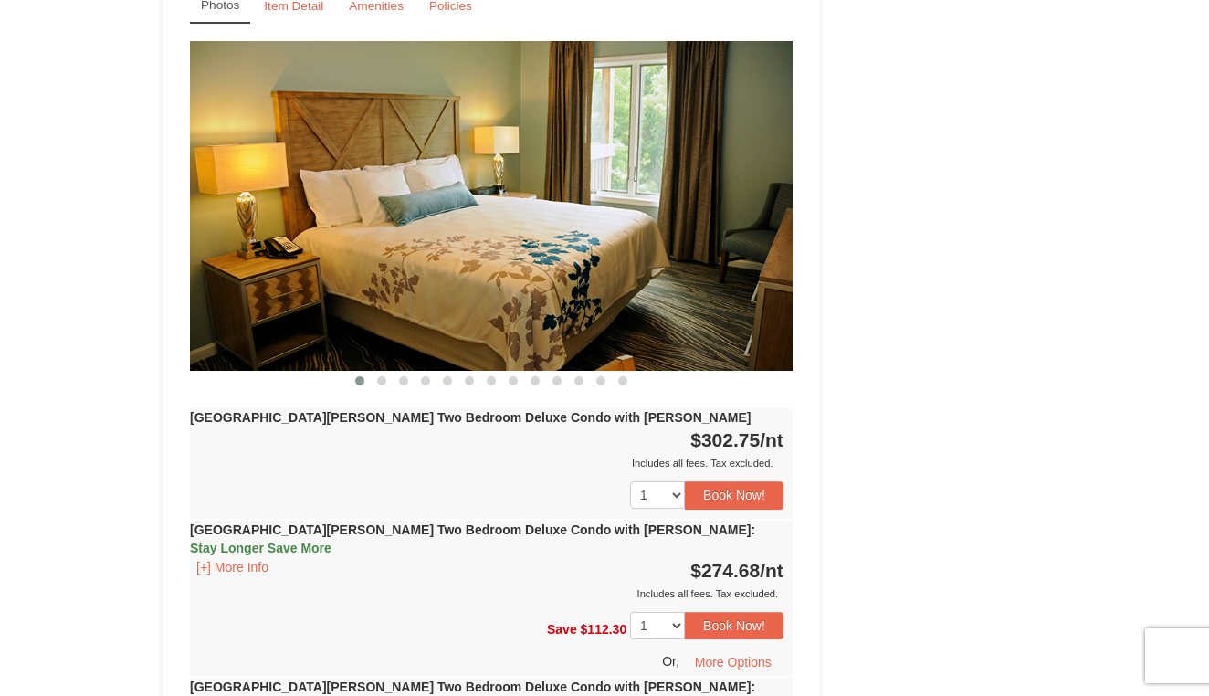
scroll to position [2559, 0]
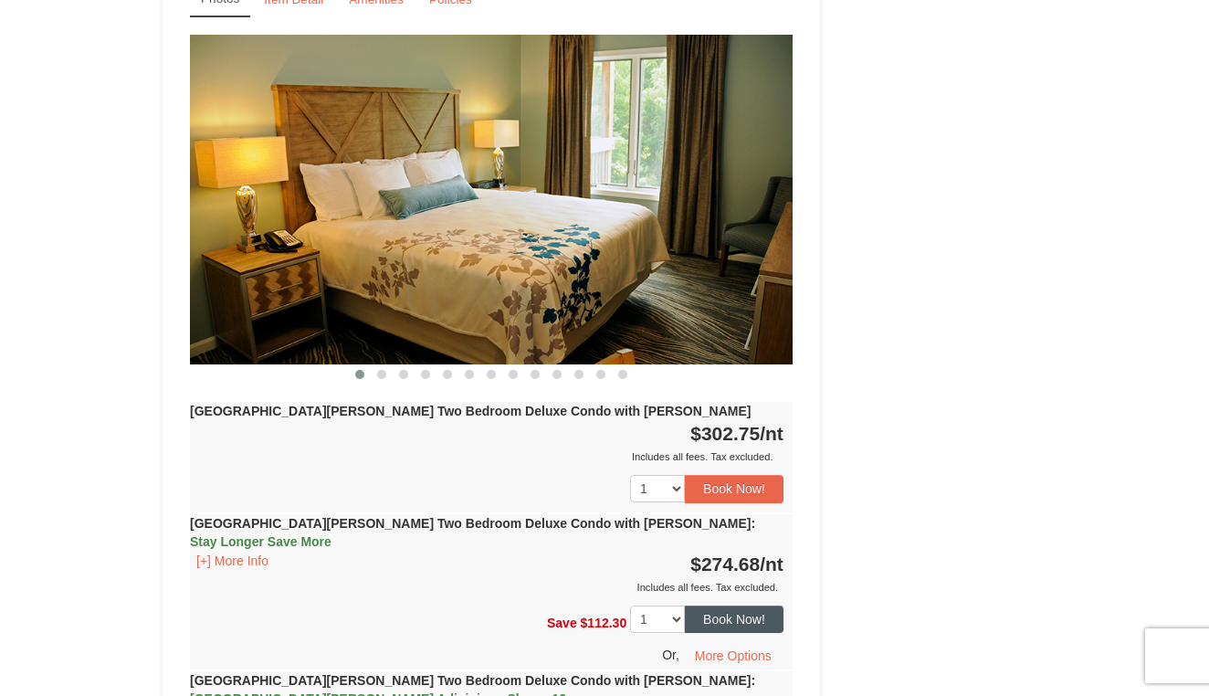
click at [725, 605] on button "Book Now!" at bounding box center [734, 618] width 99 height 27
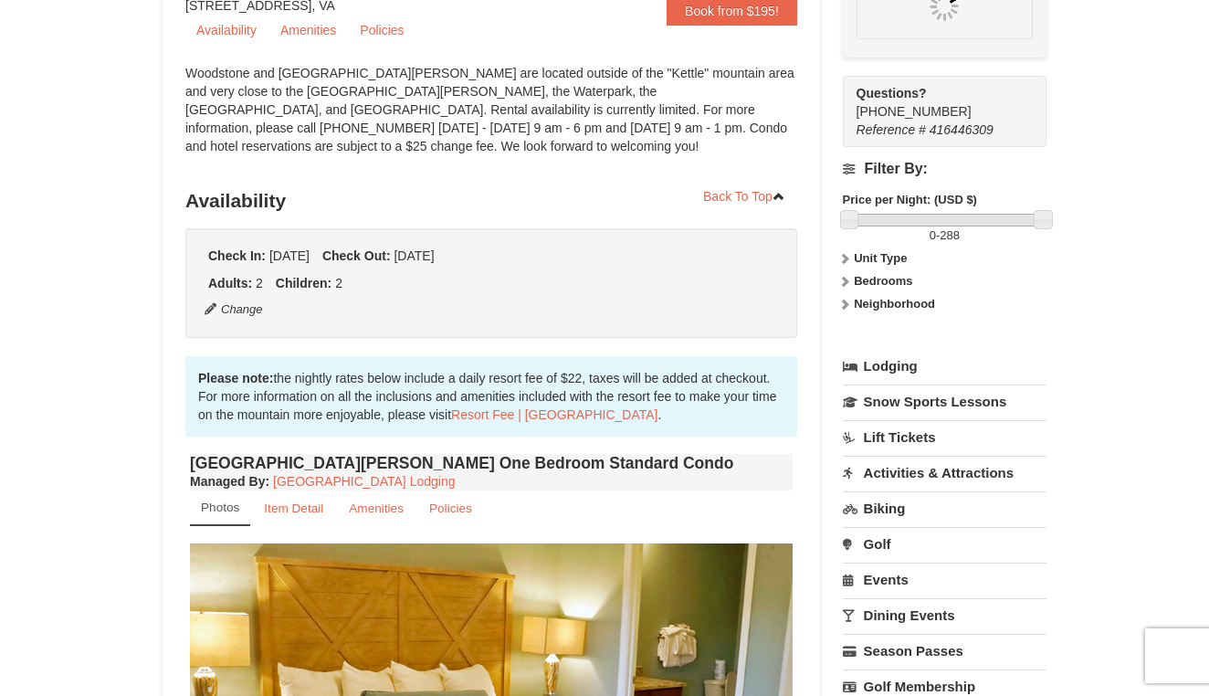
scroll to position [178, 0]
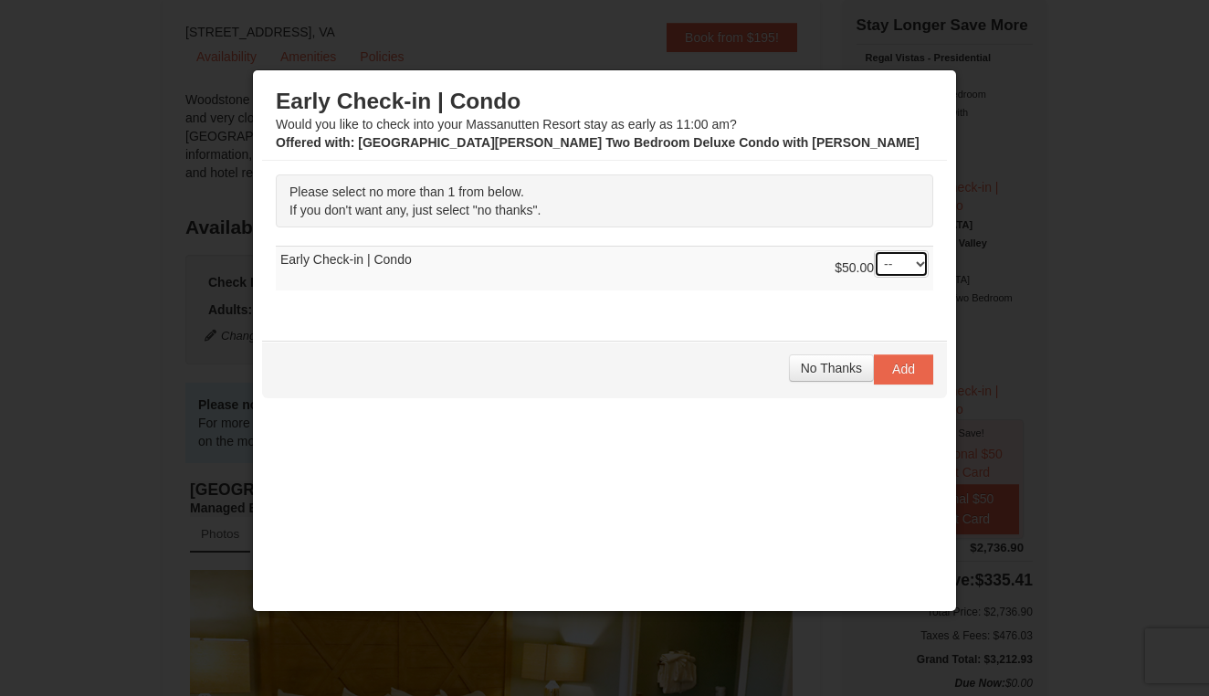
click at [923, 266] on select "-- 01" at bounding box center [901, 263] width 55 height 27
click at [837, 368] on span "No Thanks" at bounding box center [831, 368] width 61 height 15
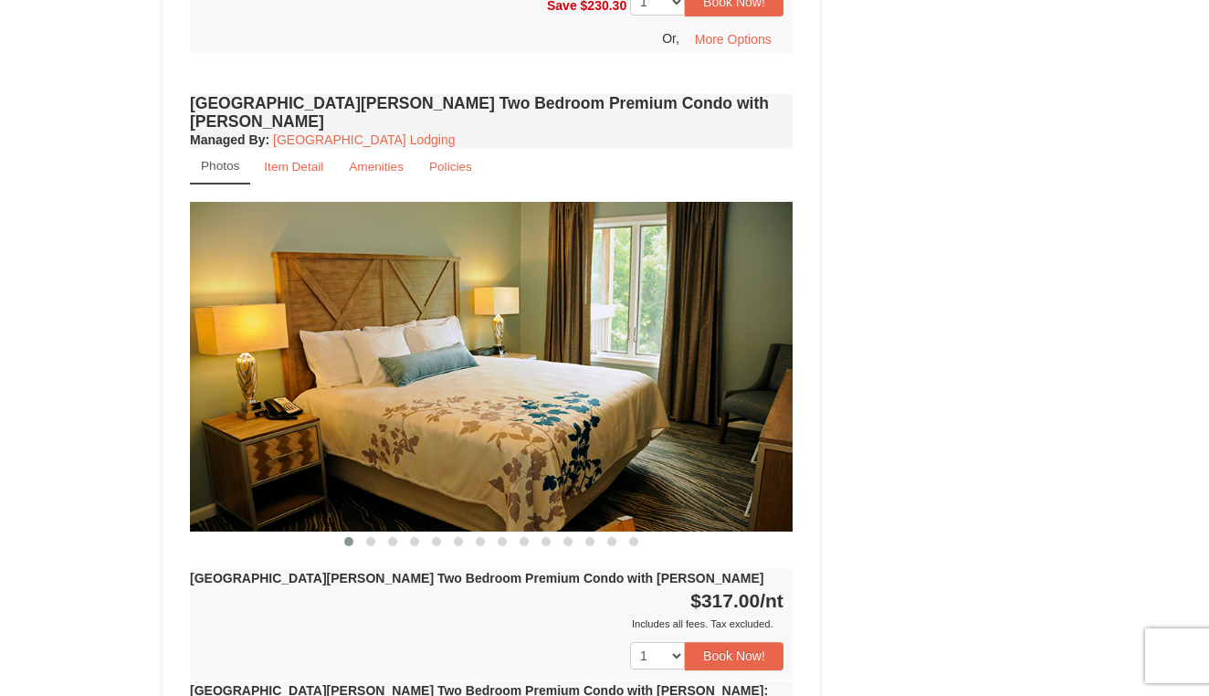
scroll to position [4375, 0]
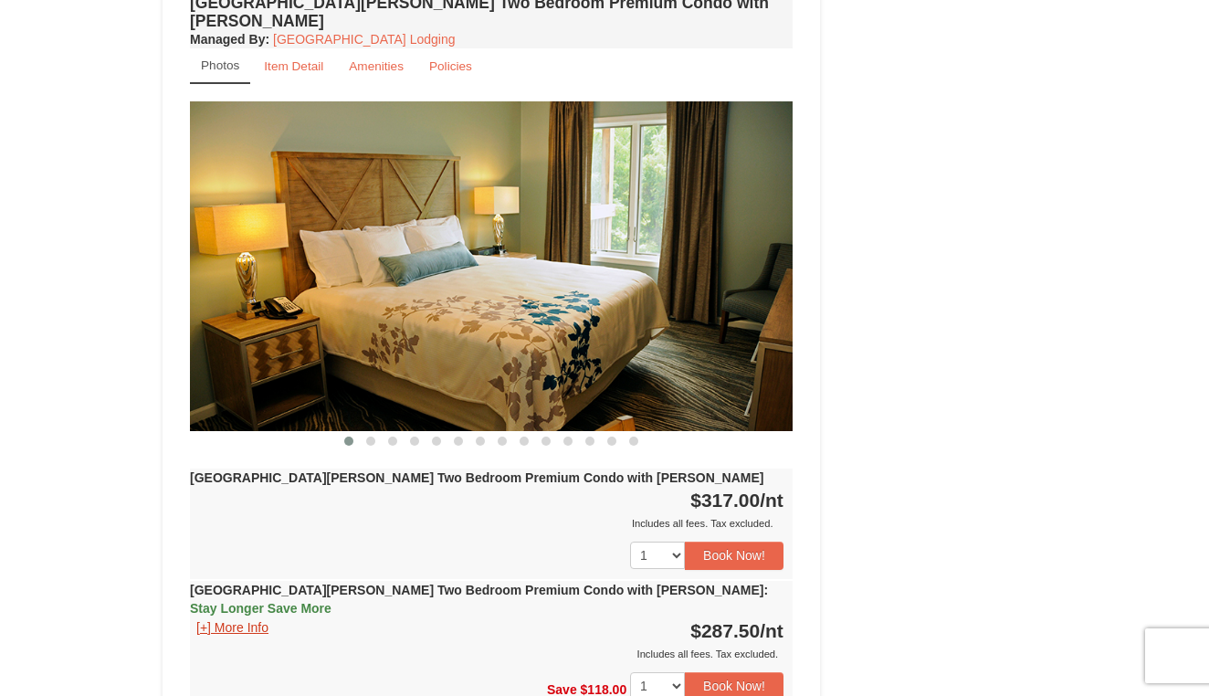
click at [241, 617] on button "[+] More Info" at bounding box center [232, 627] width 85 height 20
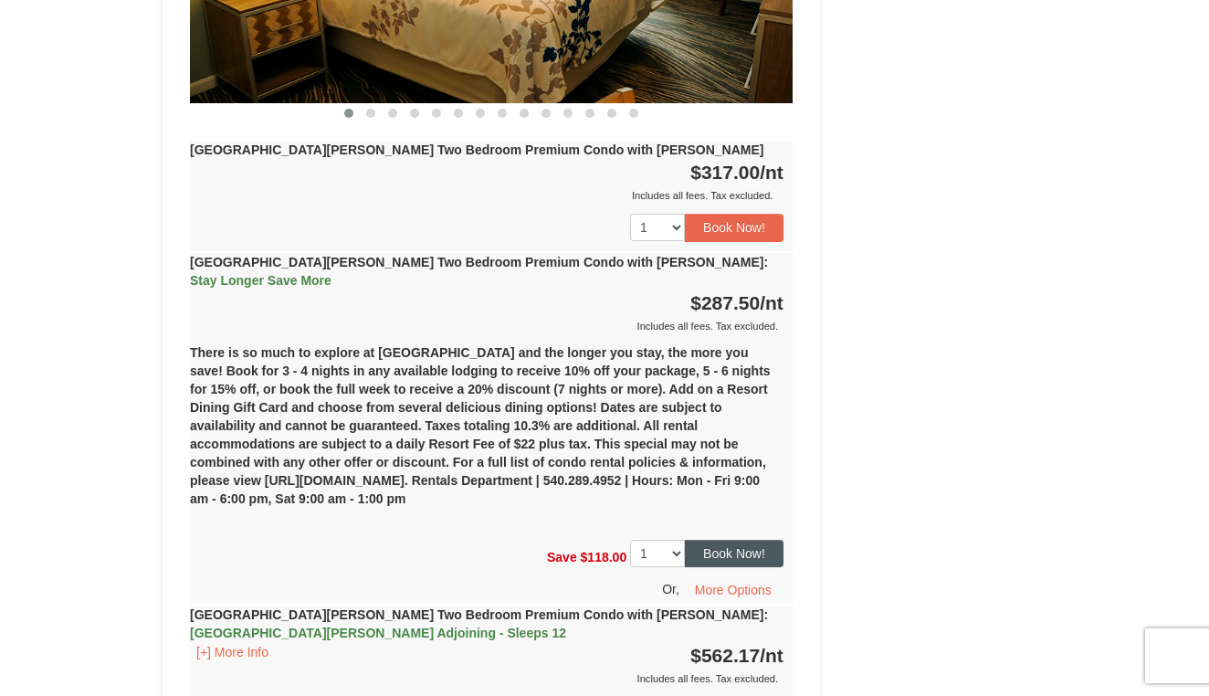
scroll to position [4658, 0]
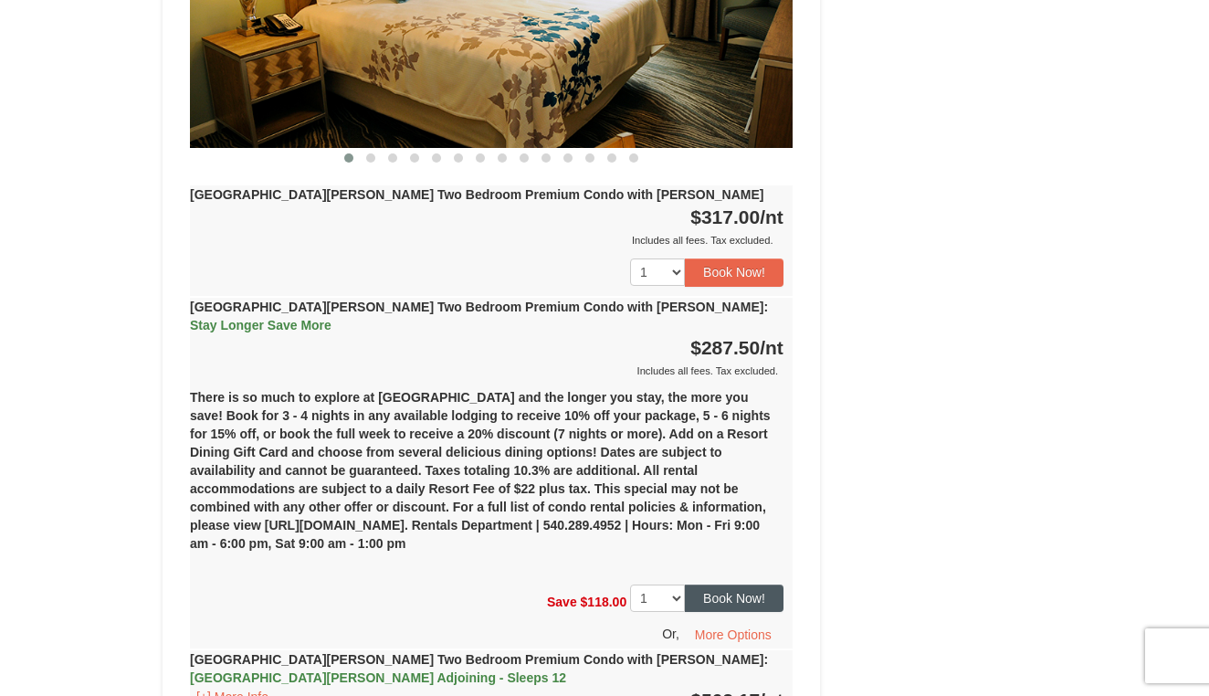
click at [748, 584] on button "Book Now!" at bounding box center [734, 597] width 99 height 27
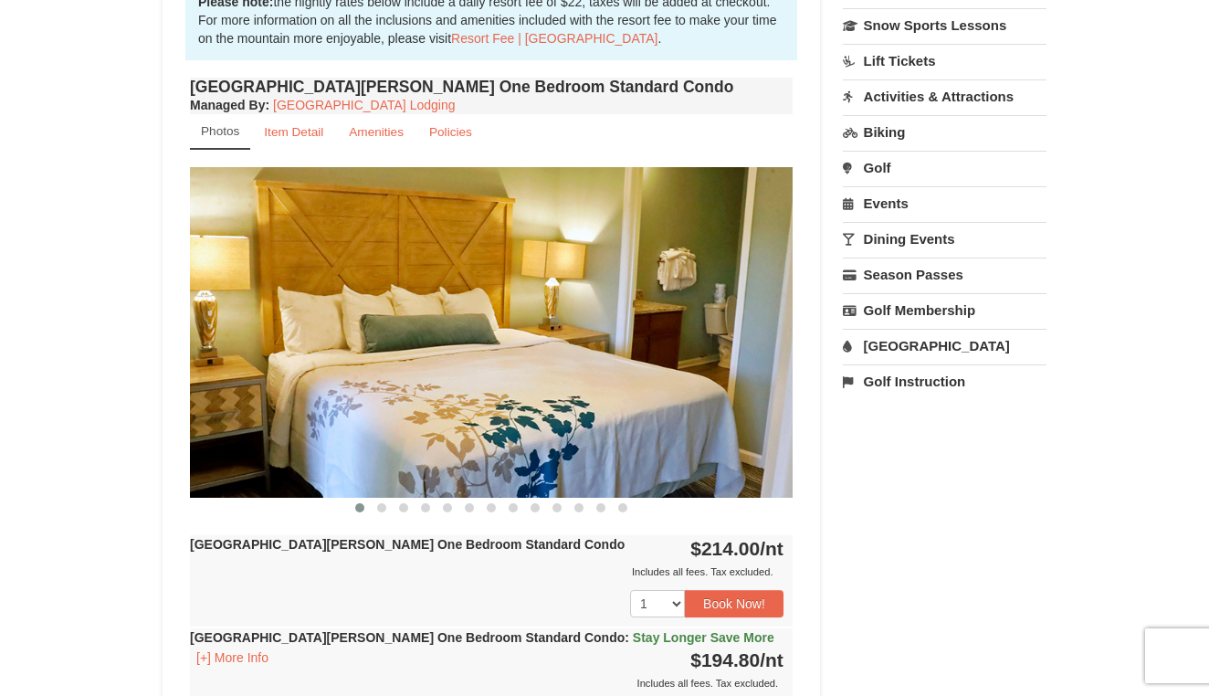
scroll to position [178, 0]
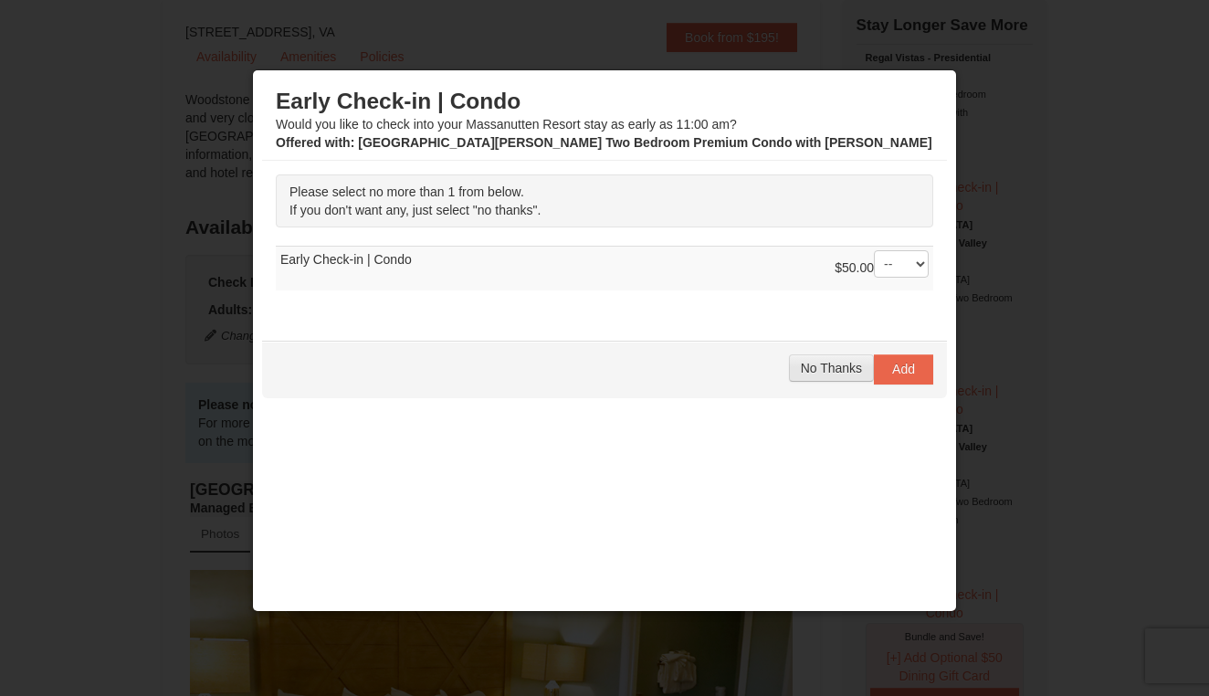
click at [845, 360] on button "No Thanks" at bounding box center [831, 367] width 85 height 27
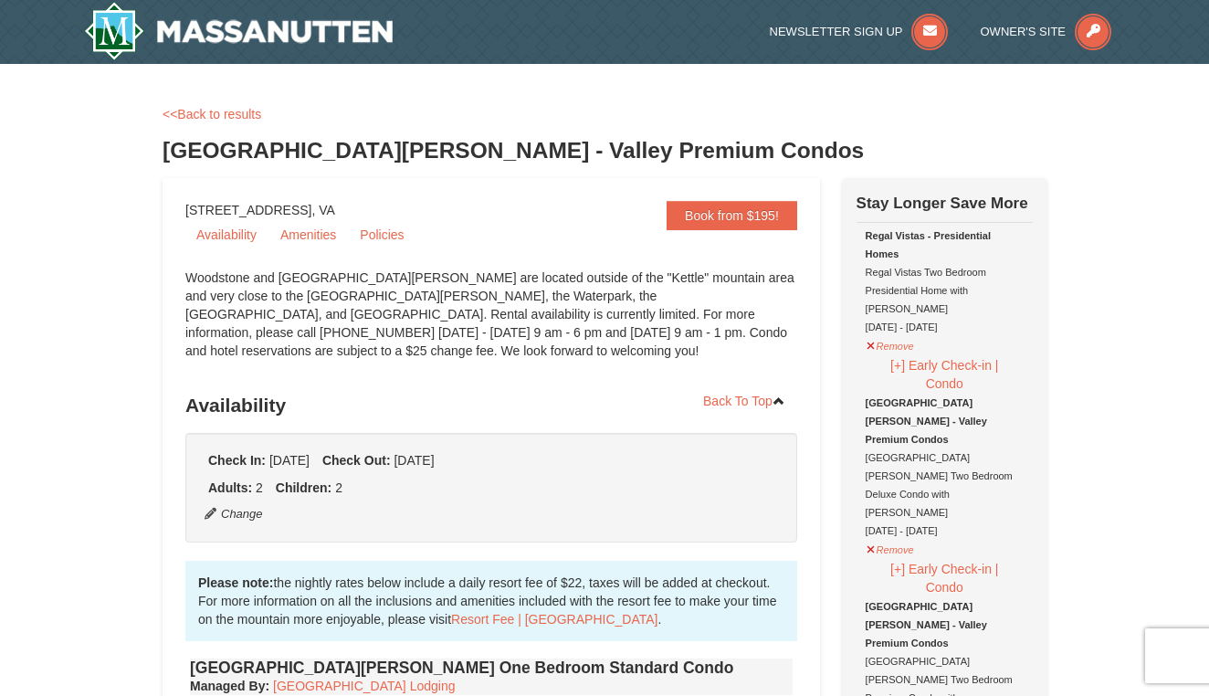
scroll to position [0, 0]
click at [900, 332] on button "Remove" at bounding box center [890, 343] width 49 height 23
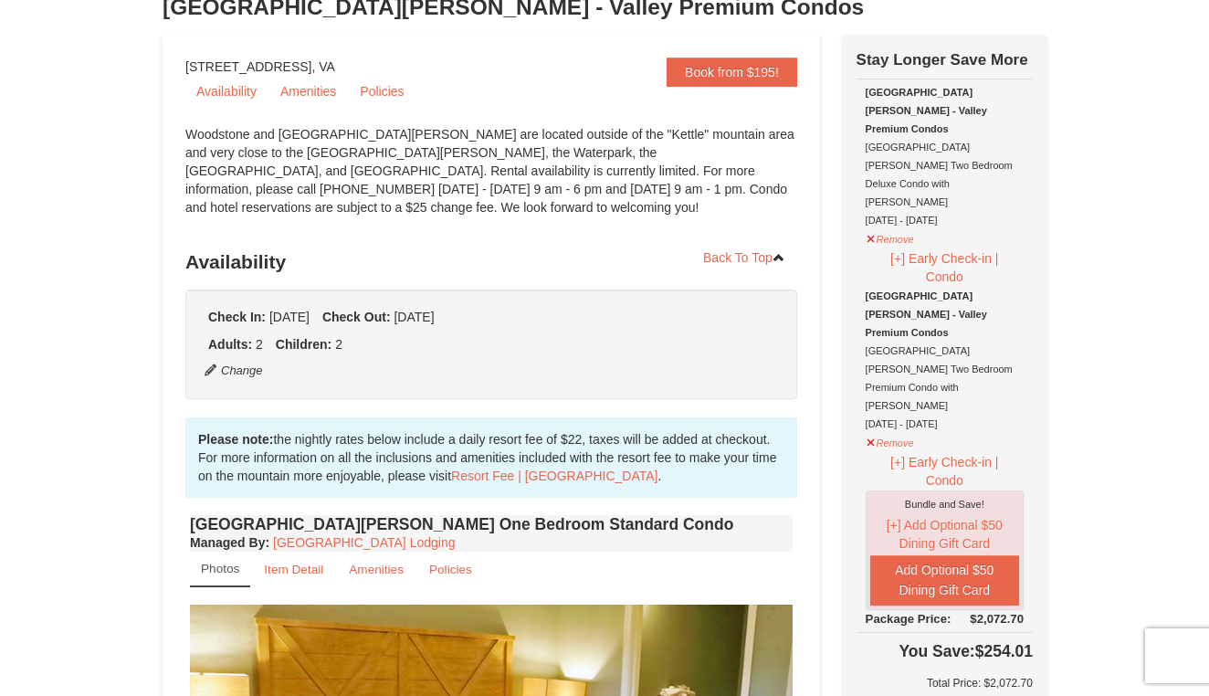
scroll to position [128, 0]
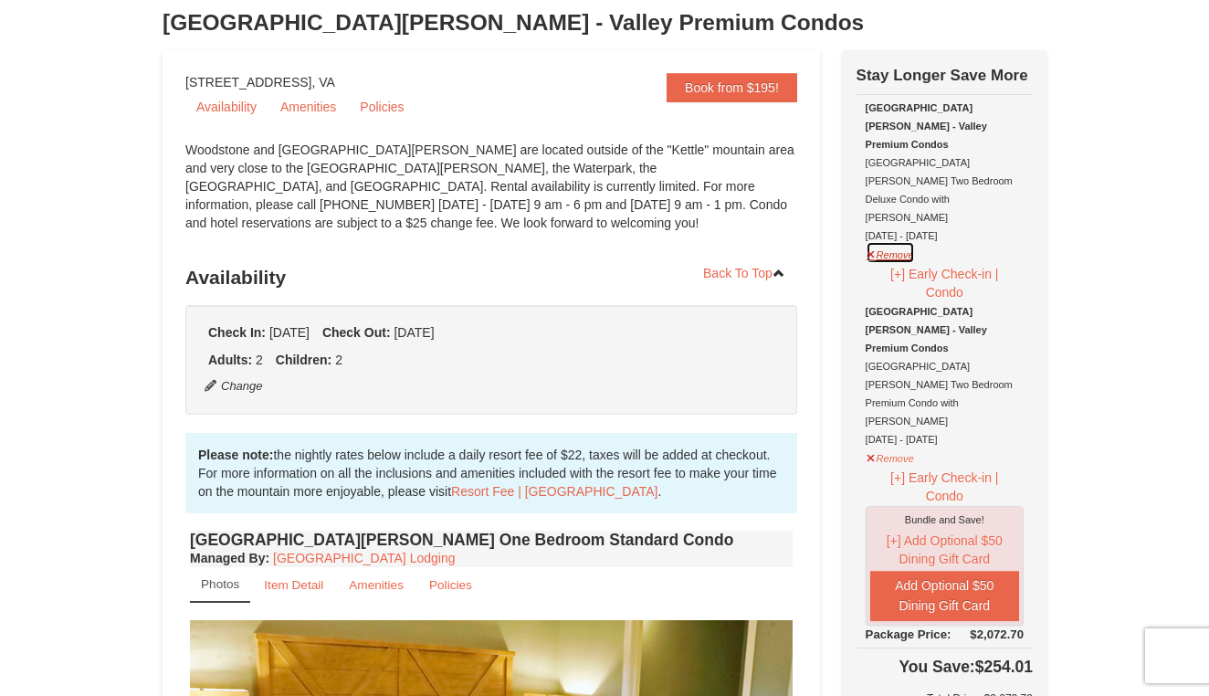
click at [904, 241] on button "Remove" at bounding box center [890, 252] width 49 height 23
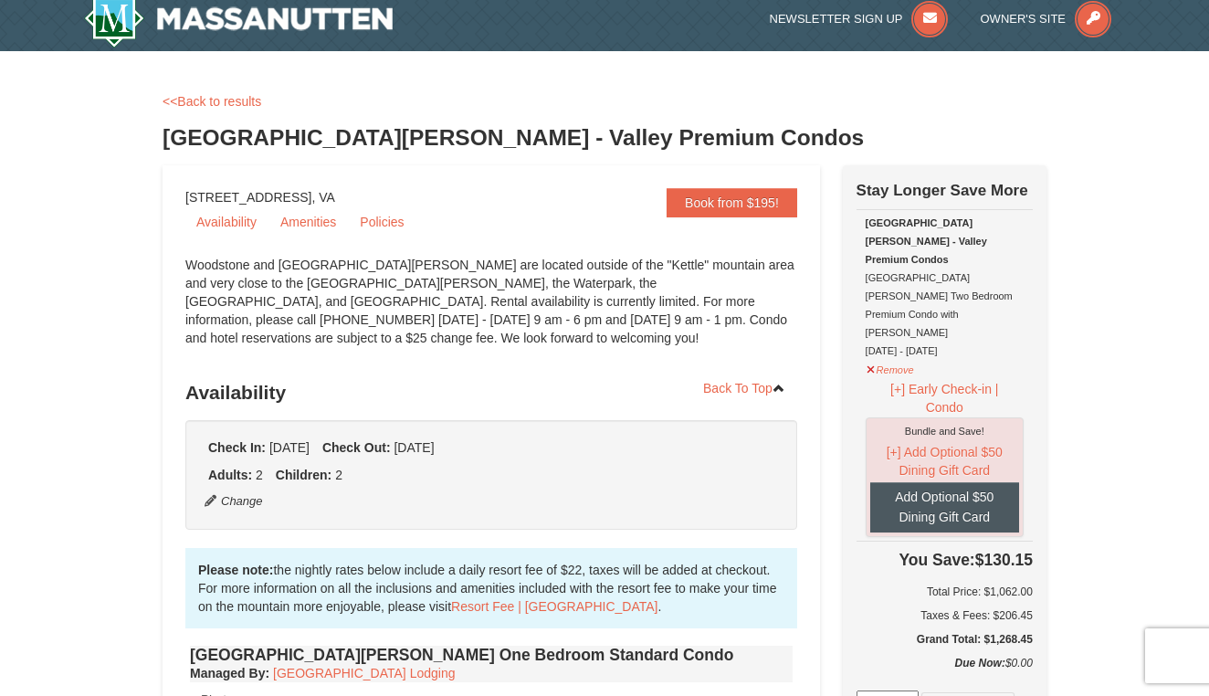
scroll to position [16, 0]
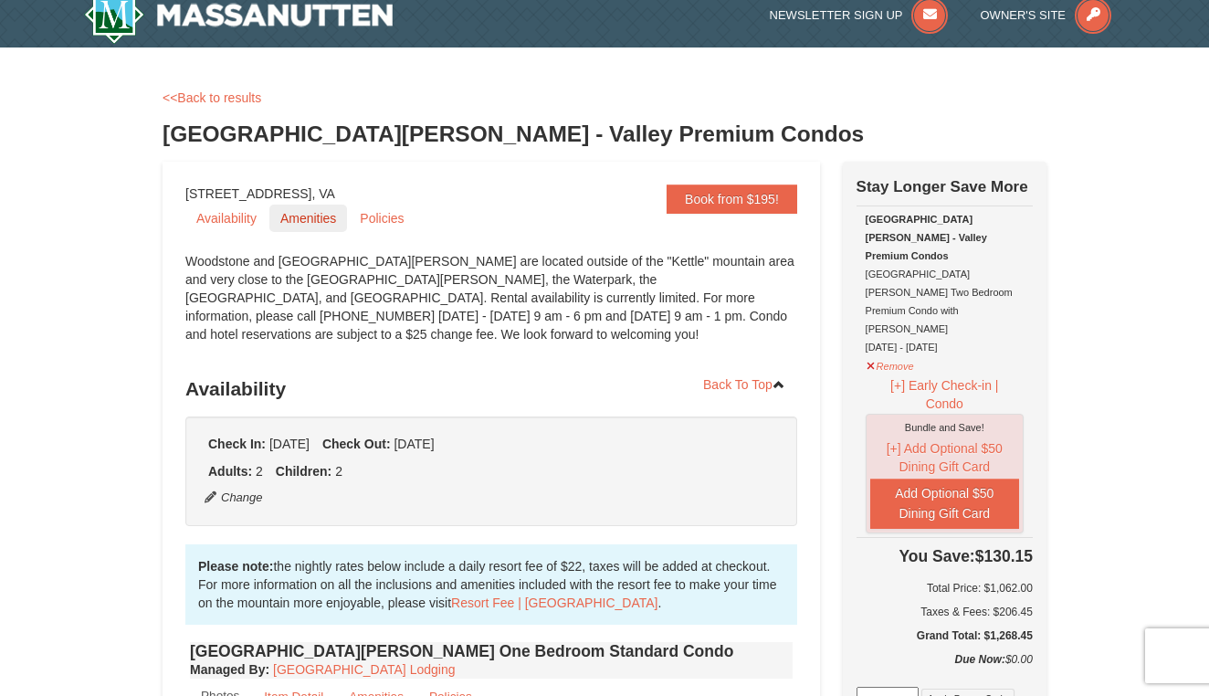
click at [300, 217] on link "Amenities" at bounding box center [308, 218] width 78 height 27
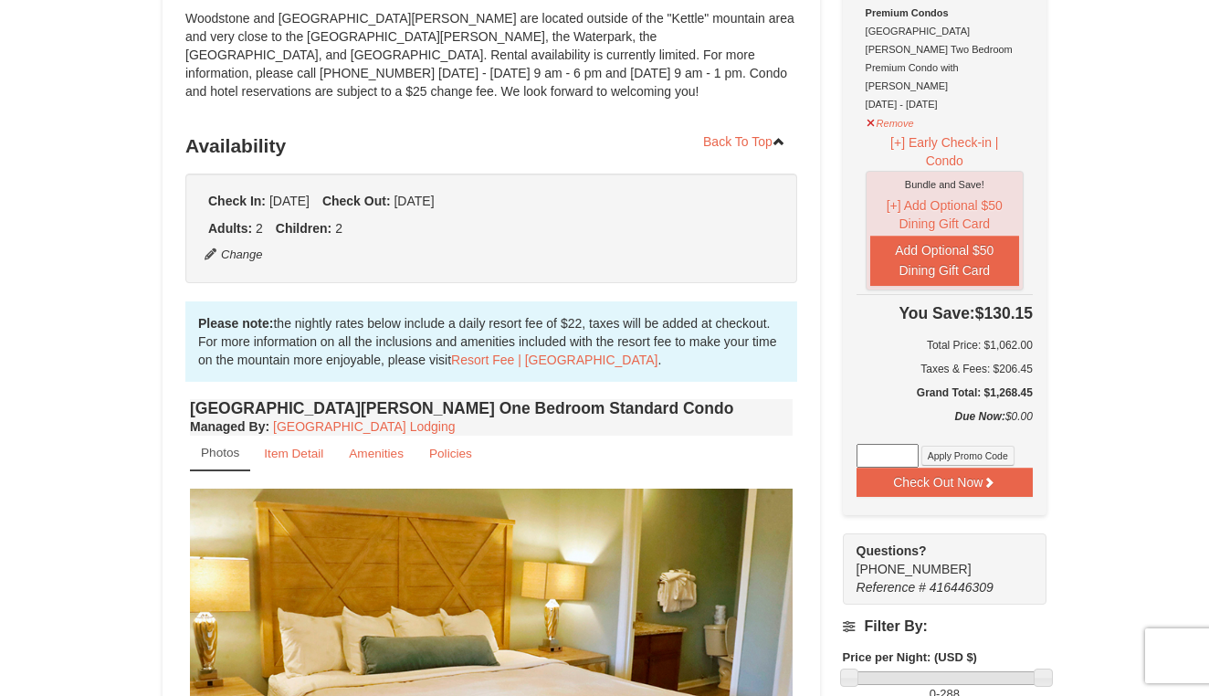
scroll to position [259, 0]
click at [891, 110] on button "Remove" at bounding box center [890, 121] width 49 height 23
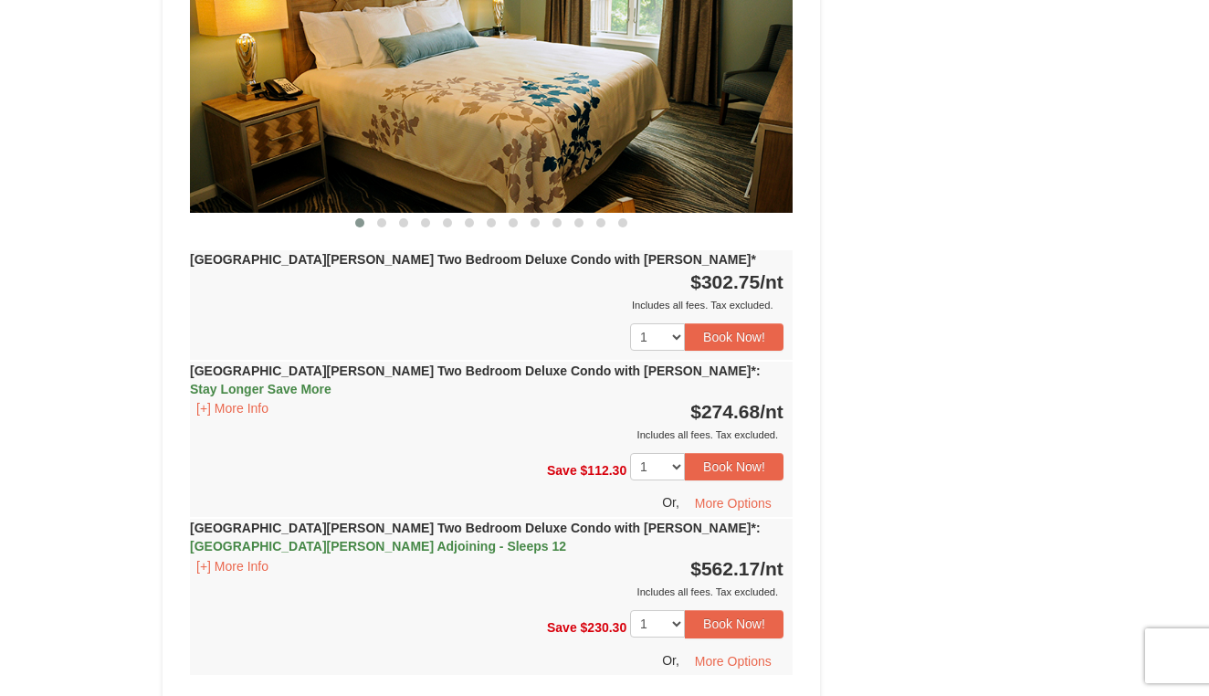
scroll to position [3609, 0]
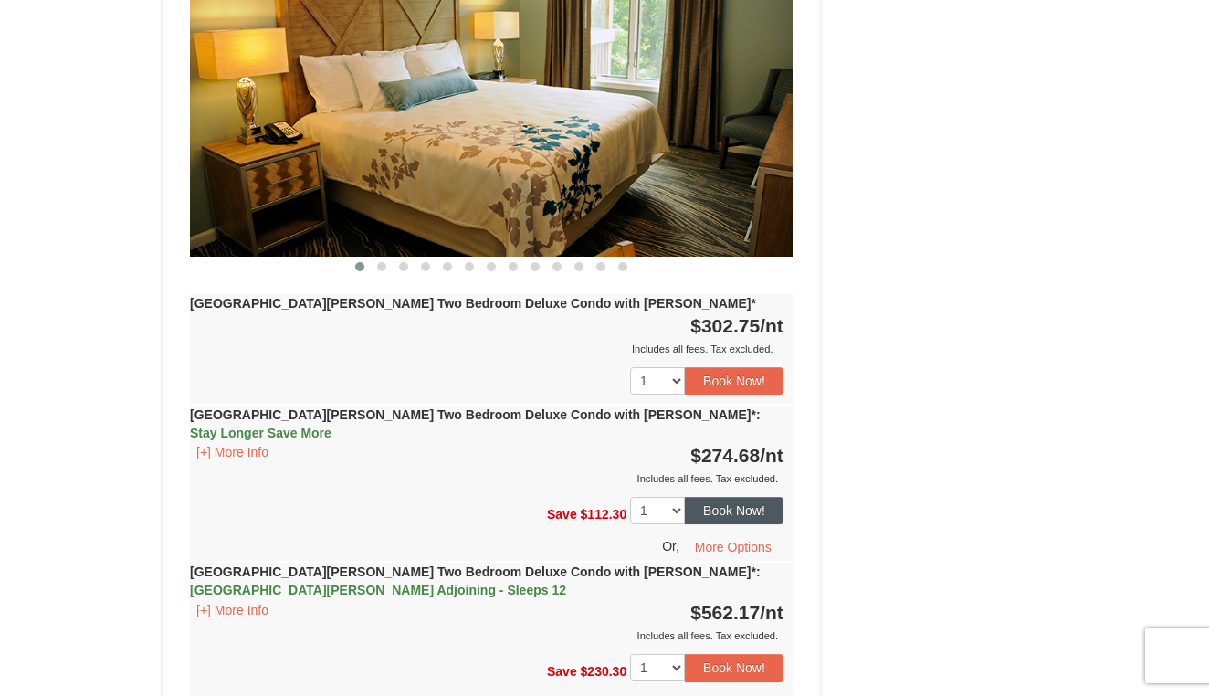
click at [740, 497] on button "Book Now!" at bounding box center [734, 510] width 99 height 27
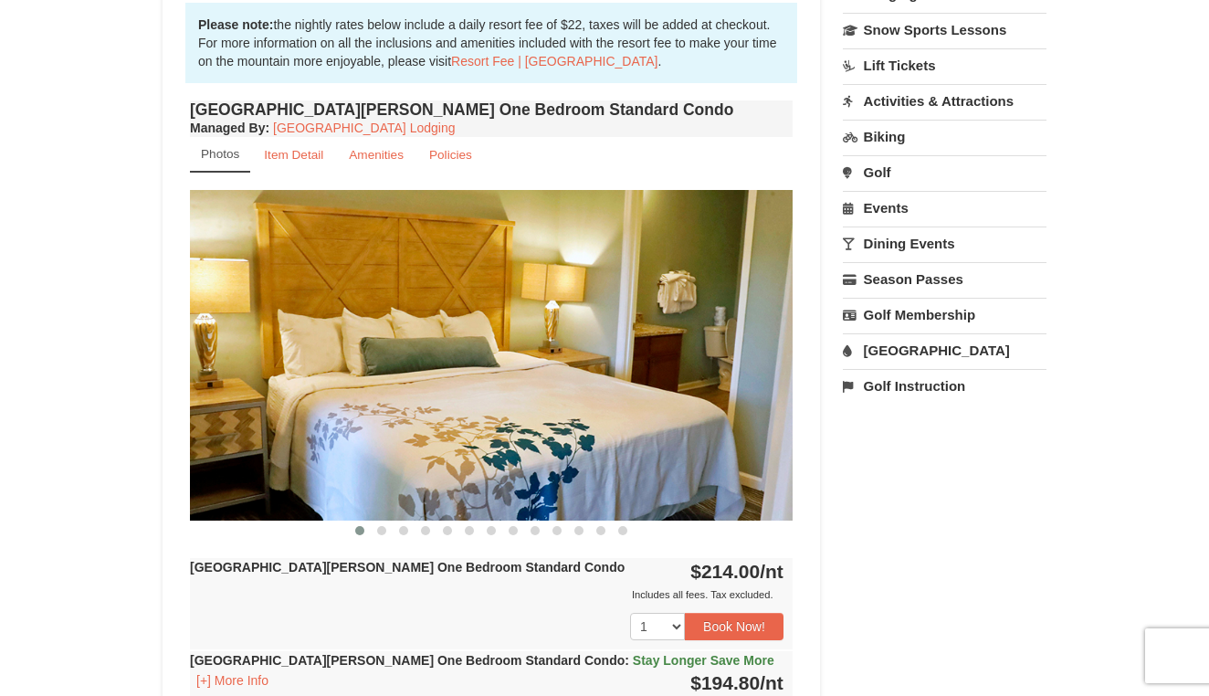
scroll to position [178, 0]
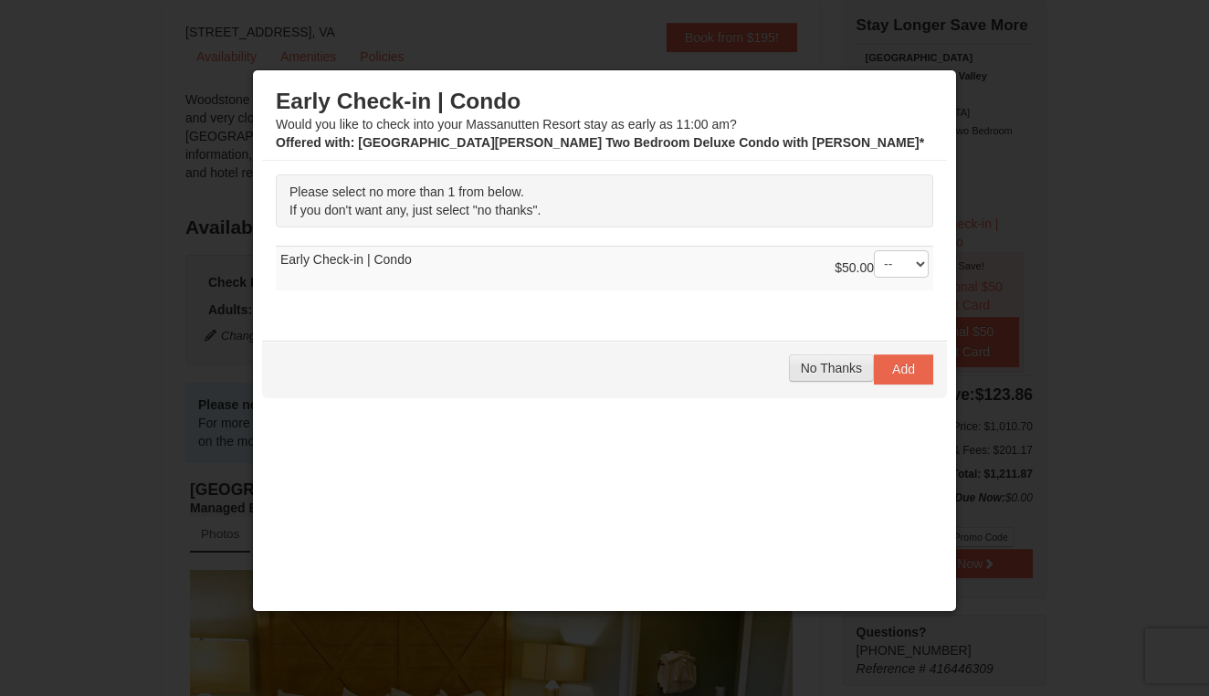
click at [839, 363] on span "No Thanks" at bounding box center [831, 368] width 61 height 15
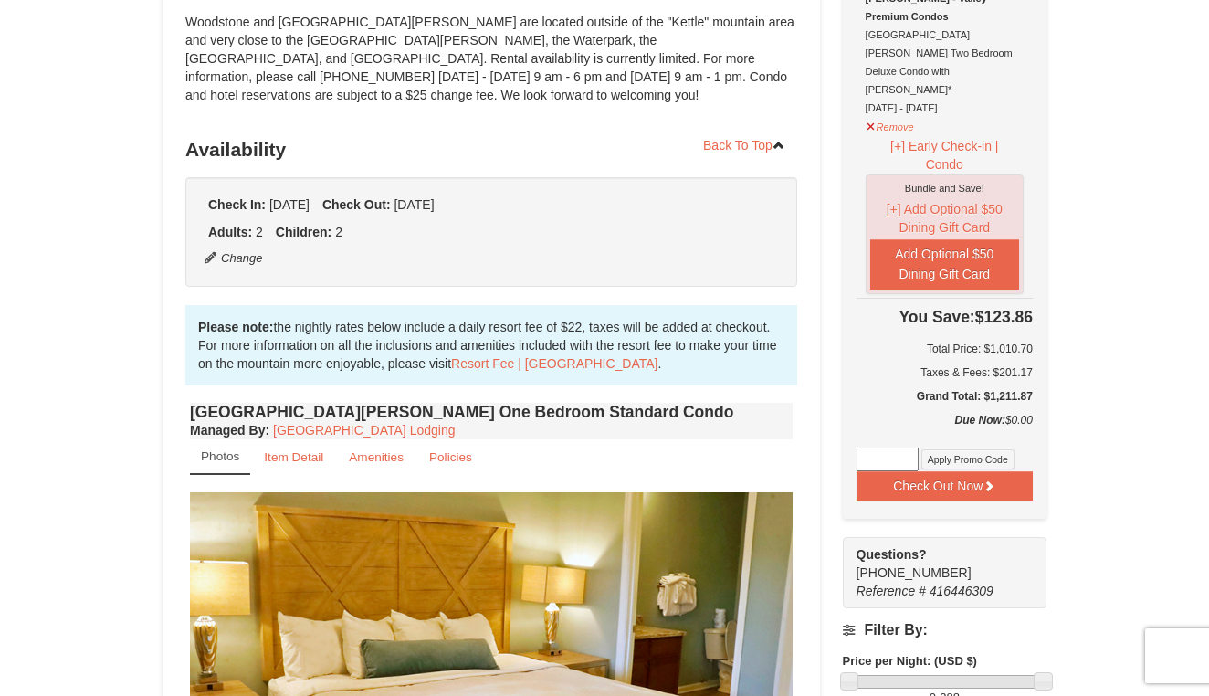
scroll to position [262, 0]
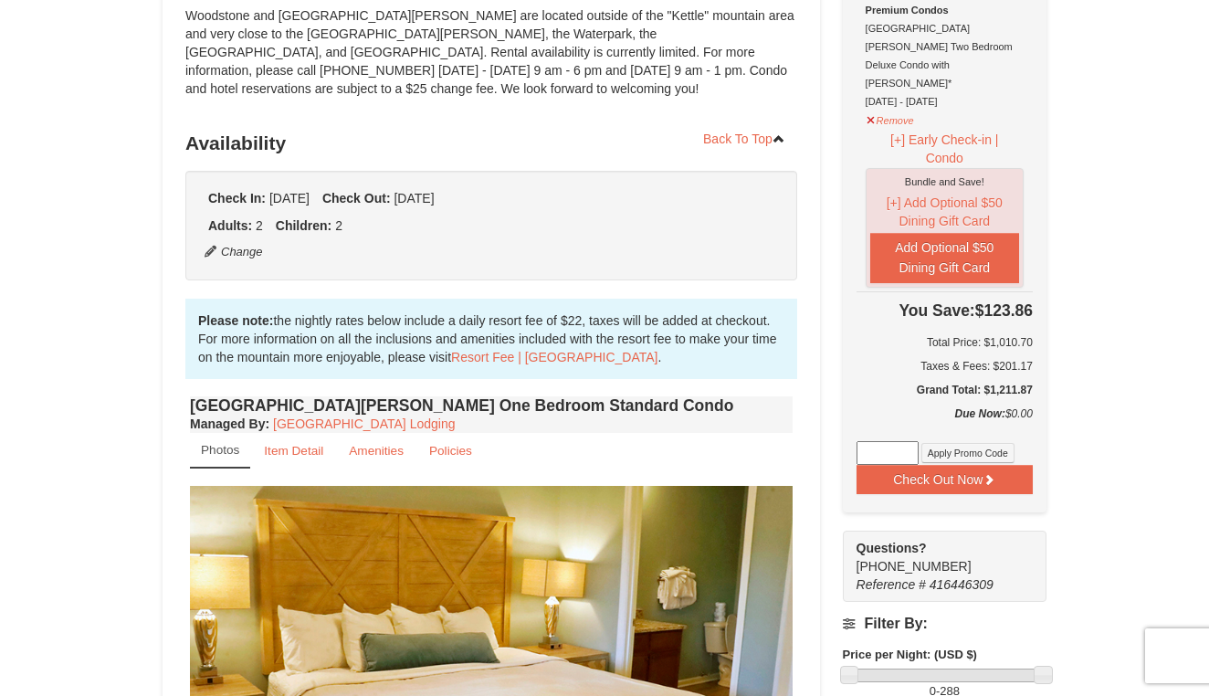
click at [909, 441] on input at bounding box center [888, 453] width 62 height 24
type input "GoDukes25"
click at [981, 443] on button "Apply Promo Code" at bounding box center [967, 453] width 93 height 20
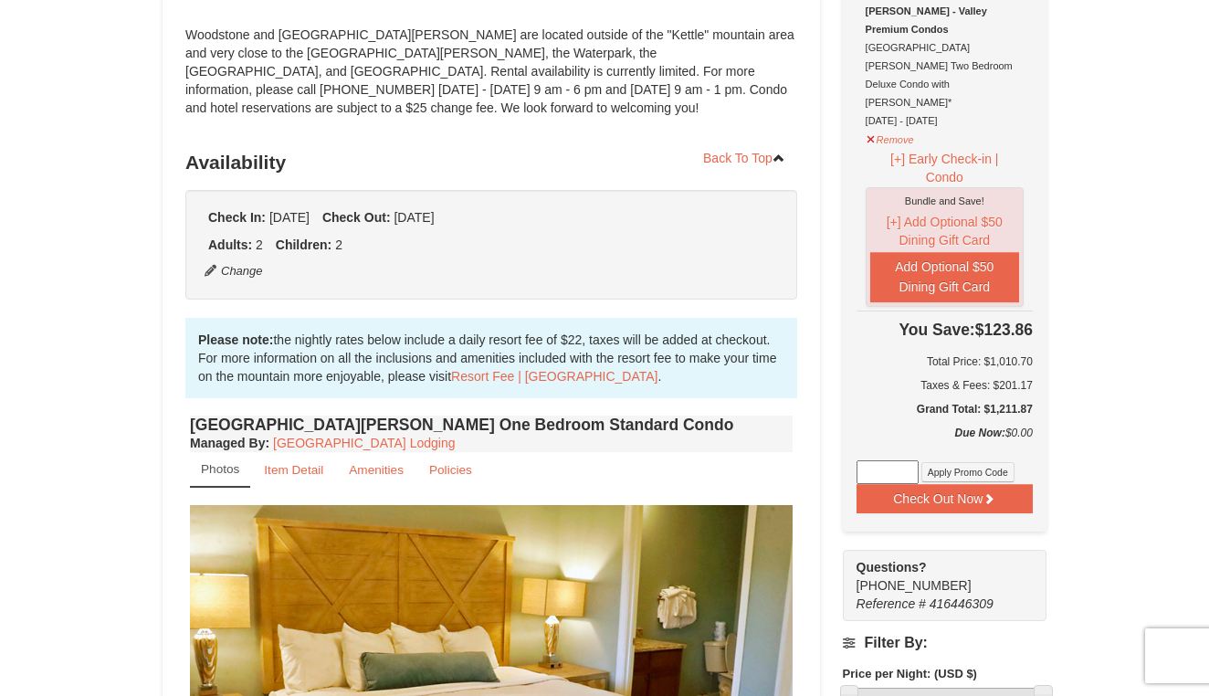
scroll to position [241, 0]
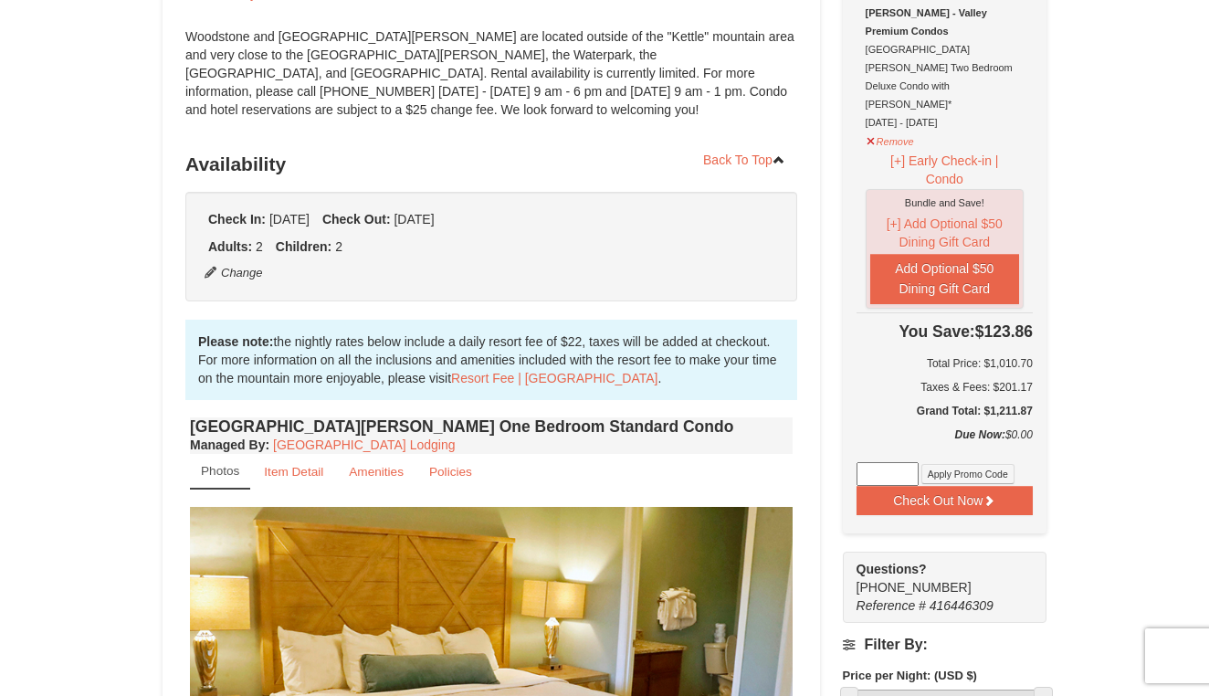
click at [899, 462] on input at bounding box center [888, 474] width 62 height 24
paste input "SAVE25"
click at [974, 464] on button "Apply Promo Code" at bounding box center [967, 474] width 93 height 20
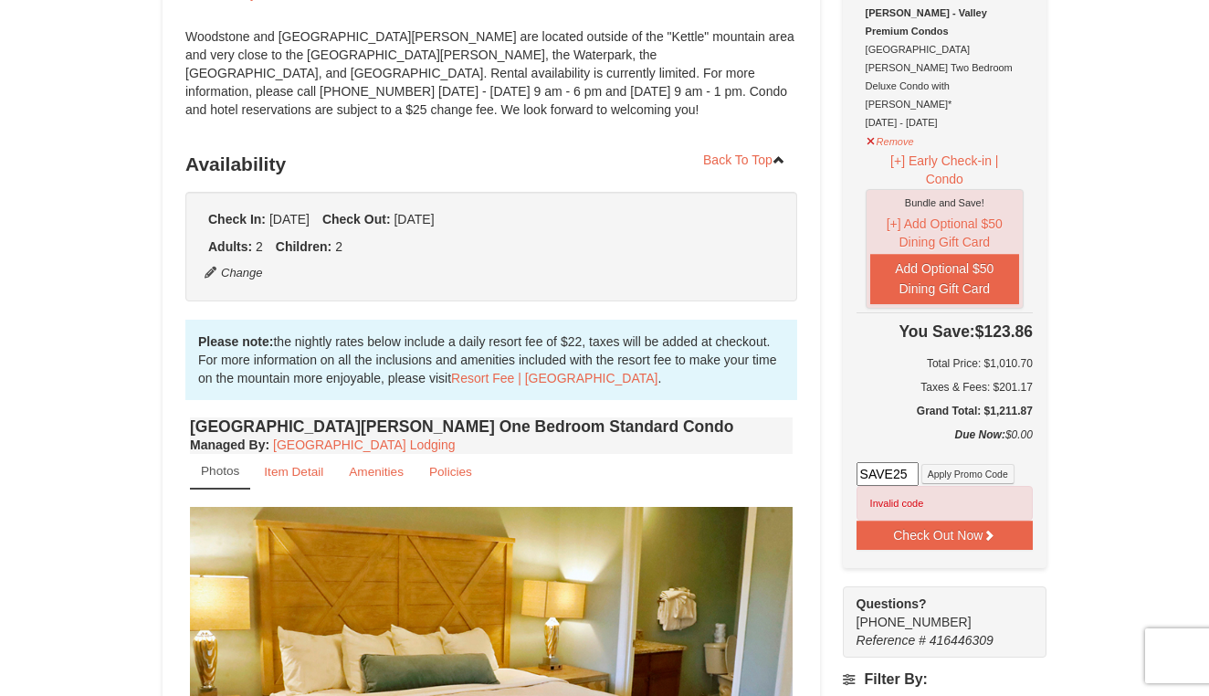
click at [905, 462] on input "SAVE25" at bounding box center [888, 474] width 62 height 24
drag, startPoint x: 923, startPoint y: 443, endPoint x: 838, endPoint y: 443, distance: 84.9
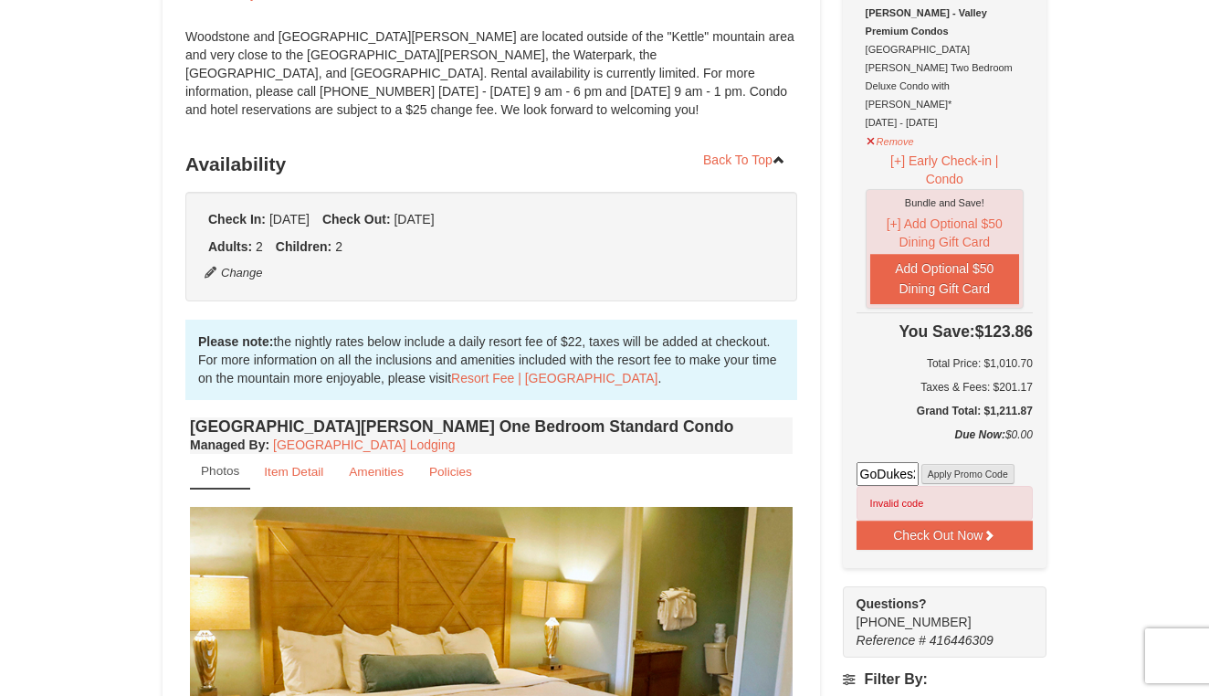
type input "GoDukes25"
click at [967, 464] on button "Apply Promo Code" at bounding box center [967, 474] width 93 height 20
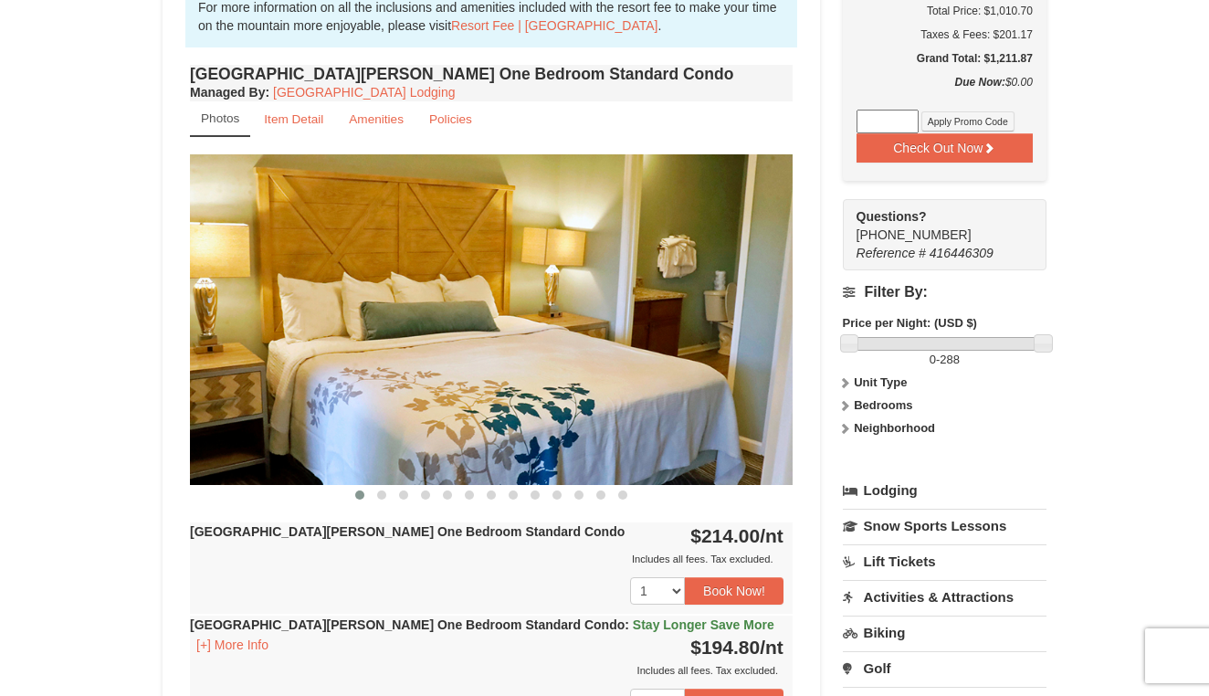
scroll to position [594, 0]
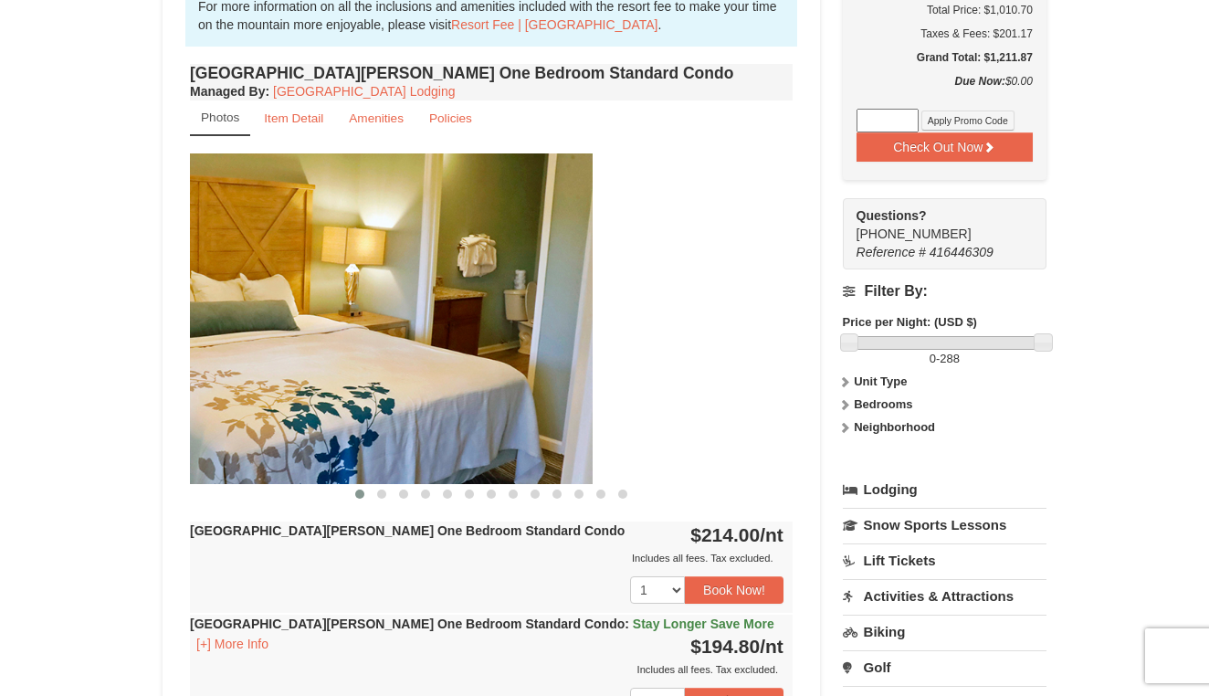
drag, startPoint x: 575, startPoint y: 349, endPoint x: 349, endPoint y: 352, distance: 226.5
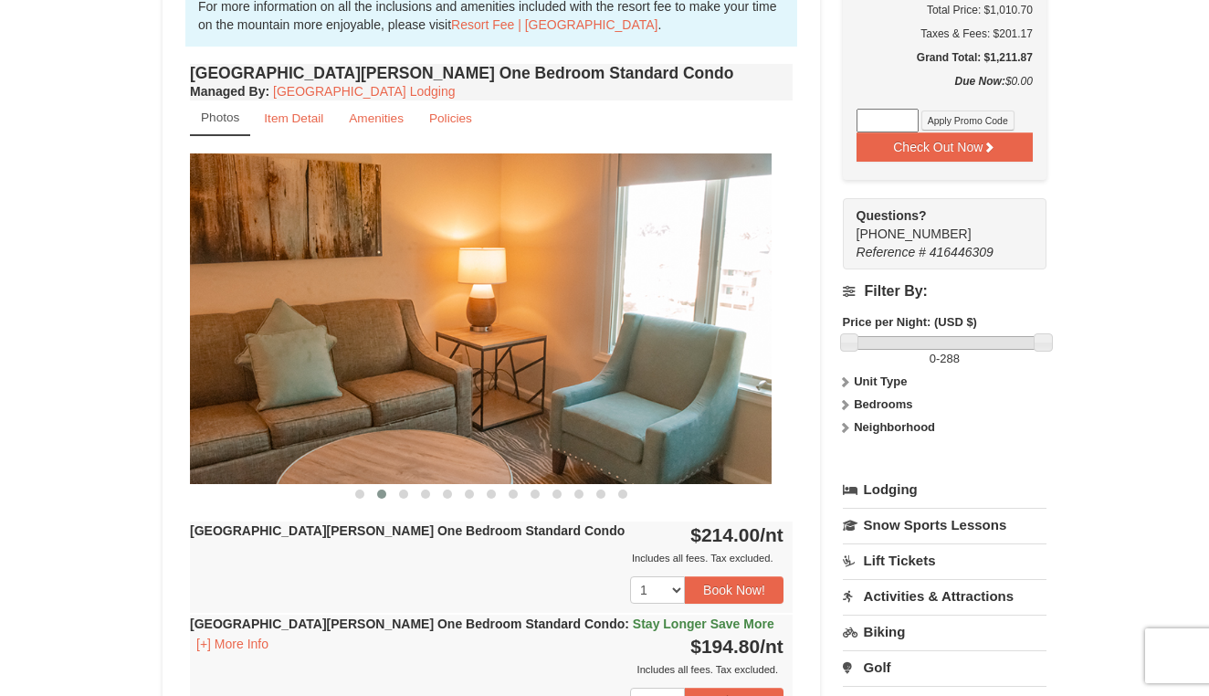
drag, startPoint x: 454, startPoint y: 354, endPoint x: 123, endPoint y: 354, distance: 330.6
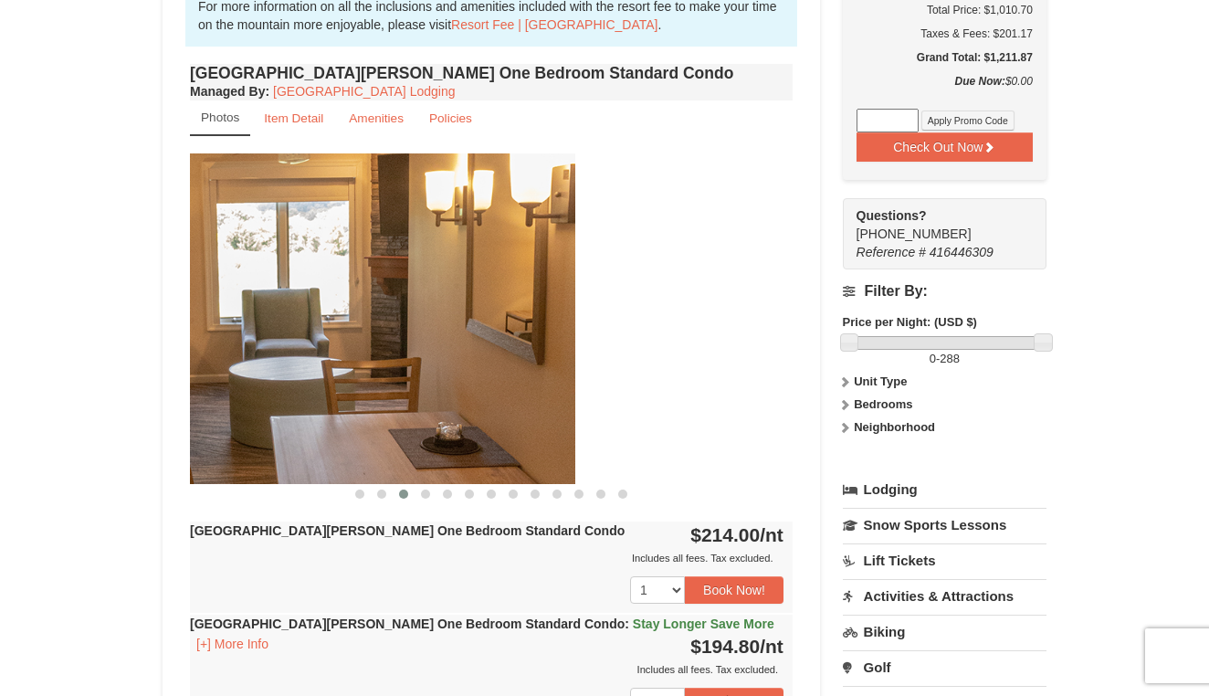
drag, startPoint x: 507, startPoint y: 350, endPoint x: 81, endPoint y: 436, distance: 434.3
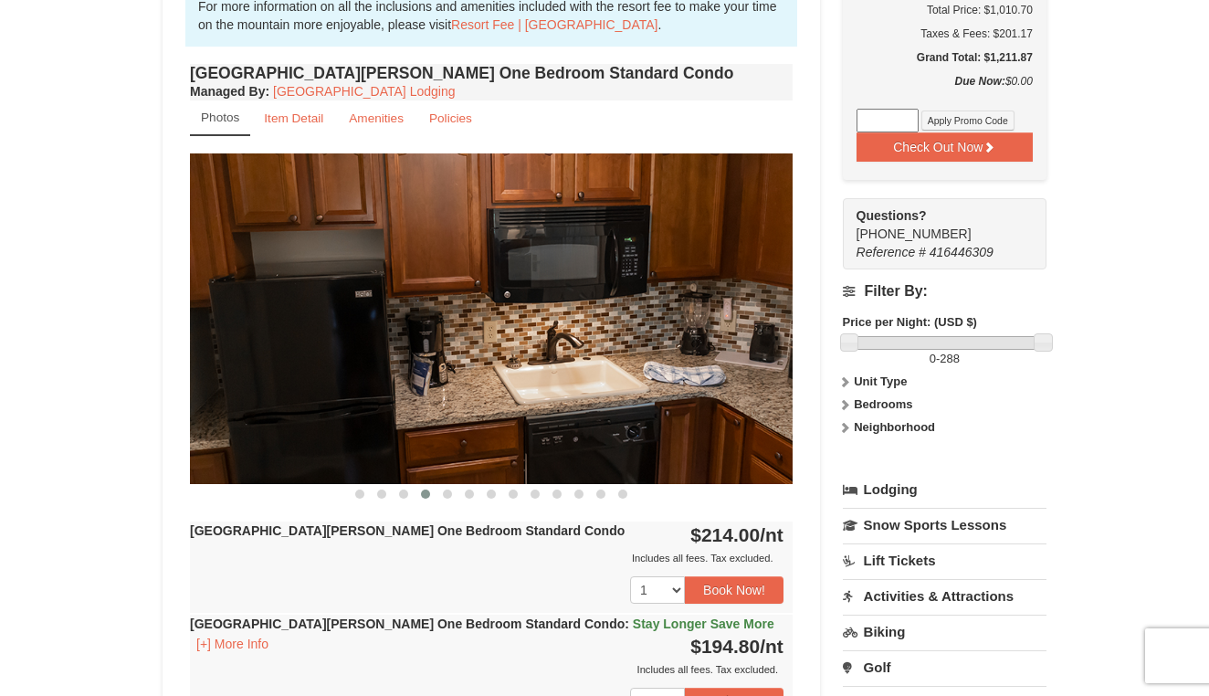
drag, startPoint x: 430, startPoint y: 421, endPoint x: 289, endPoint y: 419, distance: 141.5
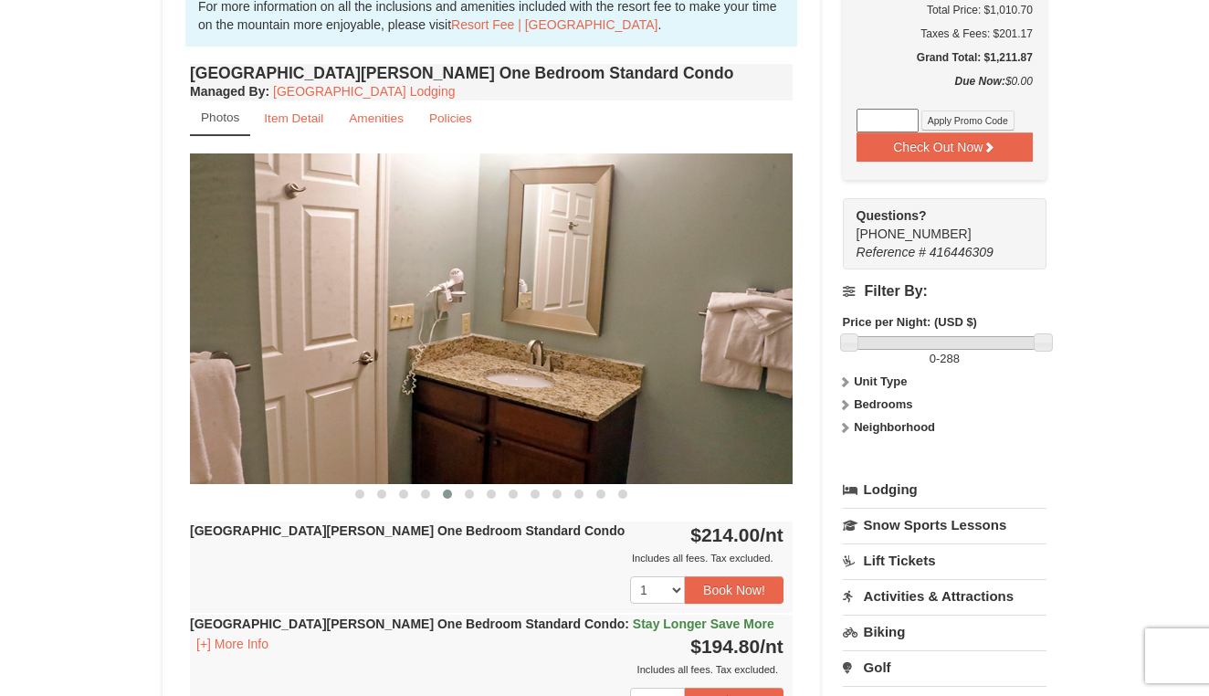
drag, startPoint x: 517, startPoint y: 370, endPoint x: 78, endPoint y: 370, distance: 439.2
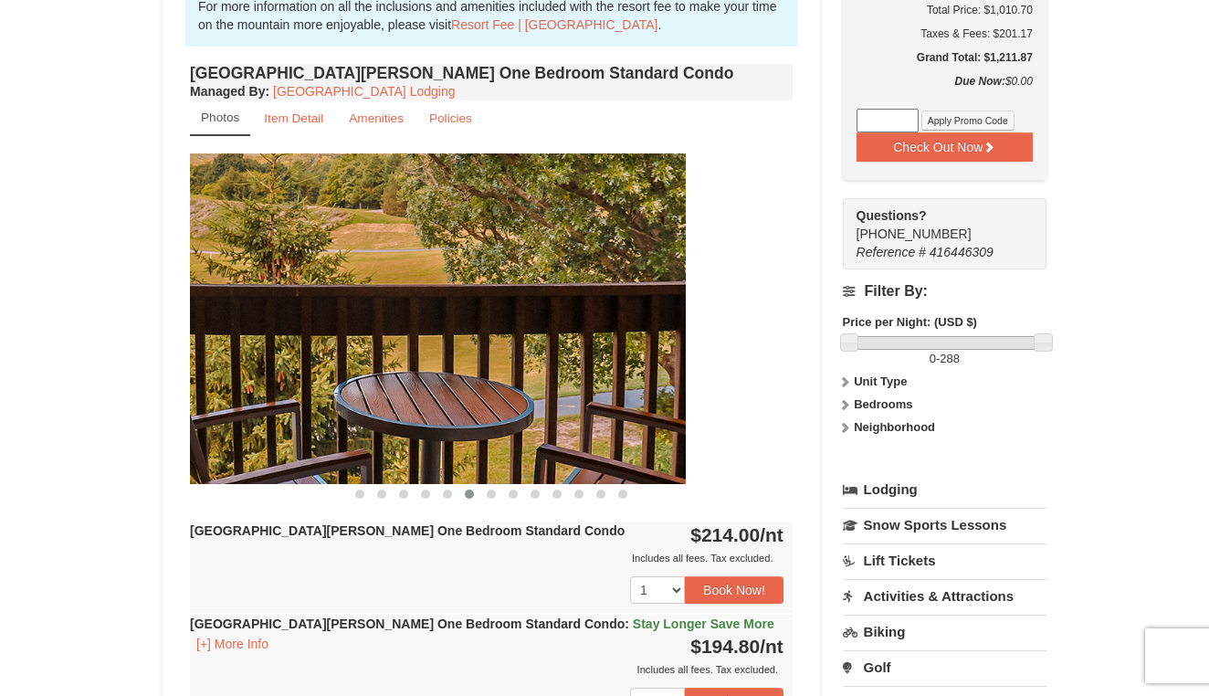
drag, startPoint x: 552, startPoint y: 349, endPoint x: 338, endPoint y: 375, distance: 215.3
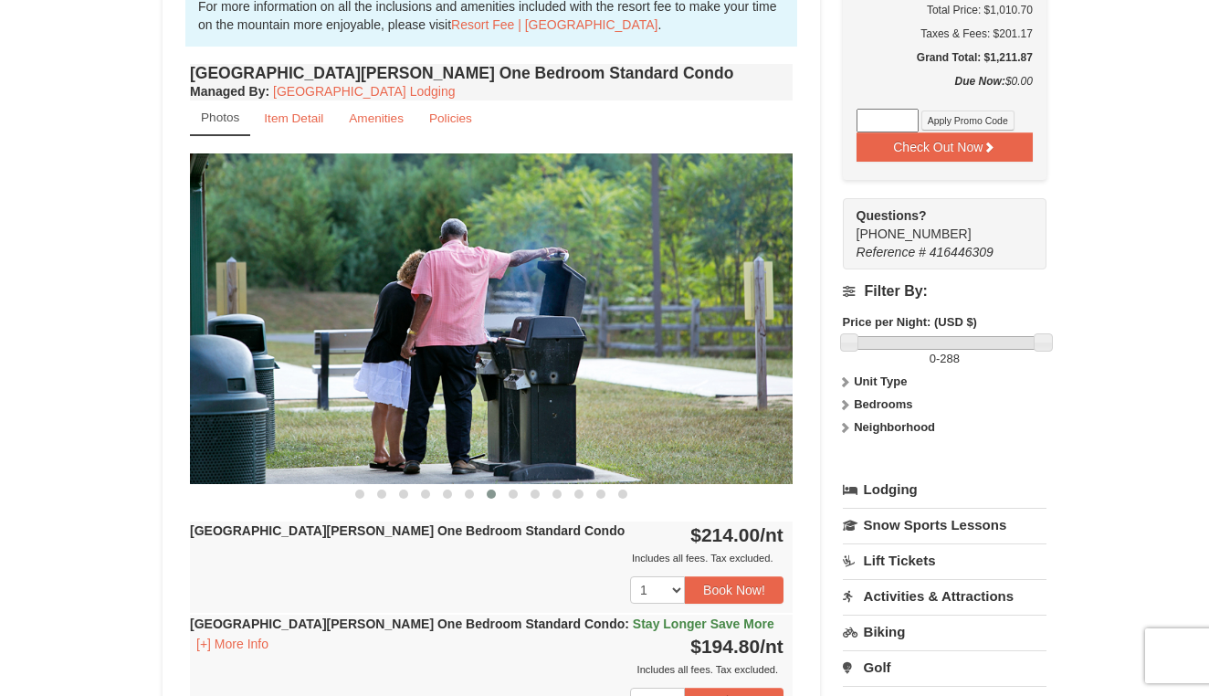
scroll to position [597, 0]
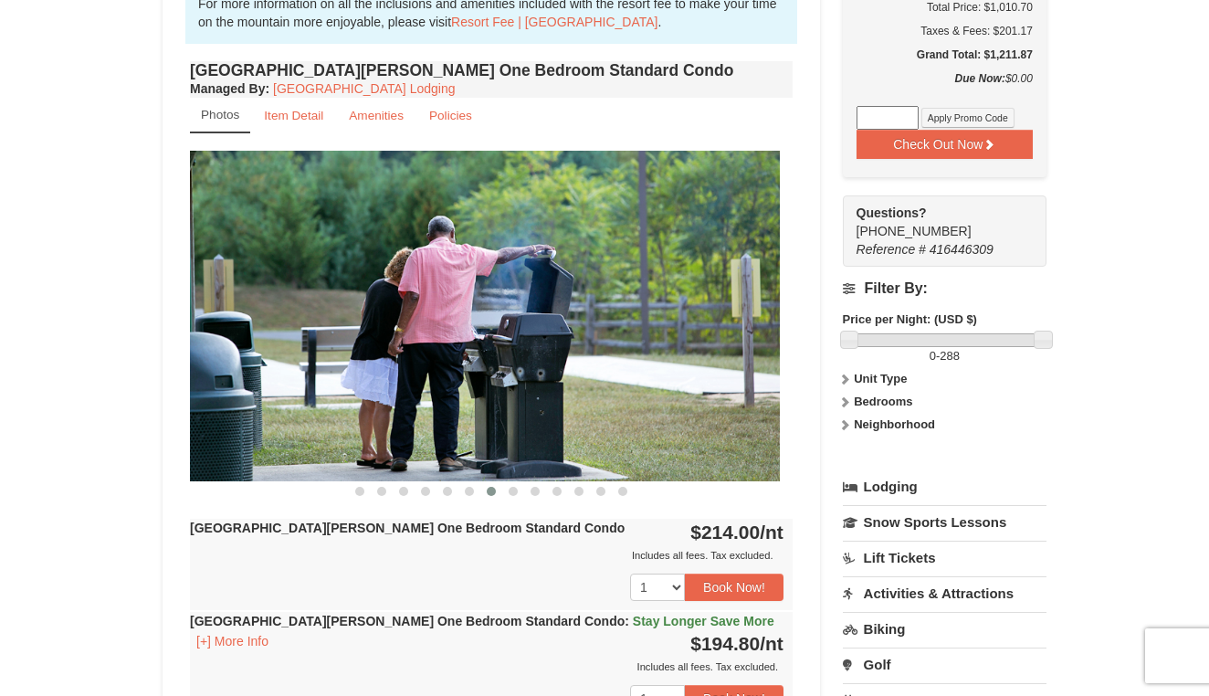
drag, startPoint x: 619, startPoint y: 329, endPoint x: 415, endPoint y: 344, distance: 205.1
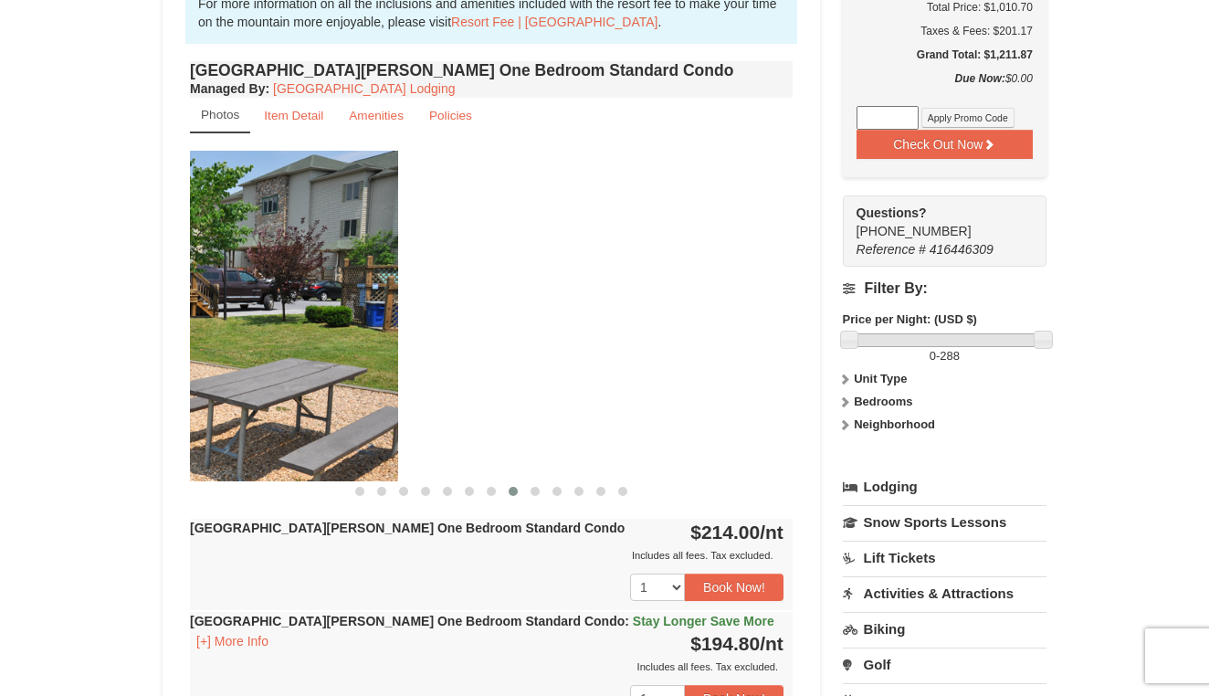
drag, startPoint x: 611, startPoint y: 356, endPoint x: 126, endPoint y: 352, distance: 484.9
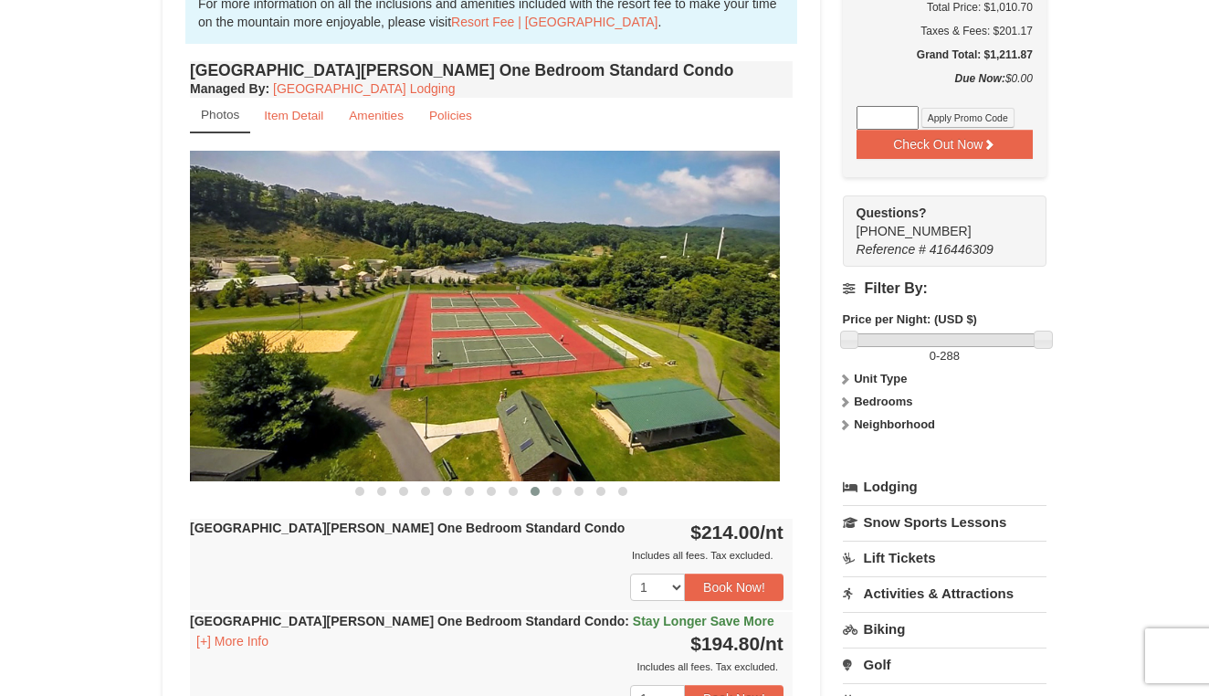
drag, startPoint x: 550, startPoint y: 356, endPoint x: 160, endPoint y: 308, distance: 392.9
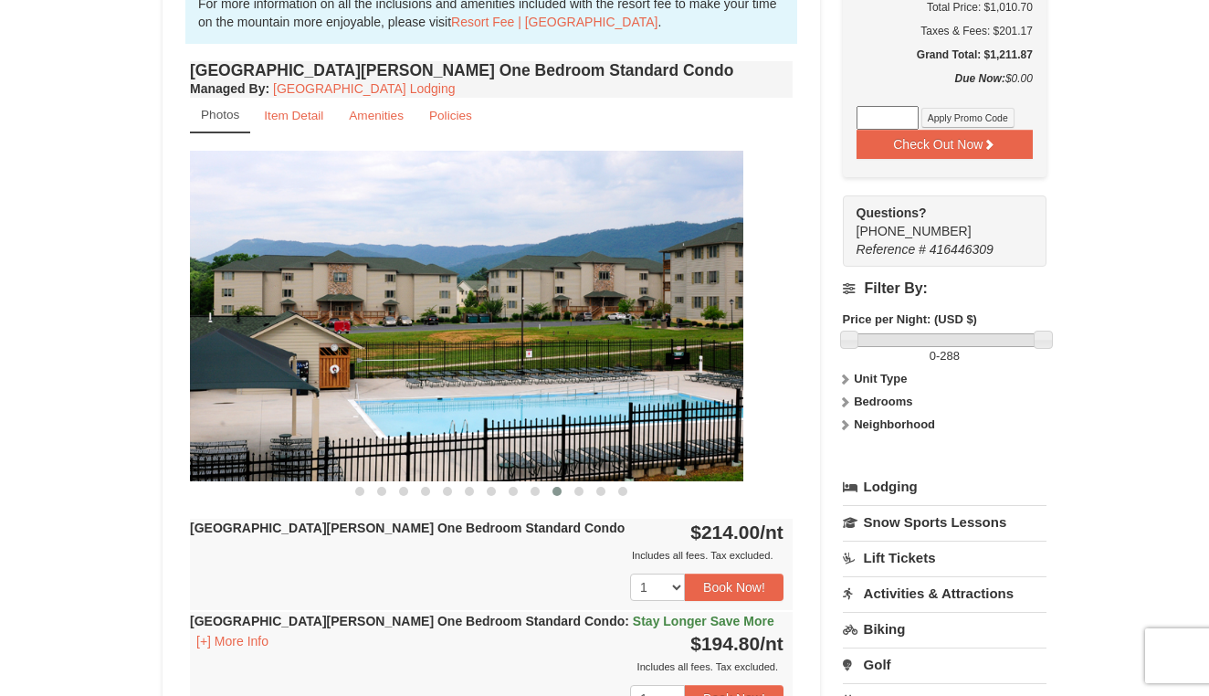
drag, startPoint x: 496, startPoint y: 398, endPoint x: 166, endPoint y: 473, distance: 338.0
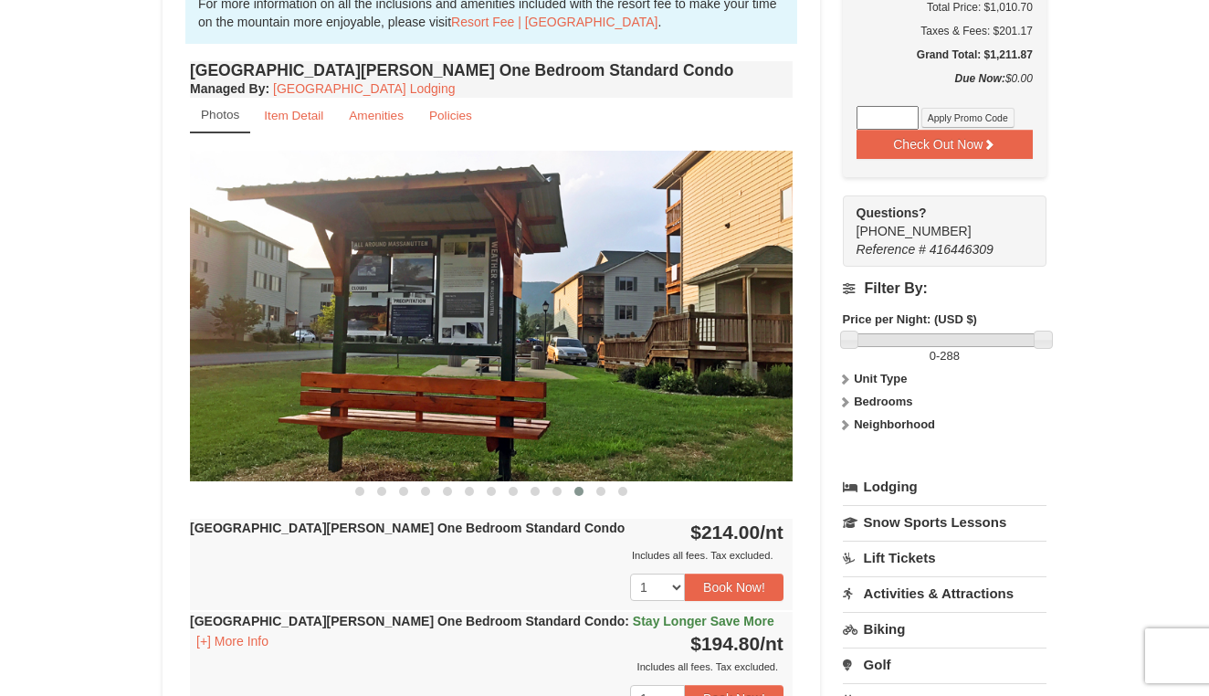
drag, startPoint x: 622, startPoint y: 382, endPoint x: 365, endPoint y: 381, distance: 256.6
drag, startPoint x: 649, startPoint y: 405, endPoint x: 341, endPoint y: 405, distance: 308.6
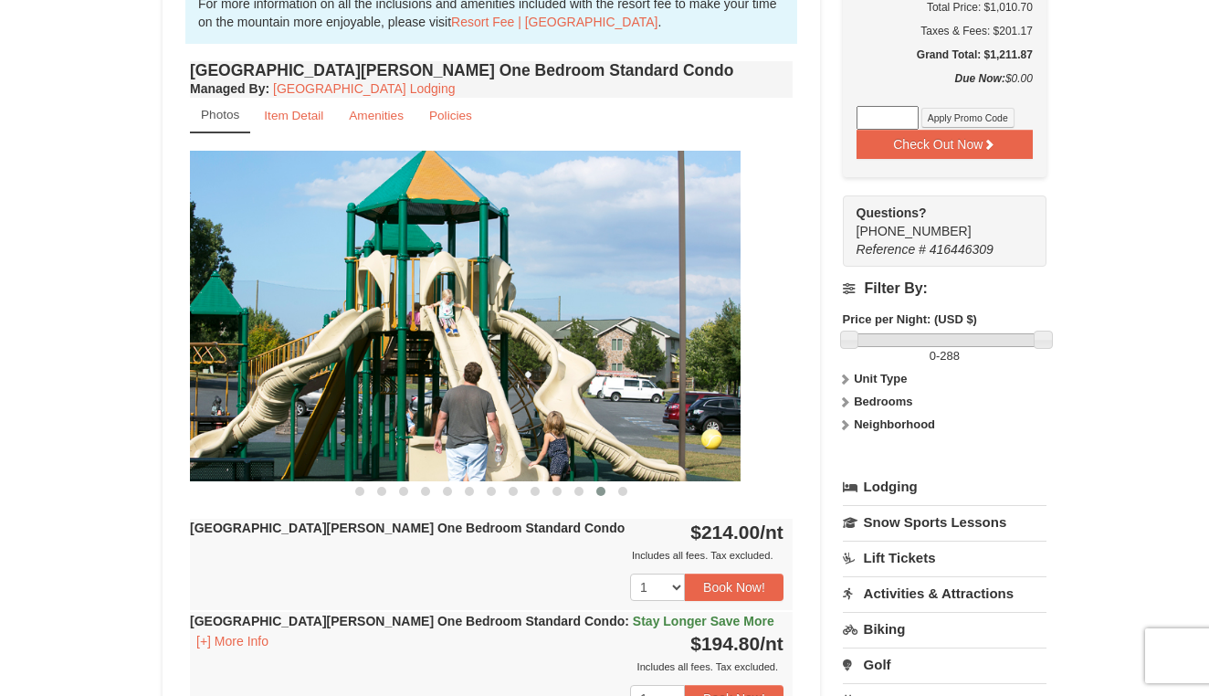
drag, startPoint x: 458, startPoint y: 340, endPoint x: 293, endPoint y: 346, distance: 165.4
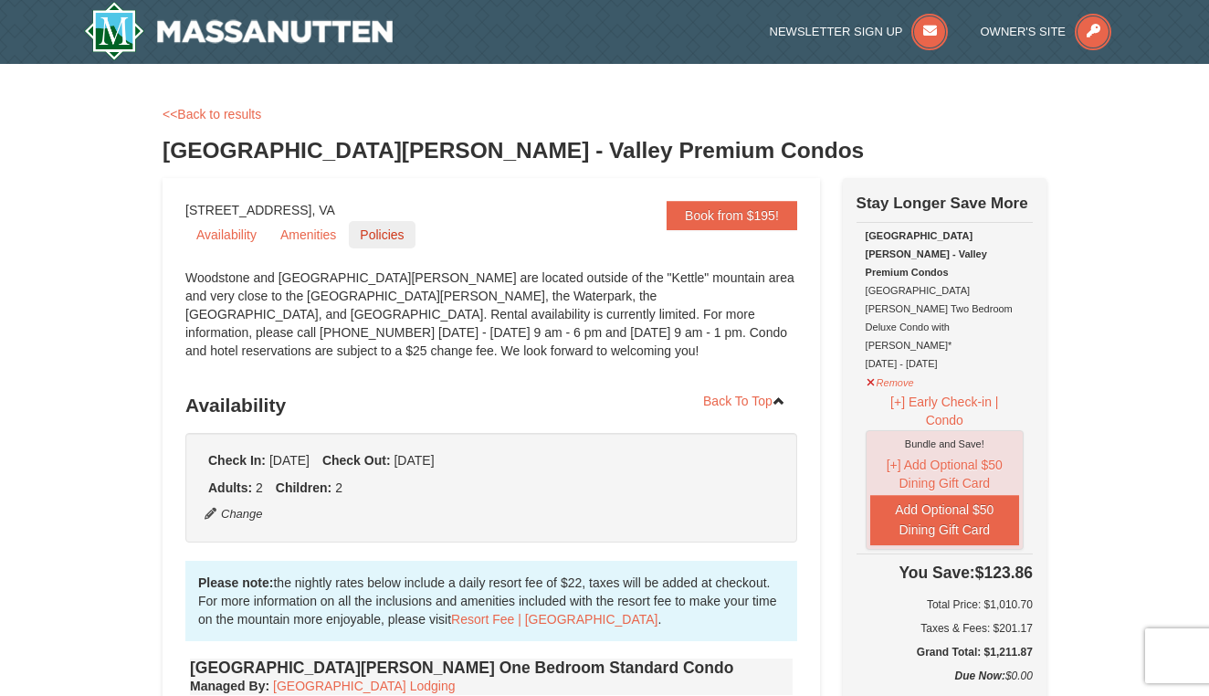
scroll to position [0, 0]
click at [220, 116] on link "<<Back to results" at bounding box center [212, 114] width 99 height 15
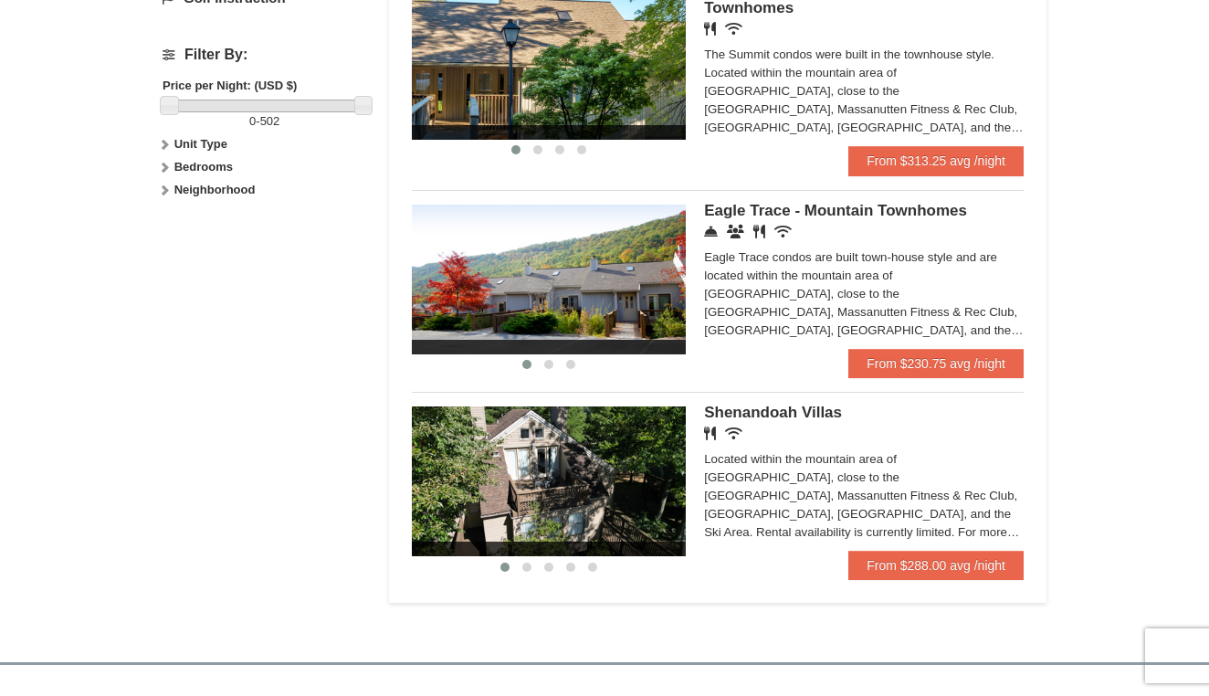
scroll to position [821, 0]
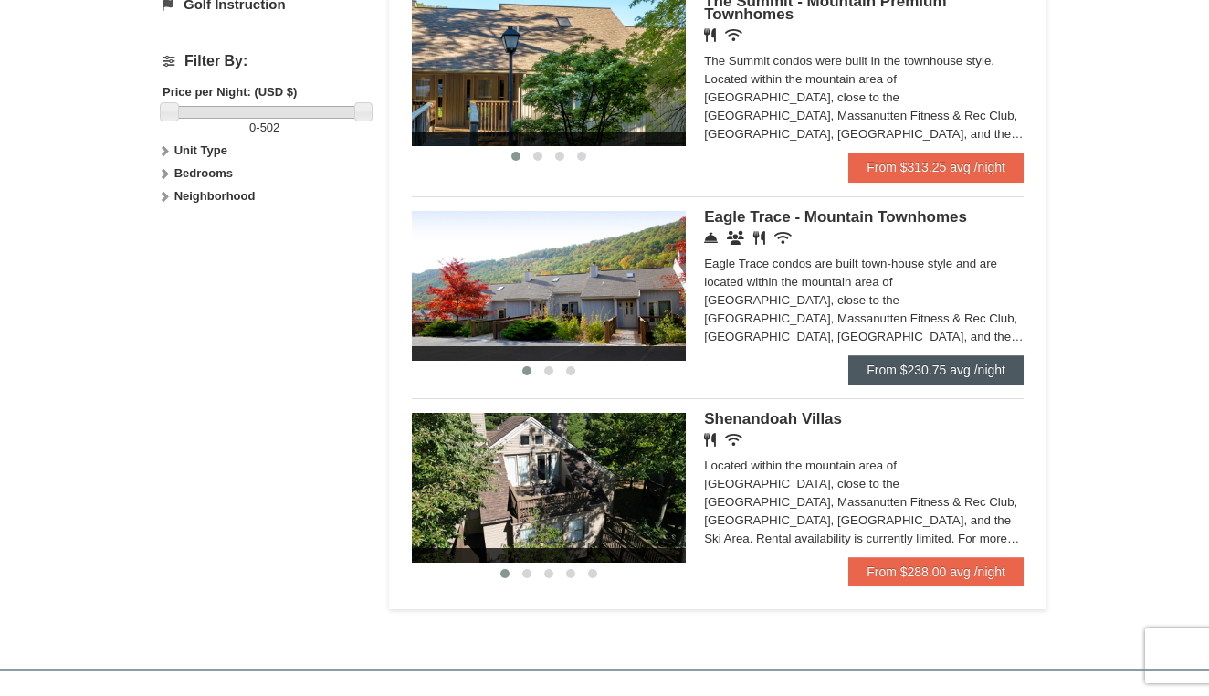
click at [961, 363] on link "From $230.75 avg /night" at bounding box center [935, 369] width 175 height 29
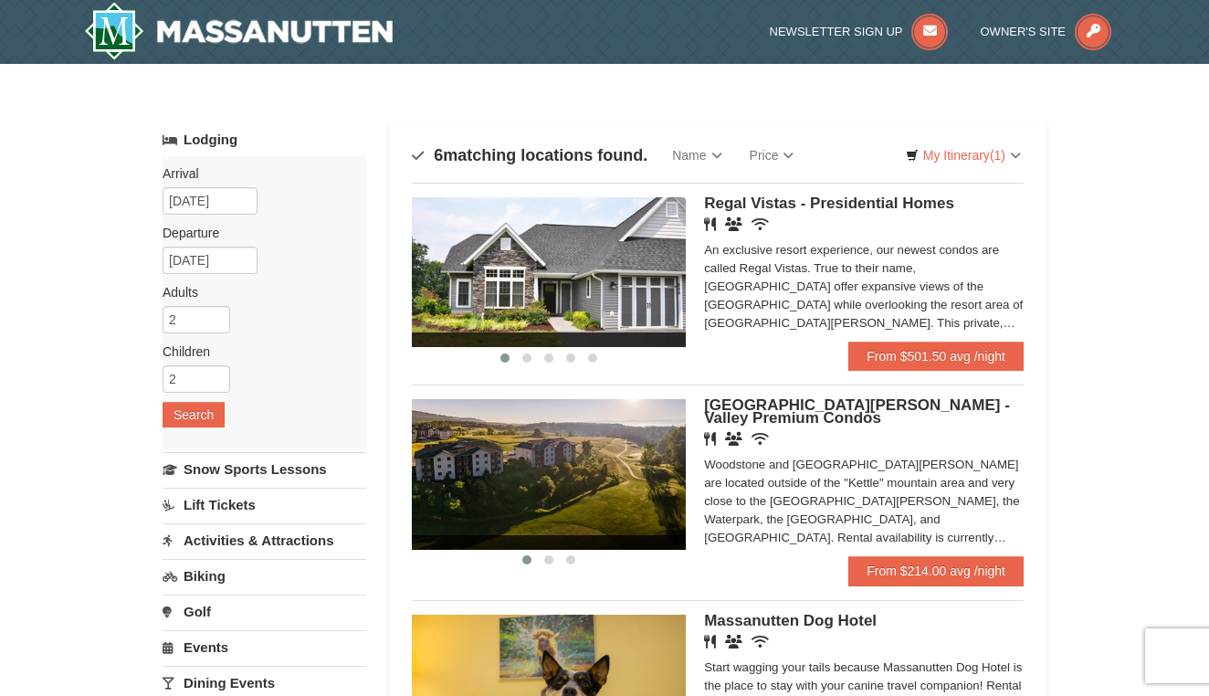
scroll to position [0, 0]
click at [921, 573] on link "From $214.00 avg /night" at bounding box center [935, 570] width 175 height 29
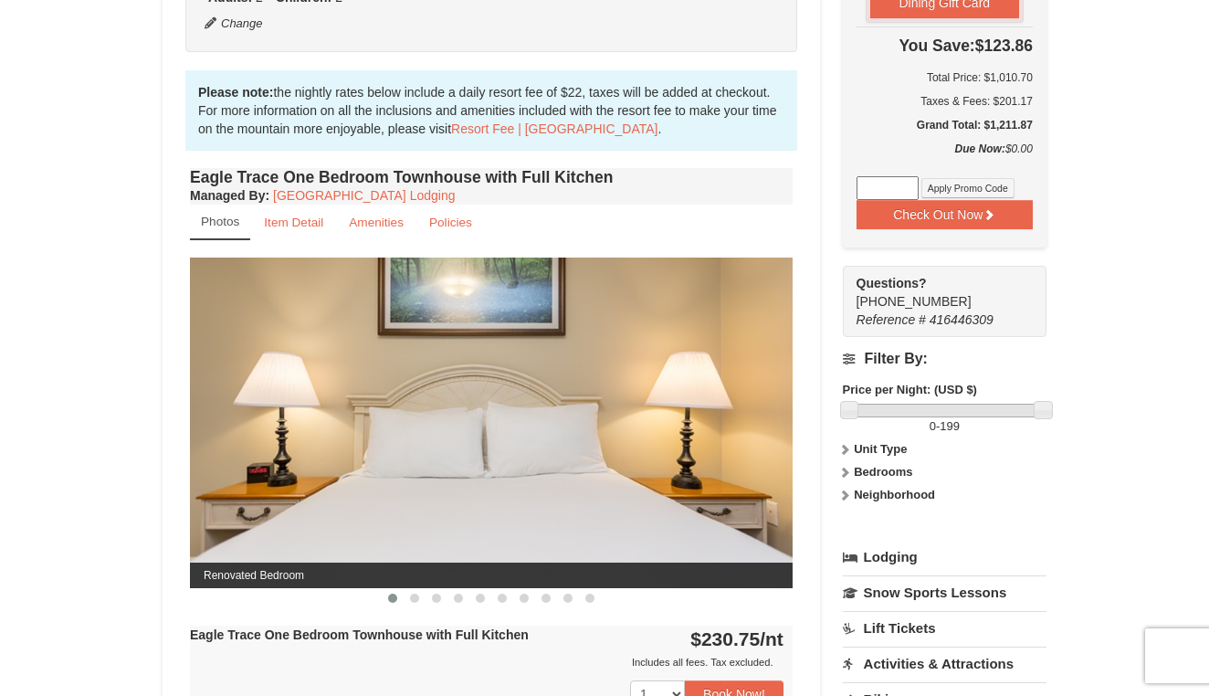
scroll to position [527, 0]
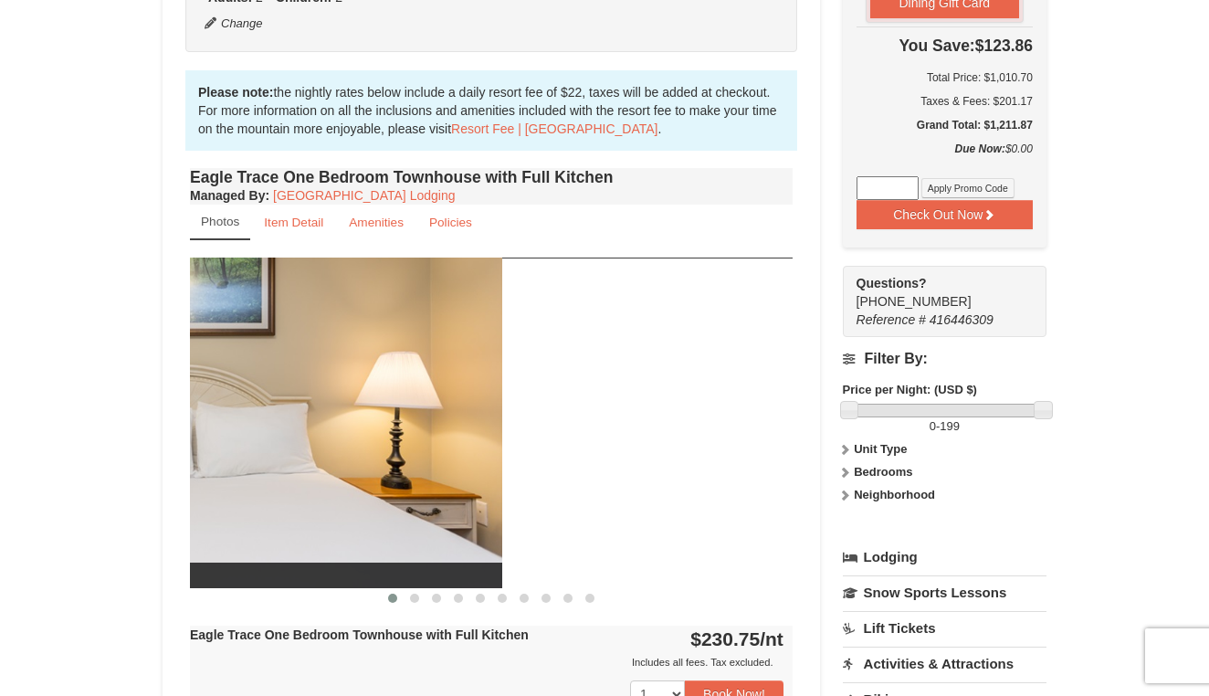
drag, startPoint x: 614, startPoint y: 455, endPoint x: 293, endPoint y: 450, distance: 320.5
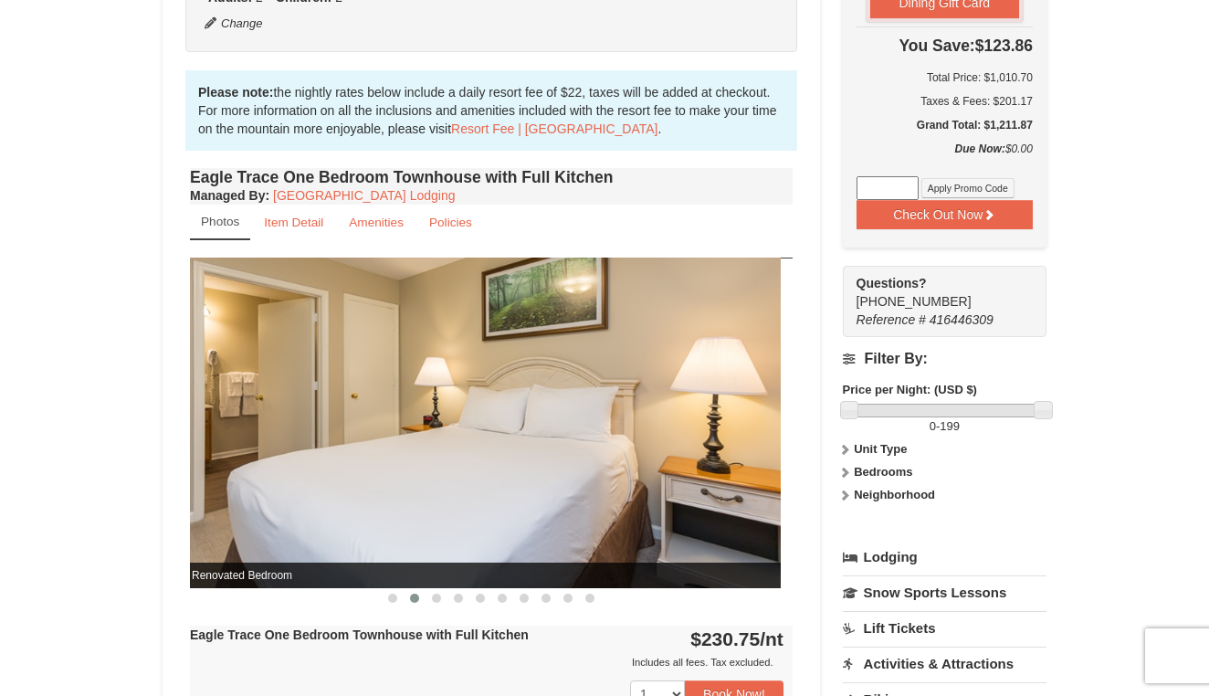
drag, startPoint x: 525, startPoint y: 465, endPoint x: 213, endPoint y: 432, distance: 314.0
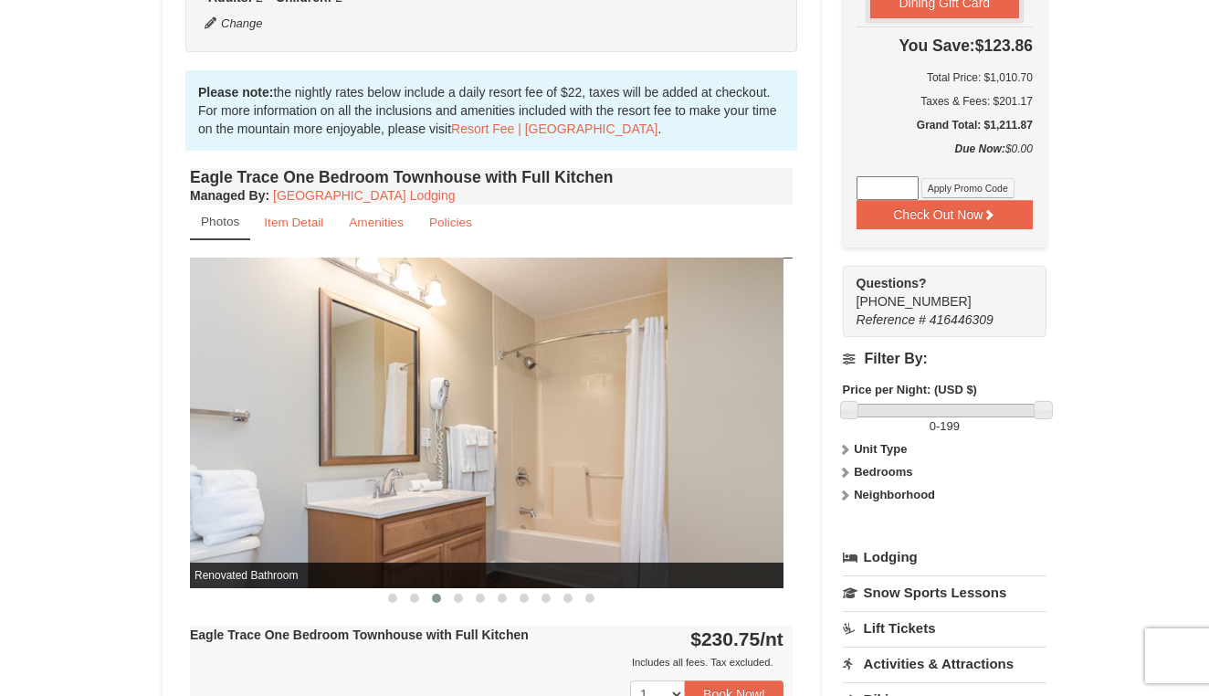
drag, startPoint x: 513, startPoint y: 460, endPoint x: 209, endPoint y: 430, distance: 305.6
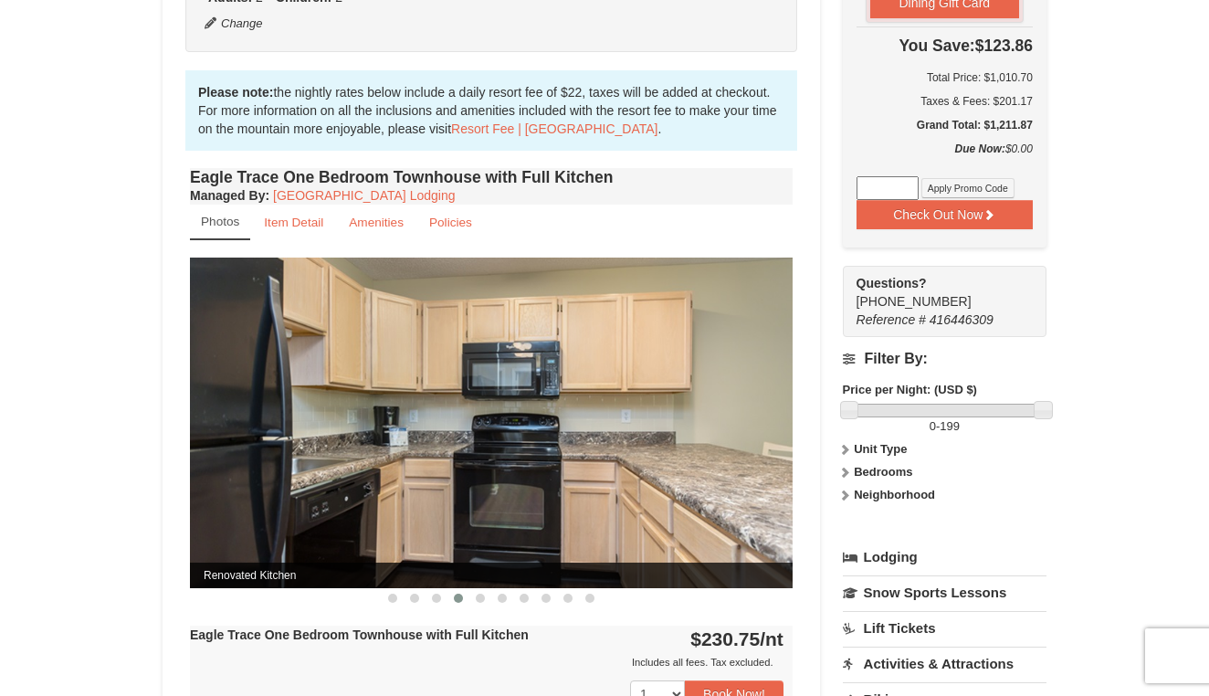
drag, startPoint x: 502, startPoint y: 471, endPoint x: 213, endPoint y: 454, distance: 290.0
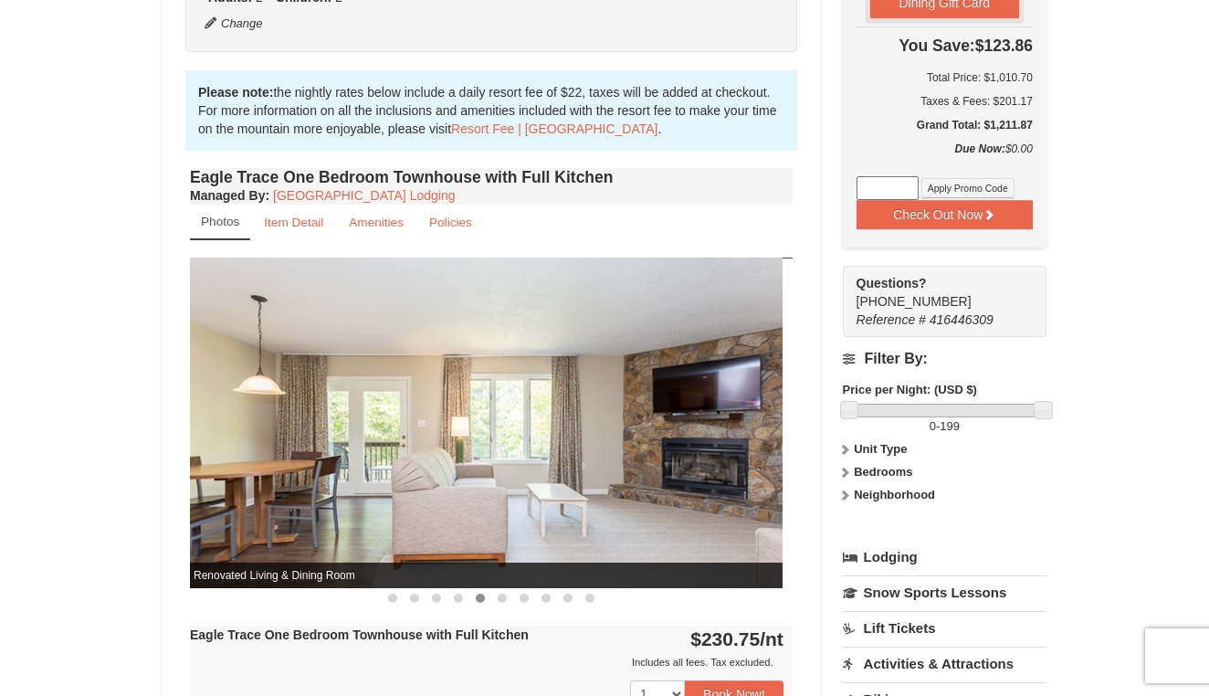
drag, startPoint x: 520, startPoint y: 505, endPoint x: 186, endPoint y: 398, distance: 350.0
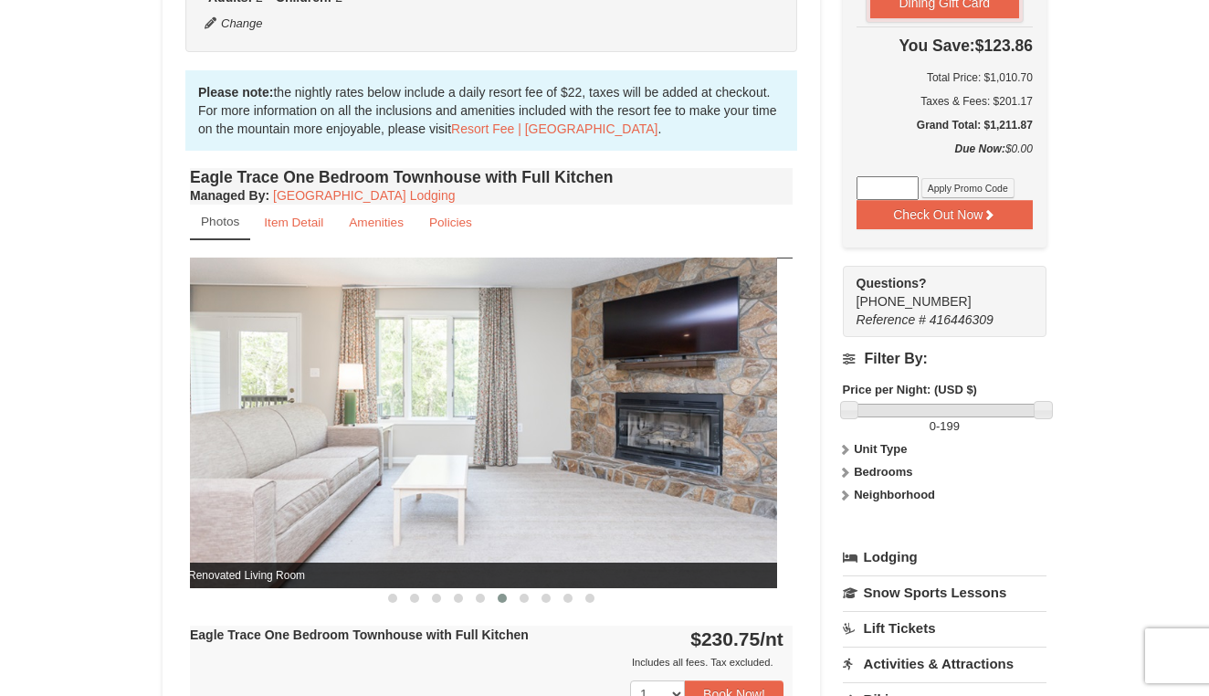
drag, startPoint x: 506, startPoint y: 441, endPoint x: 82, endPoint y: 399, distance: 425.8
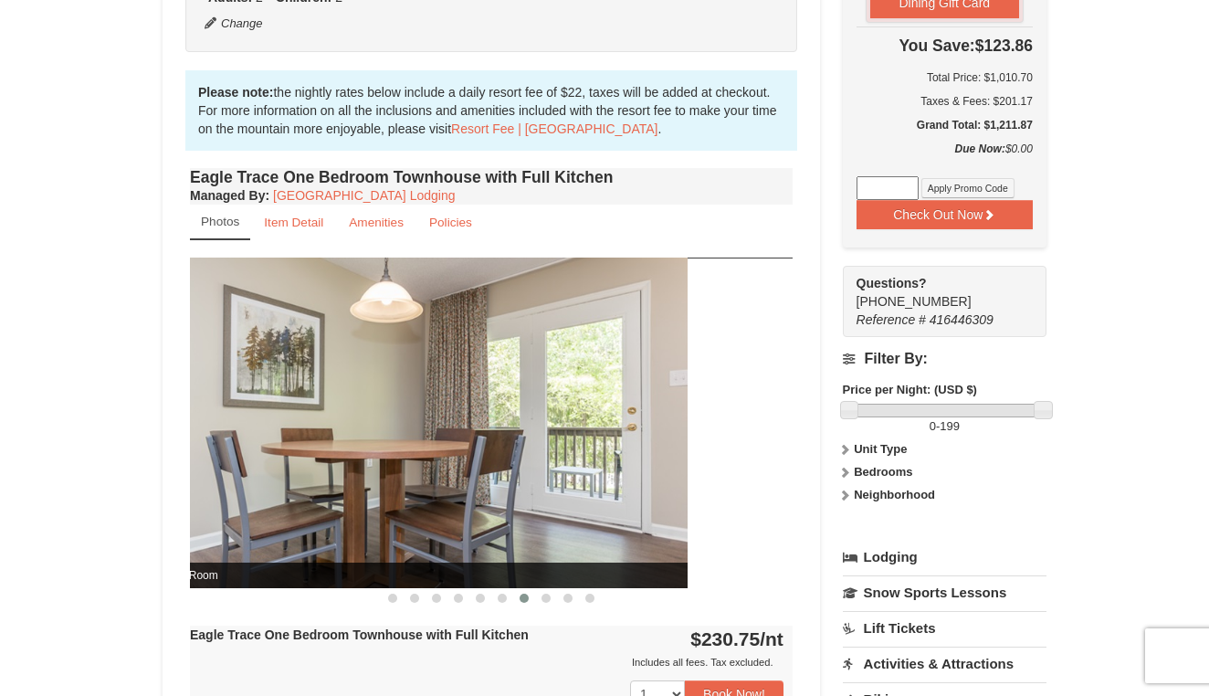
drag, startPoint x: 432, startPoint y: 430, endPoint x: 238, endPoint y: 430, distance: 193.6
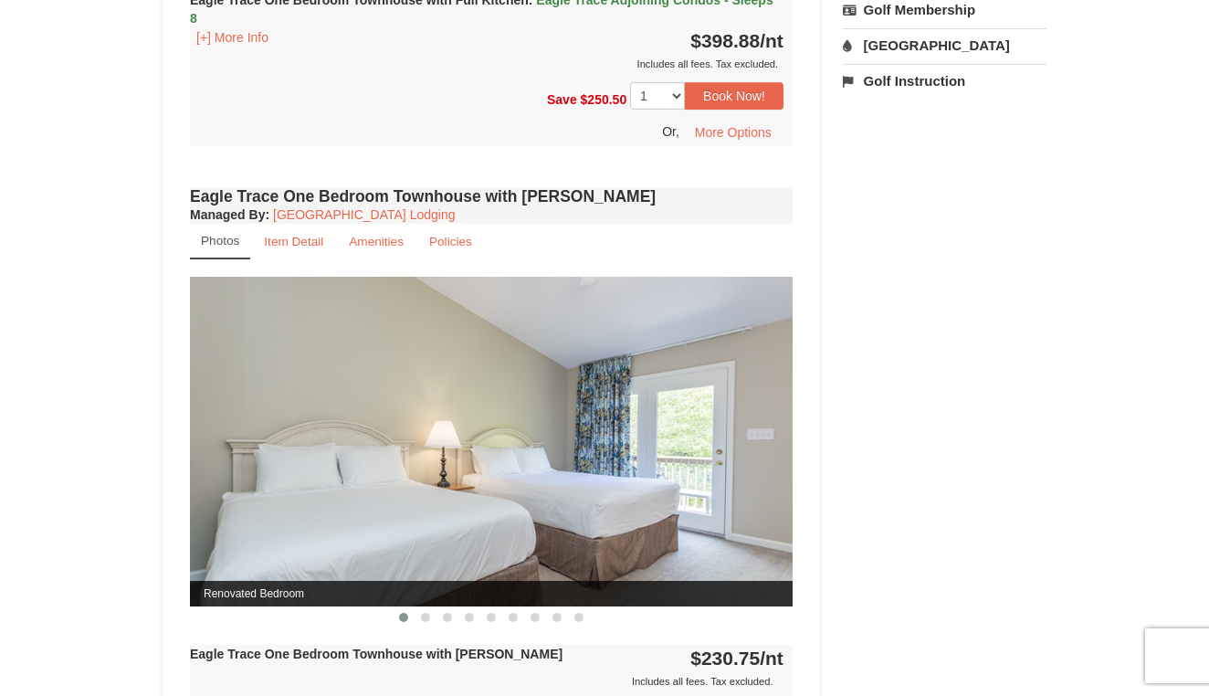
scroll to position [1393, 0]
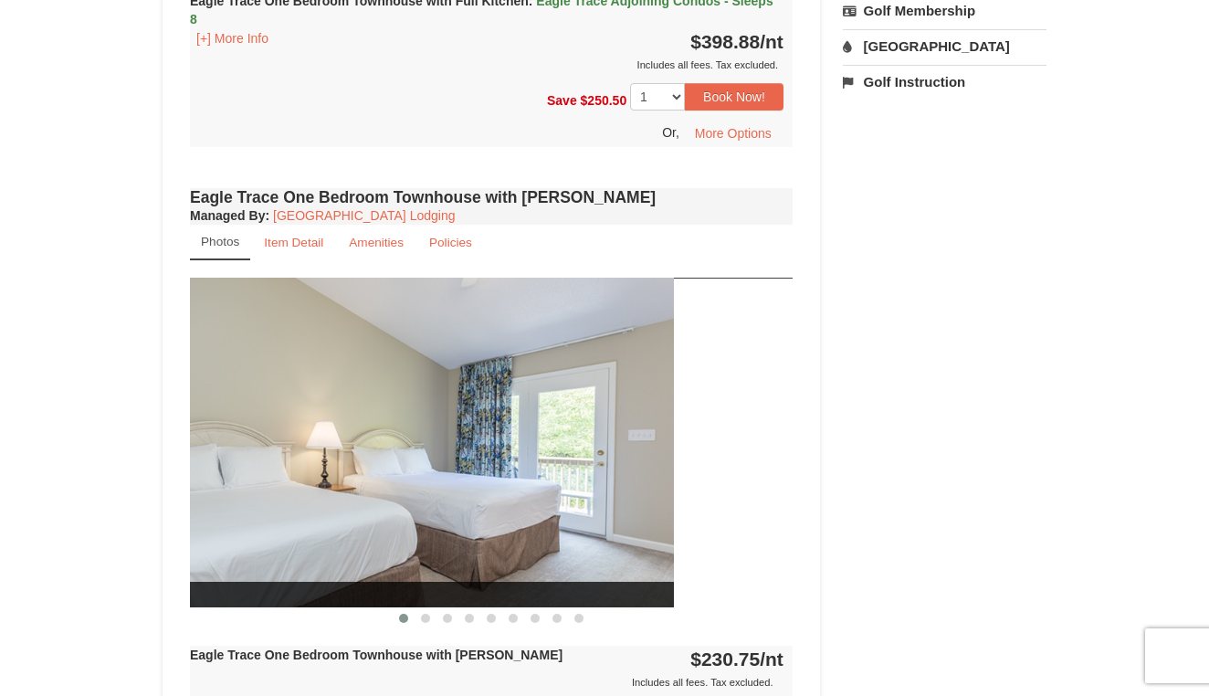
drag, startPoint x: 561, startPoint y: 443, endPoint x: 187, endPoint y: 431, distance: 373.7
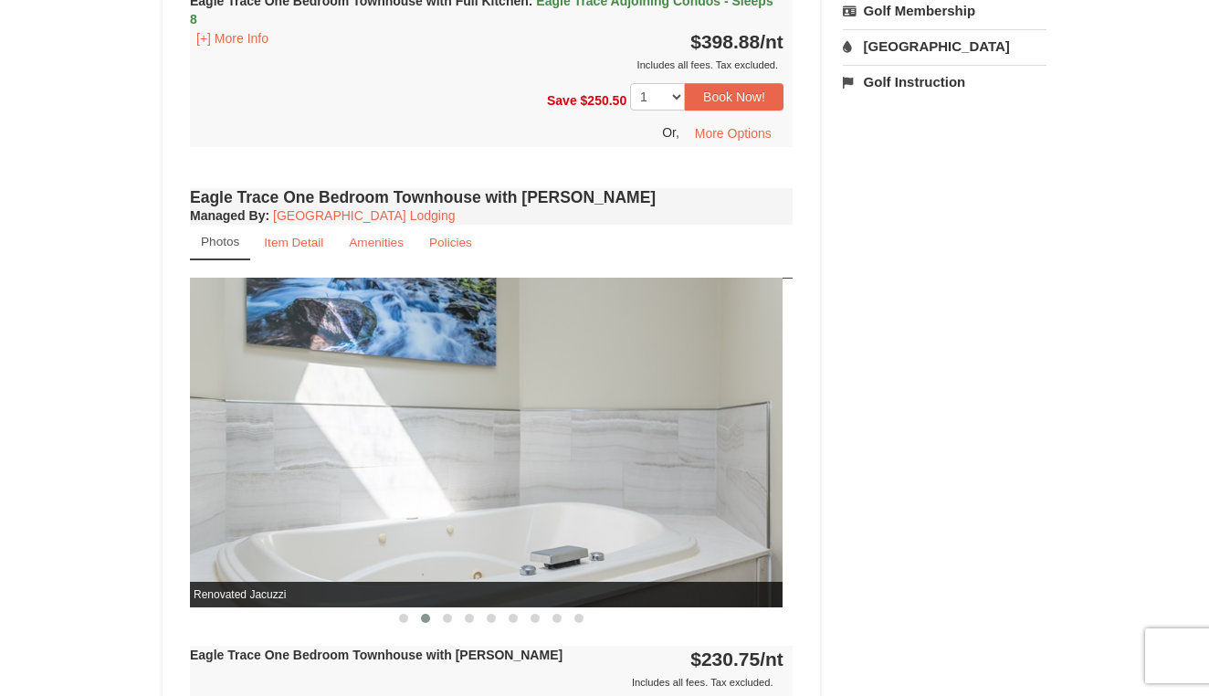
drag, startPoint x: 539, startPoint y: 485, endPoint x: 164, endPoint y: 391, distance: 386.0
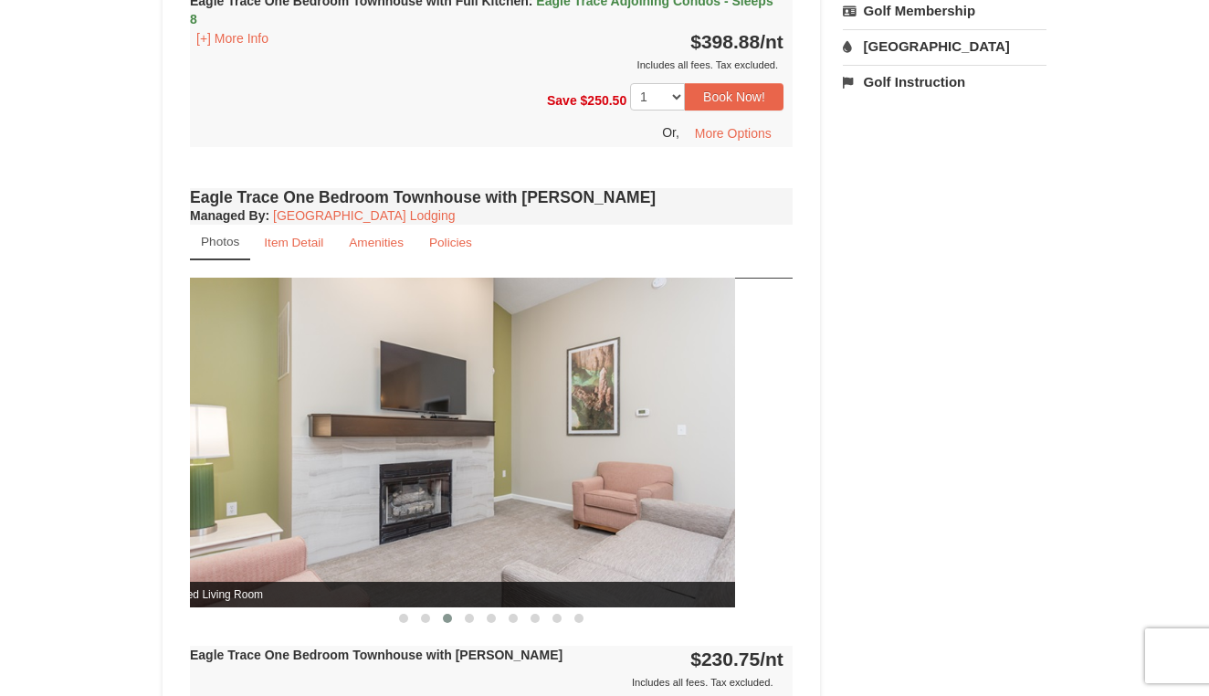
drag, startPoint x: 473, startPoint y: 405, endPoint x: 133, endPoint y: 330, distance: 348.0
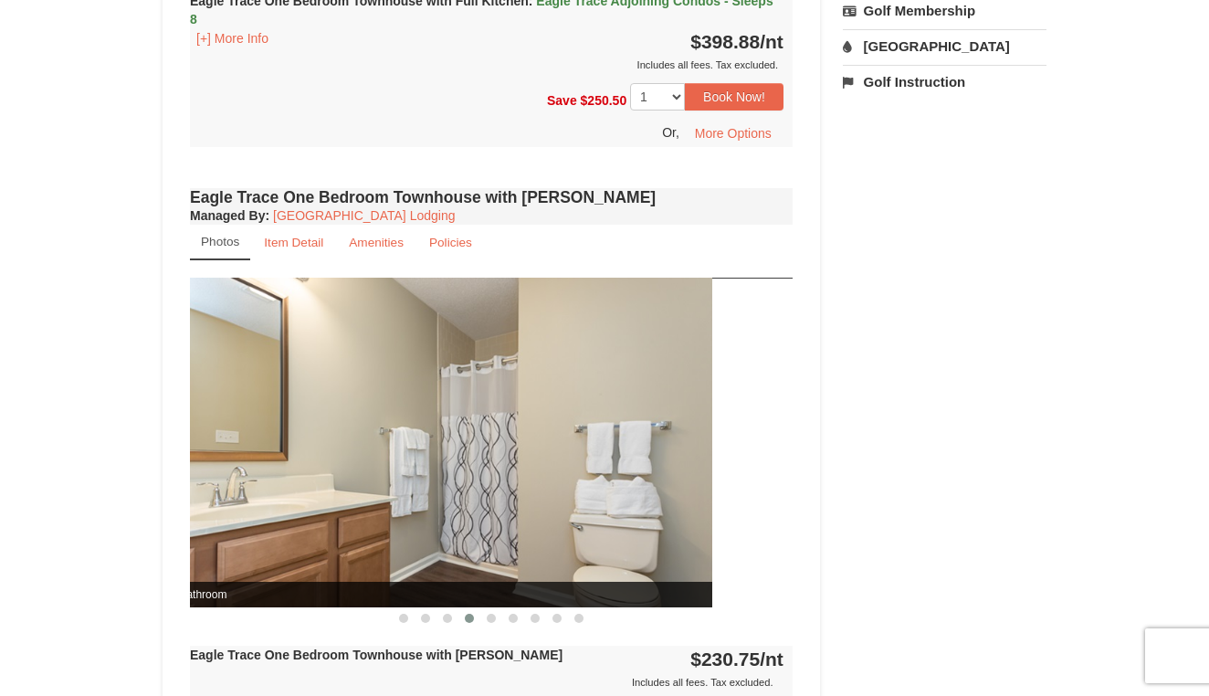
drag, startPoint x: 472, startPoint y: 400, endPoint x: 182, endPoint y: 400, distance: 290.4
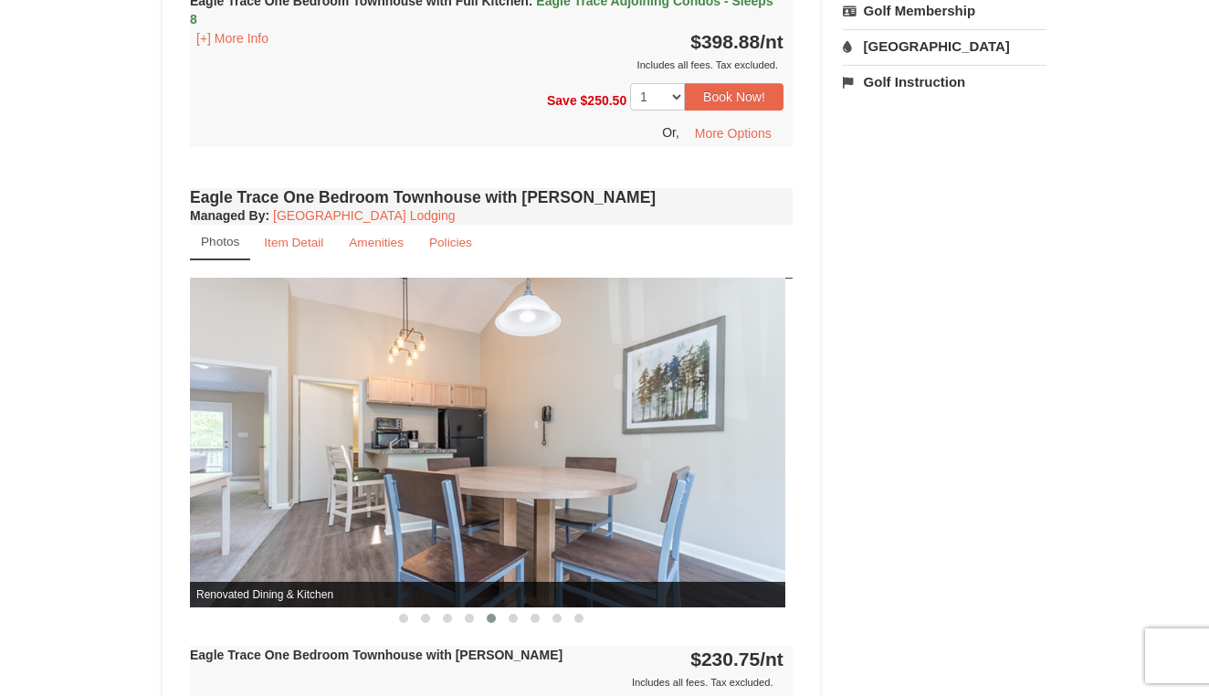
drag, startPoint x: 570, startPoint y: 453, endPoint x: 434, endPoint y: 453, distance: 136.1
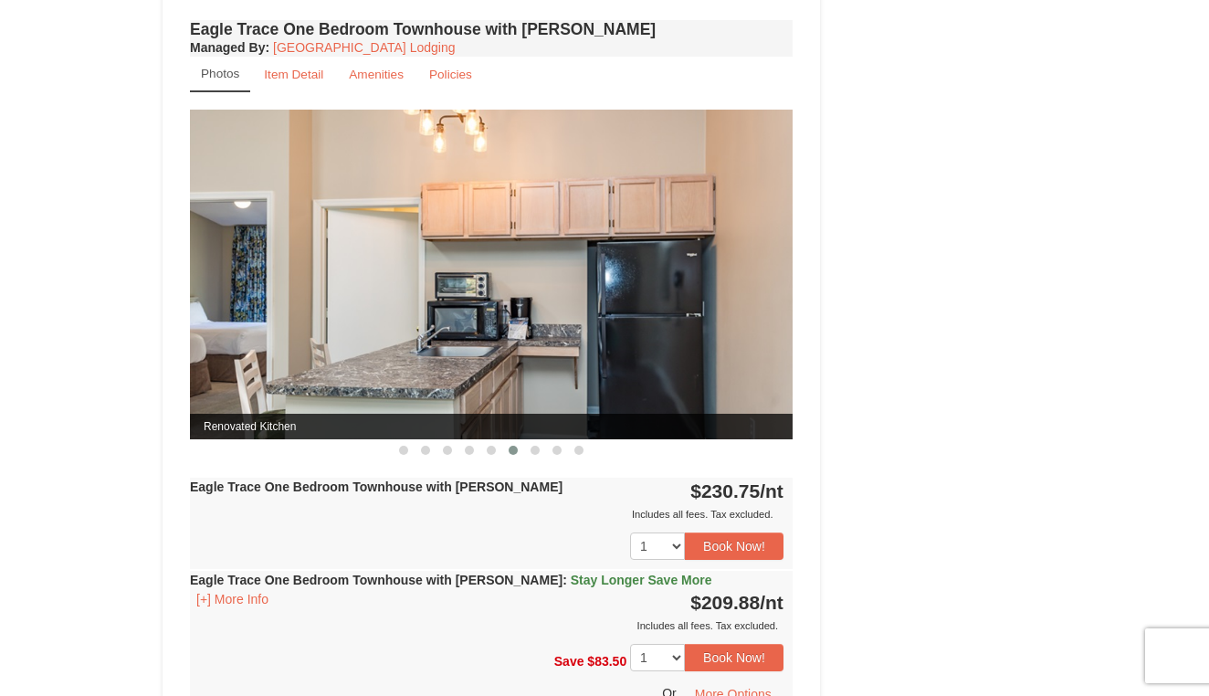
scroll to position [1555, 0]
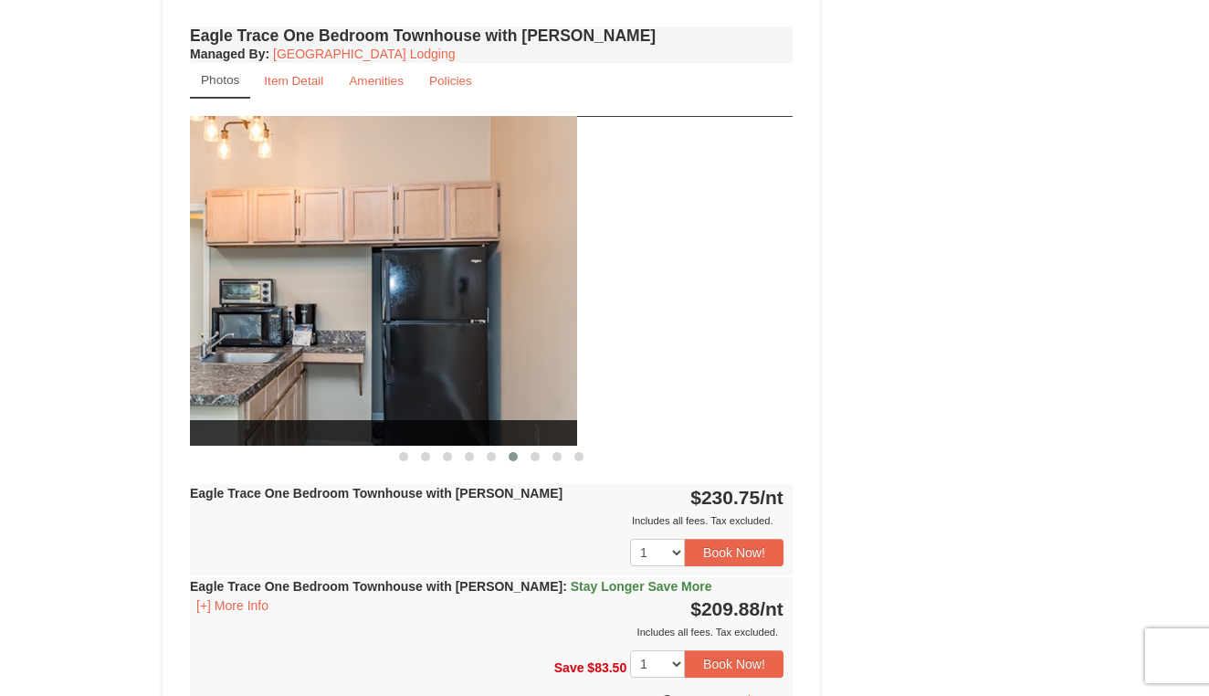
drag, startPoint x: 618, startPoint y: 339, endPoint x: 386, endPoint y: 339, distance: 231.9
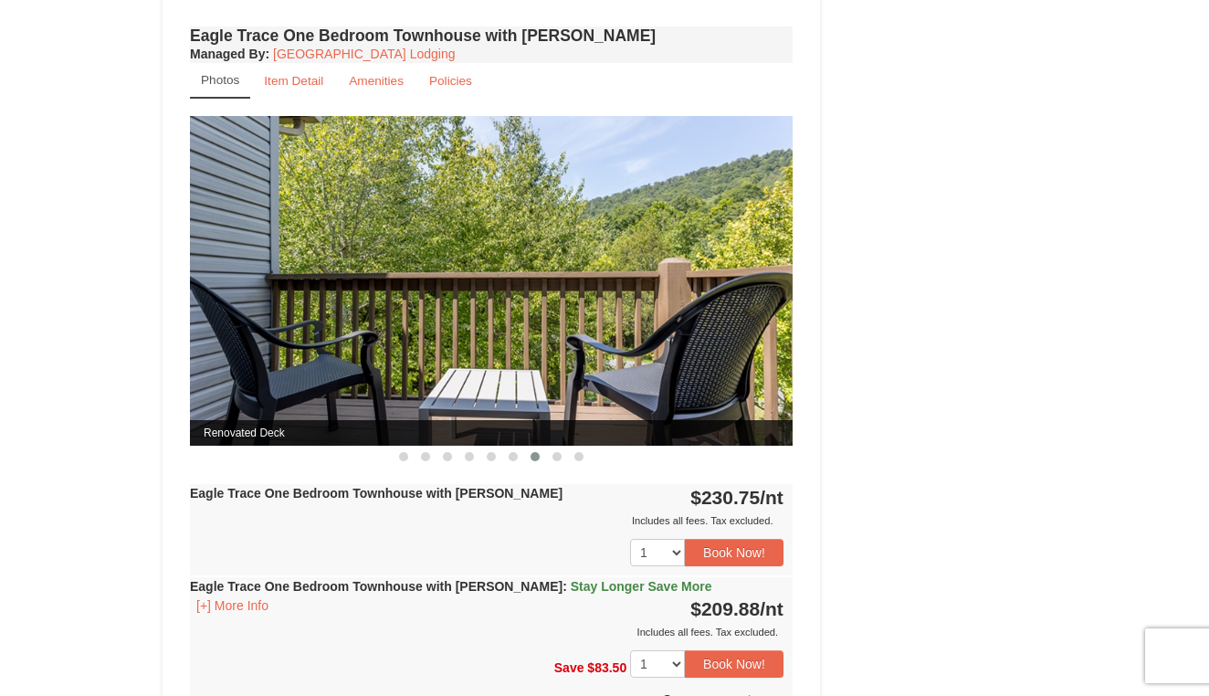
drag, startPoint x: 487, startPoint y: 359, endPoint x: 185, endPoint y: 359, distance: 301.3
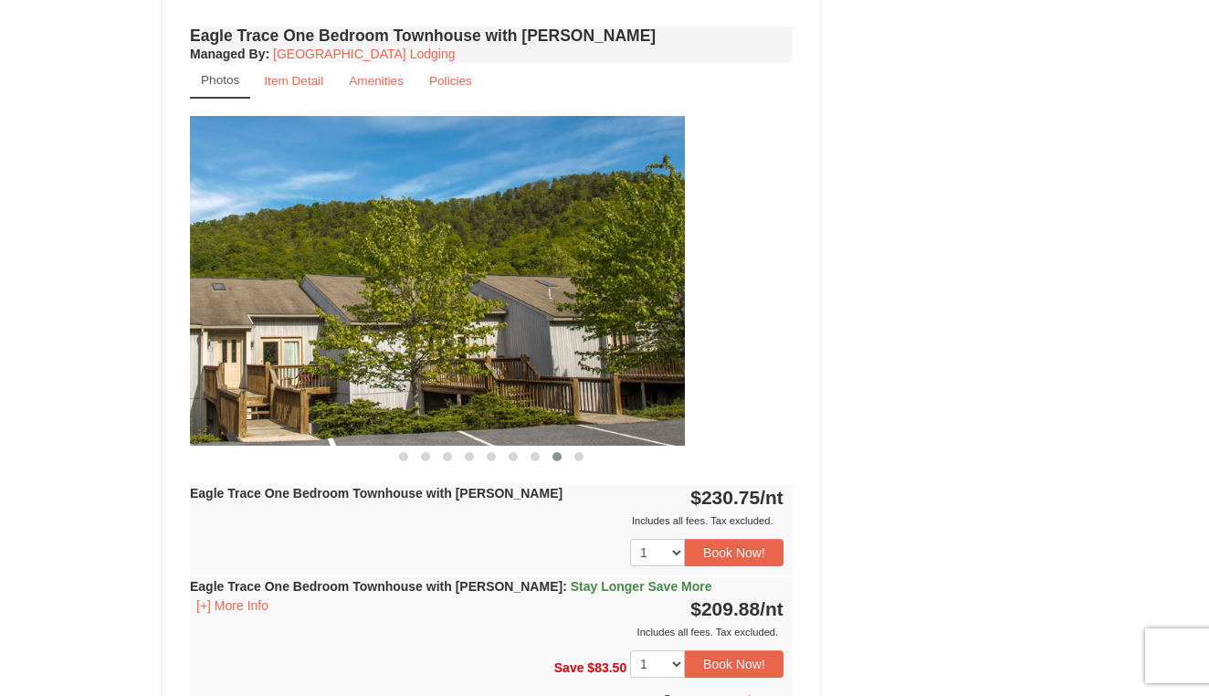
drag, startPoint x: 514, startPoint y: 323, endPoint x: 232, endPoint y: 324, distance: 282.2
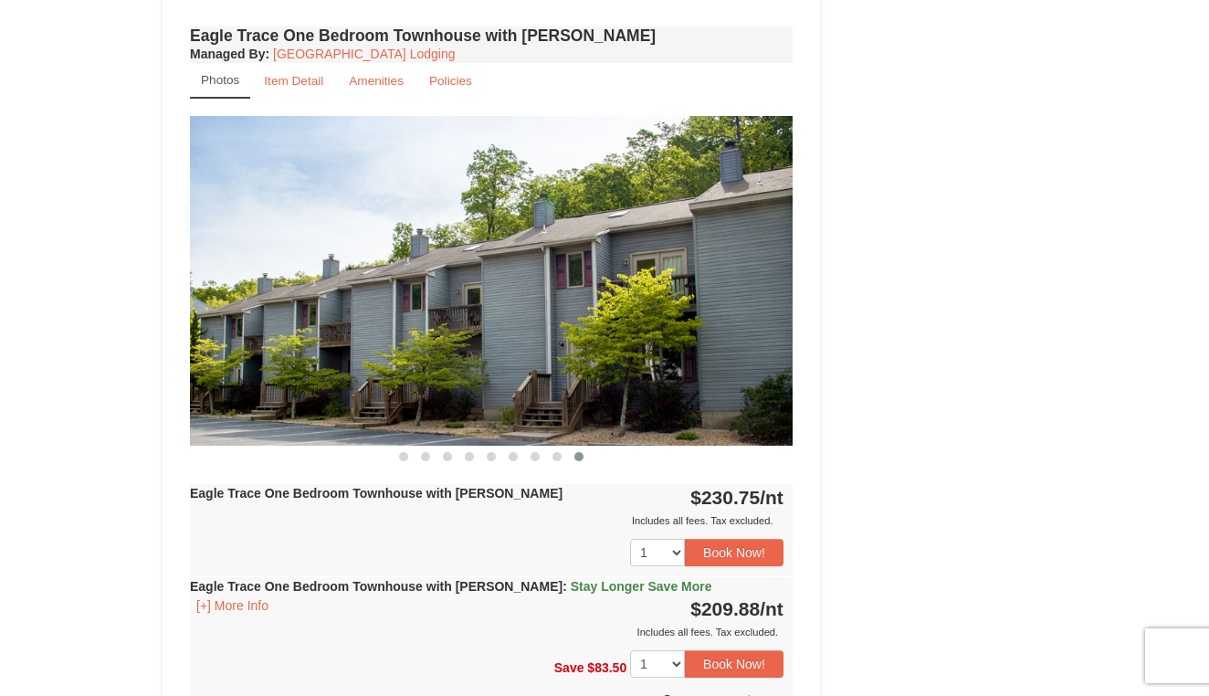
drag, startPoint x: 622, startPoint y: 342, endPoint x: 391, endPoint y: 342, distance: 231.0
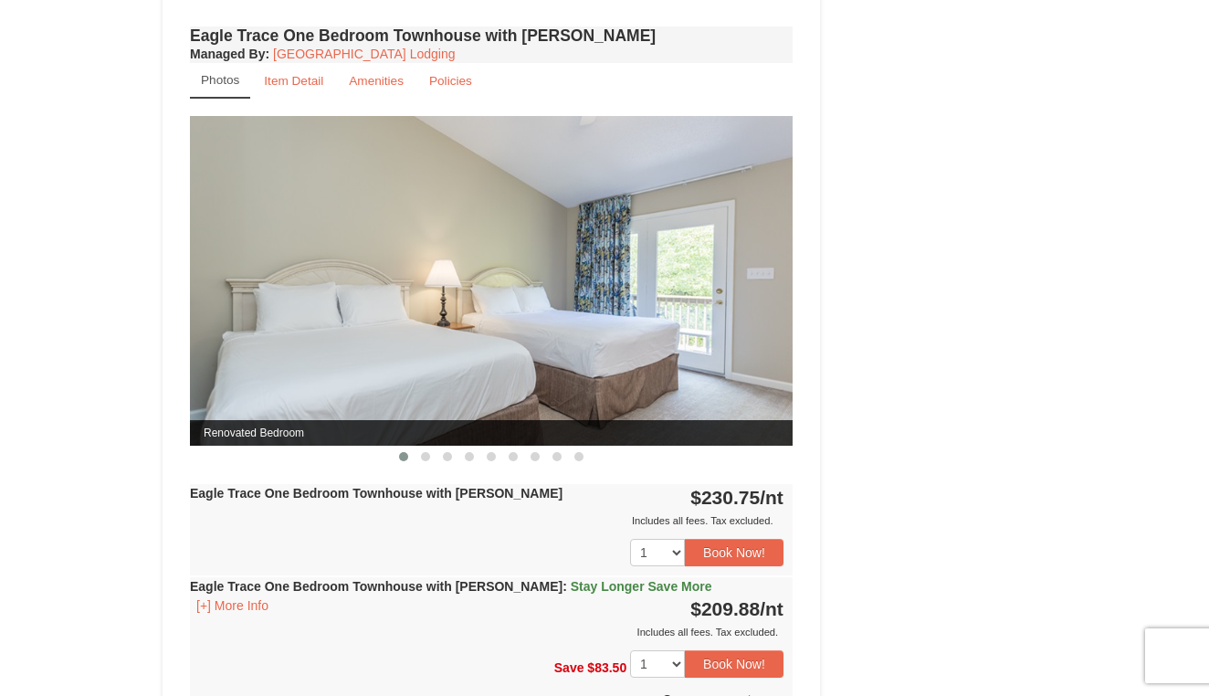
drag, startPoint x: 622, startPoint y: 336, endPoint x: 371, endPoint y: 336, distance: 251.1
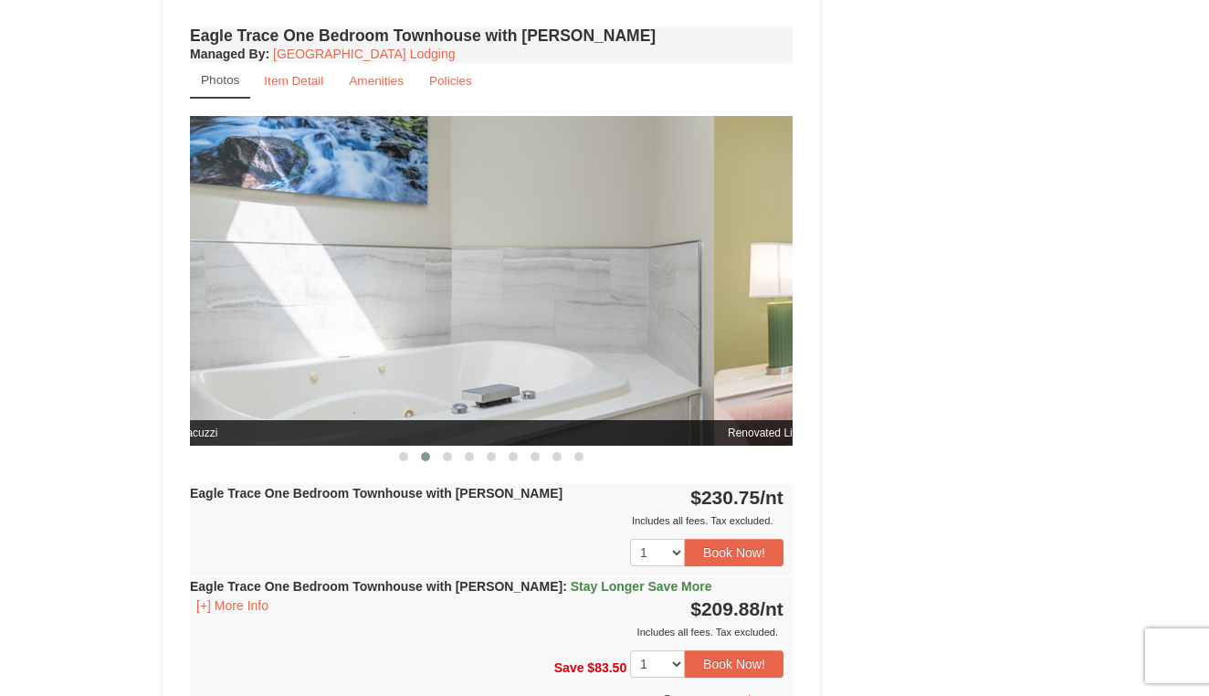
drag, startPoint x: 541, startPoint y: 337, endPoint x: 315, endPoint y: 322, distance: 226.9
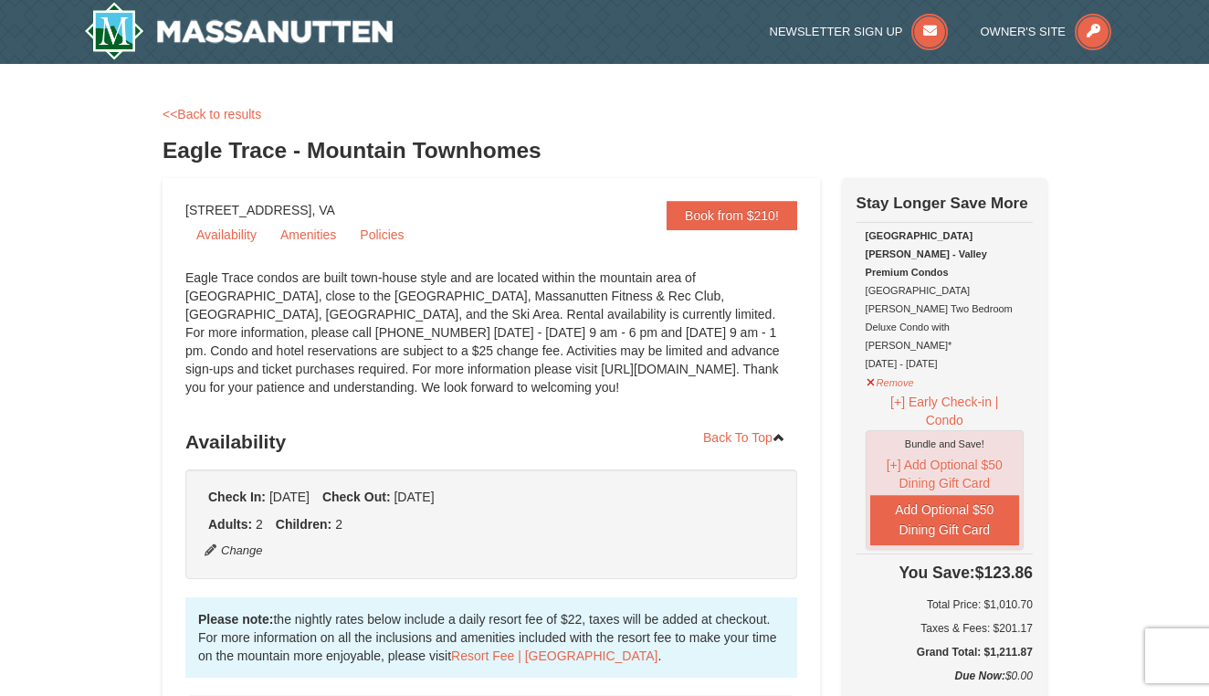
scroll to position [0, 0]
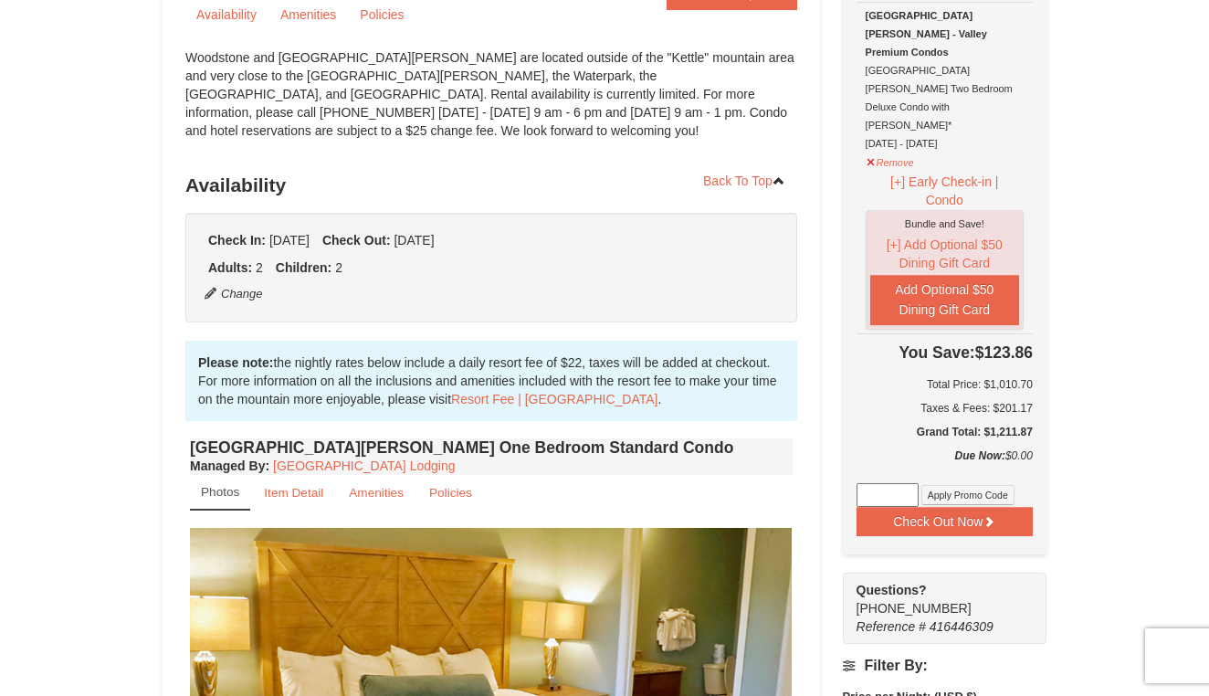
scroll to position [247, 0]
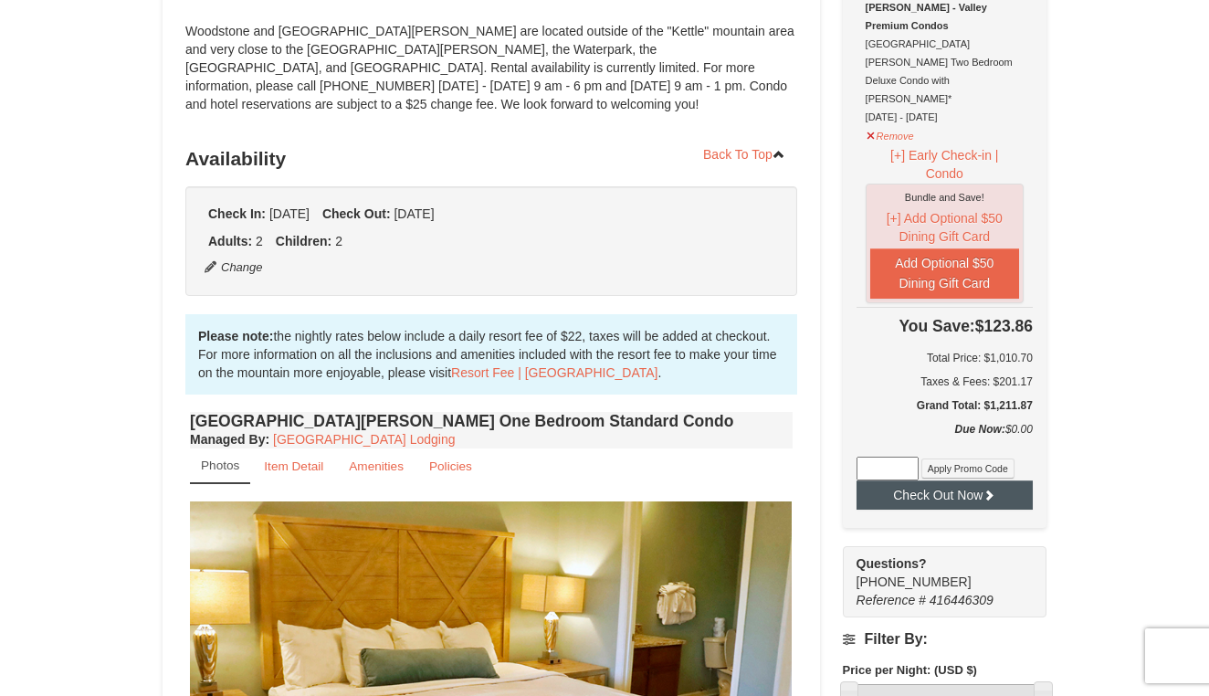
click at [1003, 480] on button "Check Out Now" at bounding box center [945, 494] width 176 height 29
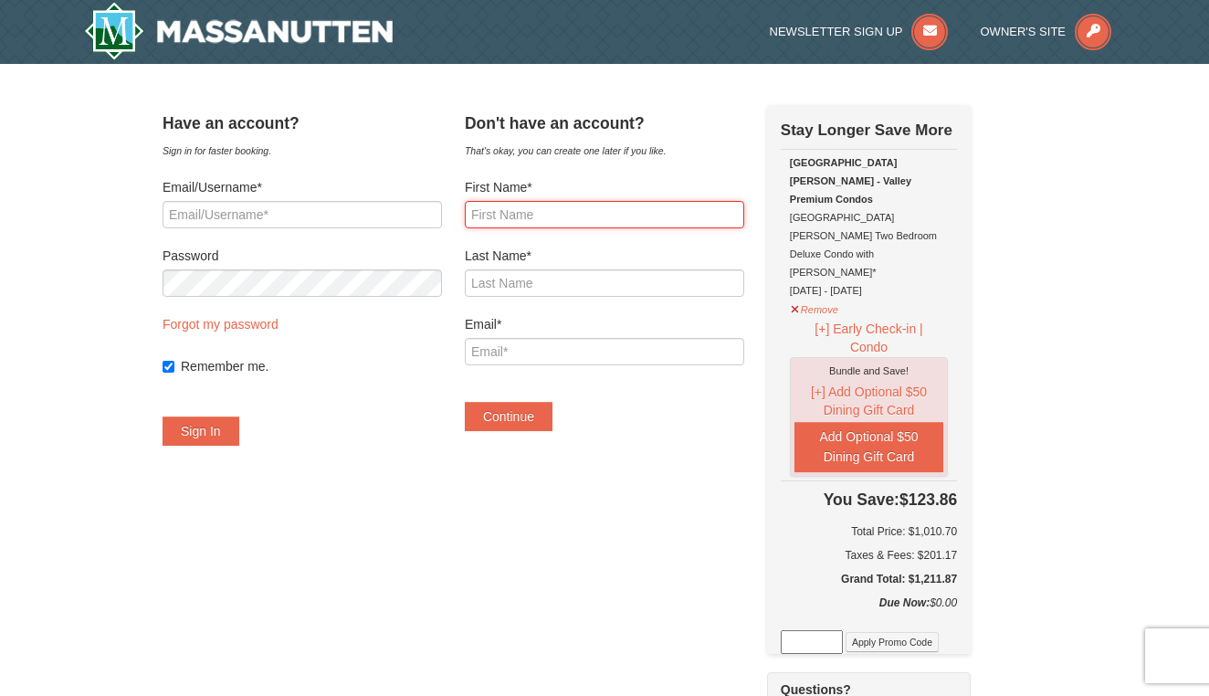
click at [744, 221] on input "First Name*" at bounding box center [604, 214] width 279 height 27
click at [744, 212] on input "First Name*" at bounding box center [604, 214] width 279 height 27
click at [603, 226] on input "First Name*" at bounding box center [604, 214] width 279 height 27
type input "k"
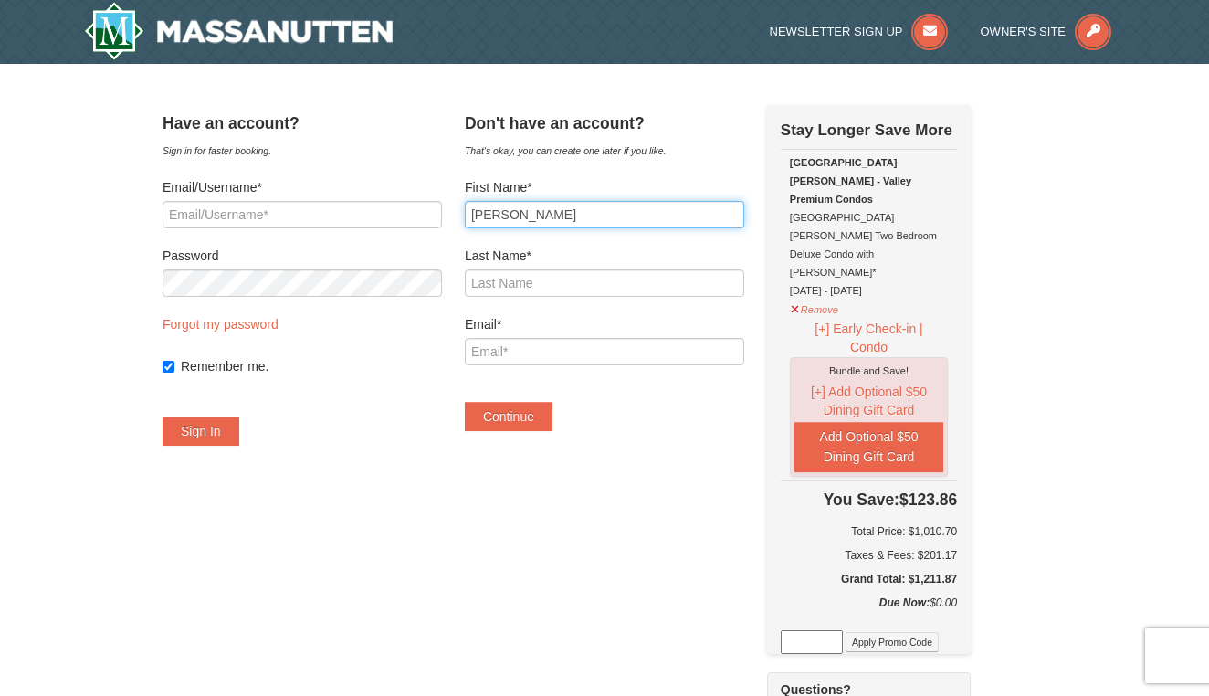
type input "Daniel"
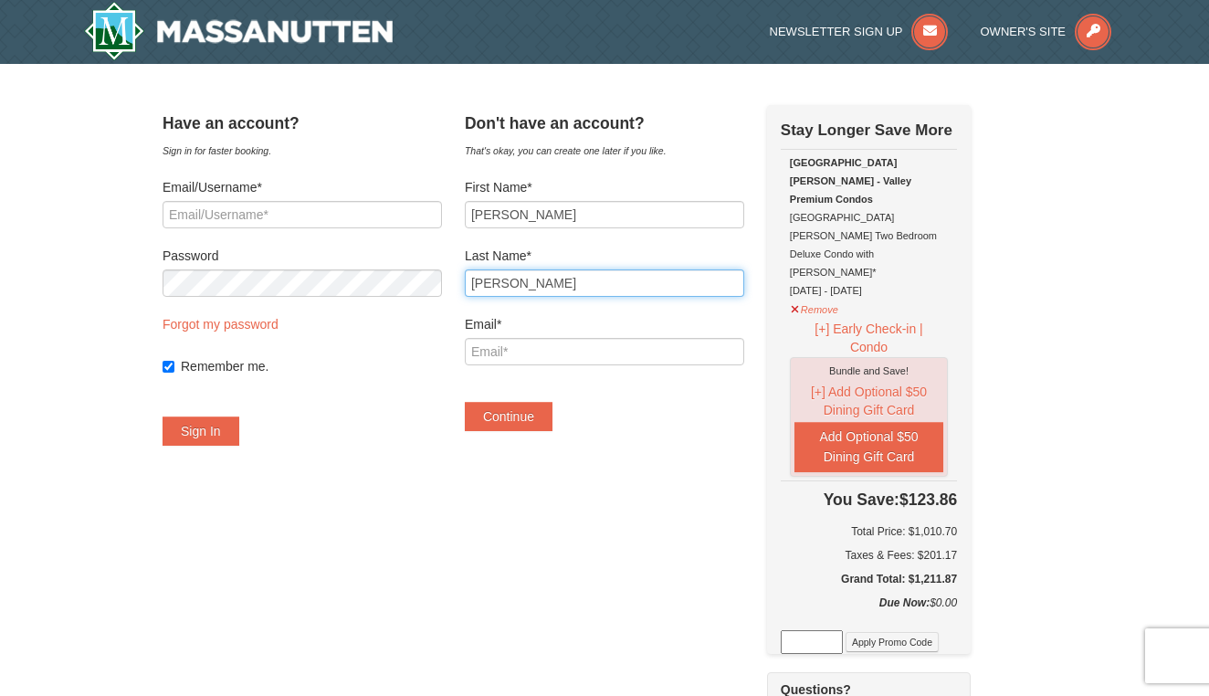
type input "Goff"
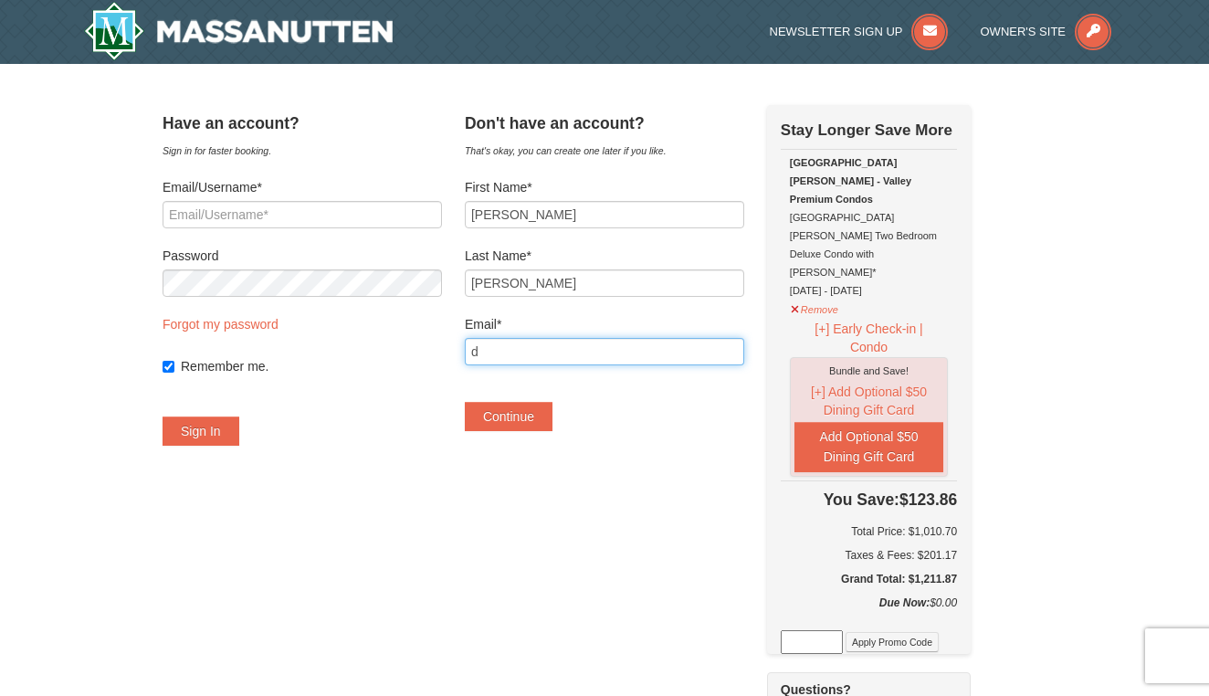
type input "da"
type input "[EMAIL_ADDRESS][DOMAIN_NAME]"
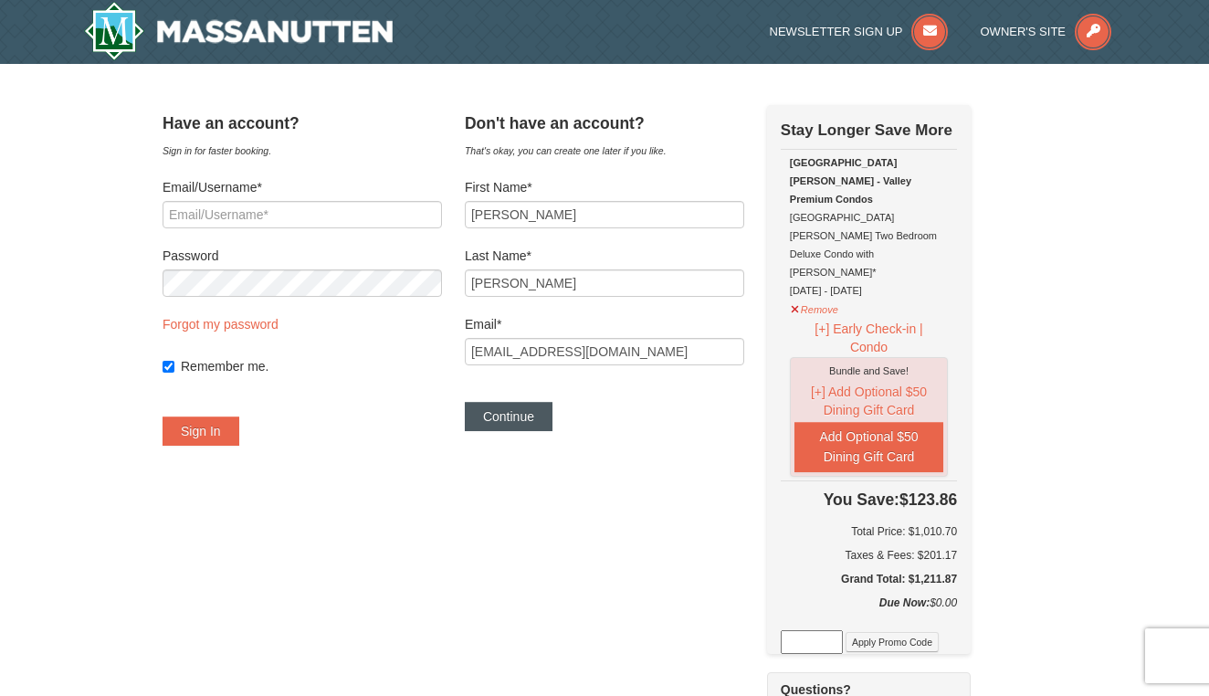
click at [540, 415] on button "Continue" at bounding box center [509, 416] width 88 height 29
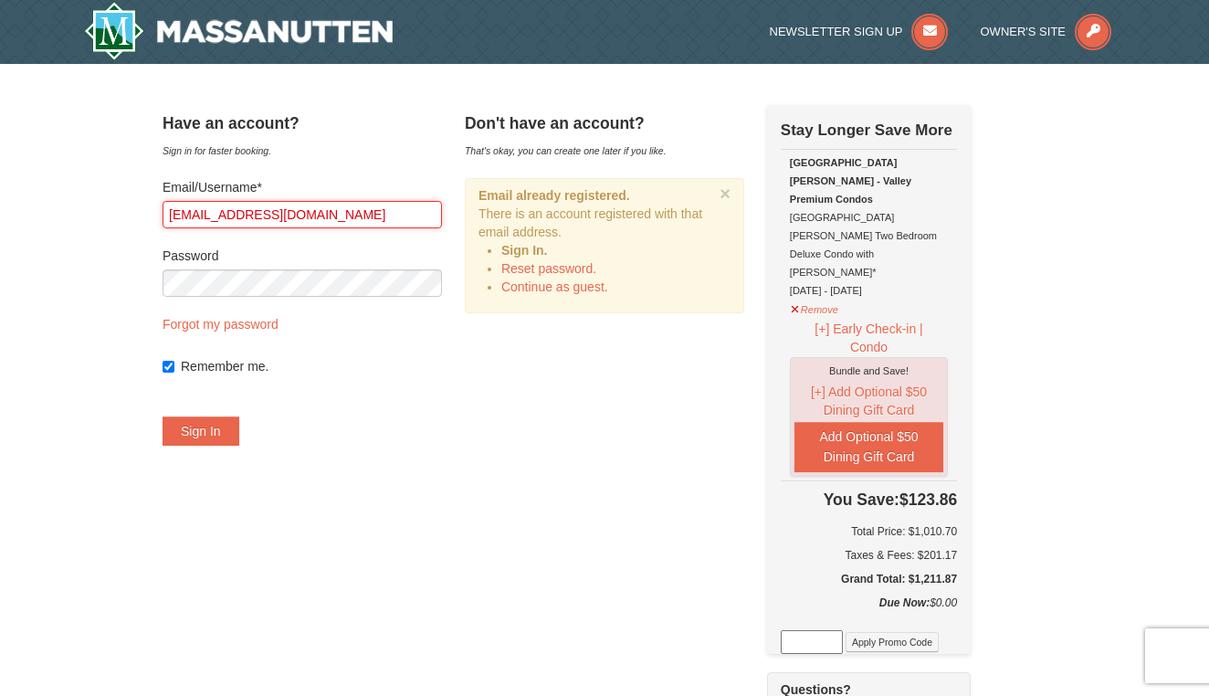
type input "[EMAIL_ADDRESS][DOMAIN_NAME]"
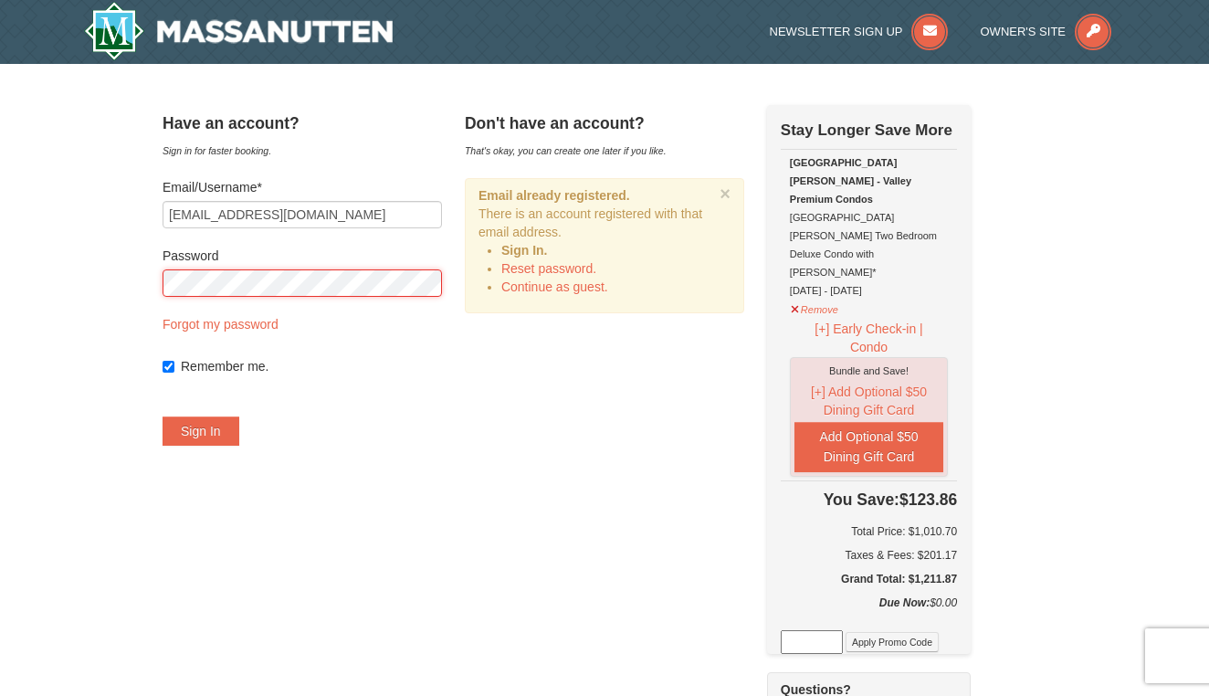
click at [223, 431] on button "Sign In" at bounding box center [201, 430] width 77 height 29
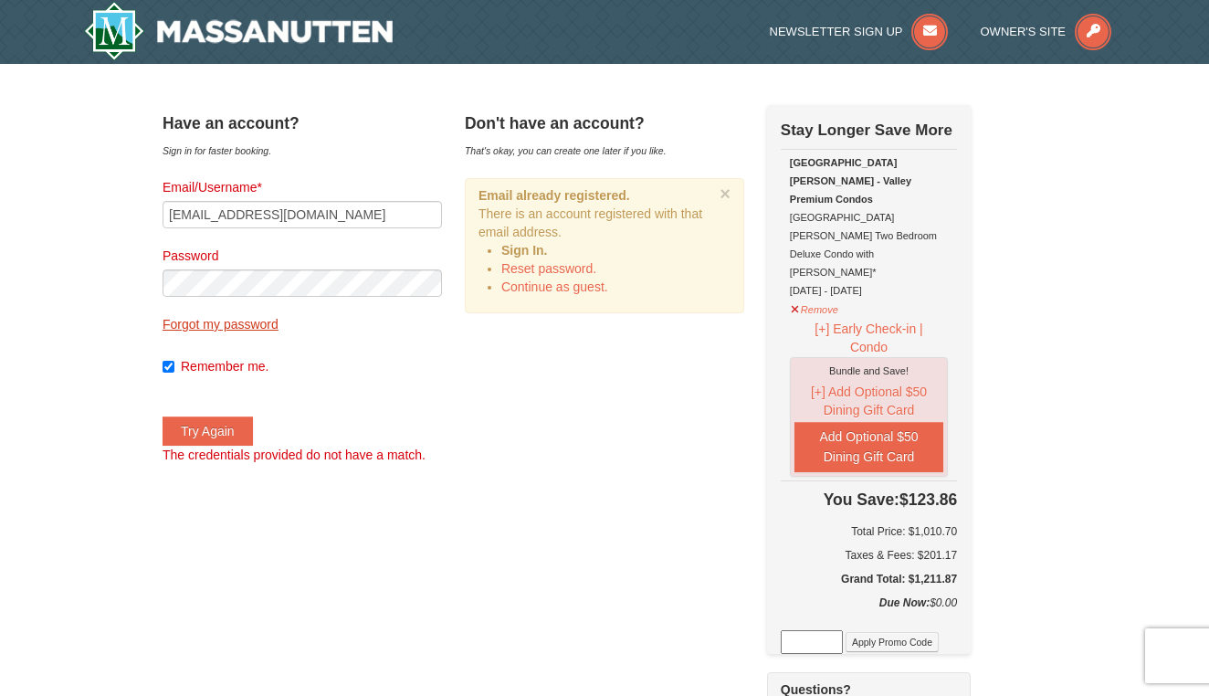
click at [226, 327] on link "Forgot my password" at bounding box center [221, 324] width 116 height 15
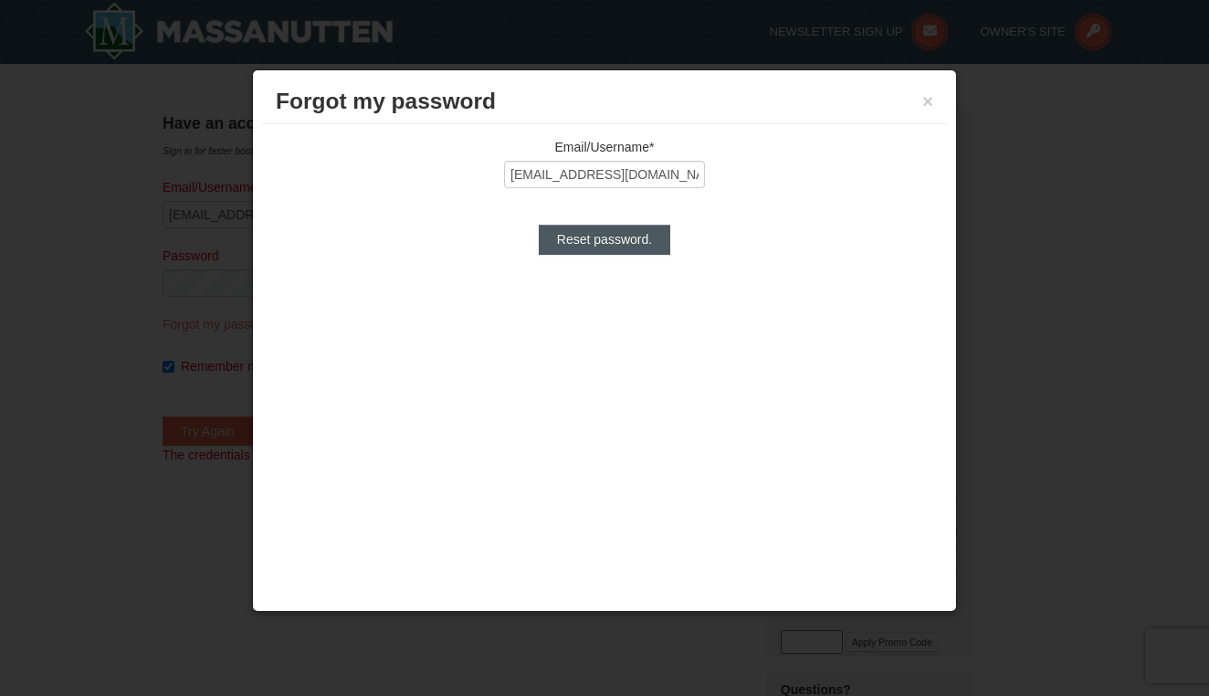
click at [601, 250] on input "Reset password." at bounding box center [604, 239] width 131 height 29
type input "Processing..."
type input "[EMAIL_ADDRESS][DOMAIN_NAME]"
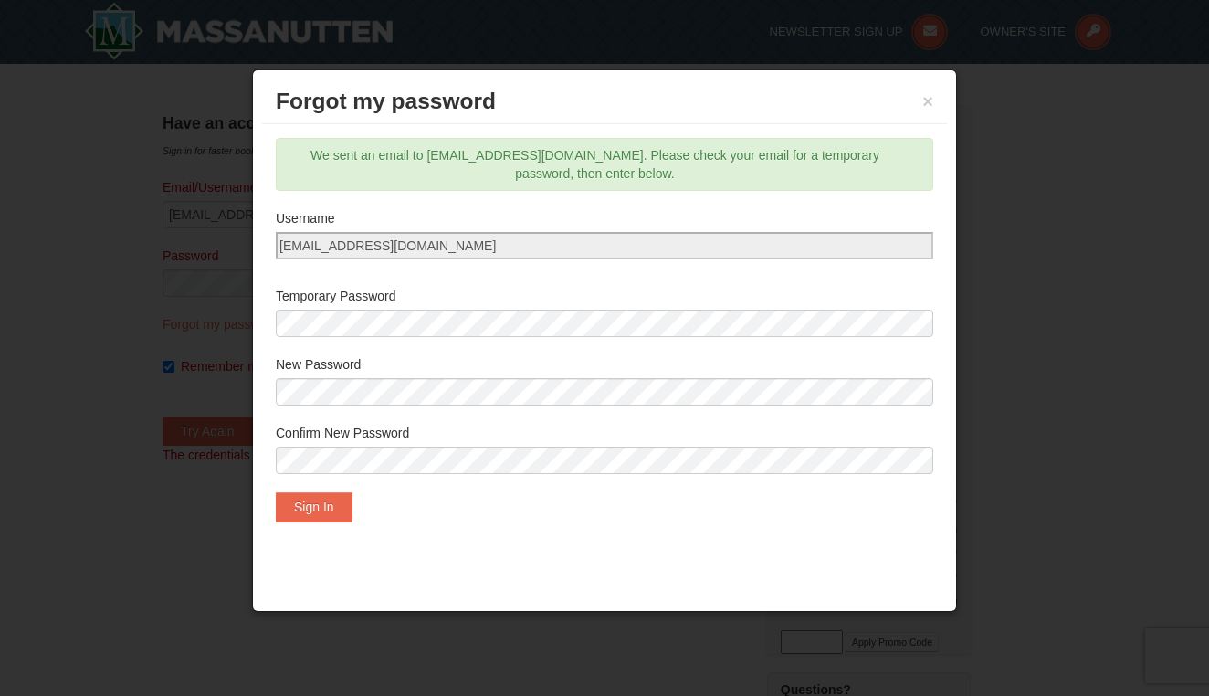
click at [573, 497] on div "Sign In" at bounding box center [604, 506] width 657 height 29
click at [607, 506] on div "Sign In" at bounding box center [604, 506] width 657 height 29
click at [324, 510] on button "Sign In" at bounding box center [314, 506] width 77 height 29
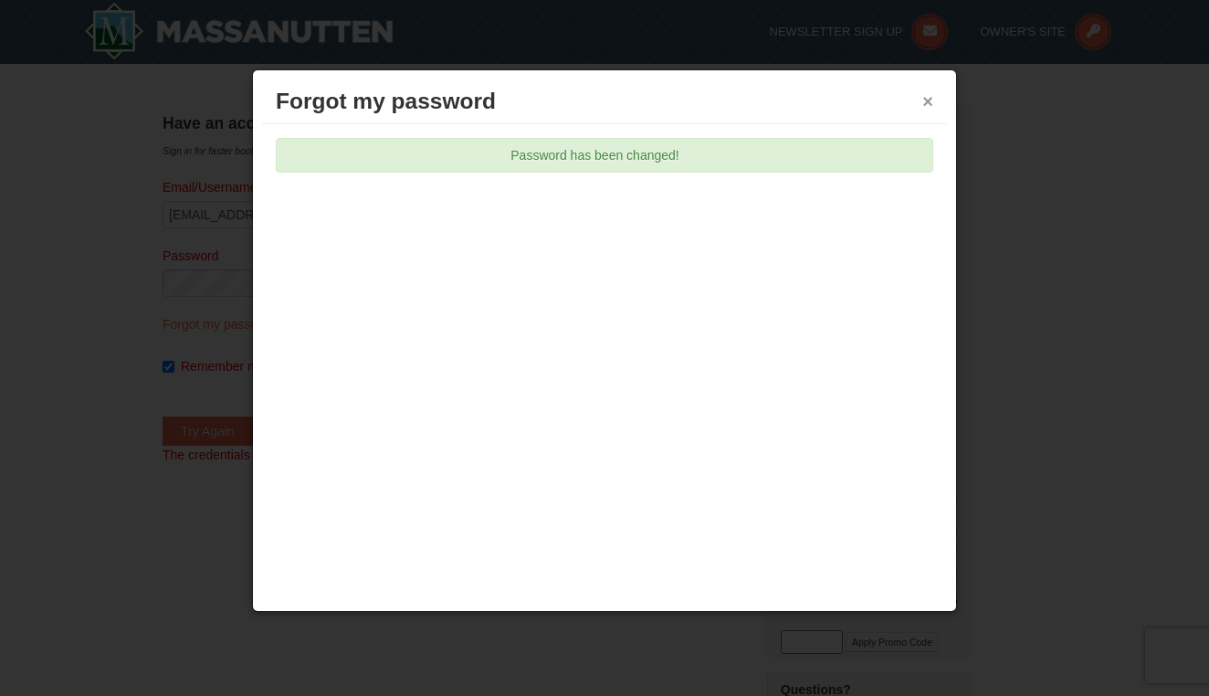
click at [927, 110] on button "×" at bounding box center [927, 101] width 11 height 18
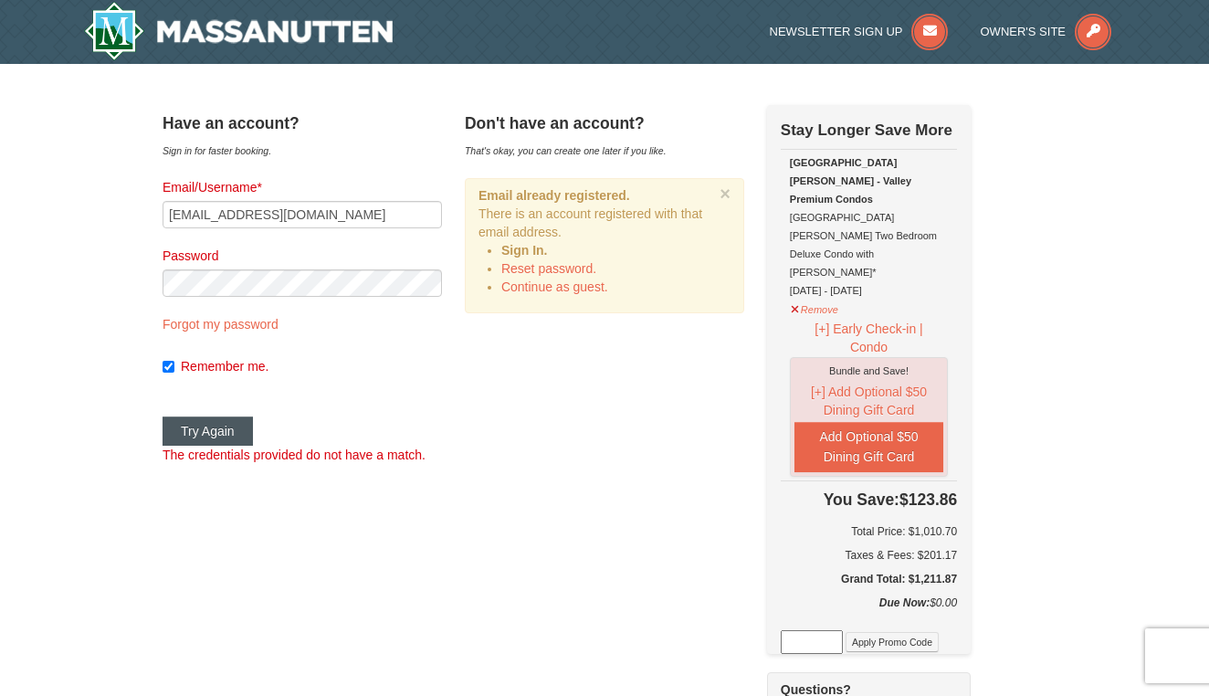
click at [239, 432] on button "Try Again" at bounding box center [208, 430] width 90 height 29
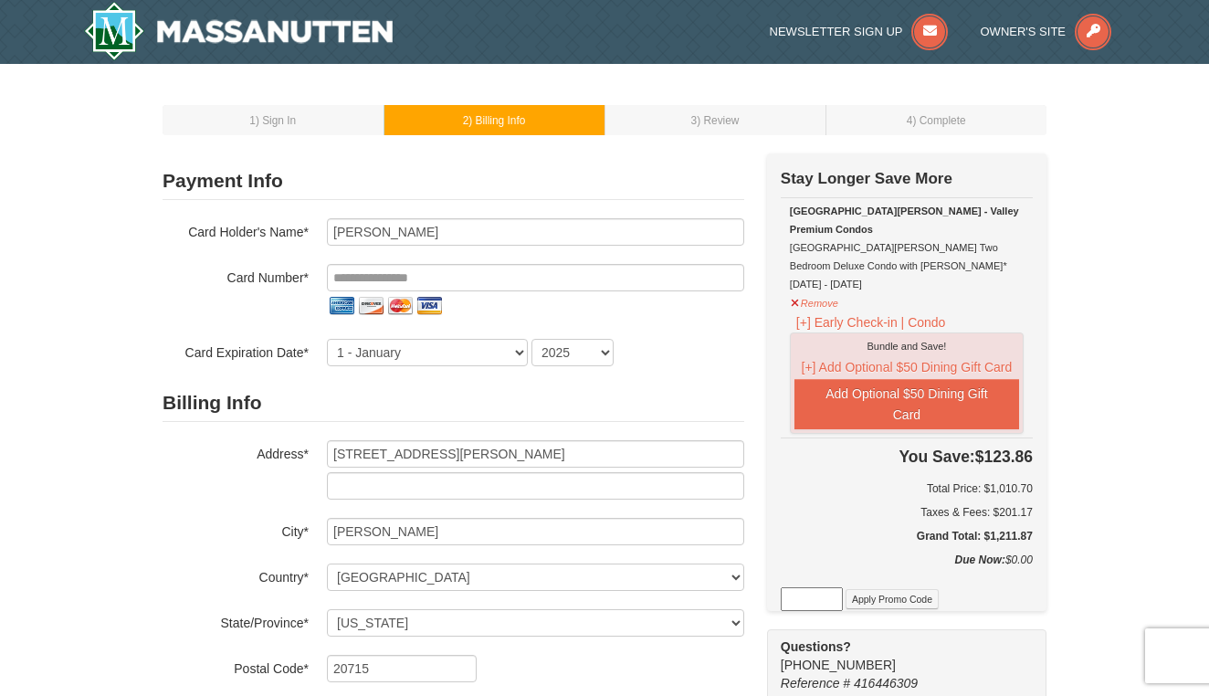
select select "MD"
click at [495, 279] on input "tel" at bounding box center [535, 277] width 417 height 27
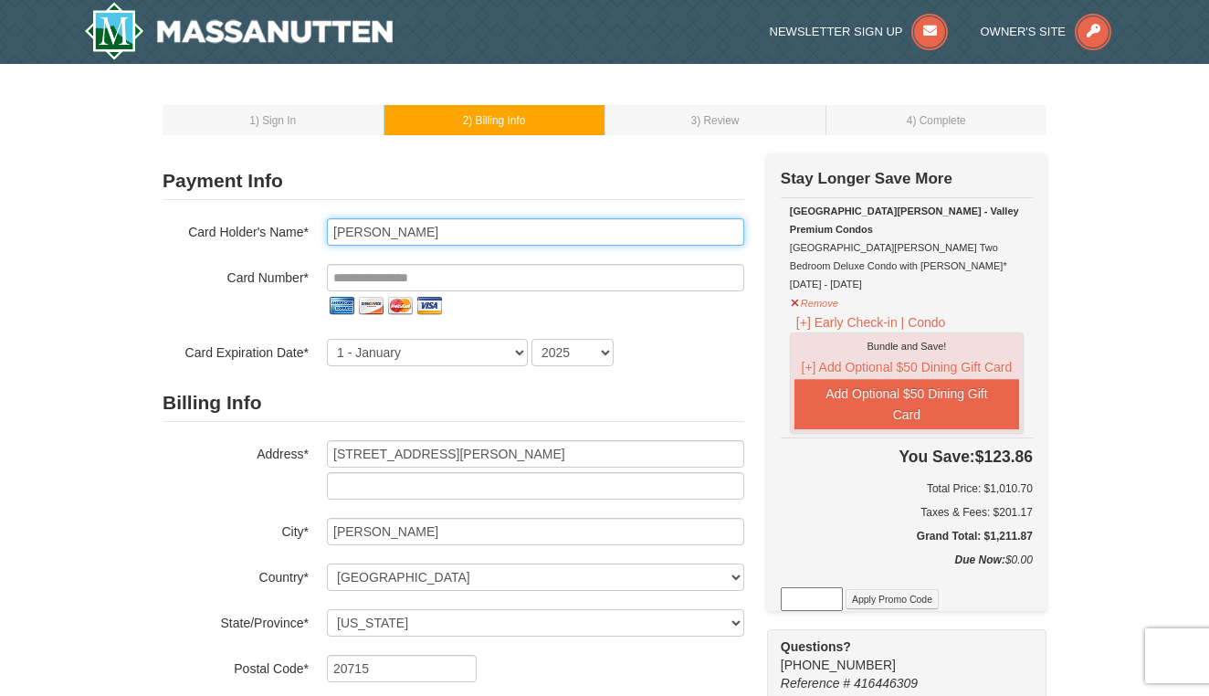
type input "Daniel C Goff"
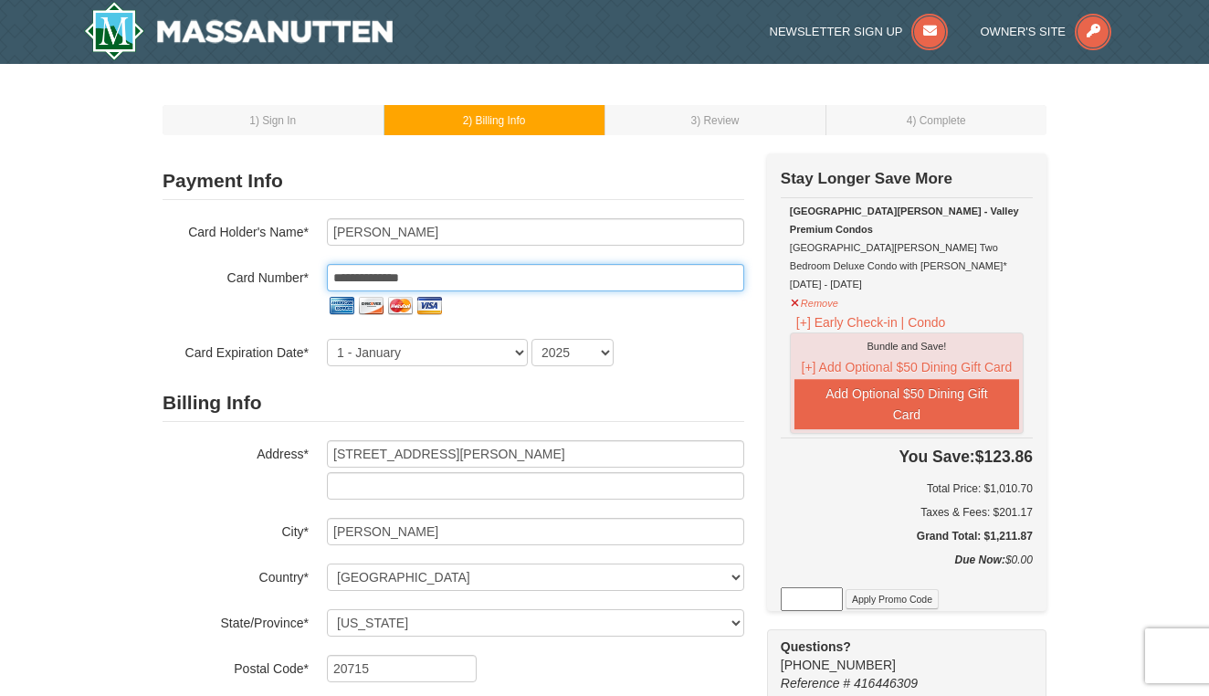
type input "**********"
select select "2"
select select "2029"
type input "**********"
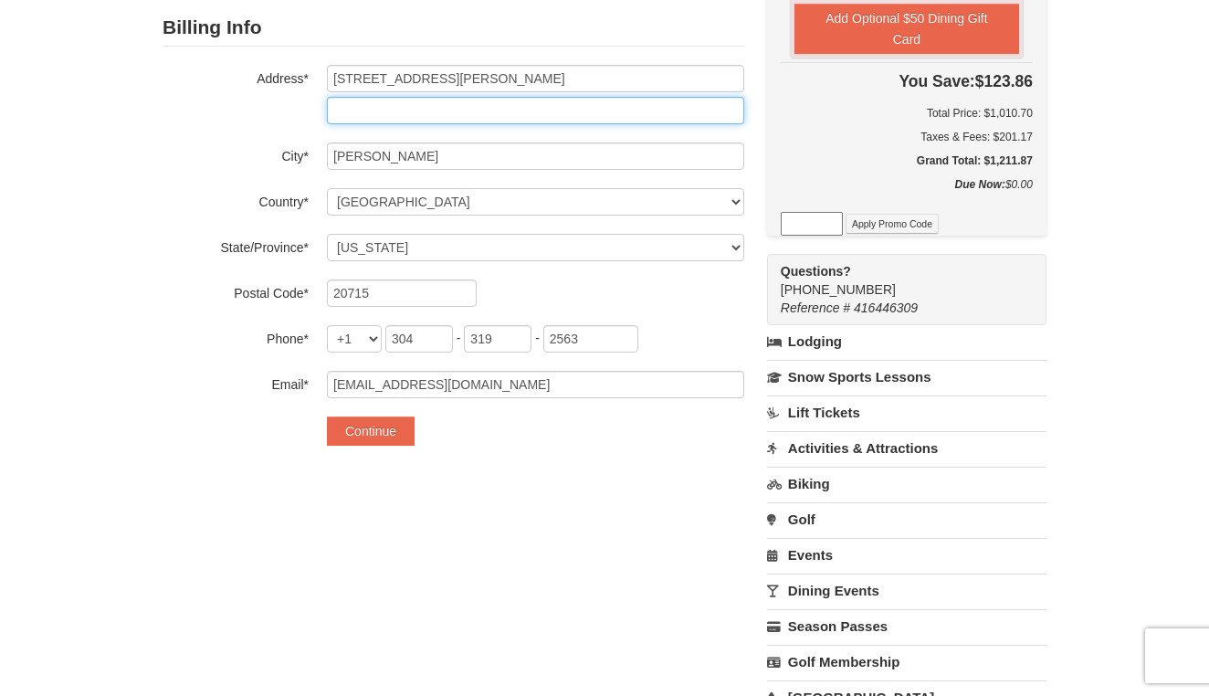
scroll to position [373, 0]
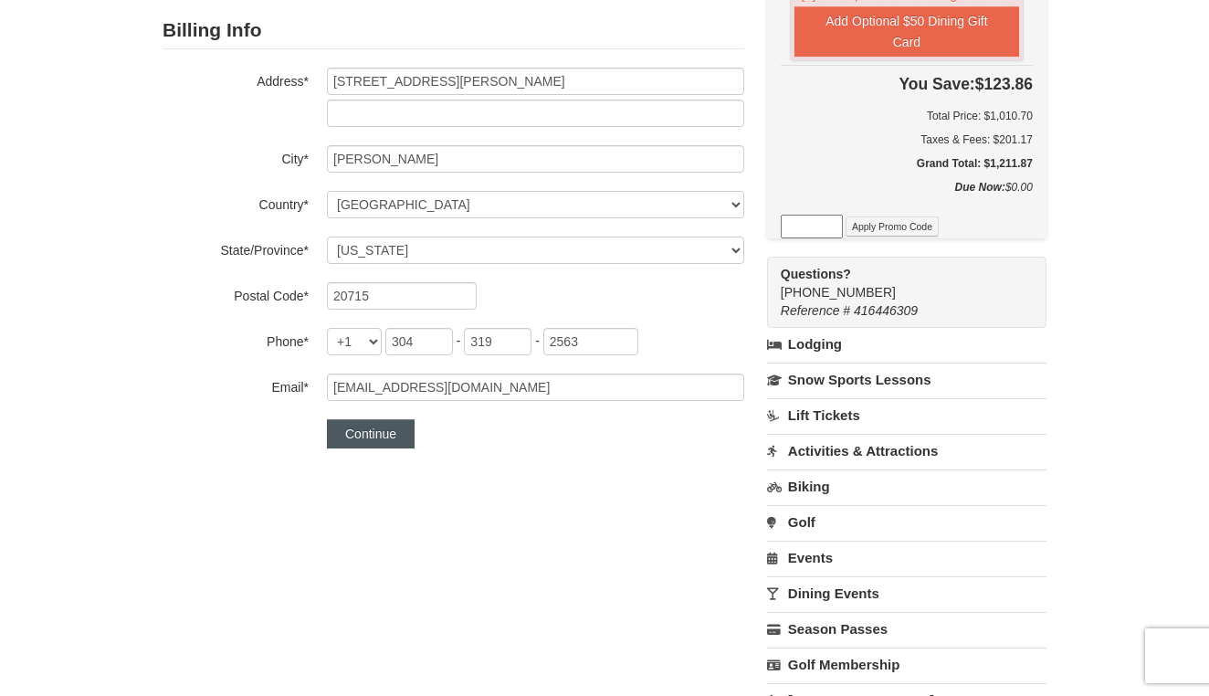
click at [400, 439] on button "Continue" at bounding box center [371, 433] width 88 height 29
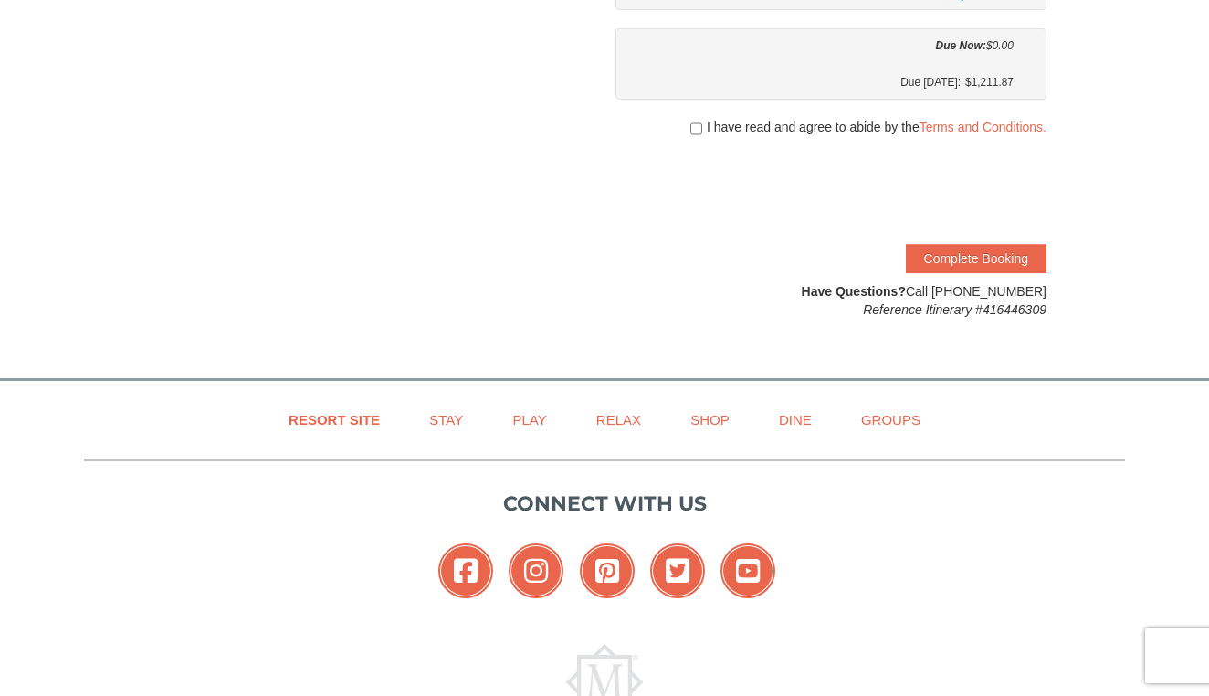
scroll to position [510, 0]
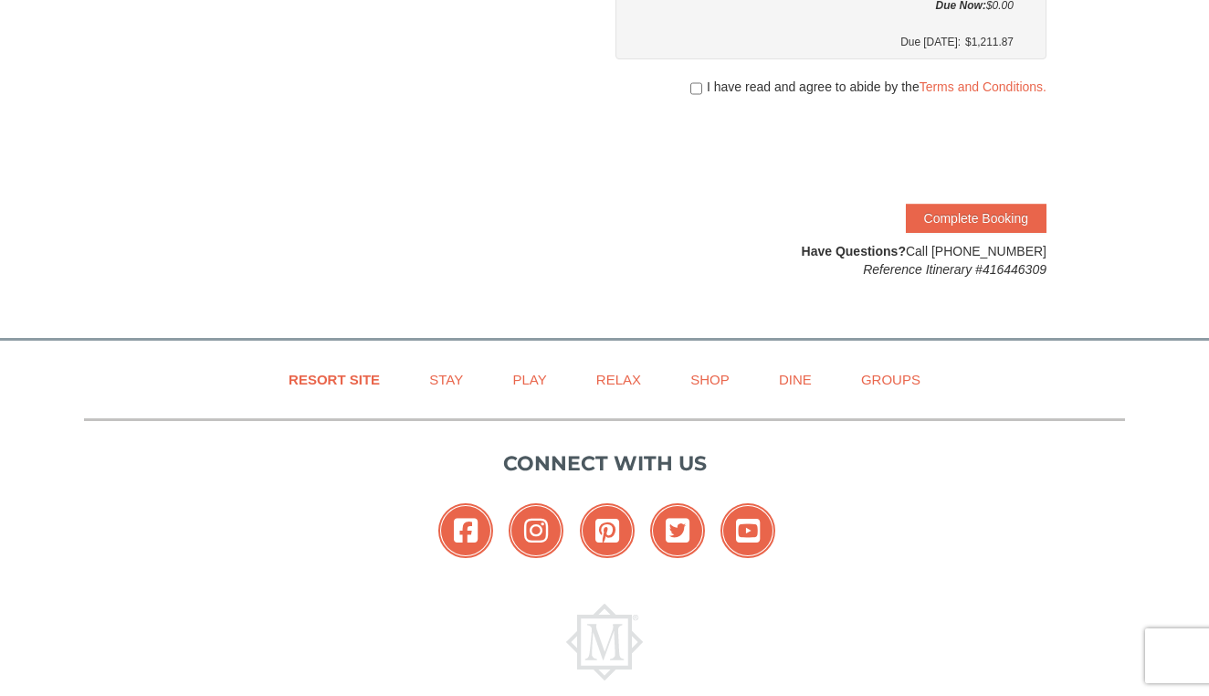
click at [693, 86] on input "checkbox" at bounding box center [696, 88] width 12 height 15
checkbox input "true"
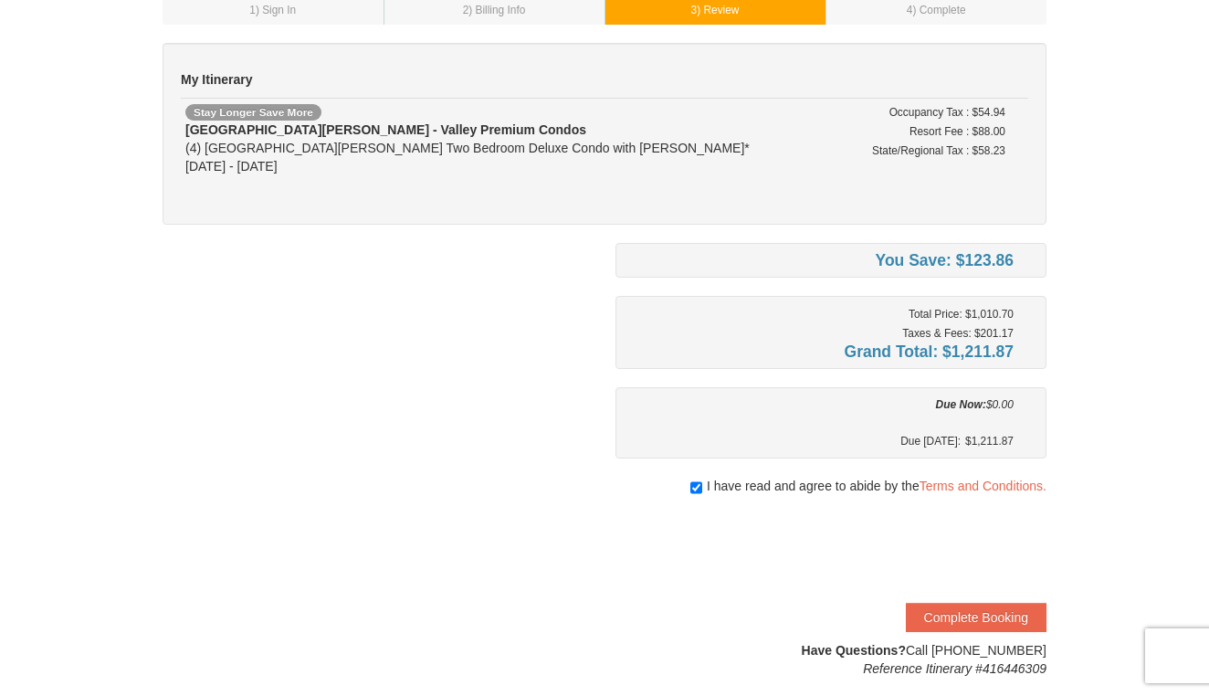
scroll to position [125, 0]
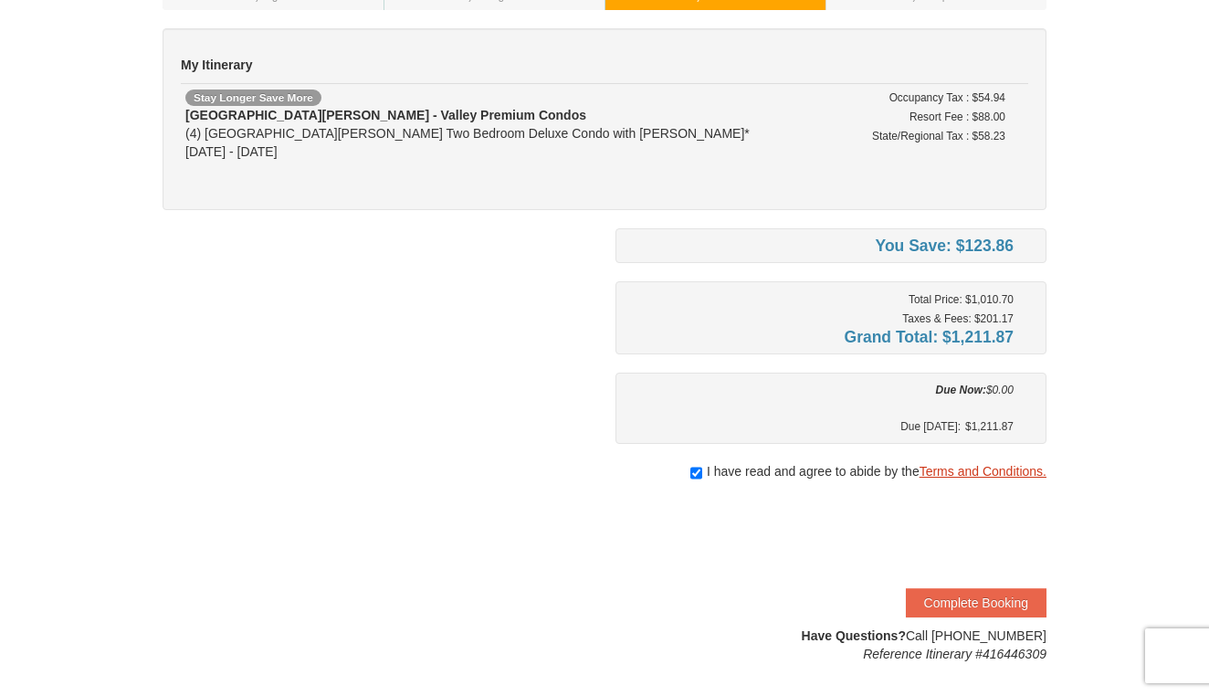
click at [937, 468] on link "Terms and Conditions." at bounding box center [983, 471] width 127 height 15
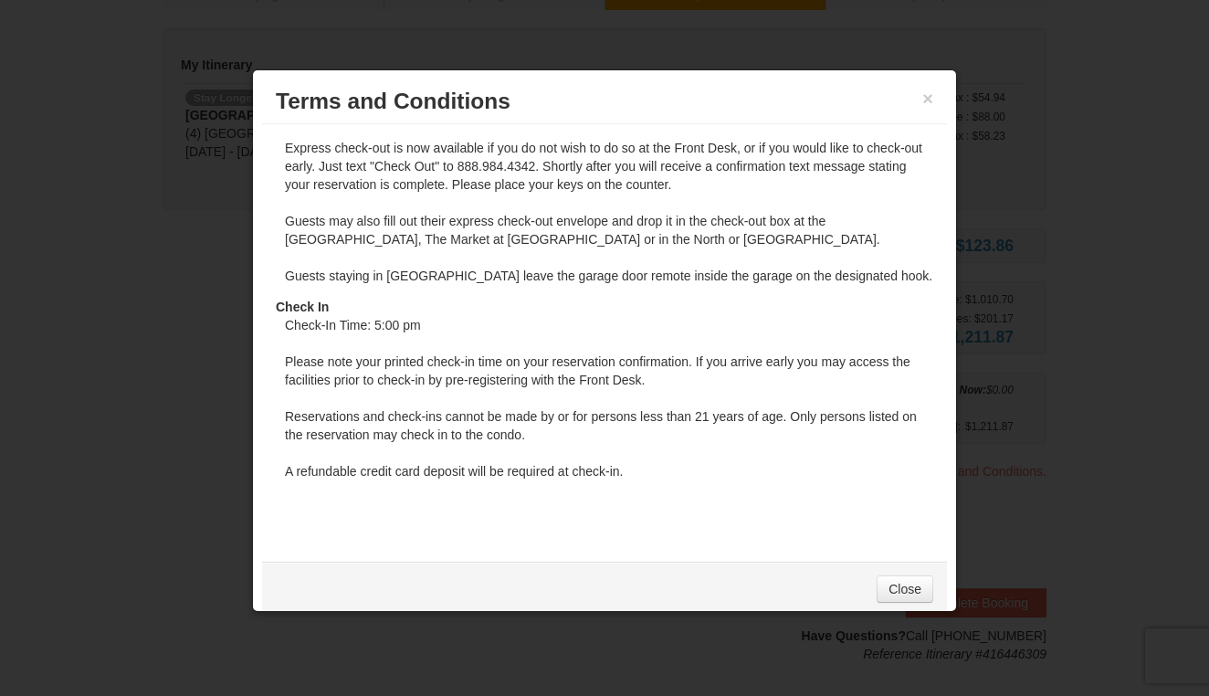
scroll to position [10, 0]
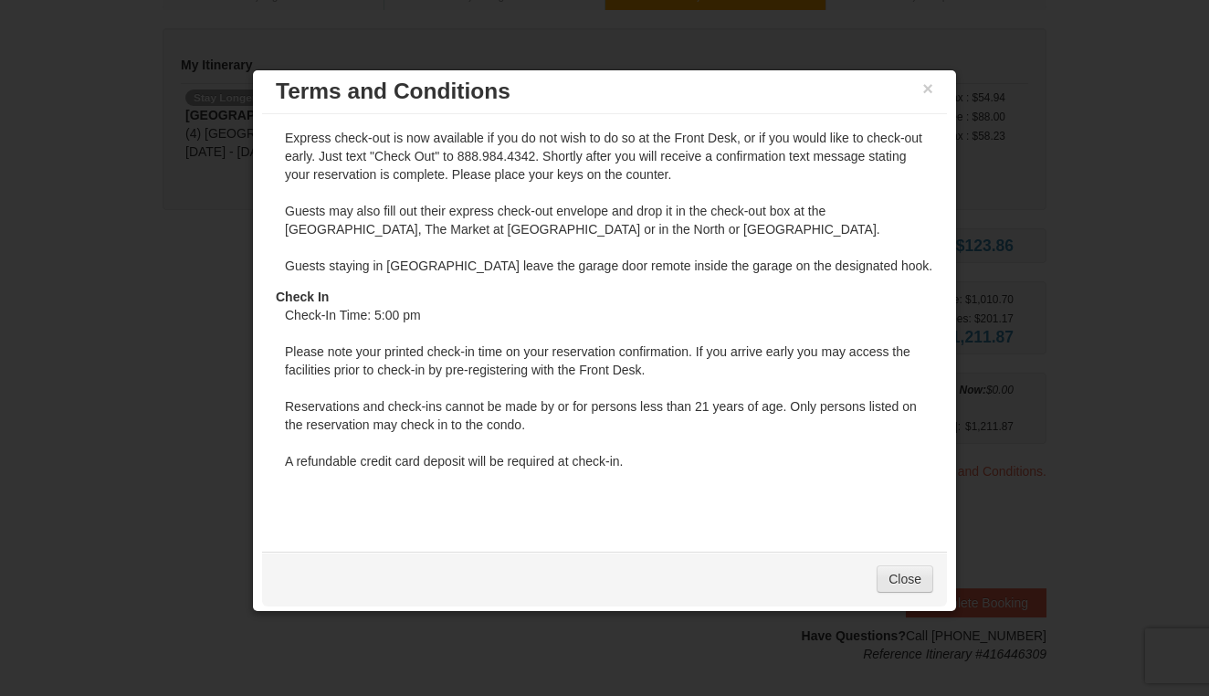
click at [908, 578] on link "Close" at bounding box center [905, 578] width 57 height 27
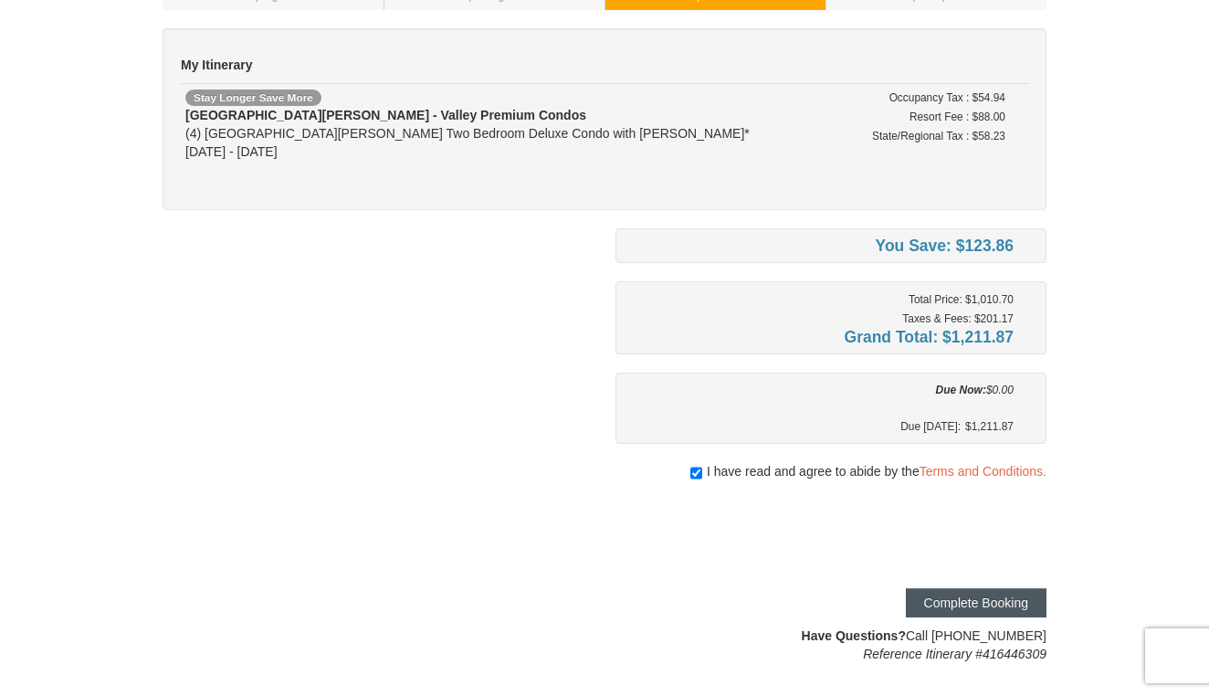
click at [940, 612] on button "Complete Booking" at bounding box center [976, 602] width 141 height 29
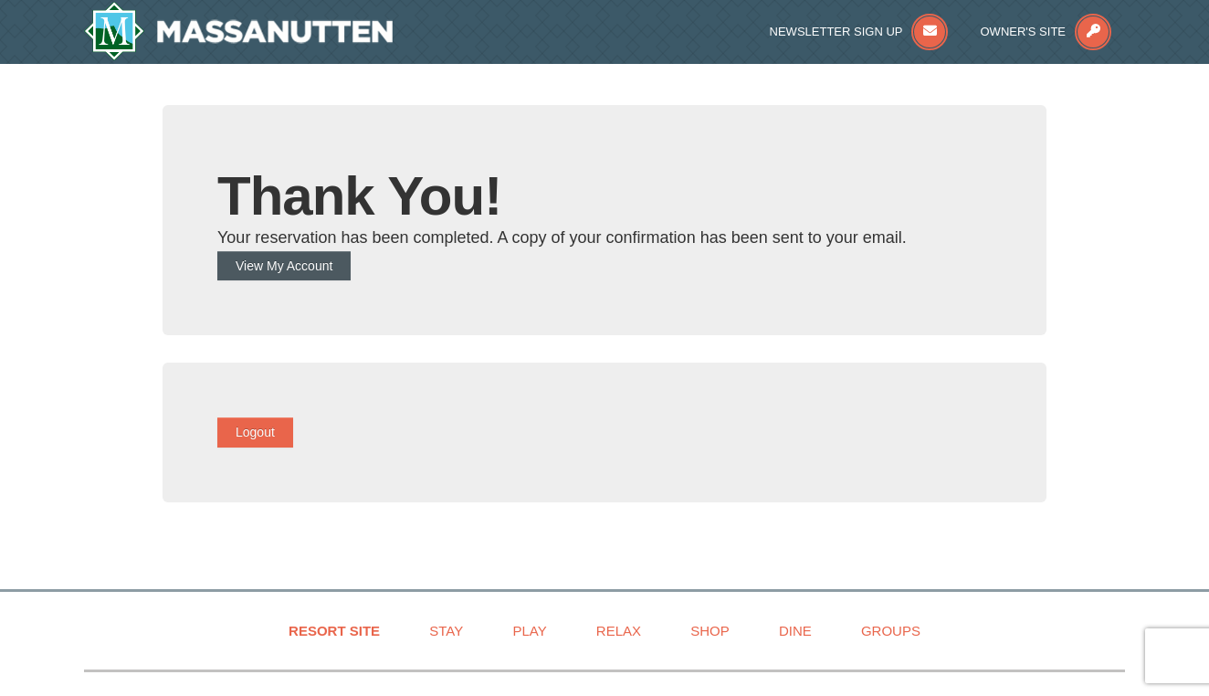
click at [251, 261] on button "View My Account" at bounding box center [283, 265] width 133 height 29
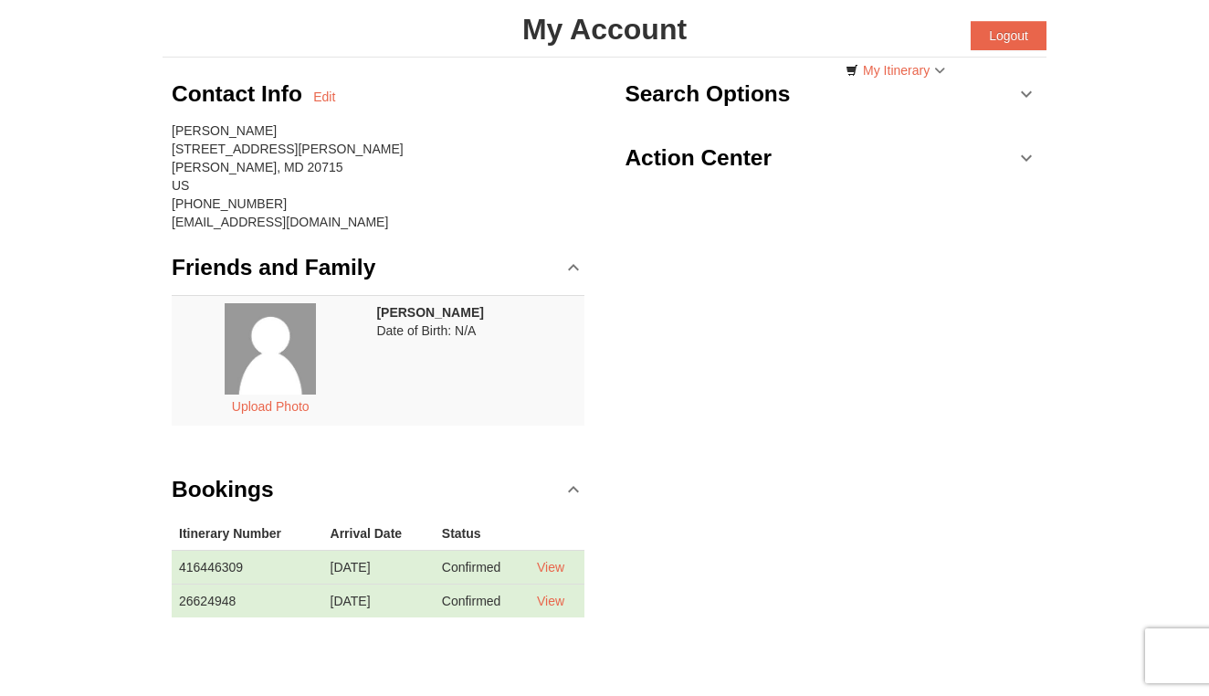
scroll to position [105, 0]
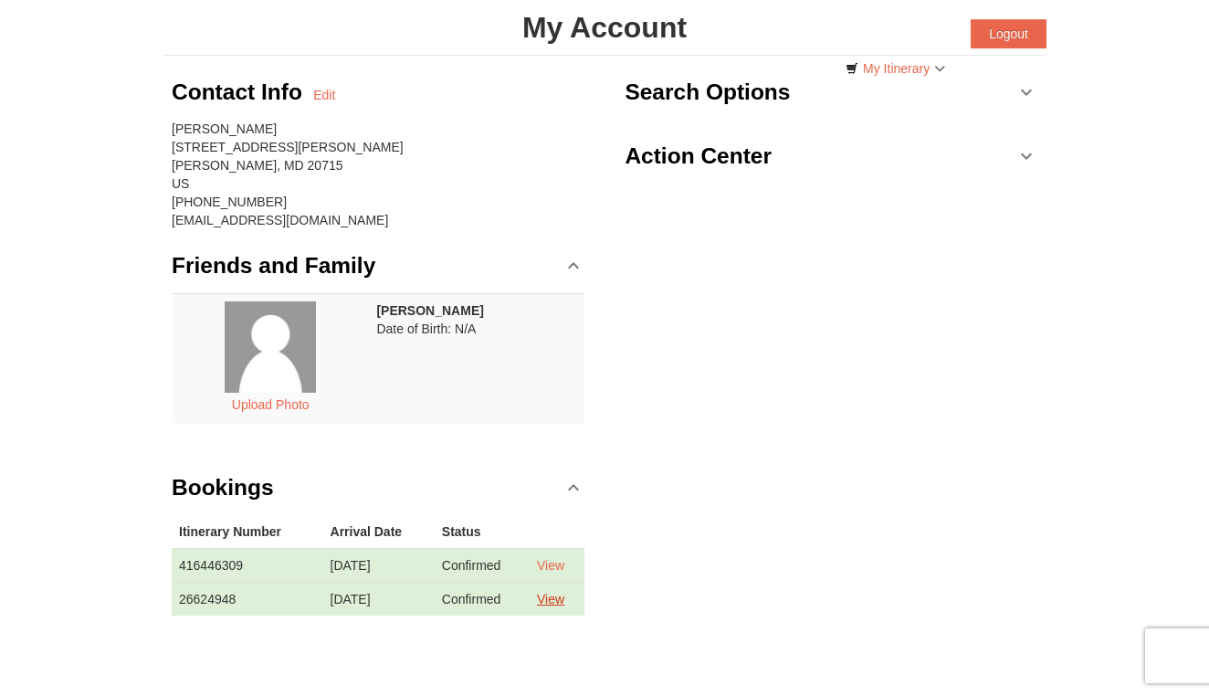
click at [559, 599] on link "View" at bounding box center [550, 599] width 27 height 15
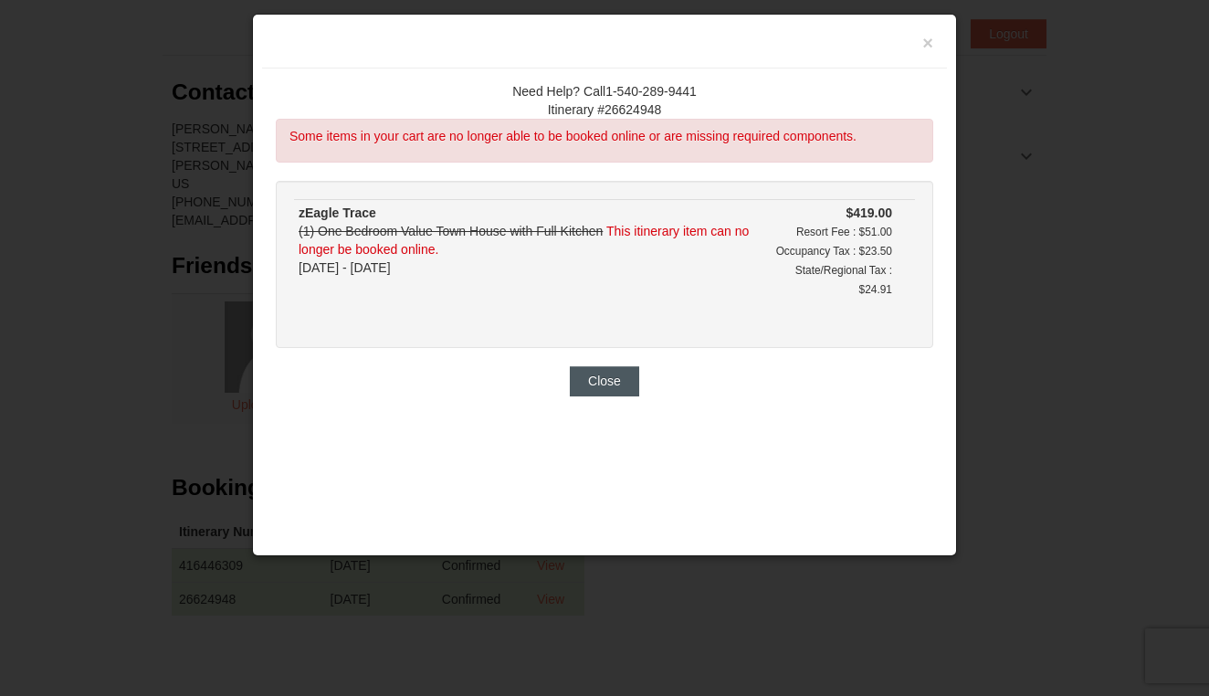
click at [593, 395] on button "Close" at bounding box center [604, 380] width 69 height 29
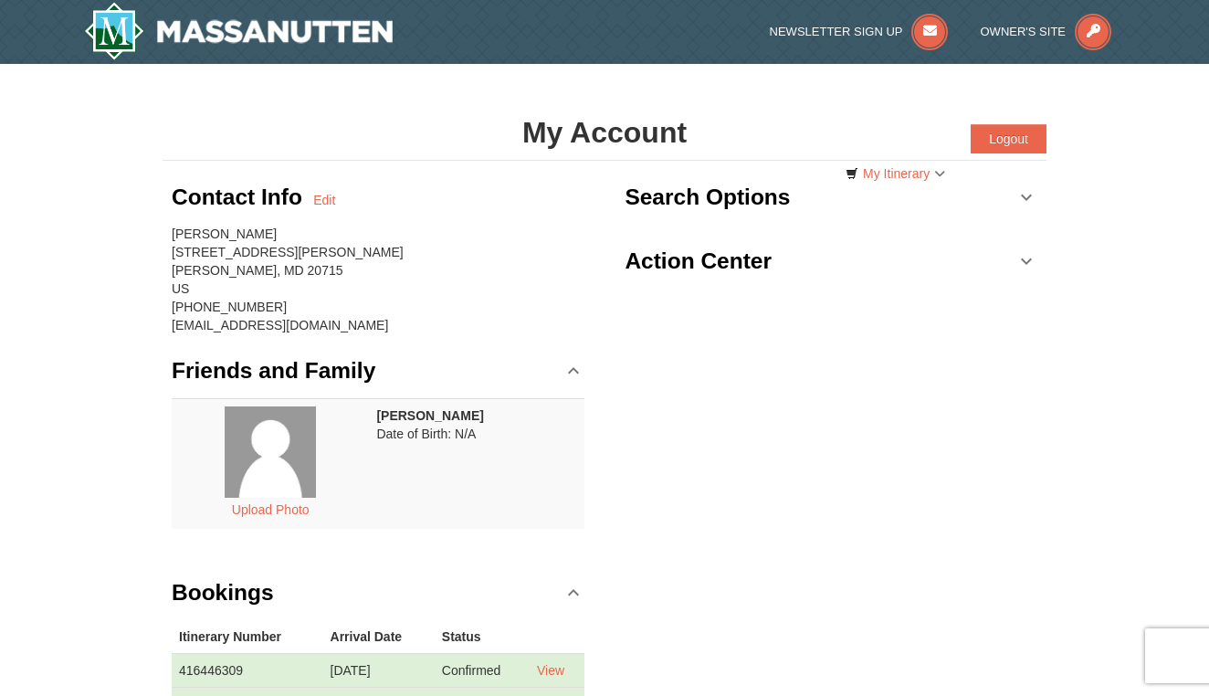
scroll to position [0, 0]
click at [714, 435] on div "Contact Info Edit [PERSON_NAME] [STREET_ADDRESS][PERSON_NAME] [GEOGRAPHIC_DATA]…" at bounding box center [605, 459] width 884 height 596
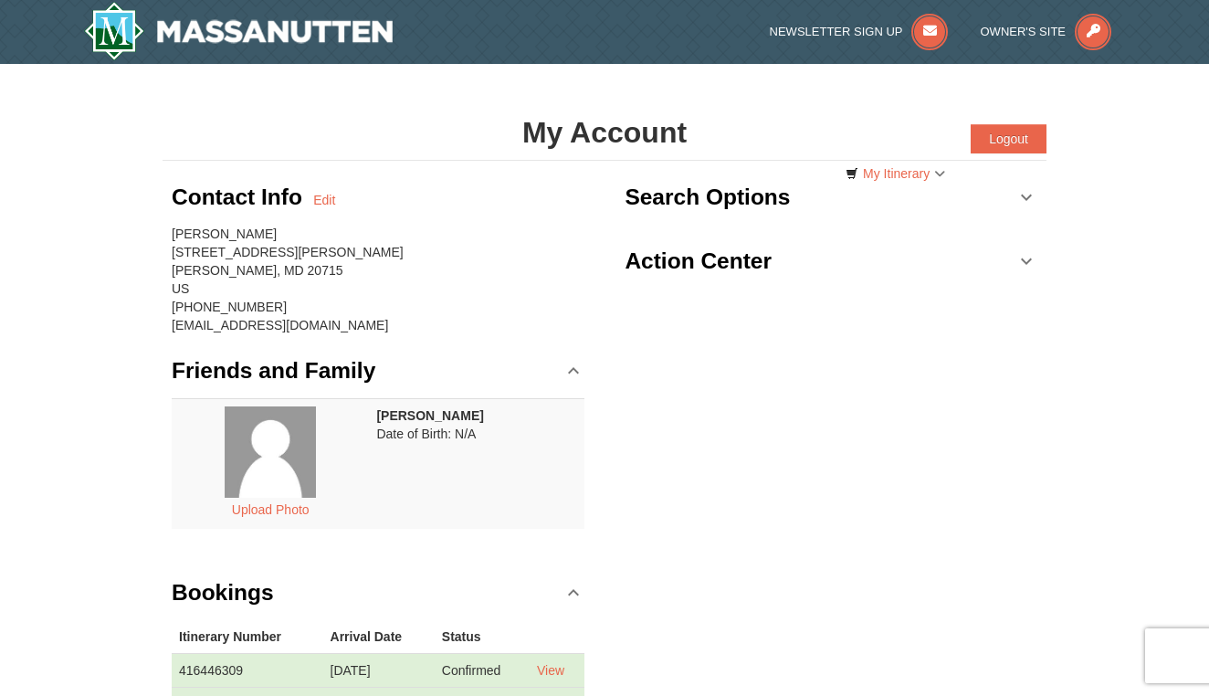
click at [714, 435] on div "Contact Info Edit [PERSON_NAME] [STREET_ADDRESS][PERSON_NAME] [GEOGRAPHIC_DATA]…" at bounding box center [605, 459] width 884 height 596
click at [714, 443] on div "Contact Info Edit [PERSON_NAME] [STREET_ADDRESS][PERSON_NAME] [GEOGRAPHIC_DATA]…" at bounding box center [605, 459] width 884 height 596
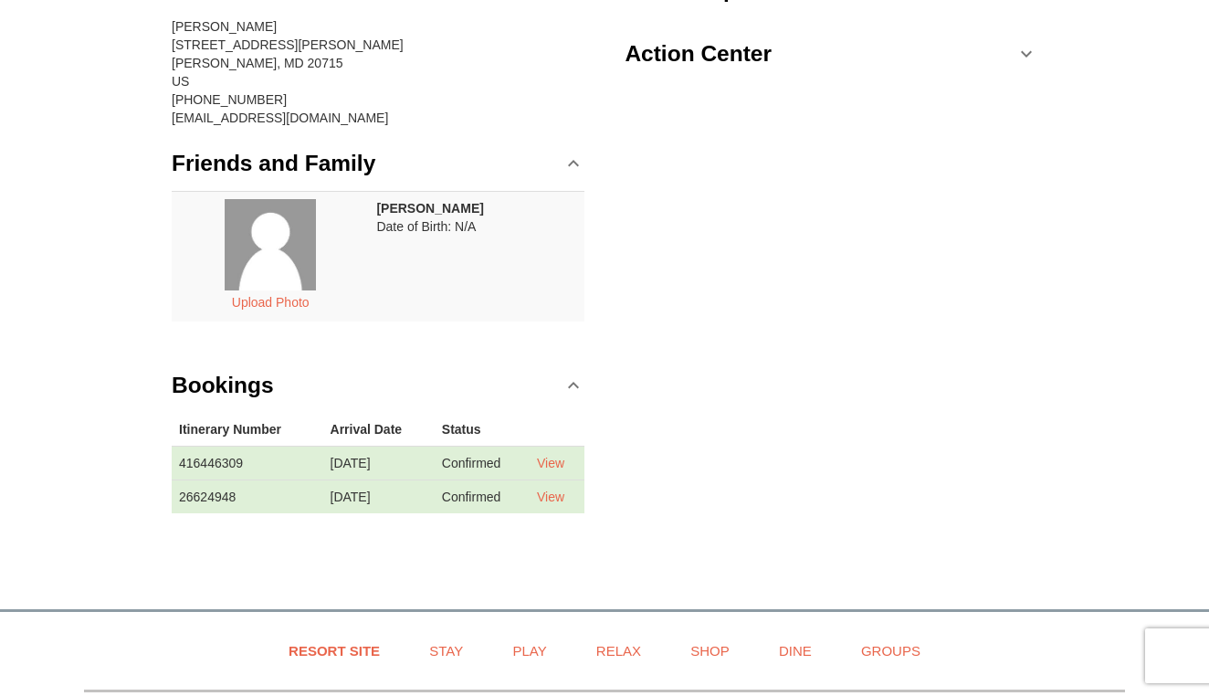
scroll to position [214, 0]
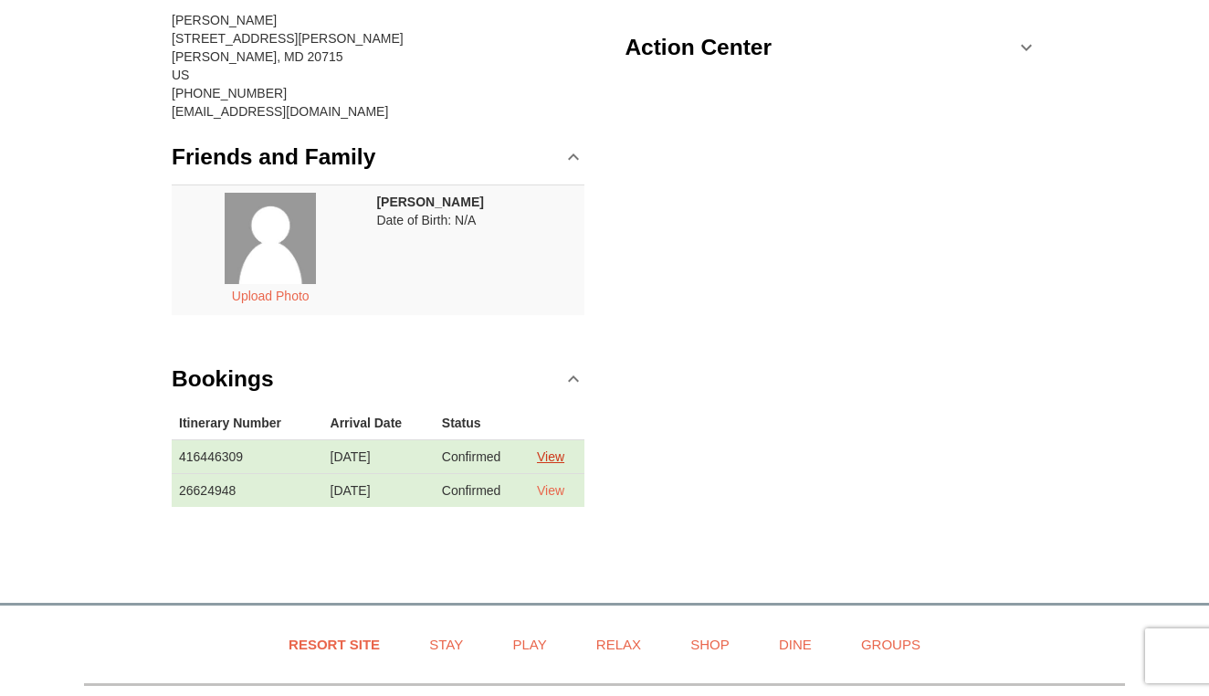
click at [563, 457] on link "View" at bounding box center [550, 456] width 27 height 15
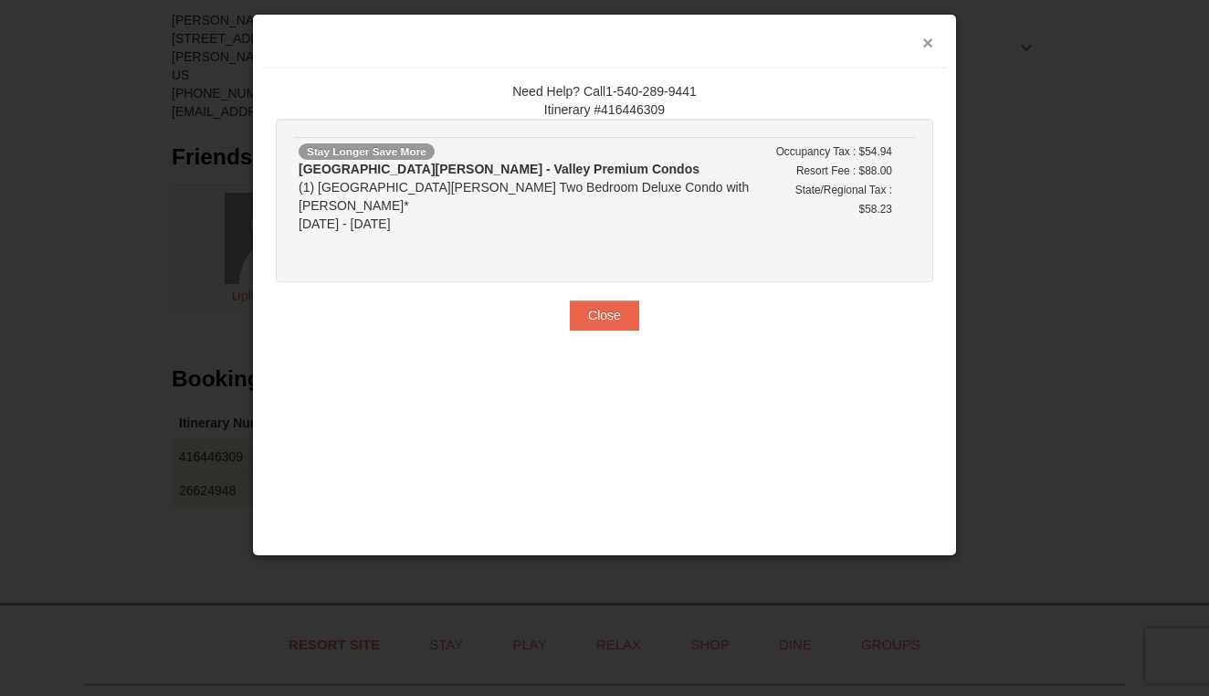
click at [928, 40] on button "×" at bounding box center [927, 43] width 11 height 18
